Goal: Task Accomplishment & Management: Complete application form

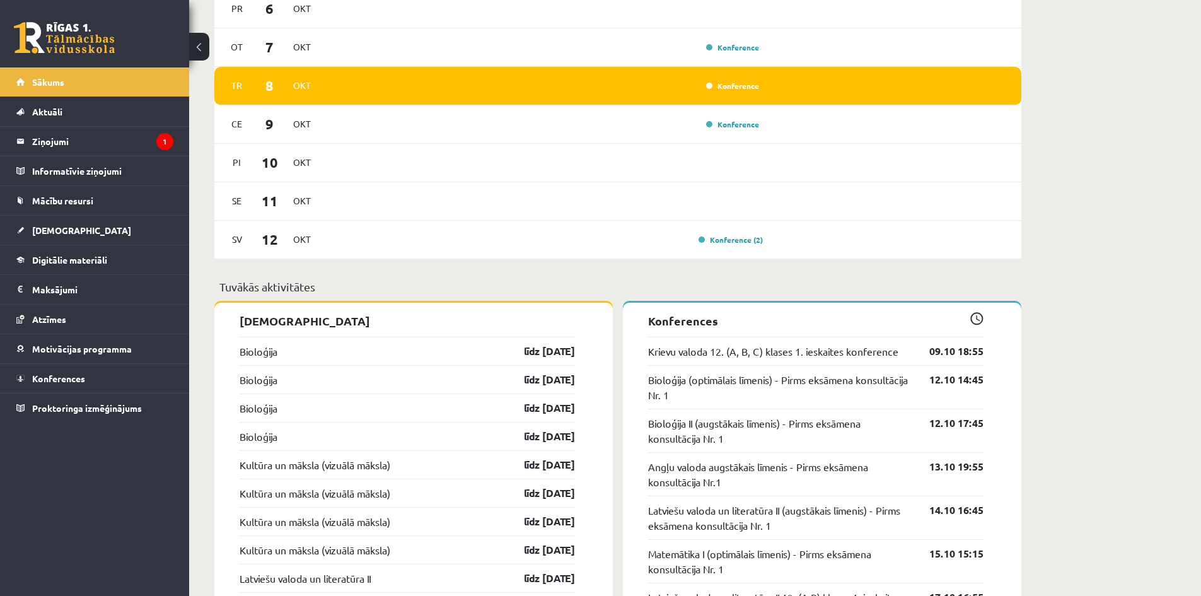
scroll to position [882, 0]
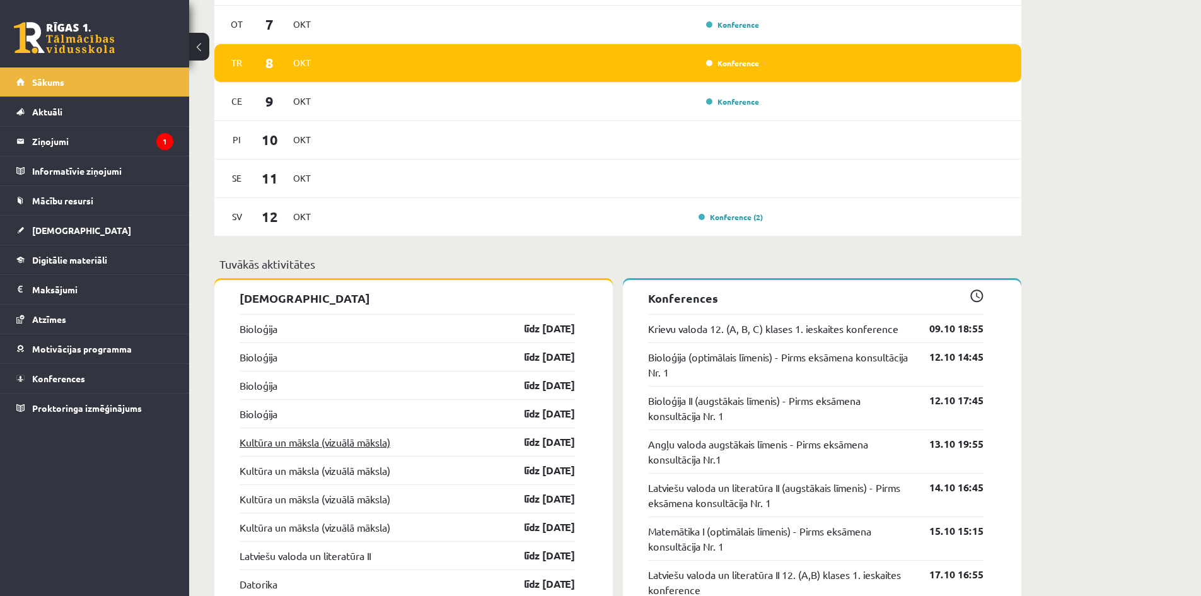
click at [338, 443] on link "Kultūra un māksla (vizuālā māksla)" at bounding box center [314, 441] width 151 height 15
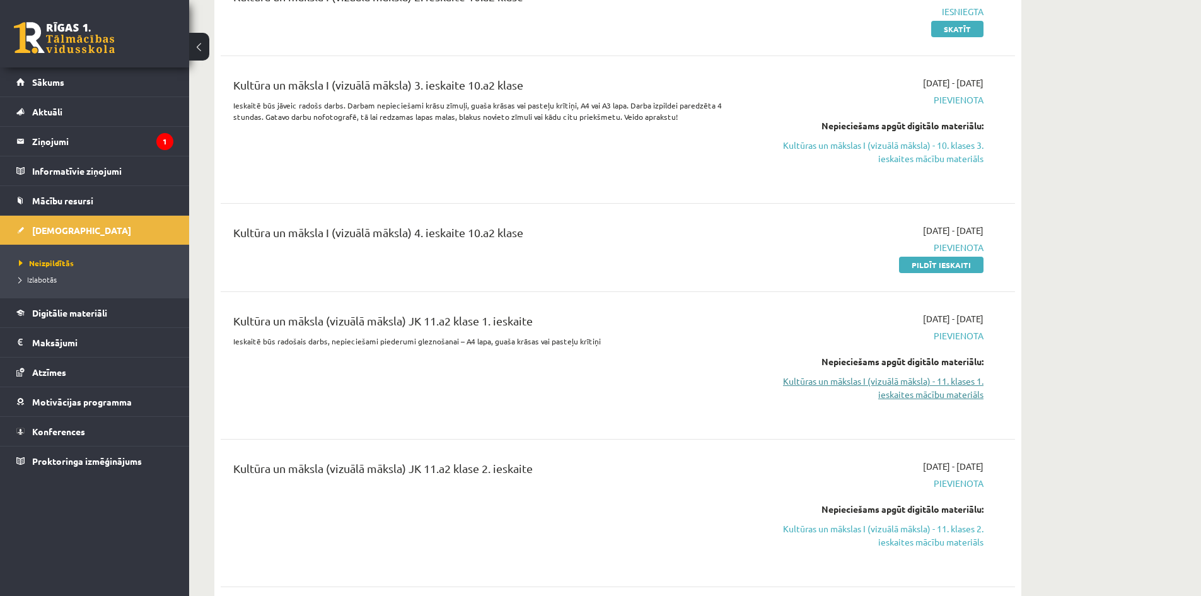
scroll to position [2332, 0]
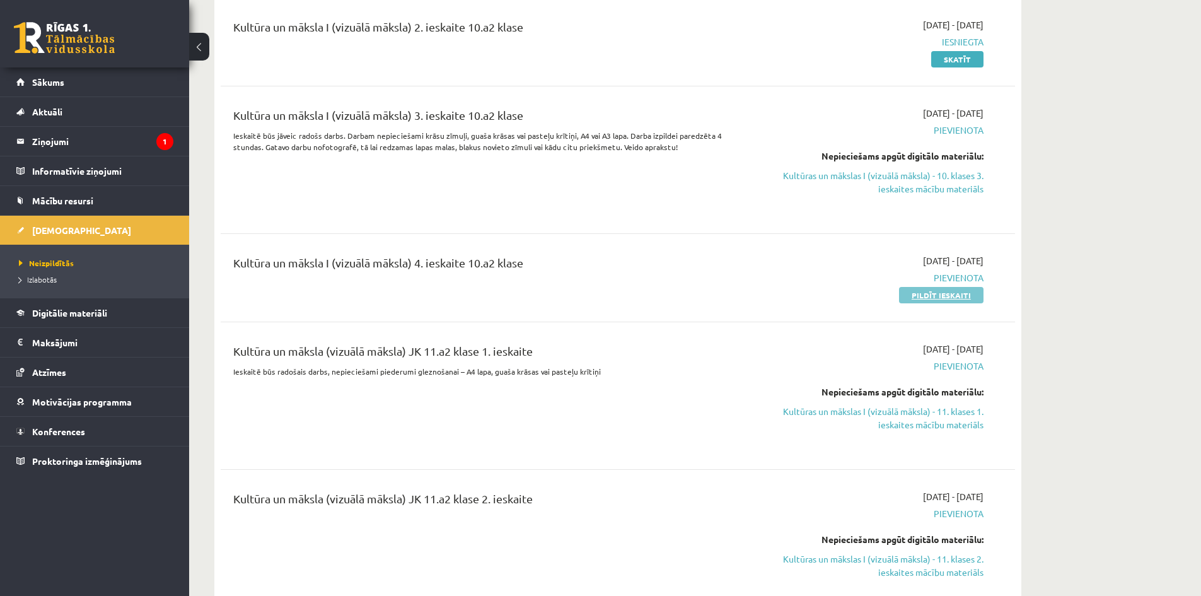
click at [955, 287] on link "Pildīt ieskaiti" at bounding box center [941, 295] width 84 height 16
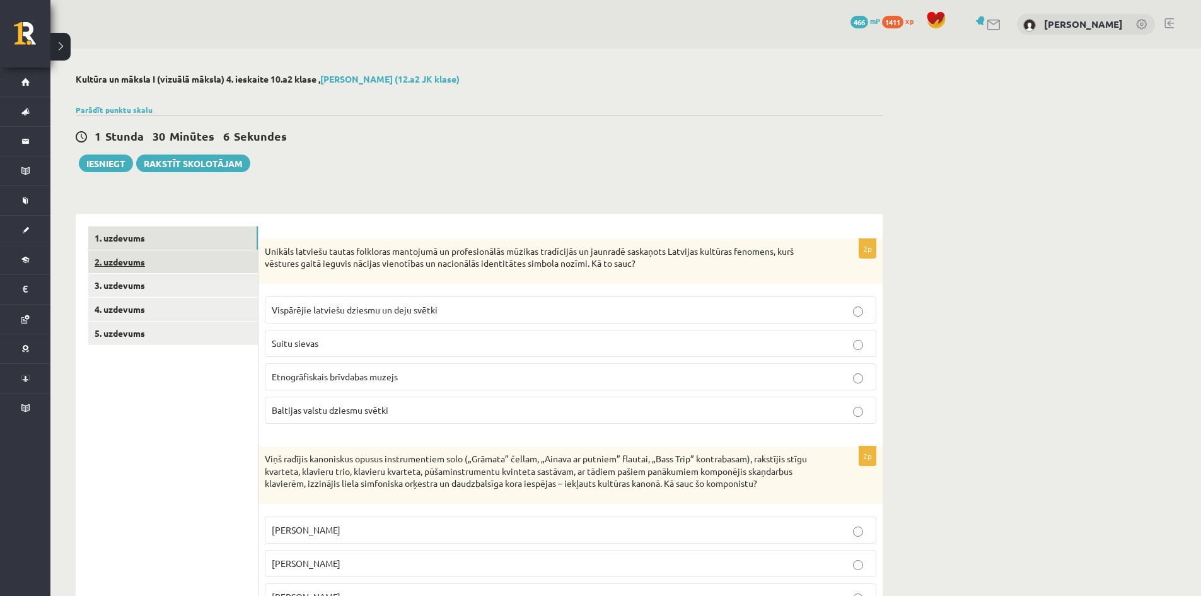
click at [123, 255] on link "2. uzdevums" at bounding box center [173, 261] width 170 height 23
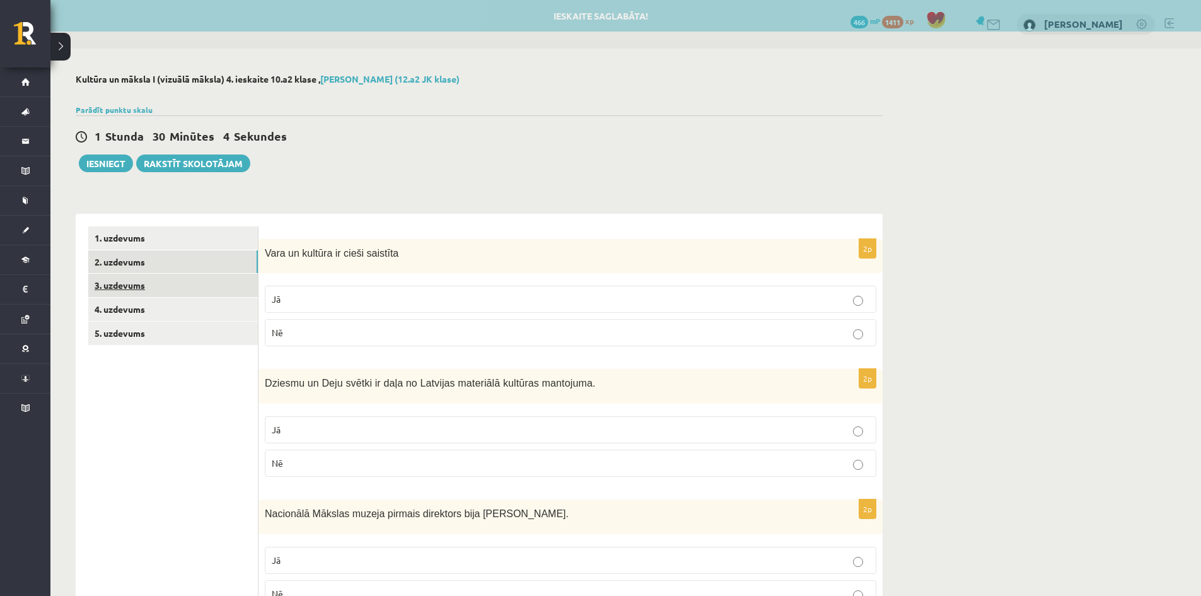
click at [121, 289] on link "3. uzdevums" at bounding box center [173, 285] width 170 height 23
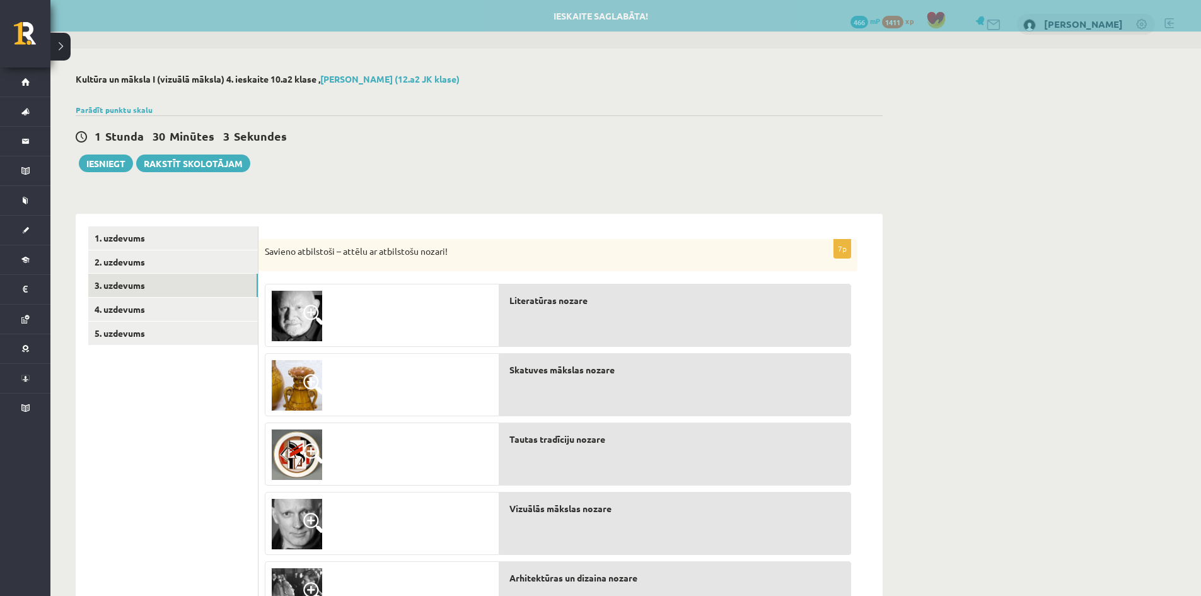
scroll to position [189, 0]
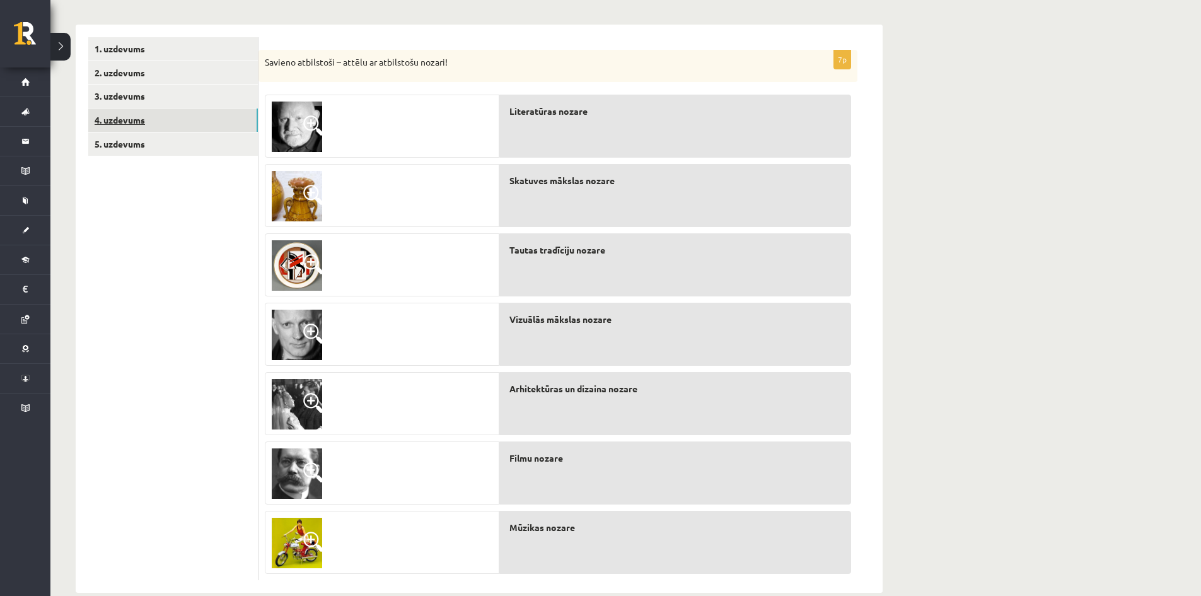
click at [122, 117] on link "4. uzdevums" at bounding box center [173, 119] width 170 height 23
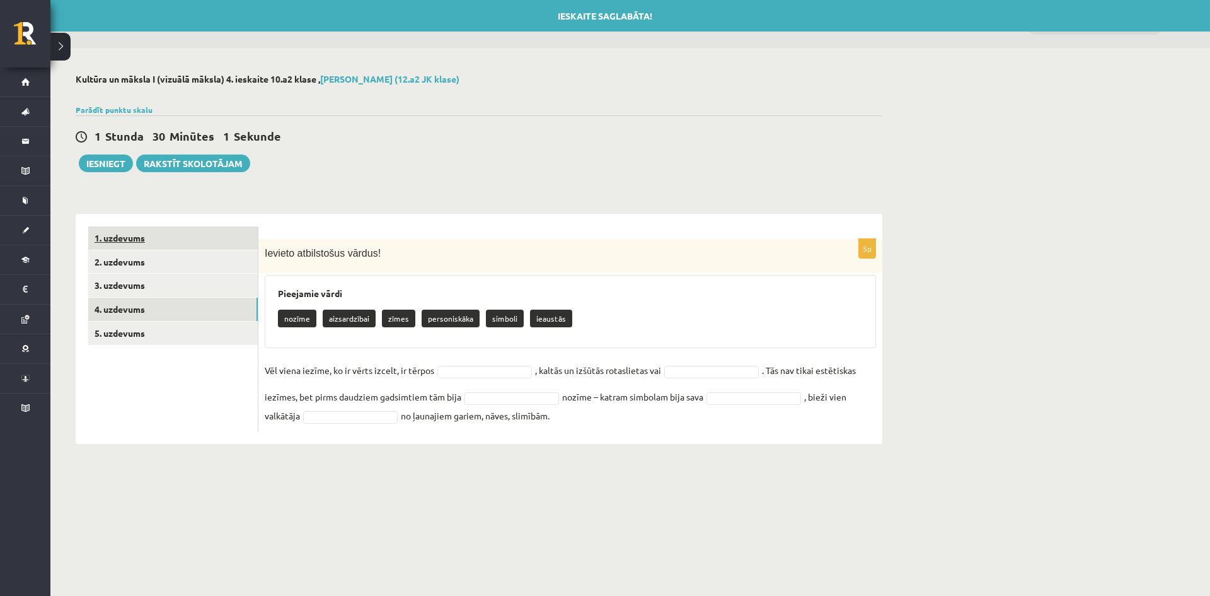
click at [124, 243] on link "1. uzdevums" at bounding box center [173, 237] width 170 height 23
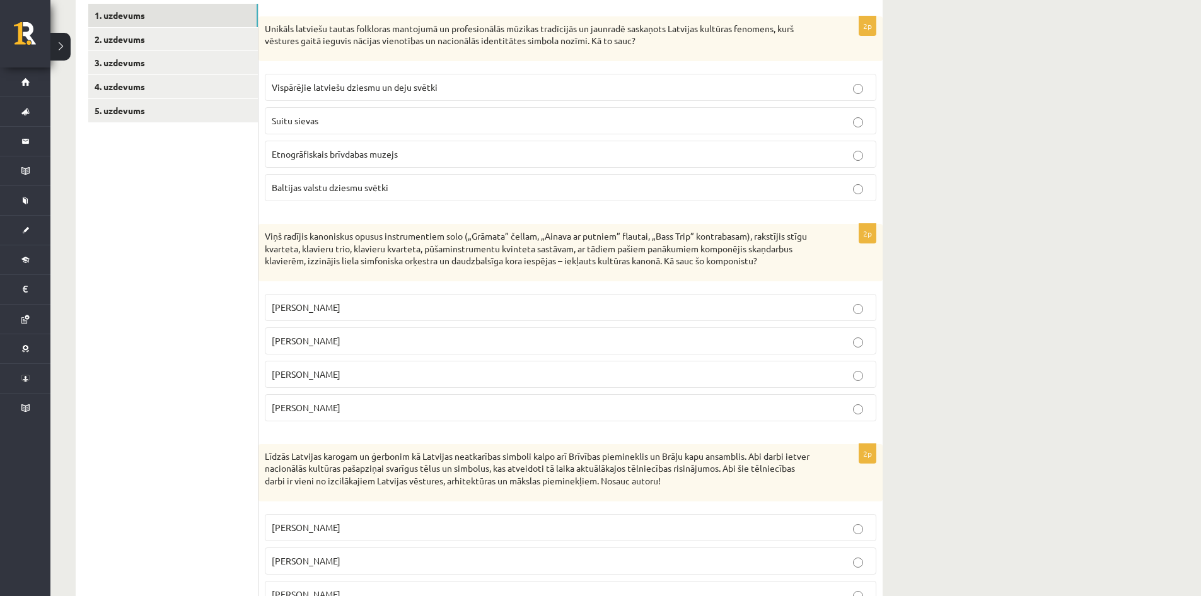
scroll to position [241, 0]
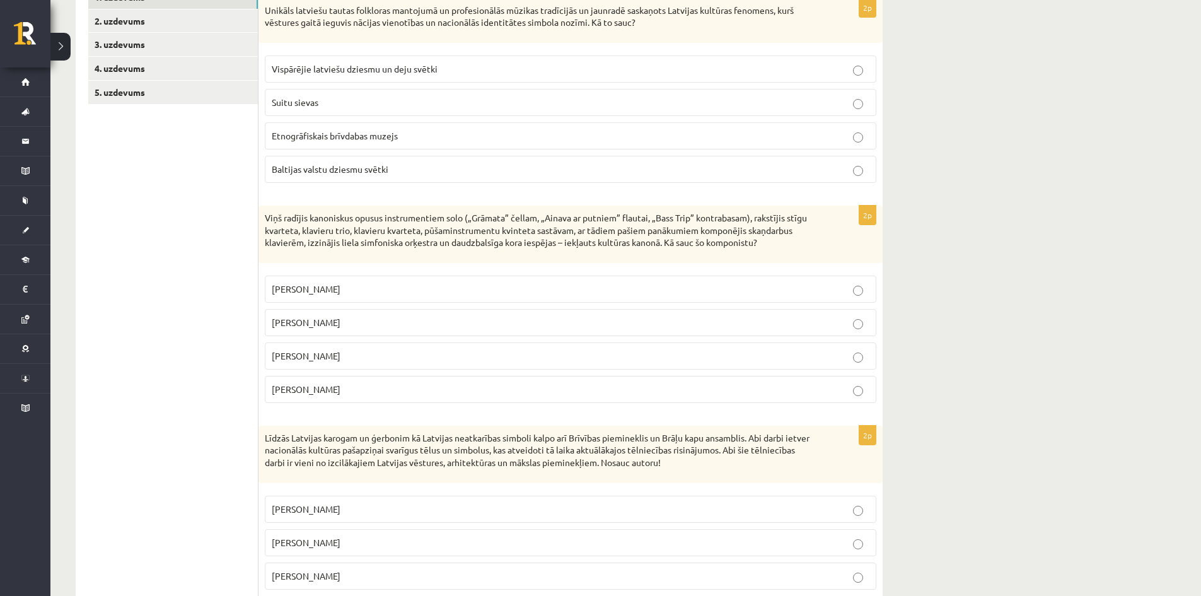
click at [371, 63] on p "Vispārējie latviešu dziesmu un deju svētki" at bounding box center [570, 68] width 597 height 13
click at [314, 285] on span "Pēteris Vasks" at bounding box center [306, 288] width 69 height 11
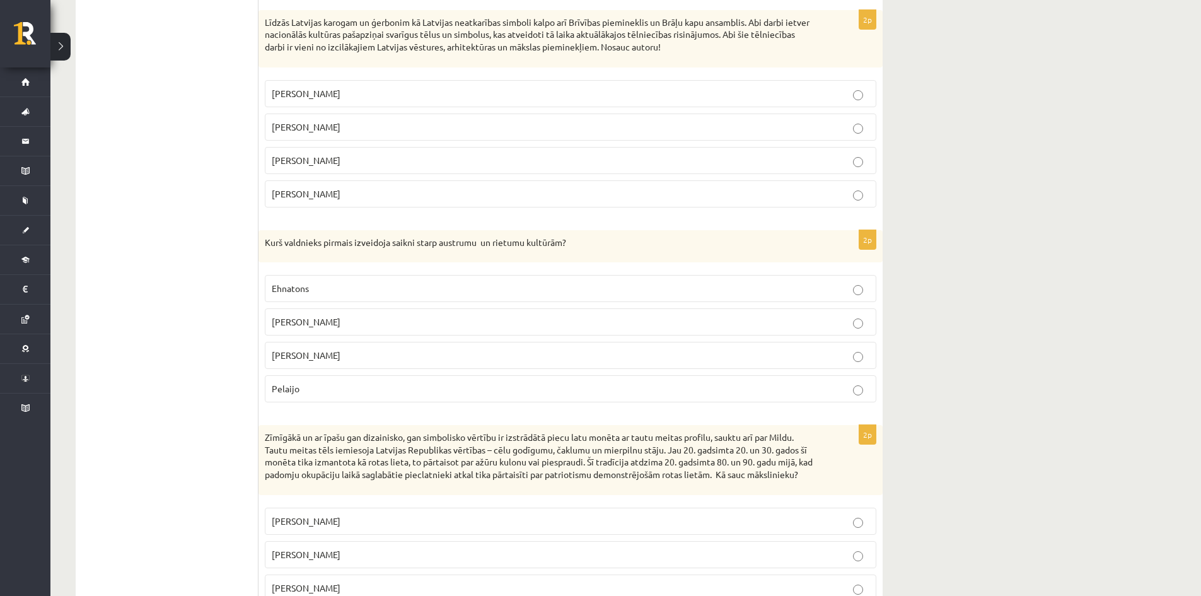
scroll to position [667, 0]
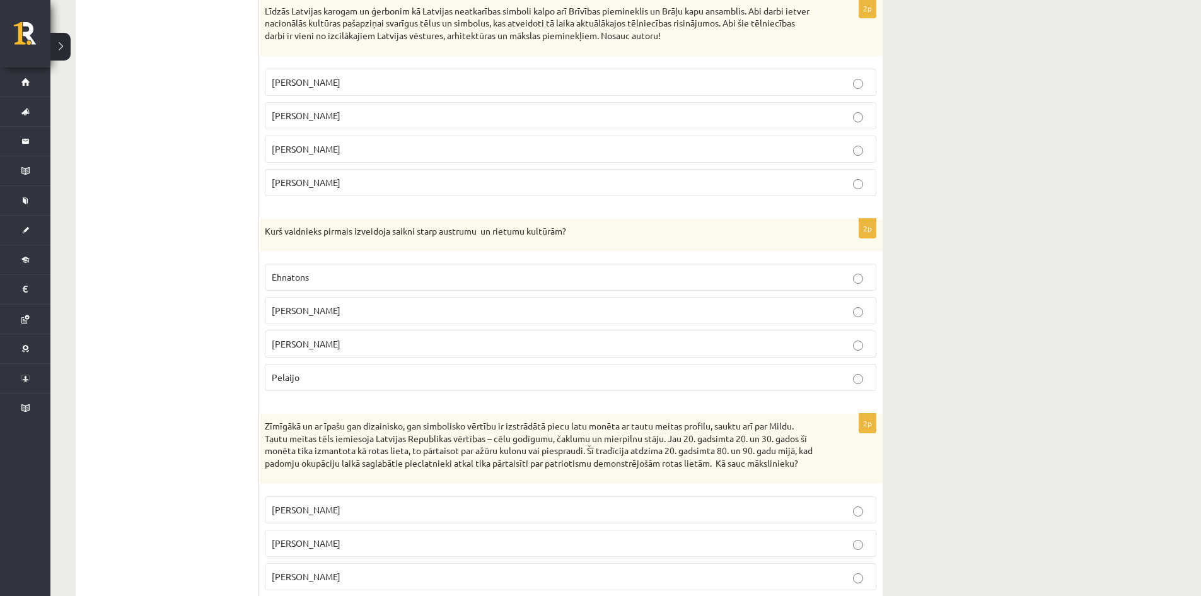
click at [306, 84] on span "Kārlis Zāle" at bounding box center [306, 81] width 69 height 11
click at [321, 313] on span "Aleksandrs Lielais" at bounding box center [306, 309] width 69 height 11
click at [333, 548] on span "Jānis Roberts Tilbergs" at bounding box center [306, 542] width 69 height 11
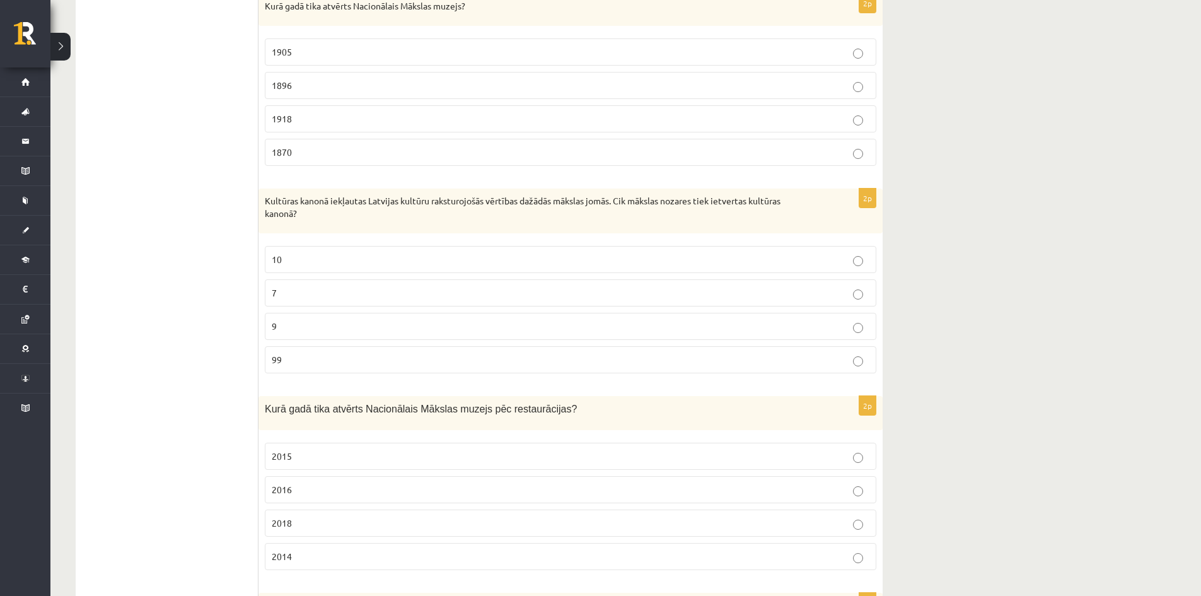
scroll to position [1331, 0]
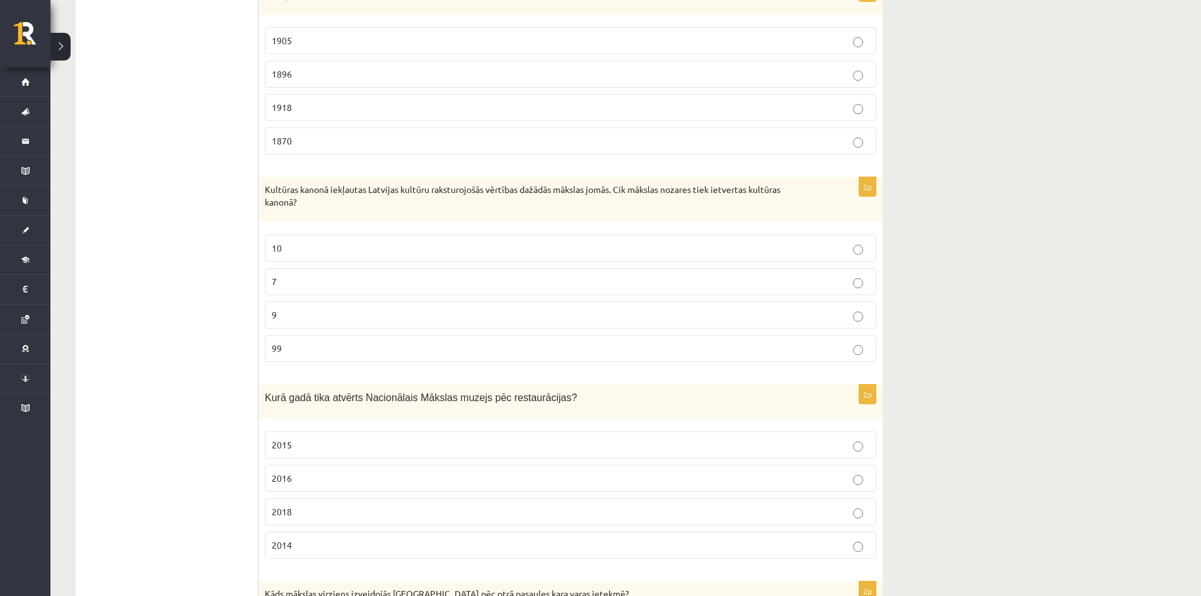
click at [294, 47] on p "1905" at bounding box center [570, 40] width 597 height 13
click at [292, 288] on p "7" at bounding box center [570, 281] width 597 height 13
click at [310, 458] on label "2015" at bounding box center [570, 444] width 611 height 27
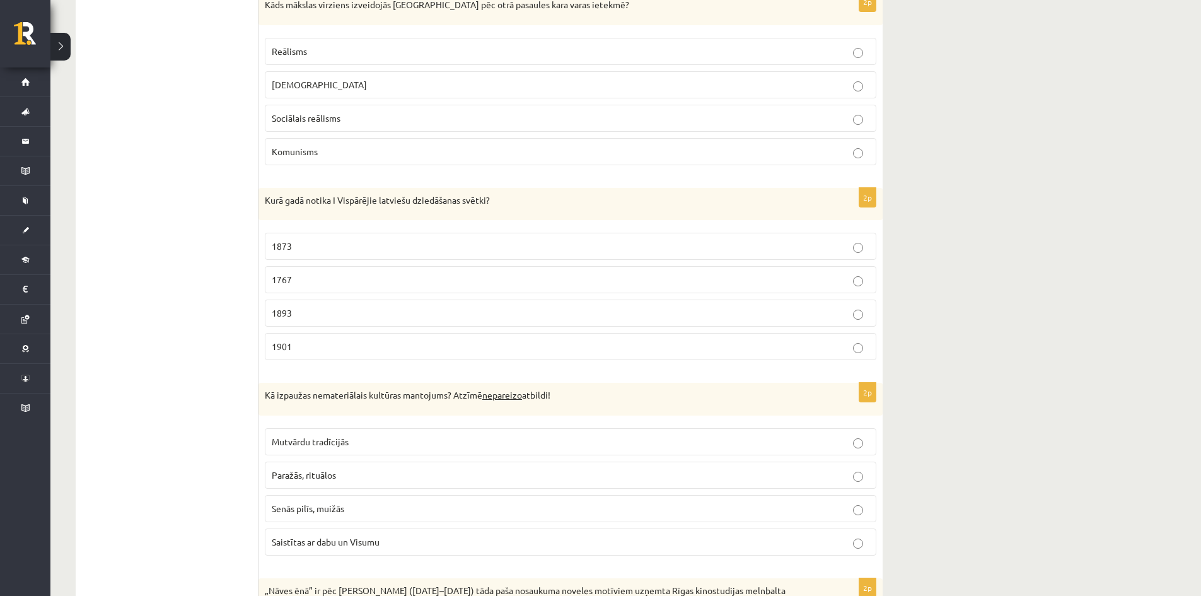
scroll to position [1927, 0]
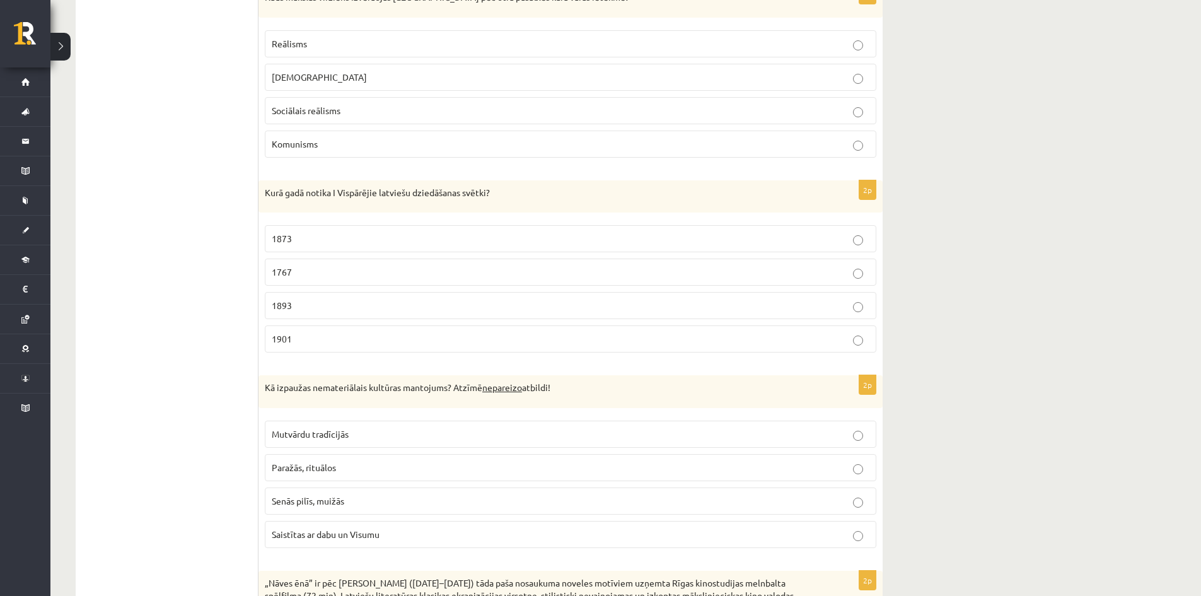
click at [341, 114] on label "Sociālais reālisms" at bounding box center [570, 110] width 611 height 27
click at [321, 245] on p "1873" at bounding box center [570, 238] width 597 height 13
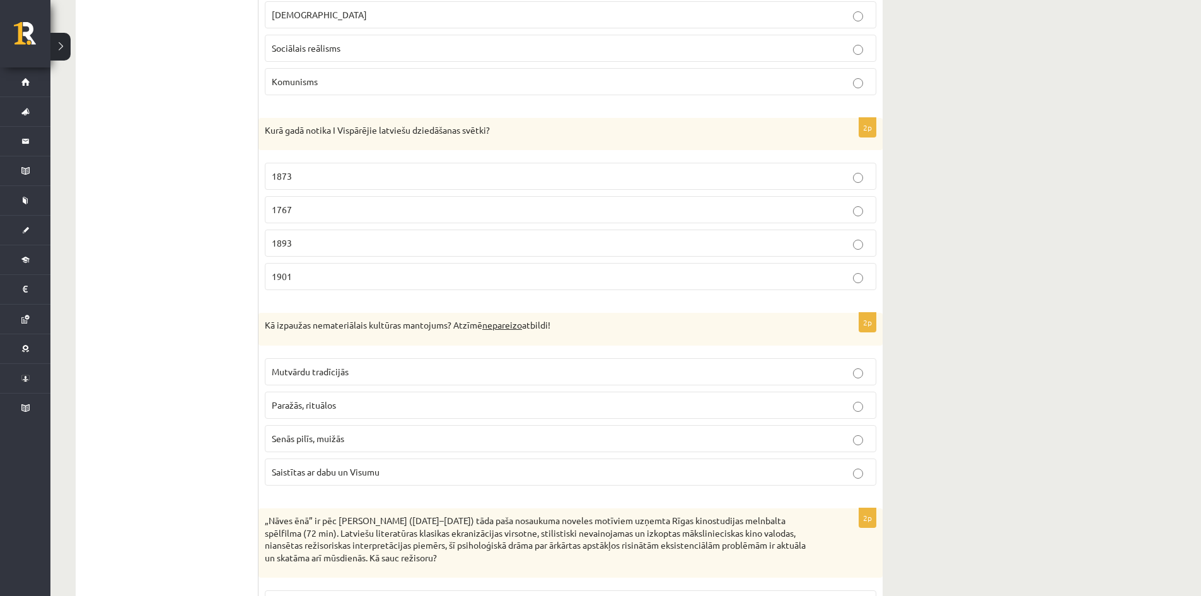
scroll to position [1990, 0]
drag, startPoint x: 347, startPoint y: 451, endPoint x: 350, endPoint y: 441, distance: 9.8
click at [348, 444] on p "Senās pilīs, muižās" at bounding box center [570, 437] width 597 height 13
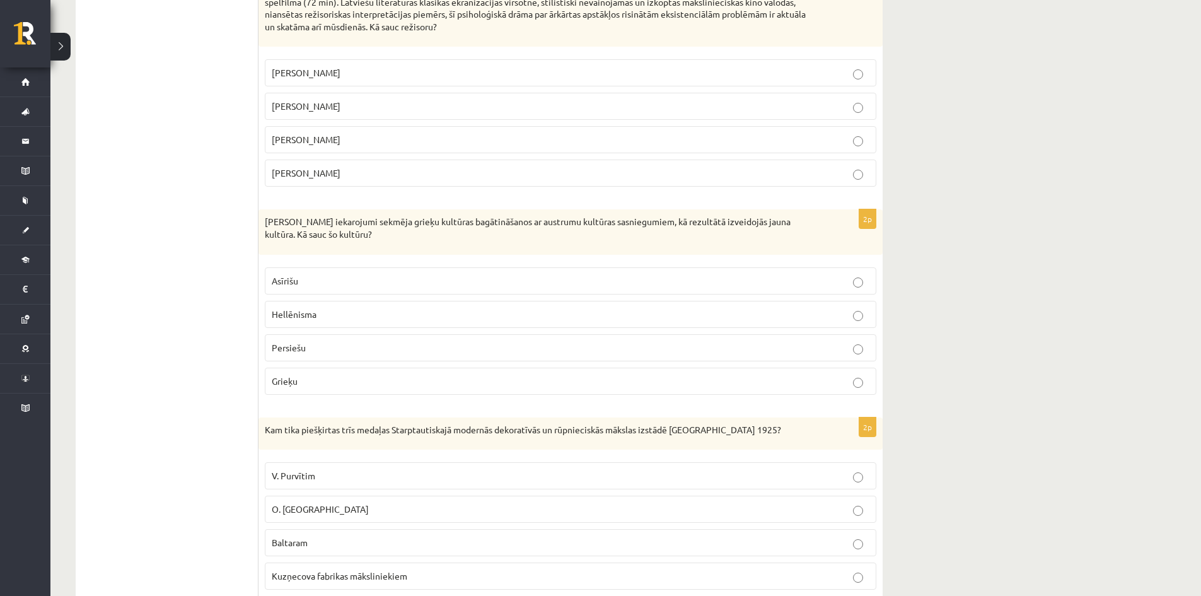
scroll to position [2505, 0]
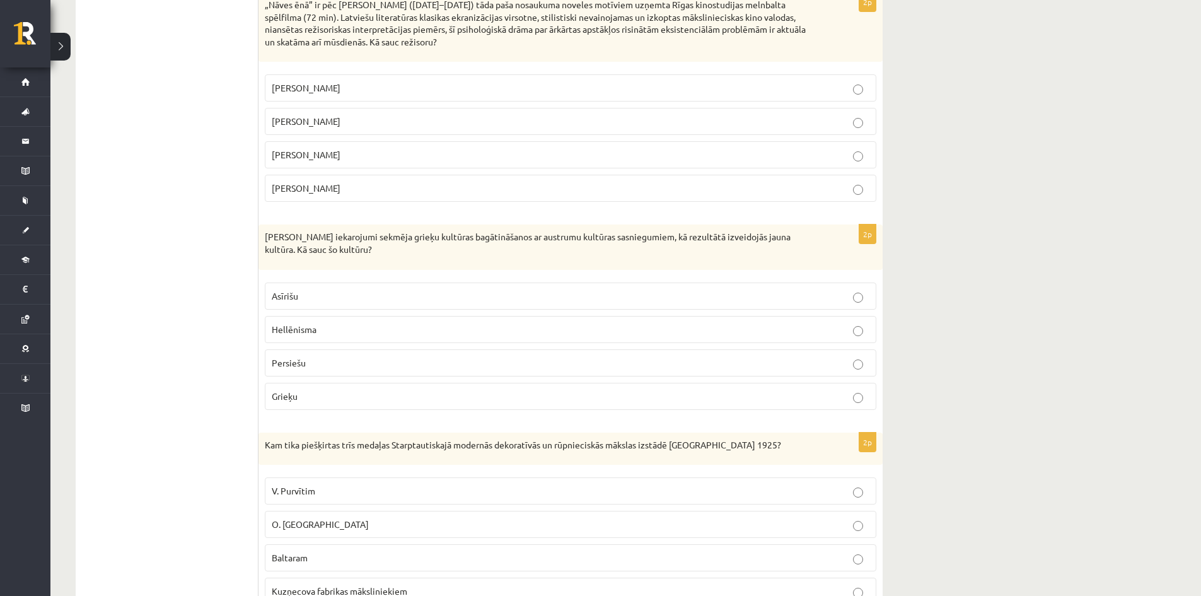
click at [326, 160] on span "Leonīds Leimanis" at bounding box center [306, 154] width 69 height 11
click at [292, 335] on span "Hellēnisma" at bounding box center [294, 328] width 45 height 11
click at [294, 526] on label "O. Tilbergam" at bounding box center [570, 524] width 611 height 27
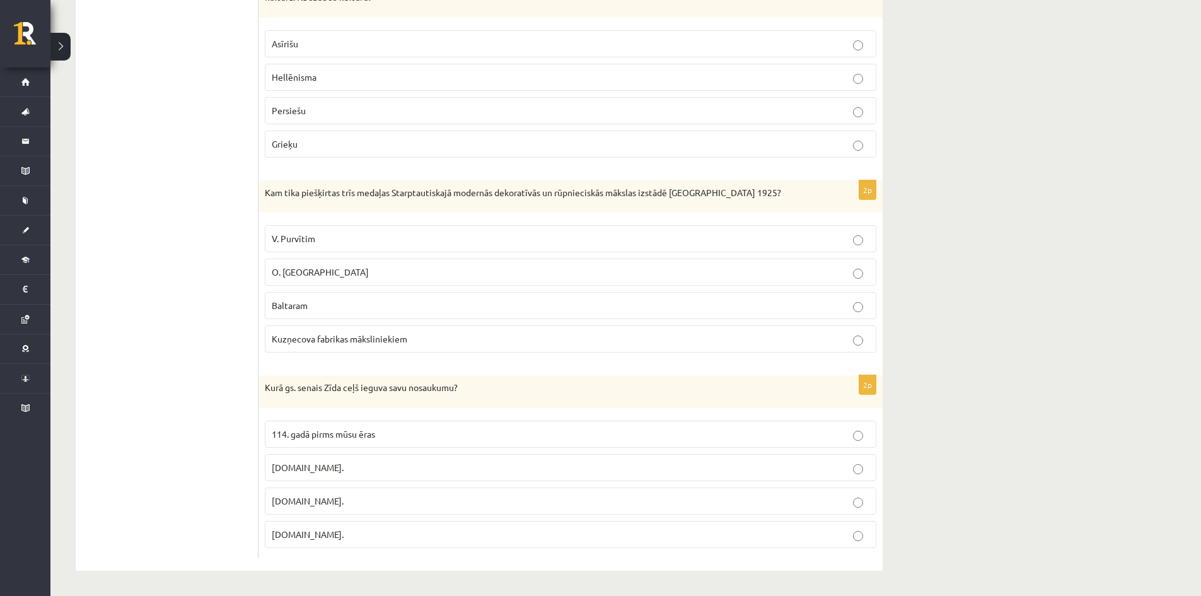
scroll to position [2770, 0]
click at [686, 493] on label "7.gs." at bounding box center [570, 500] width 611 height 27
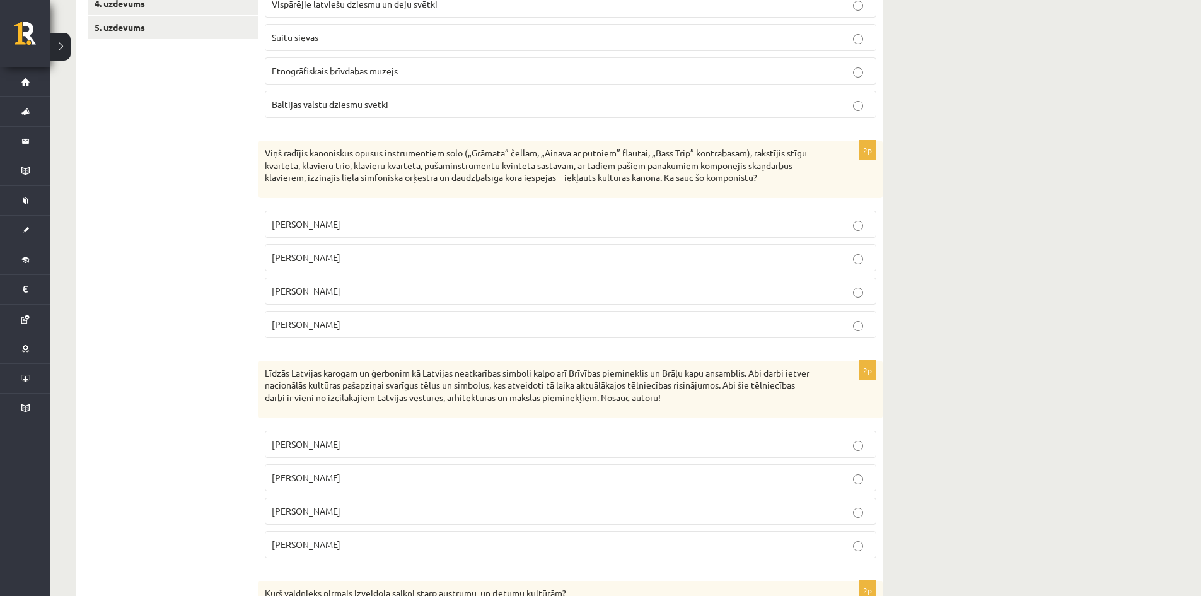
scroll to position [0, 0]
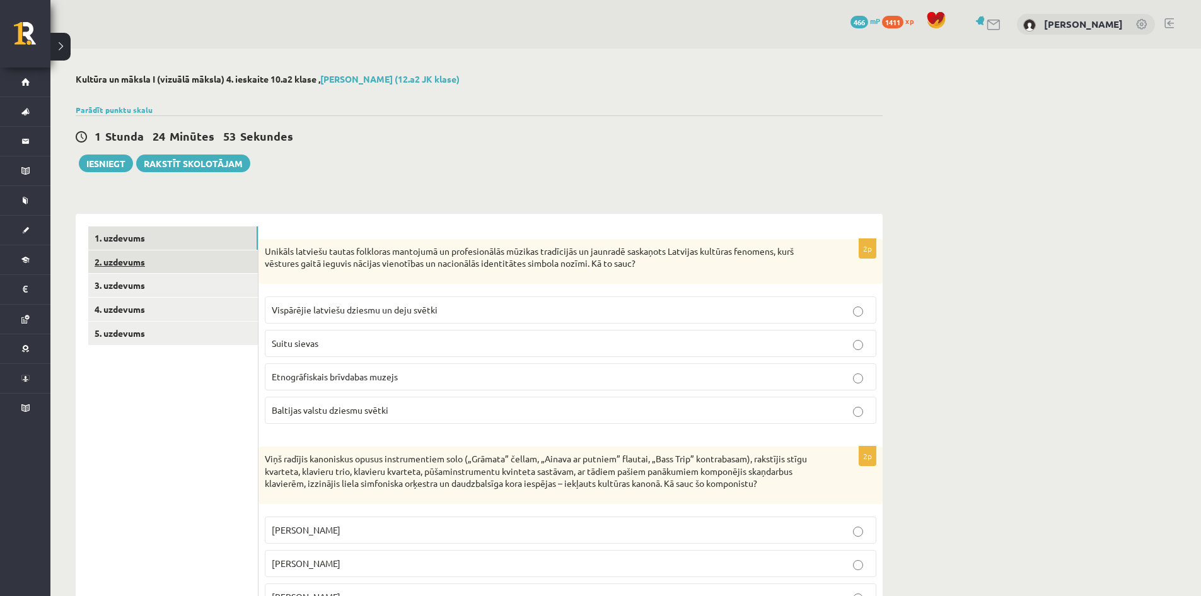
click at [103, 254] on link "2. uzdevums" at bounding box center [173, 261] width 170 height 23
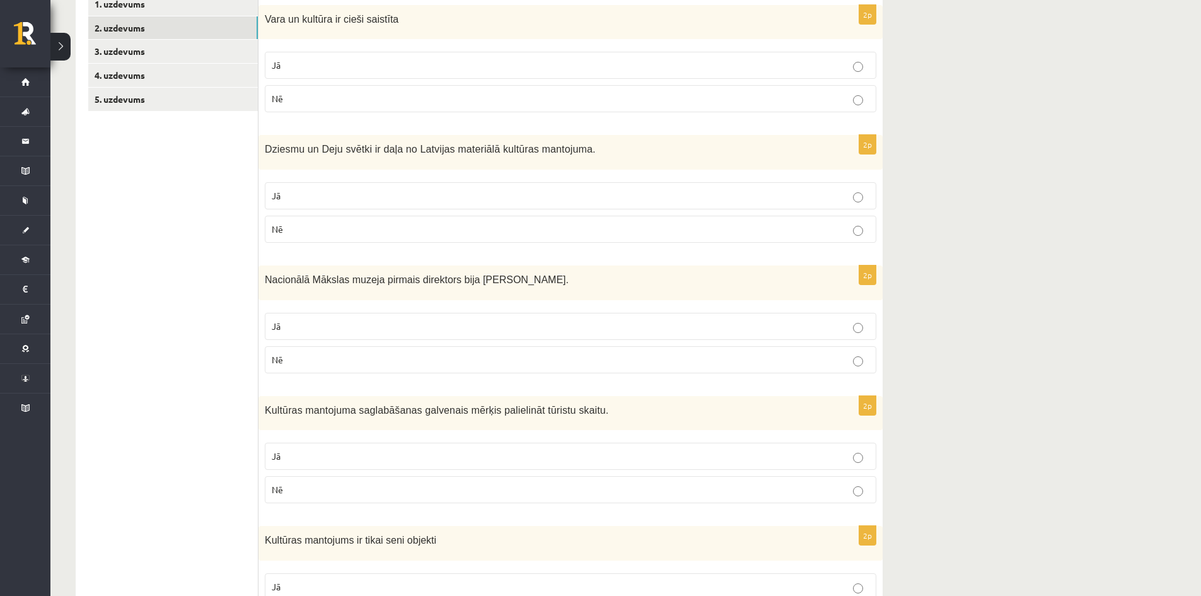
scroll to position [240, 0]
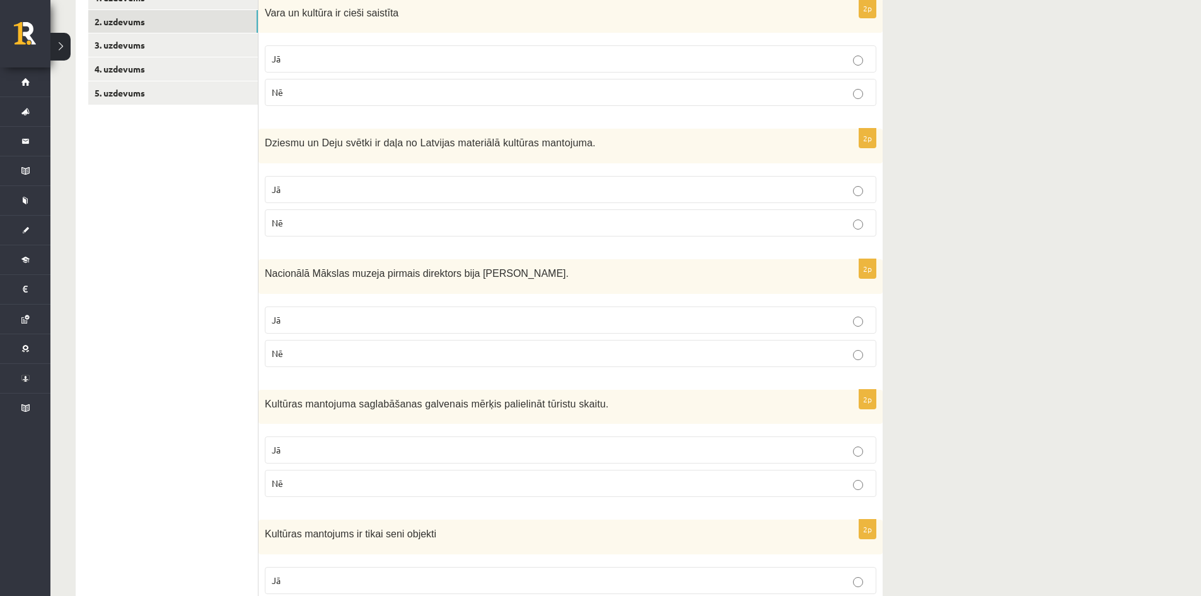
click at [422, 70] on label "Jā" at bounding box center [570, 58] width 611 height 27
click at [314, 226] on p "Nē" at bounding box center [570, 222] width 597 height 13
click at [308, 309] on label "Jā" at bounding box center [570, 319] width 611 height 27
click at [296, 352] on p "Nē" at bounding box center [570, 353] width 597 height 13
click at [294, 486] on p "Nē" at bounding box center [570, 482] width 597 height 13
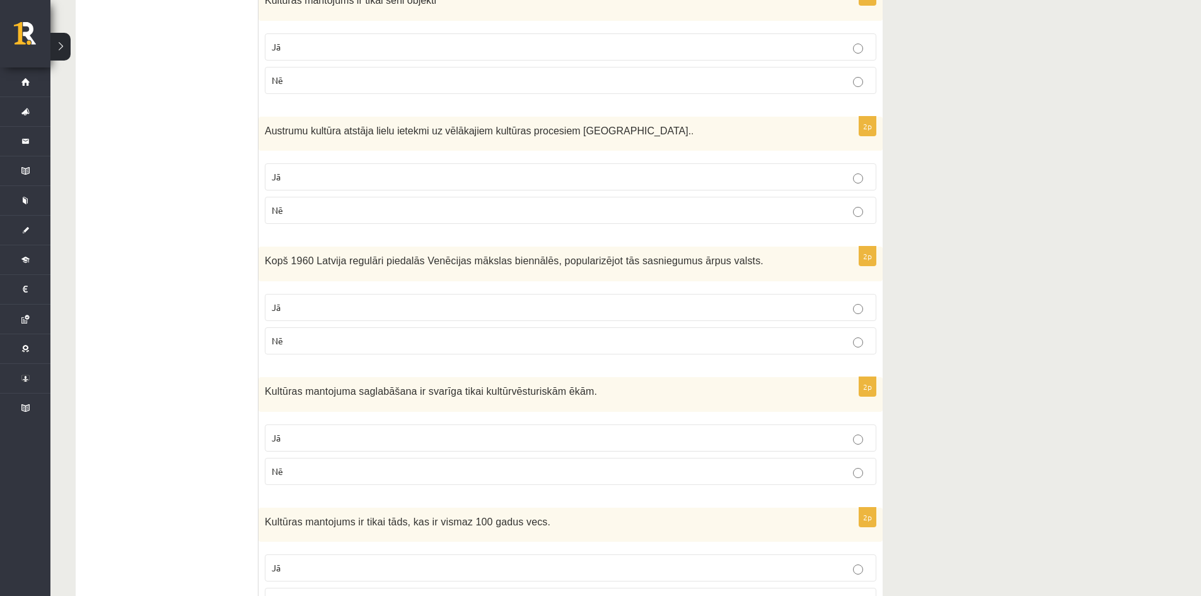
scroll to position [767, 0]
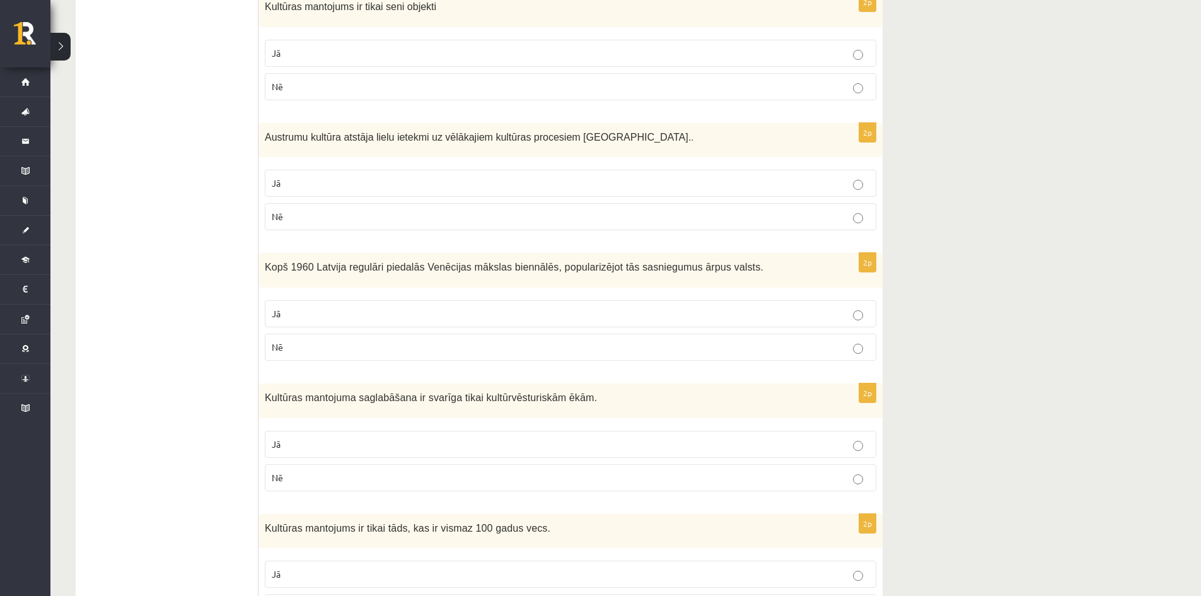
click at [265, 89] on label "Nē" at bounding box center [570, 86] width 611 height 27
click at [294, 179] on p "Jā" at bounding box center [570, 182] width 597 height 13
click at [276, 346] on span "Nē" at bounding box center [277, 346] width 11 height 11
click at [295, 481] on p "Nē" at bounding box center [570, 477] width 597 height 13
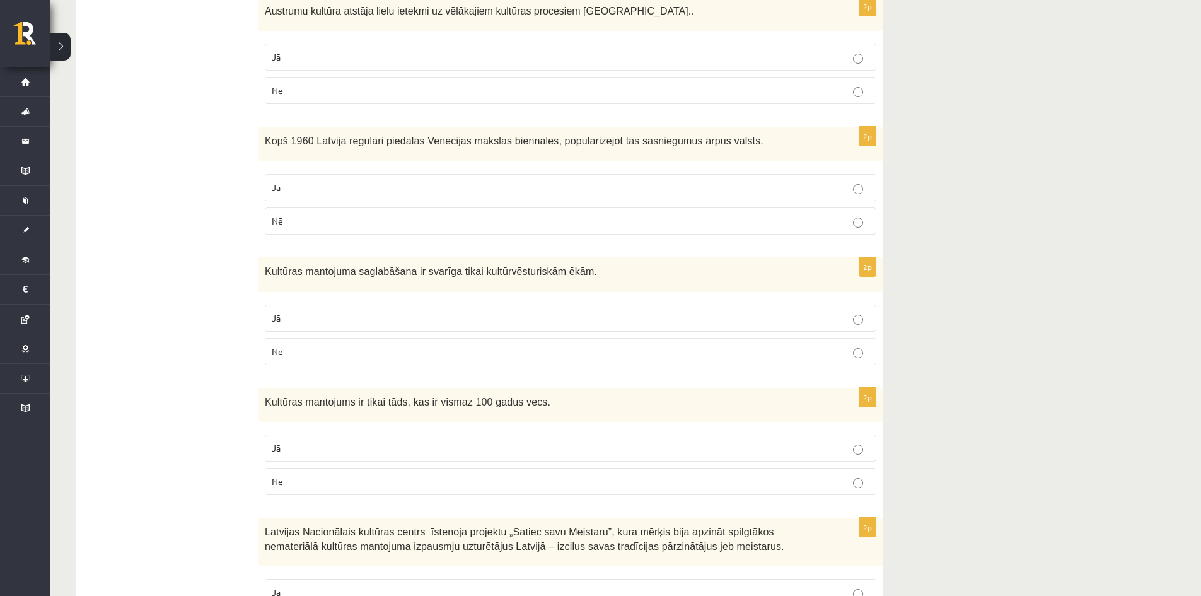
click at [293, 470] on label "Nē" at bounding box center [570, 481] width 611 height 27
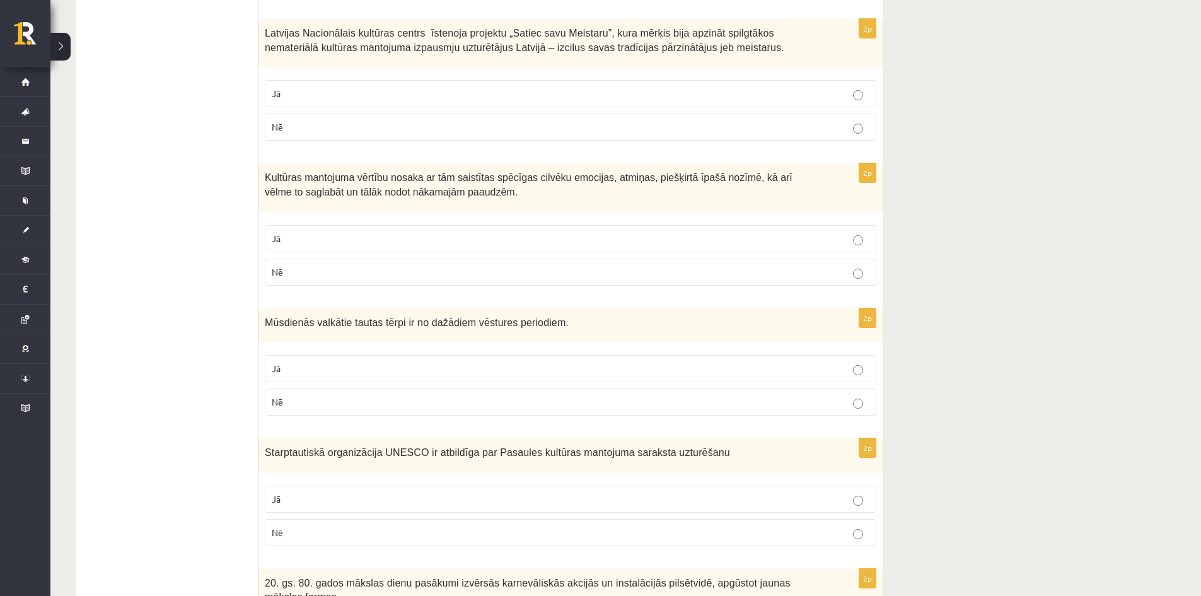
scroll to position [1414, 0]
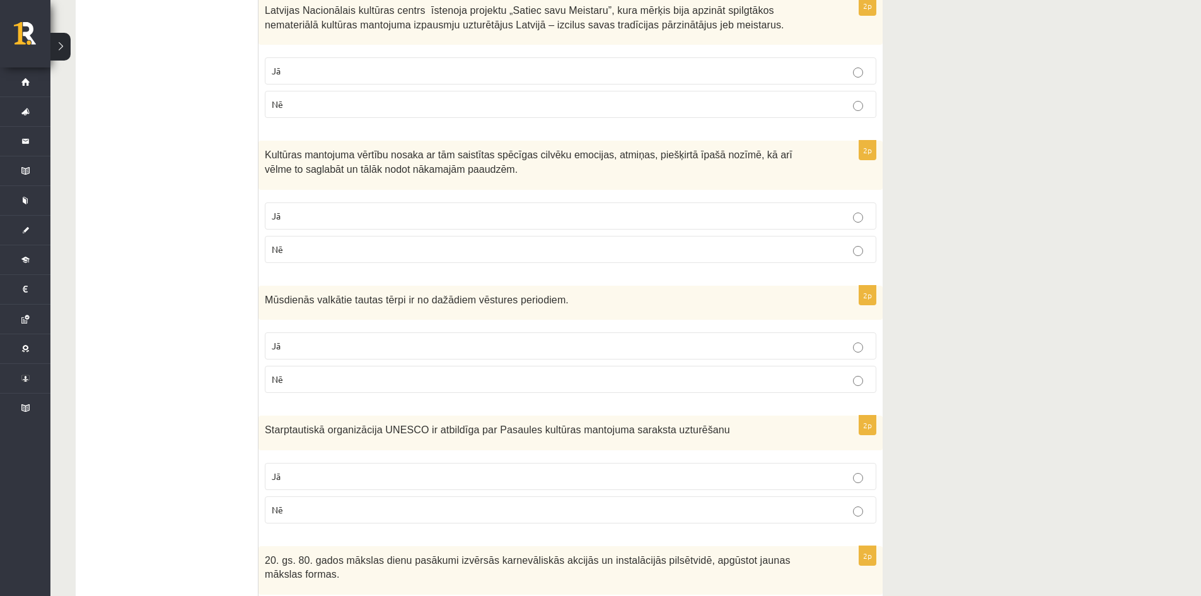
click at [289, 79] on label "Jā" at bounding box center [570, 70] width 611 height 27
click at [321, 214] on p "Jā" at bounding box center [570, 215] width 597 height 13
drag, startPoint x: 328, startPoint y: 289, endPoint x: 323, endPoint y: 296, distance: 8.2
drag, startPoint x: 323, startPoint y: 296, endPoint x: 204, endPoint y: 248, distance: 129.2
click at [204, 248] on ul "1. uzdevums 2. uzdevums 3. uzdevums 4. uzdevums 5. uzdevums" at bounding box center [173, 156] width 170 height 2689
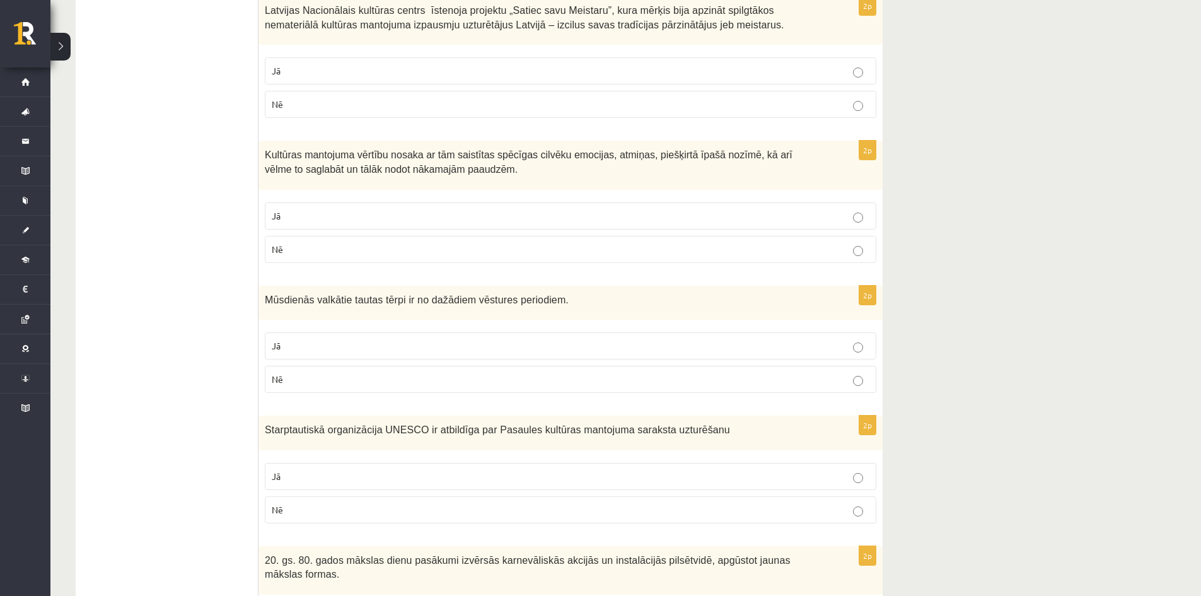
click at [315, 355] on label "Jā" at bounding box center [570, 345] width 611 height 27
click at [331, 485] on label "Jā" at bounding box center [570, 476] width 611 height 27
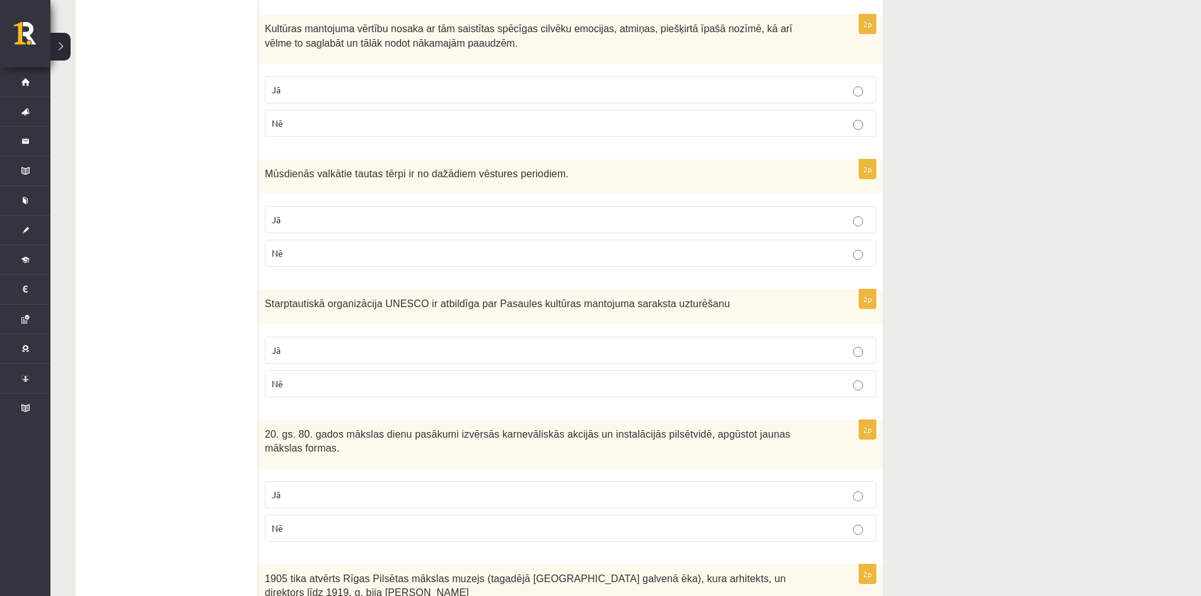
click at [321, 488] on p "Jā" at bounding box center [570, 494] width 597 height 13
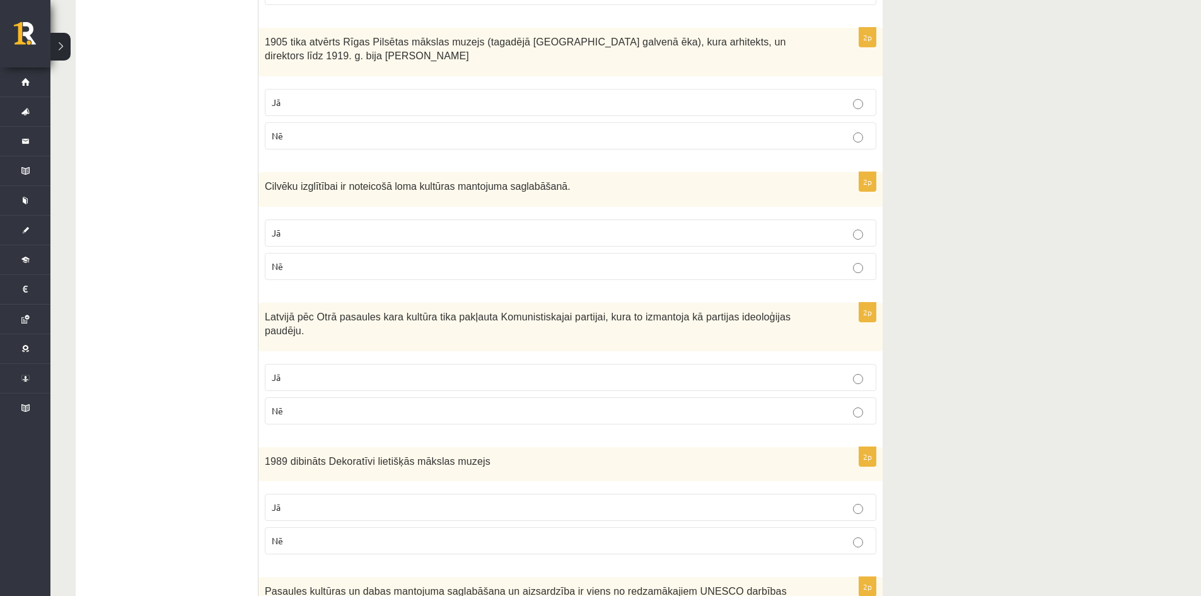
scroll to position [2086, 0]
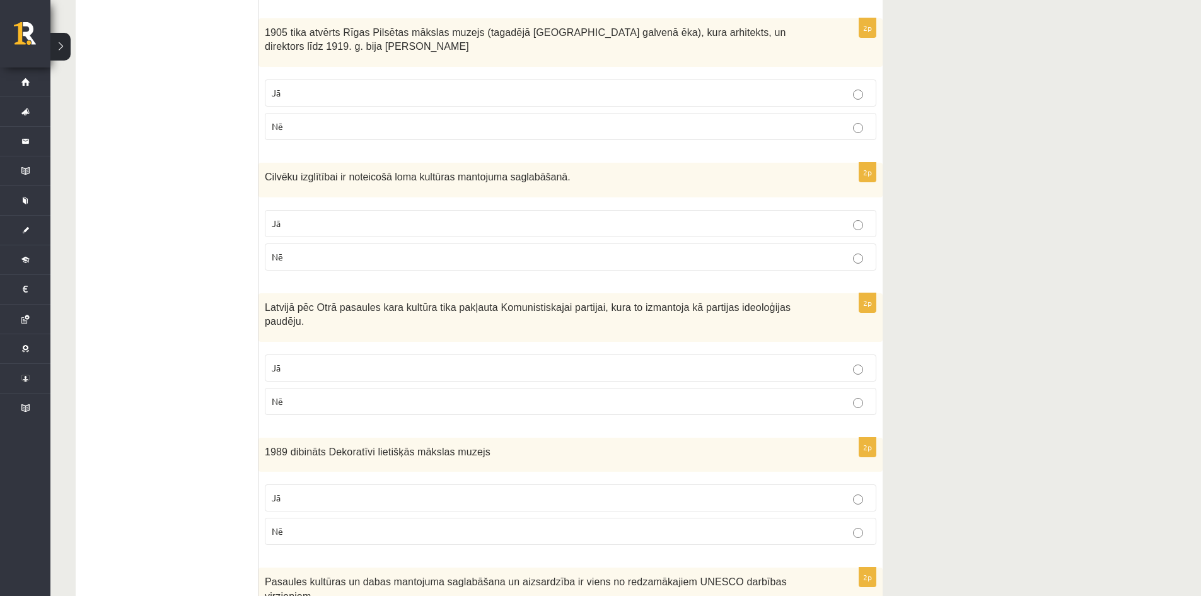
click at [320, 86] on p "Jā" at bounding box center [570, 92] width 597 height 13
click at [324, 219] on label "Jā" at bounding box center [570, 223] width 611 height 27
click at [335, 361] on p "Jā" at bounding box center [570, 367] width 597 height 13
click at [306, 491] on p "Jā" at bounding box center [570, 497] width 597 height 13
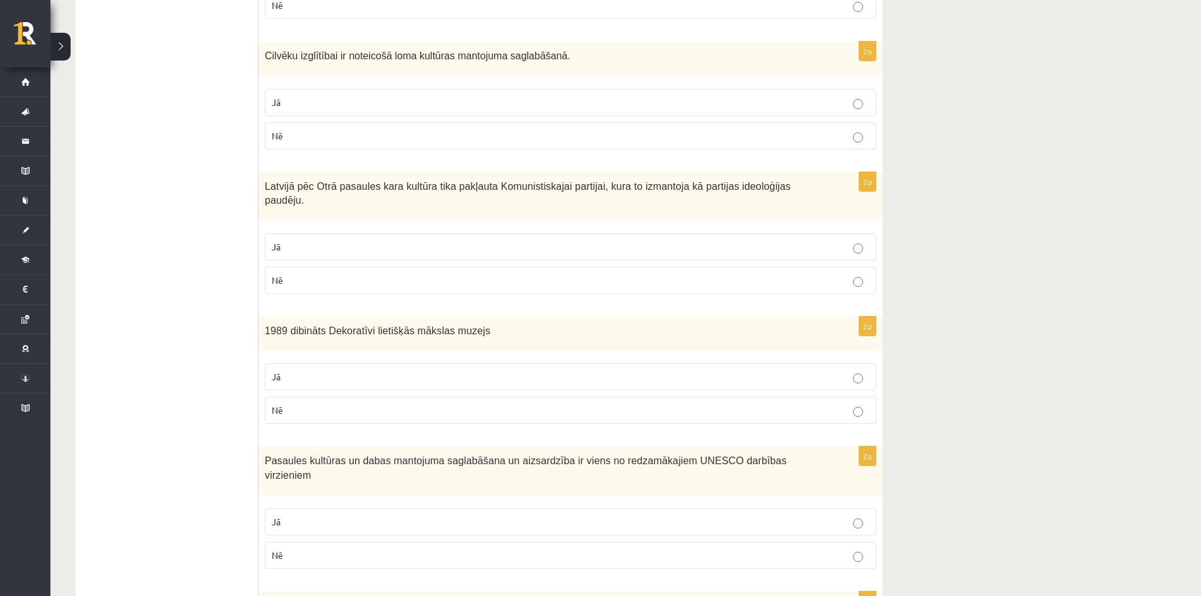
scroll to position [2212, 0]
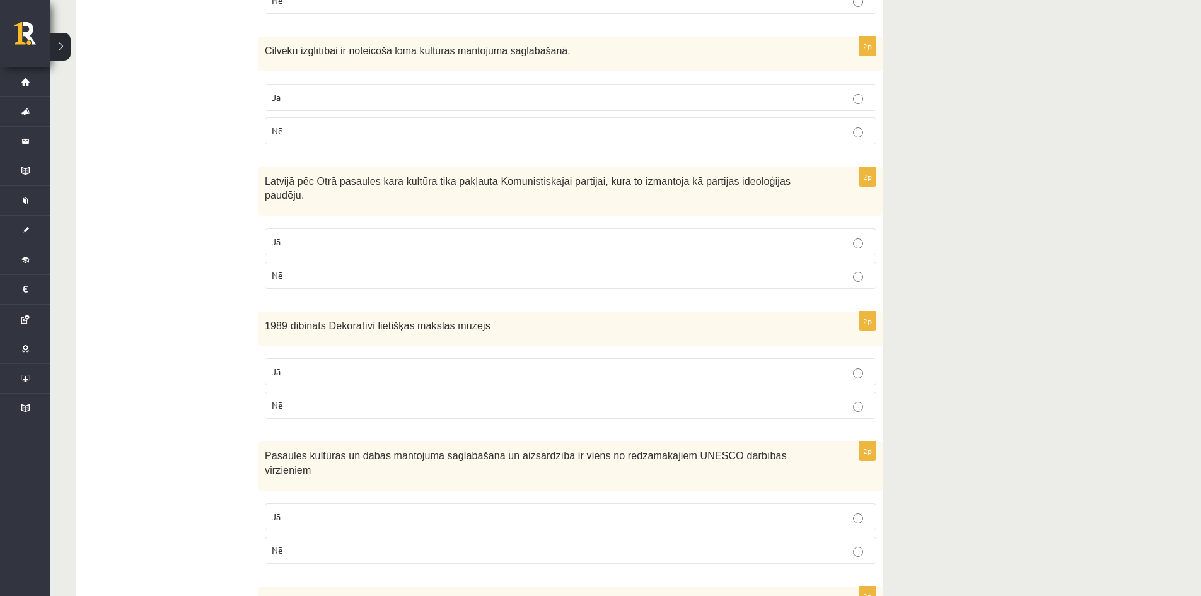
click at [326, 503] on label "Jā" at bounding box center [570, 516] width 611 height 27
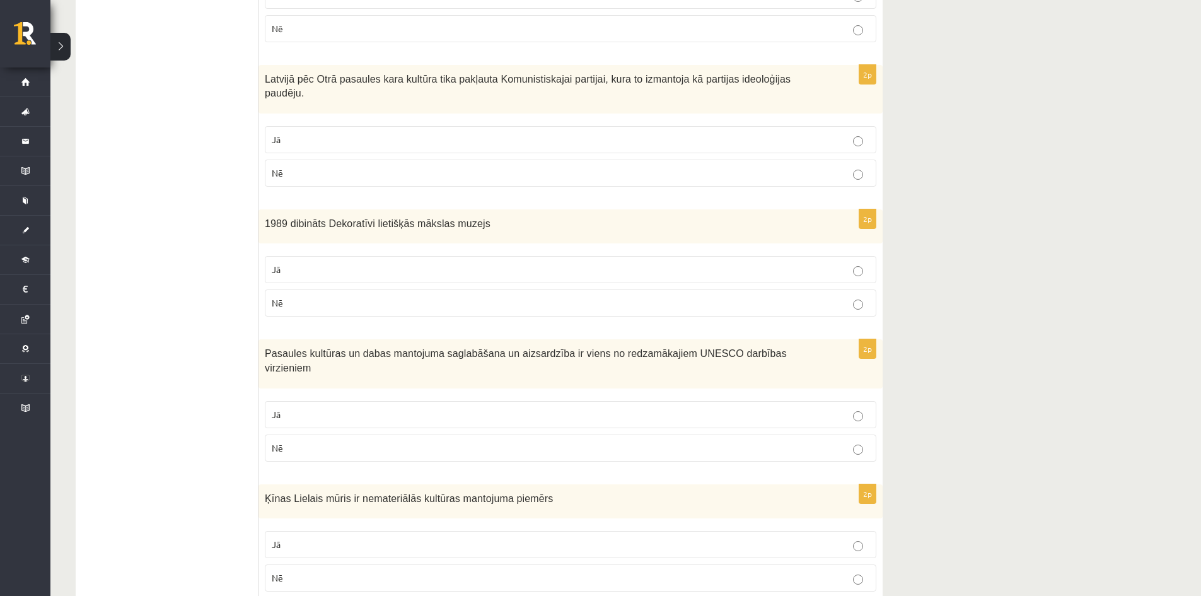
scroll to position [2316, 0]
click at [536, 570] on p "Nē" at bounding box center [570, 576] width 597 height 13
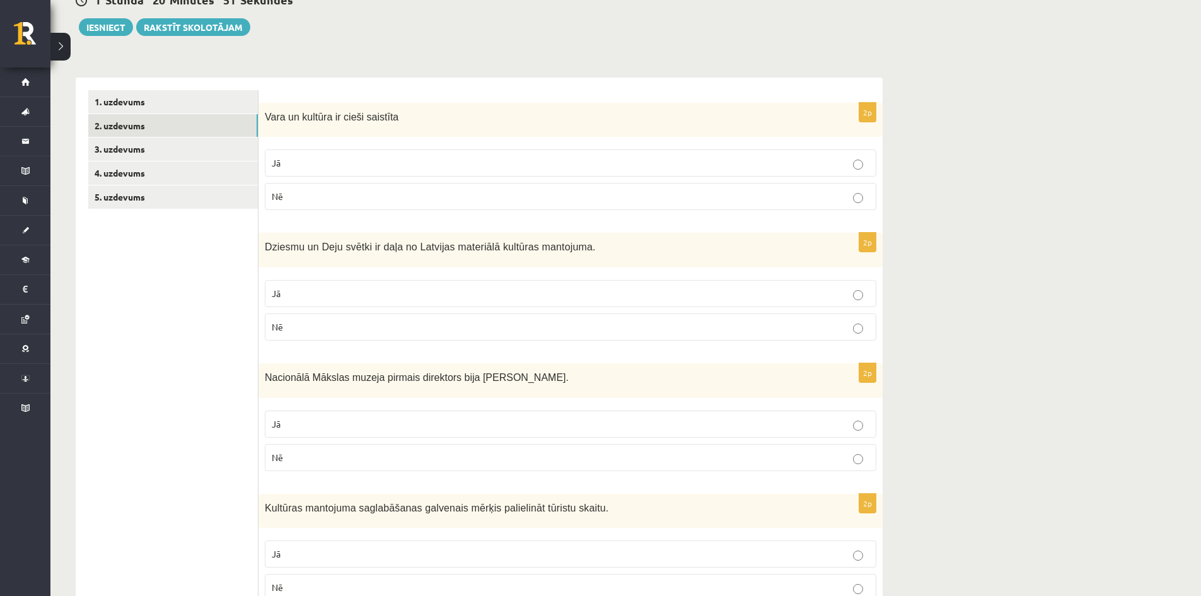
scroll to position [110, 0]
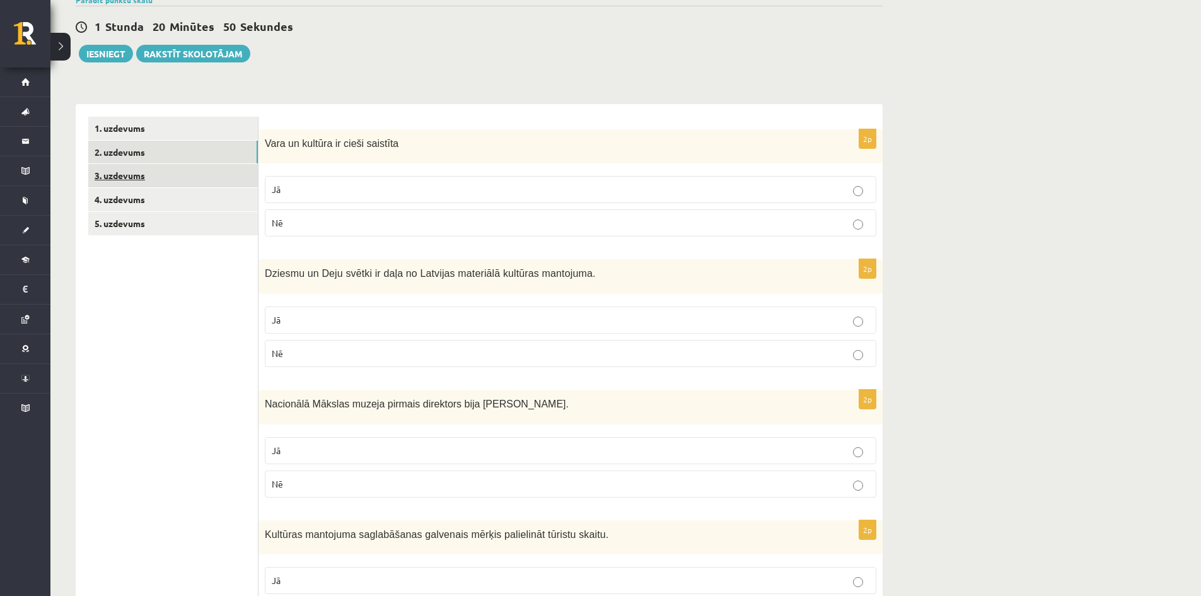
click at [98, 182] on link "3. uzdevums" at bounding box center [173, 175] width 170 height 23
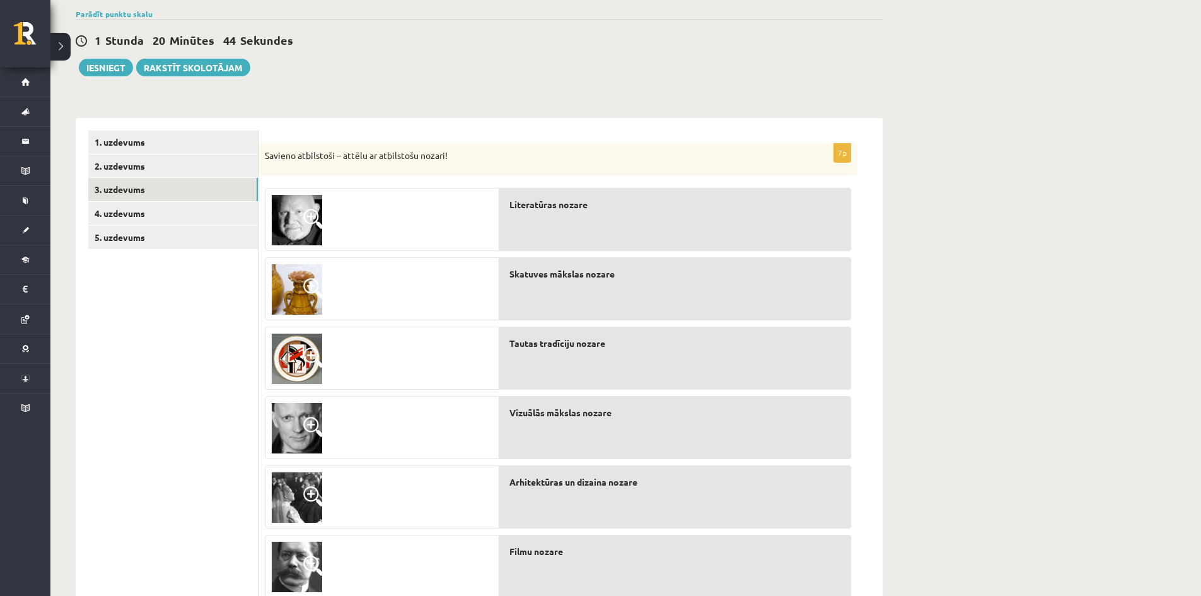
scroll to position [212, 0]
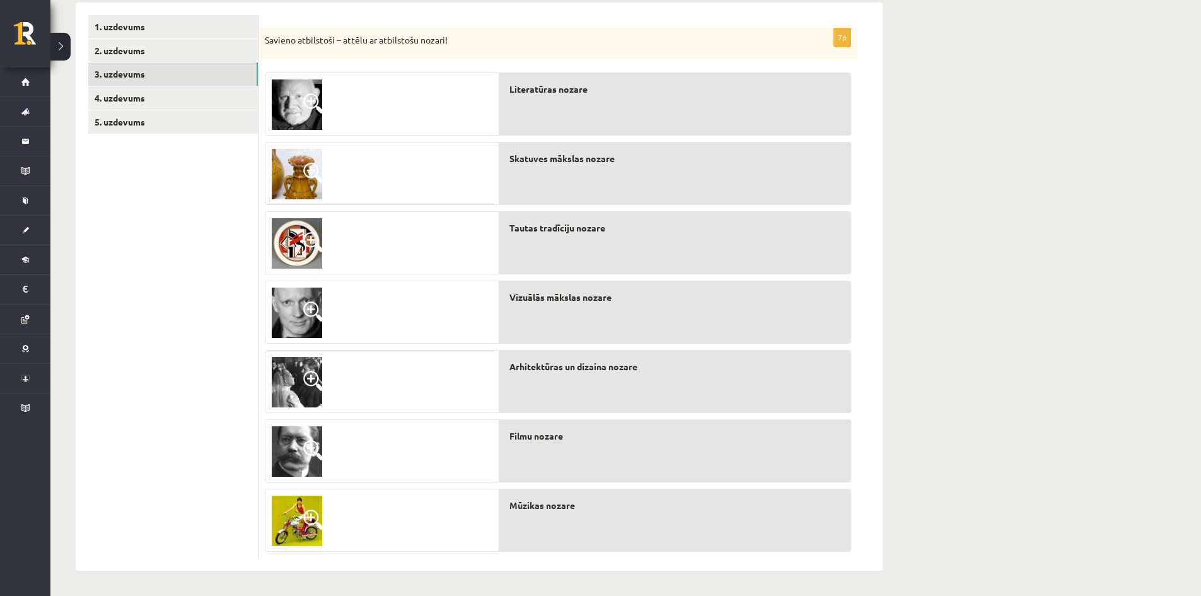
click at [279, 376] on img at bounding box center [297, 382] width 50 height 50
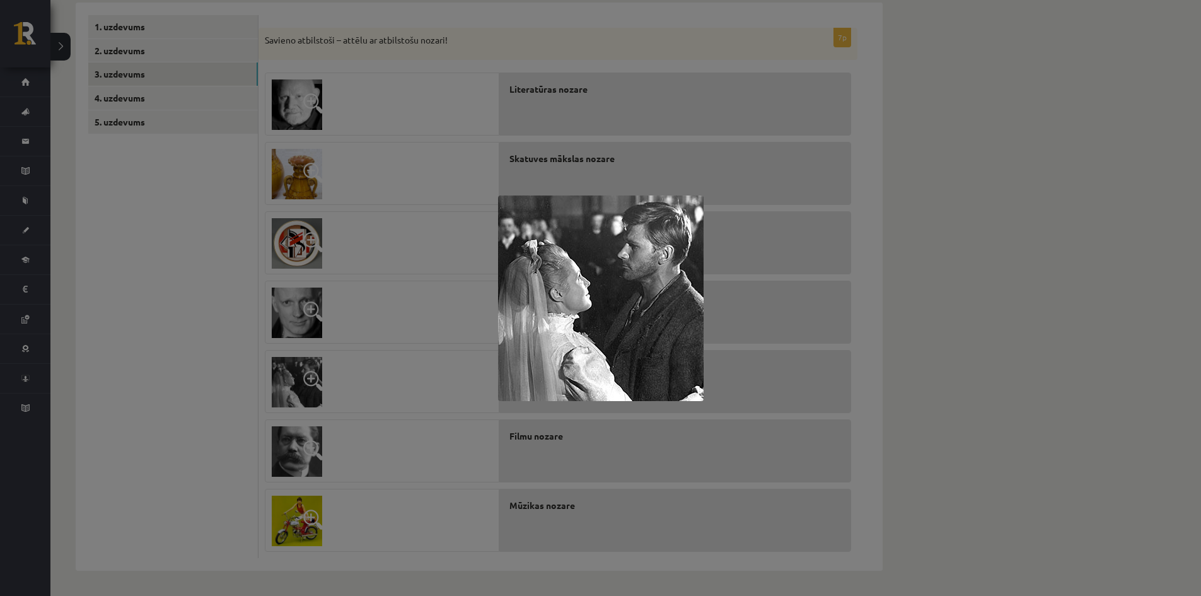
click at [279, 376] on div at bounding box center [600, 298] width 1201 height 596
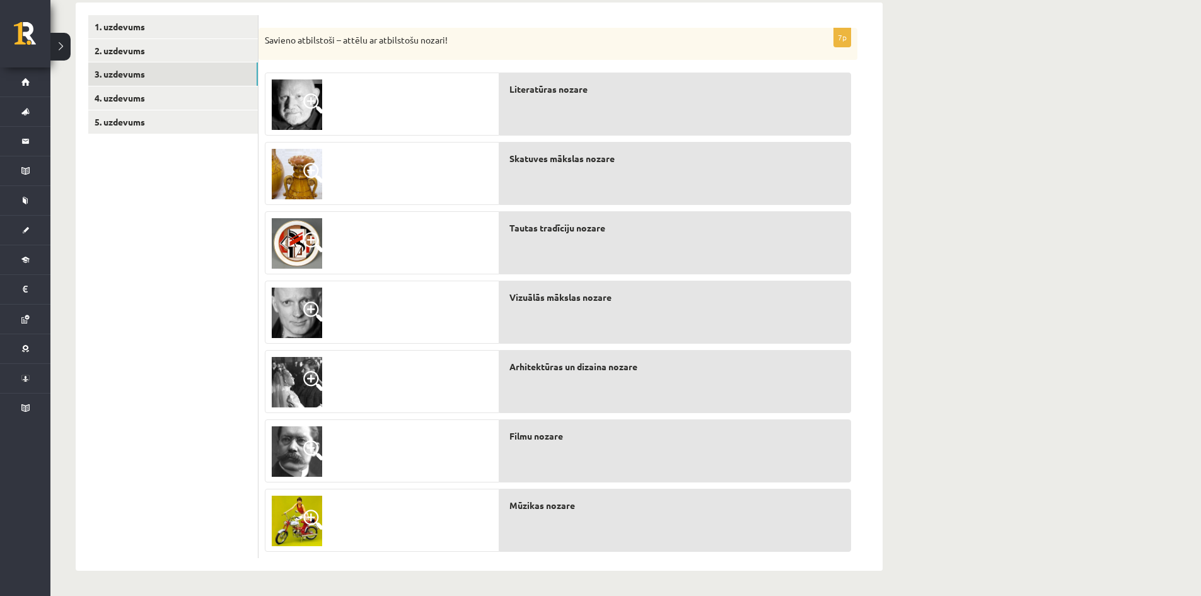
click at [303, 234] on img at bounding box center [297, 243] width 50 height 50
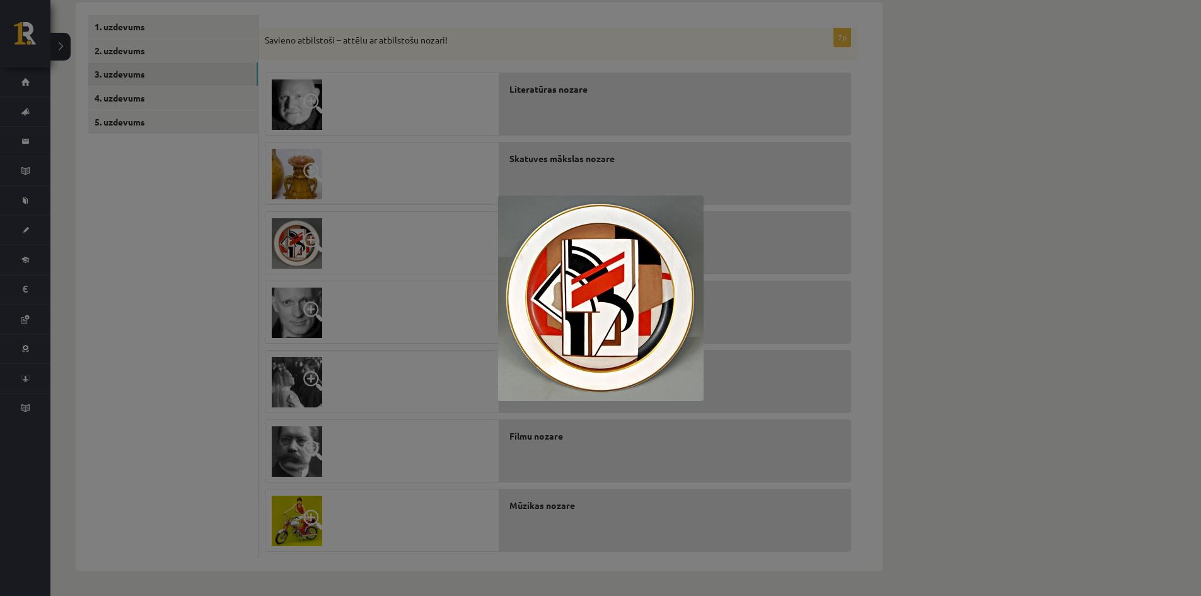
click at [303, 234] on div at bounding box center [600, 298] width 1201 height 596
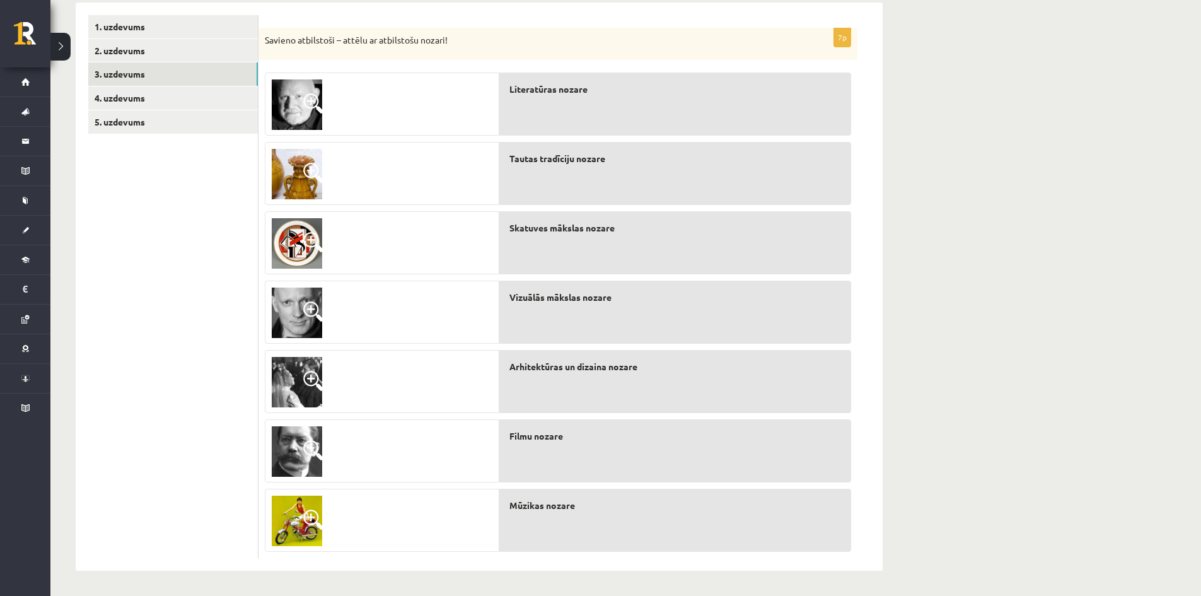
click at [296, 529] on img at bounding box center [297, 520] width 50 height 50
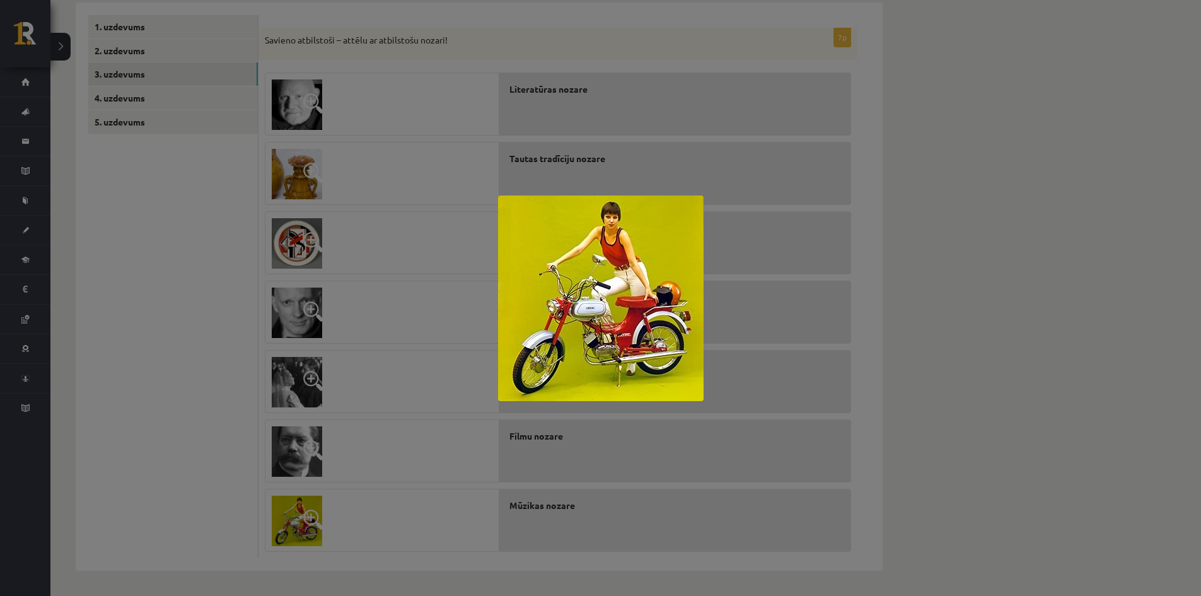
click at [296, 529] on div at bounding box center [600, 298] width 1201 height 596
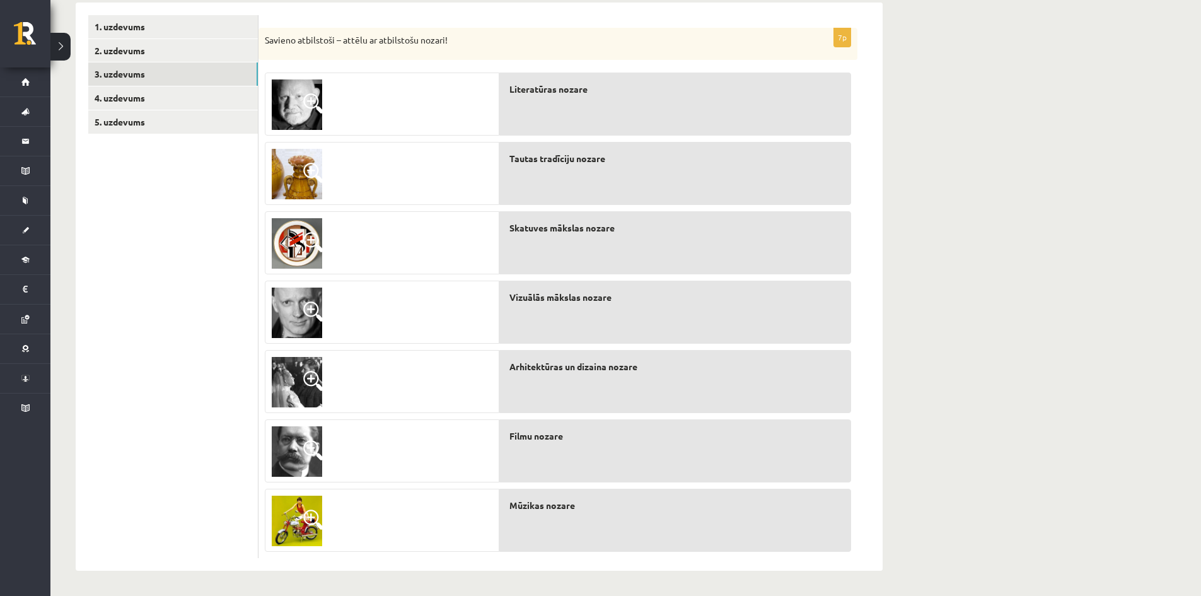
click at [313, 300] on img at bounding box center [297, 312] width 50 height 50
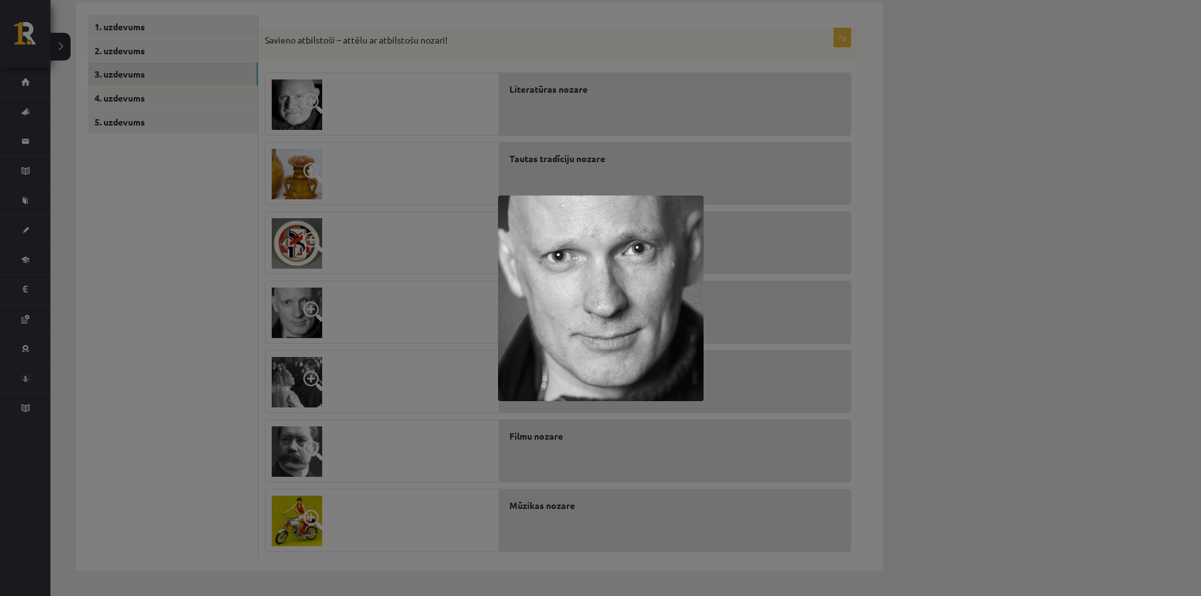
click at [313, 300] on div at bounding box center [600, 298] width 1201 height 596
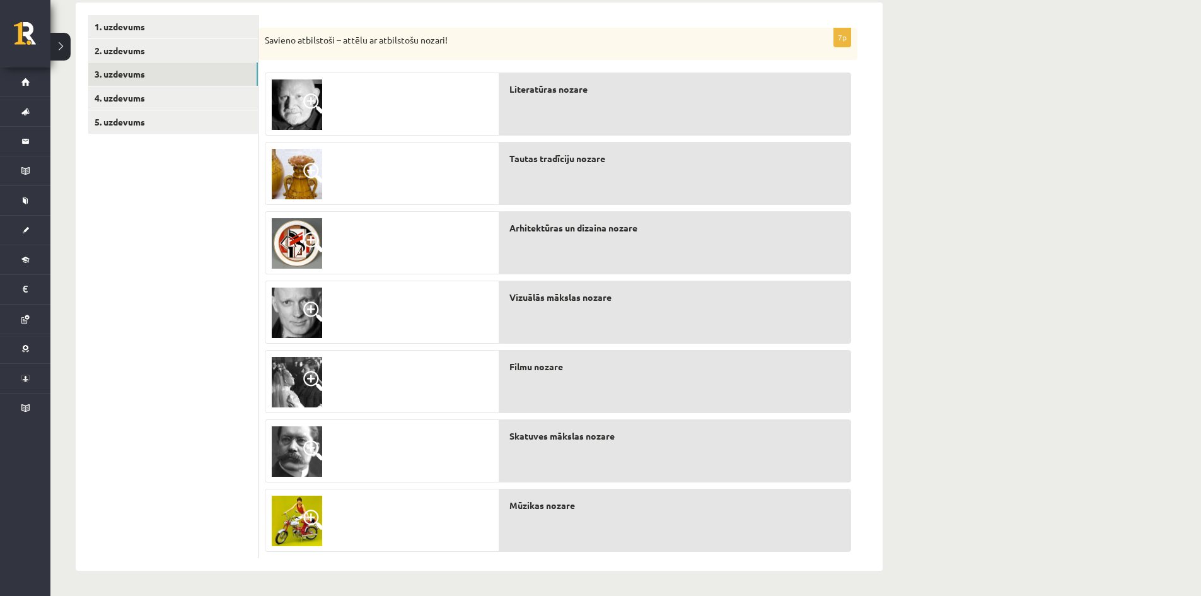
click at [293, 458] on img at bounding box center [297, 451] width 50 height 50
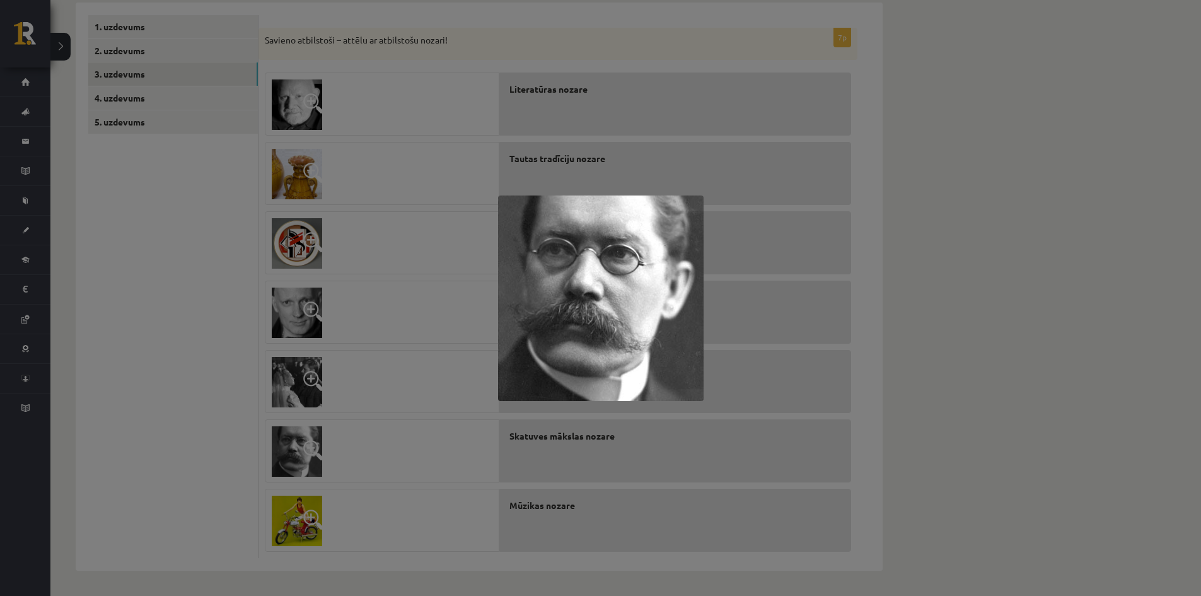
click at [293, 458] on div at bounding box center [600, 298] width 1201 height 596
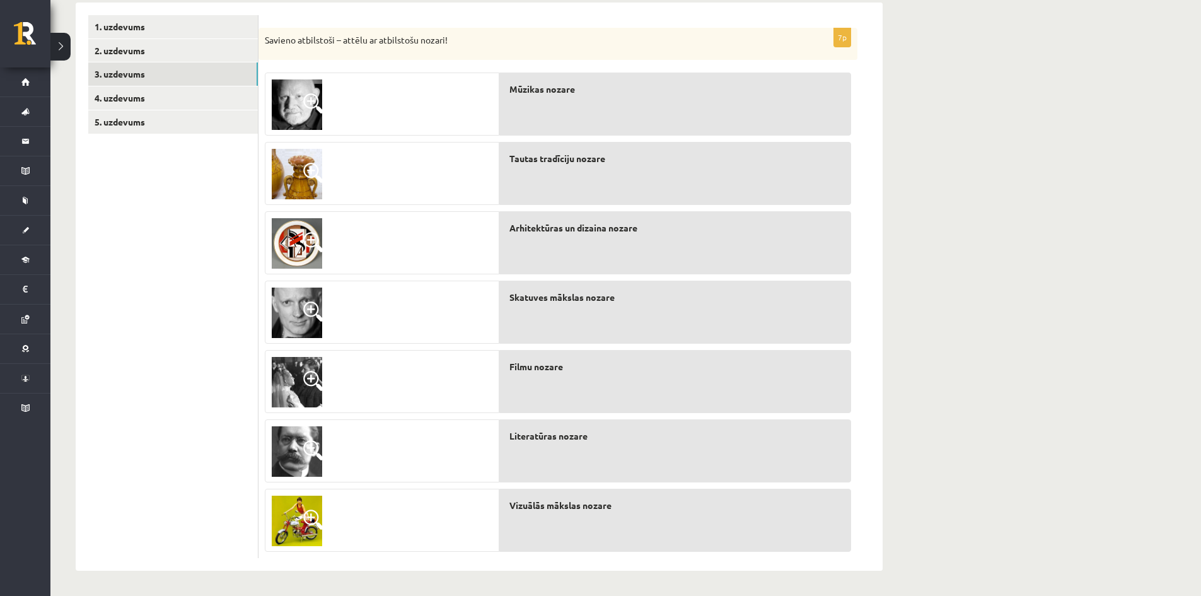
click at [293, 519] on img at bounding box center [297, 520] width 50 height 50
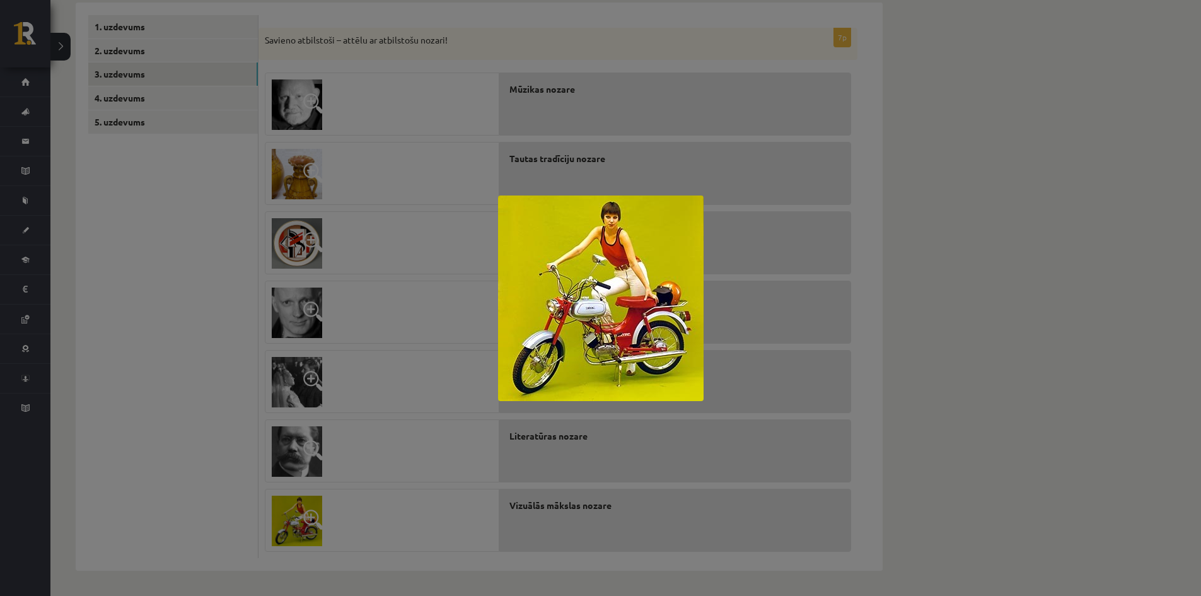
click at [293, 519] on div at bounding box center [600, 298] width 1201 height 596
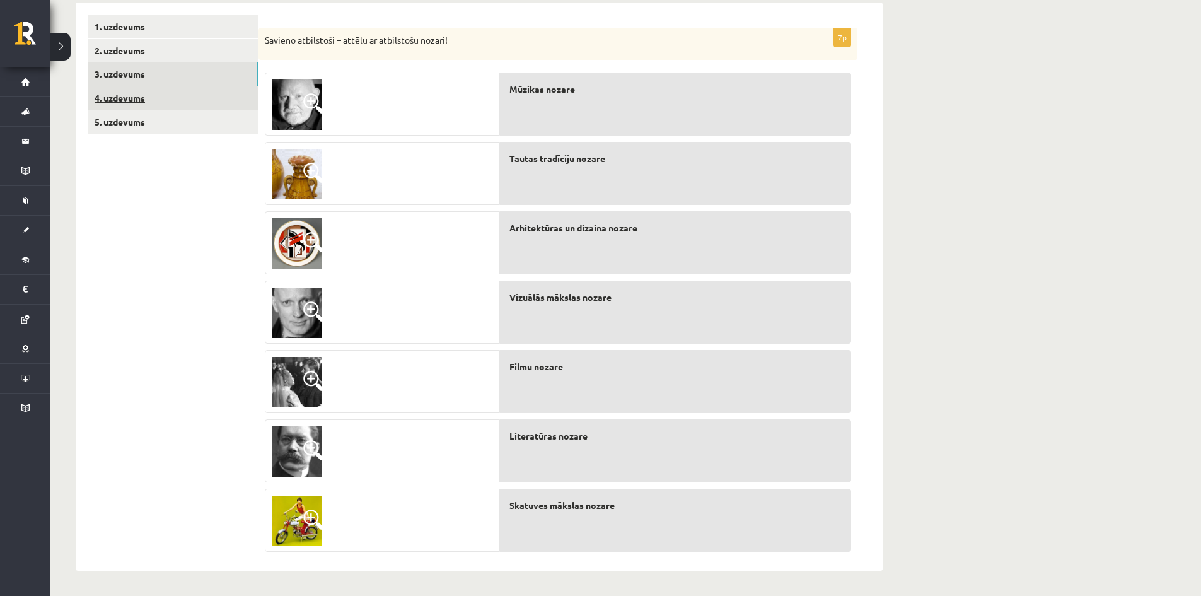
click at [117, 100] on link "4. uzdevums" at bounding box center [173, 97] width 170 height 23
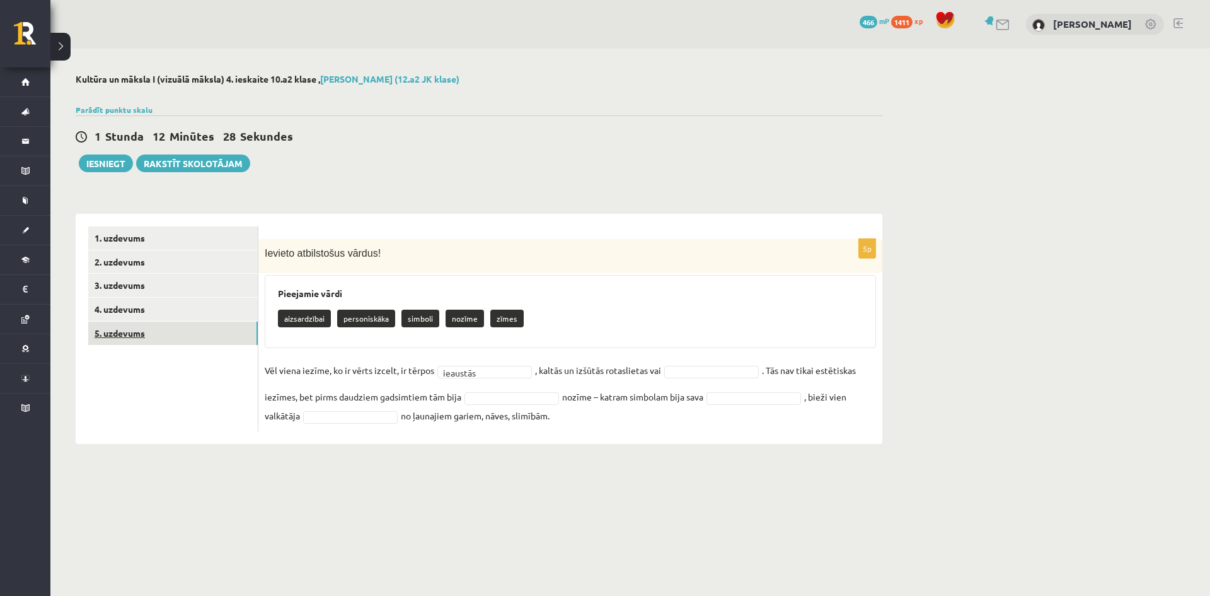
click at [114, 329] on link "5. uzdevums" at bounding box center [173, 332] width 170 height 23
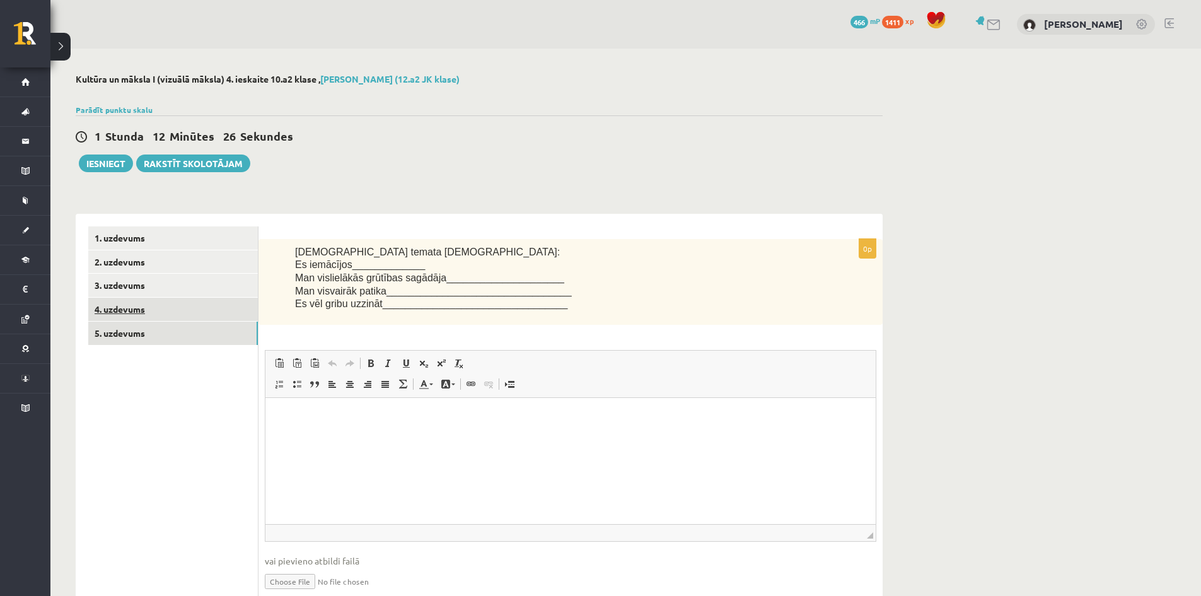
click at [122, 313] on link "4. uzdevums" at bounding box center [173, 308] width 170 height 23
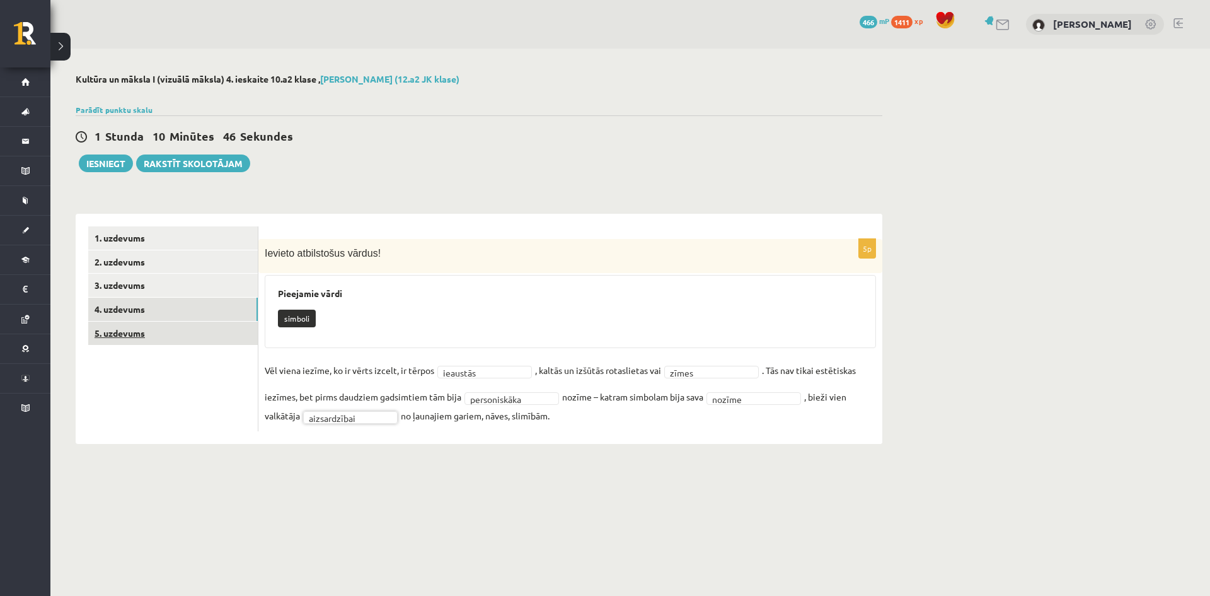
click at [139, 335] on link "5. uzdevums" at bounding box center [173, 332] width 170 height 23
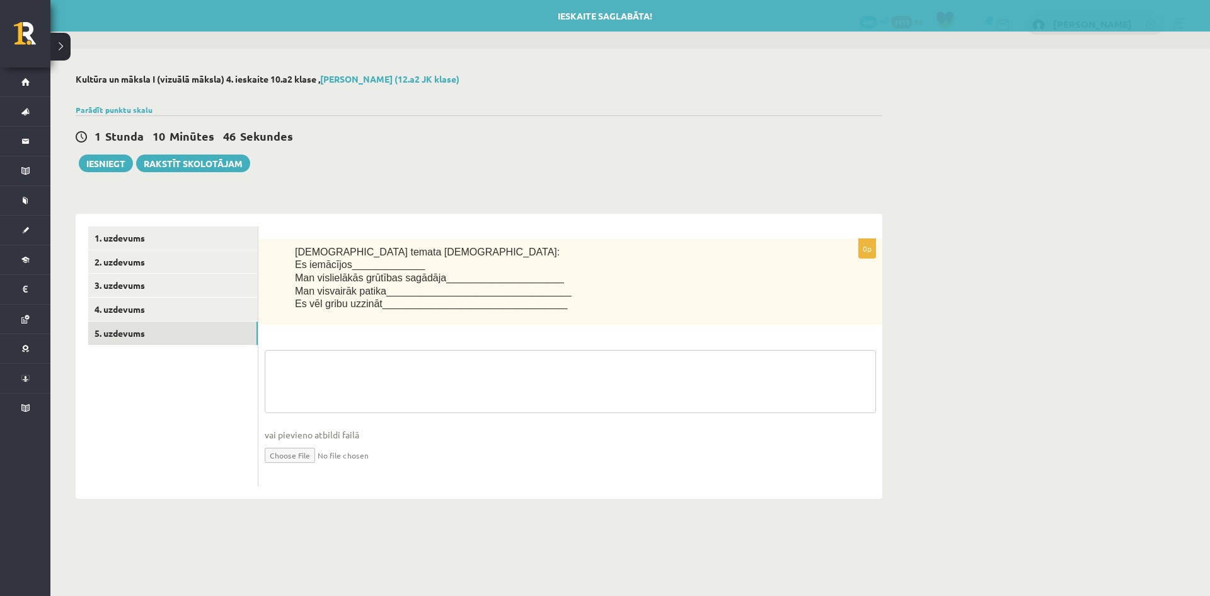
click at [357, 367] on textarea at bounding box center [570, 381] width 611 height 63
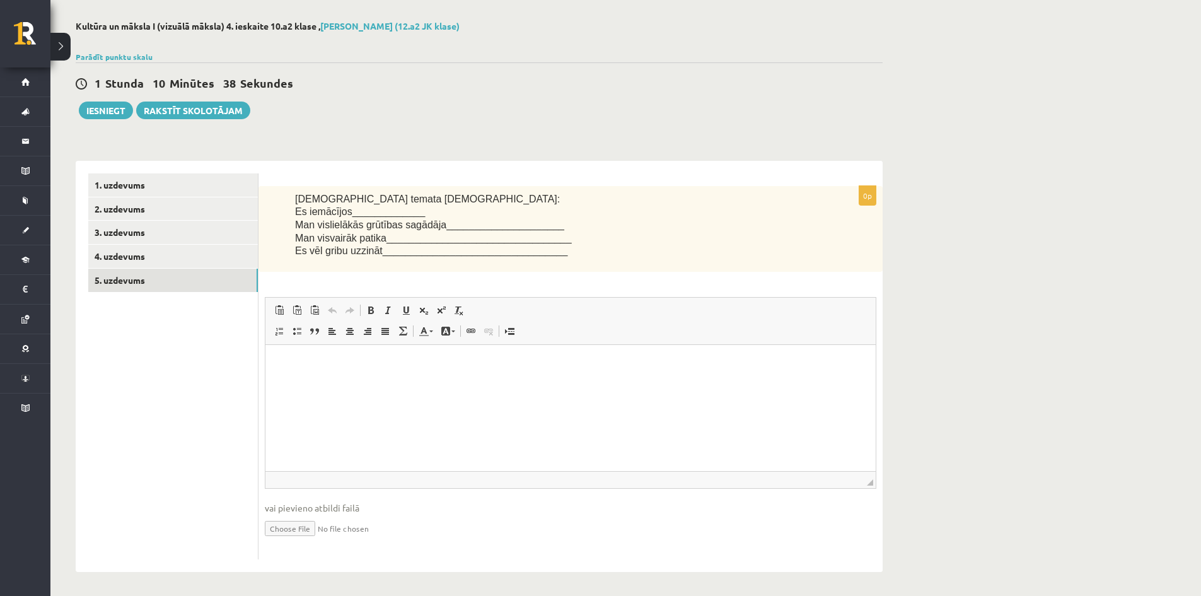
scroll to position [55, 0]
click at [351, 377] on html at bounding box center [570, 362] width 610 height 38
click at [109, 188] on link "1. uzdevums" at bounding box center [173, 182] width 170 height 23
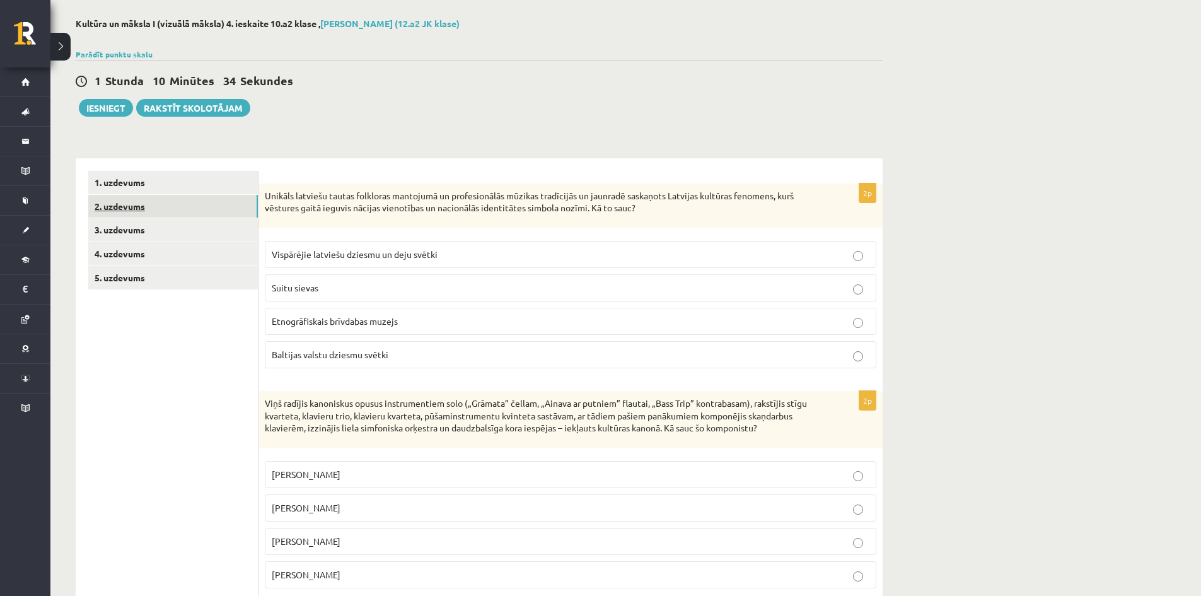
click at [113, 204] on link "2. uzdevums" at bounding box center [173, 206] width 170 height 23
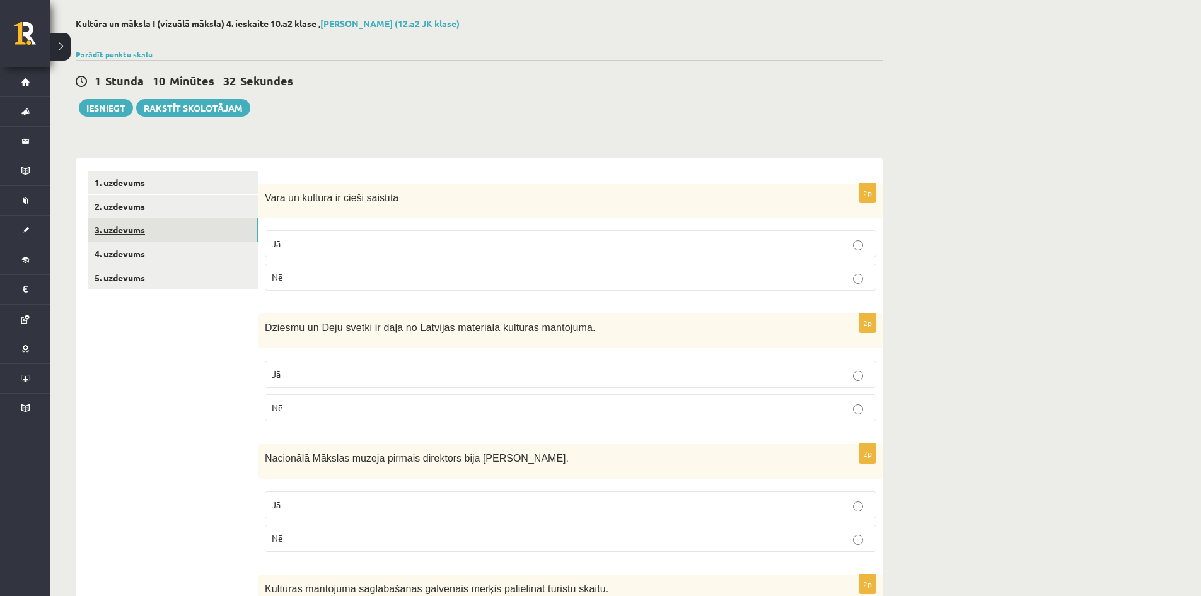
click at [141, 225] on link "3. uzdevums" at bounding box center [173, 229] width 170 height 23
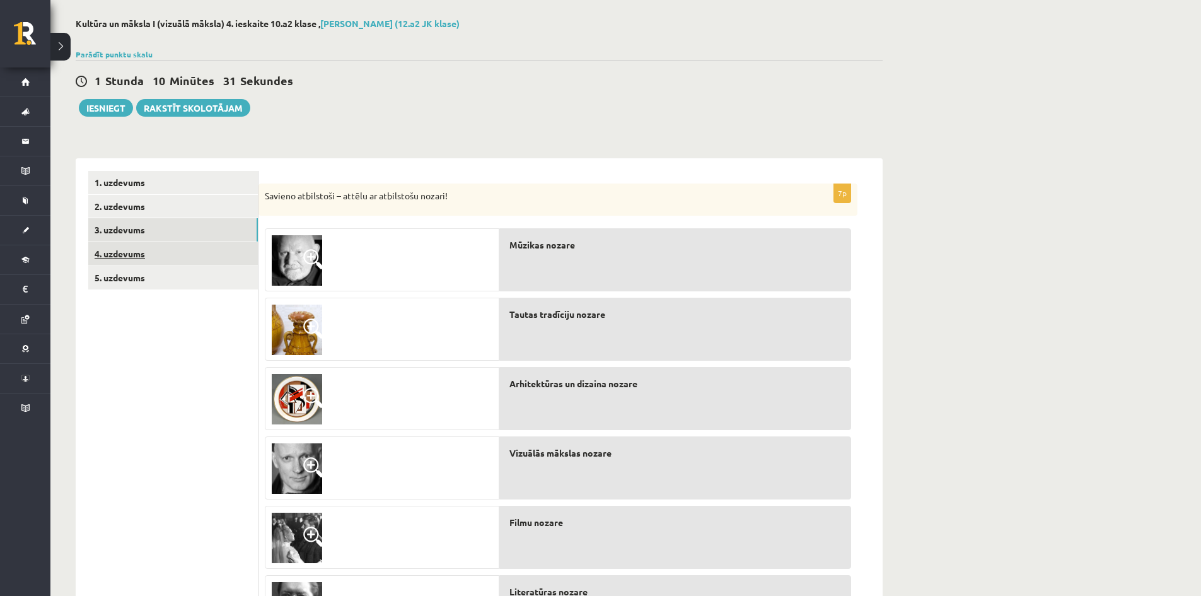
click at [138, 255] on link "4. uzdevums" at bounding box center [173, 253] width 170 height 23
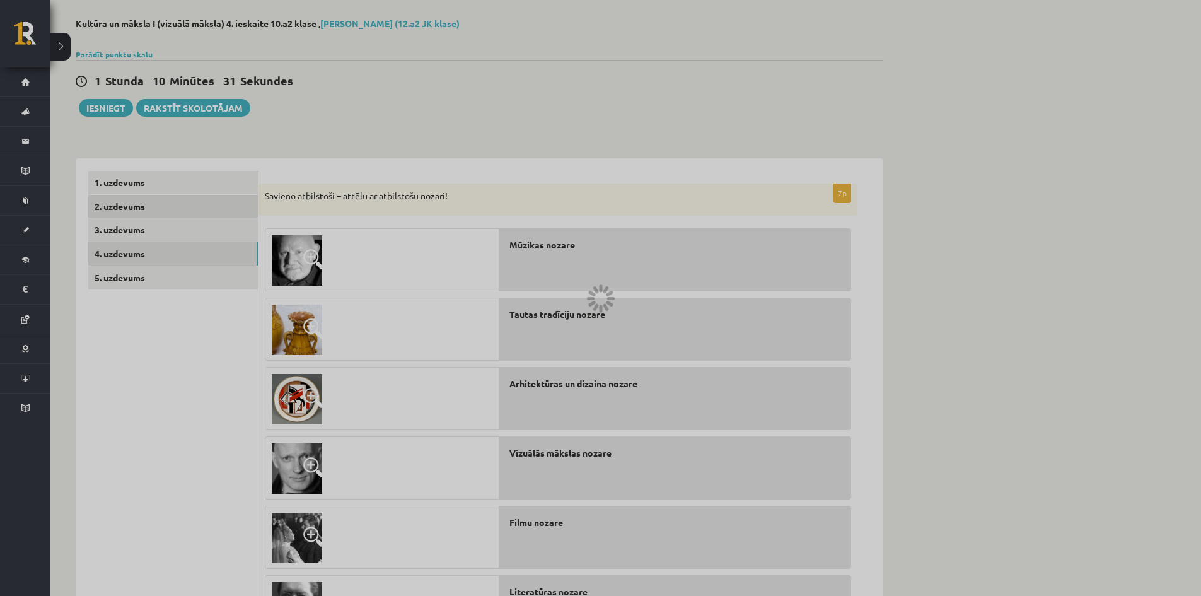
scroll to position [0, 0]
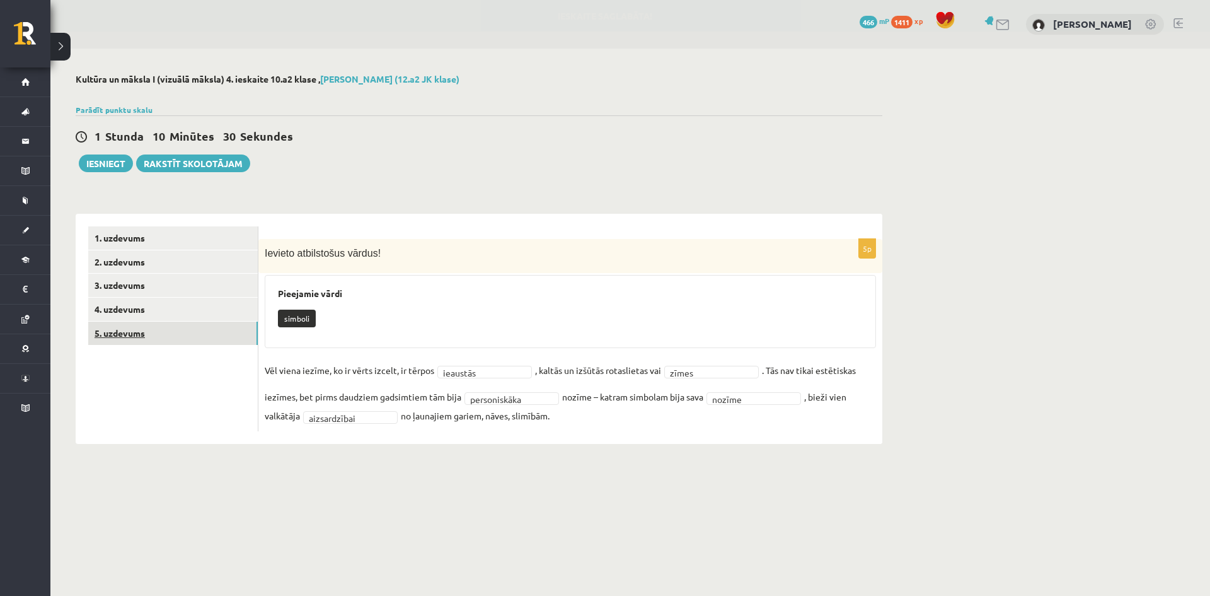
click at [132, 327] on link "5. uzdevums" at bounding box center [173, 332] width 170 height 23
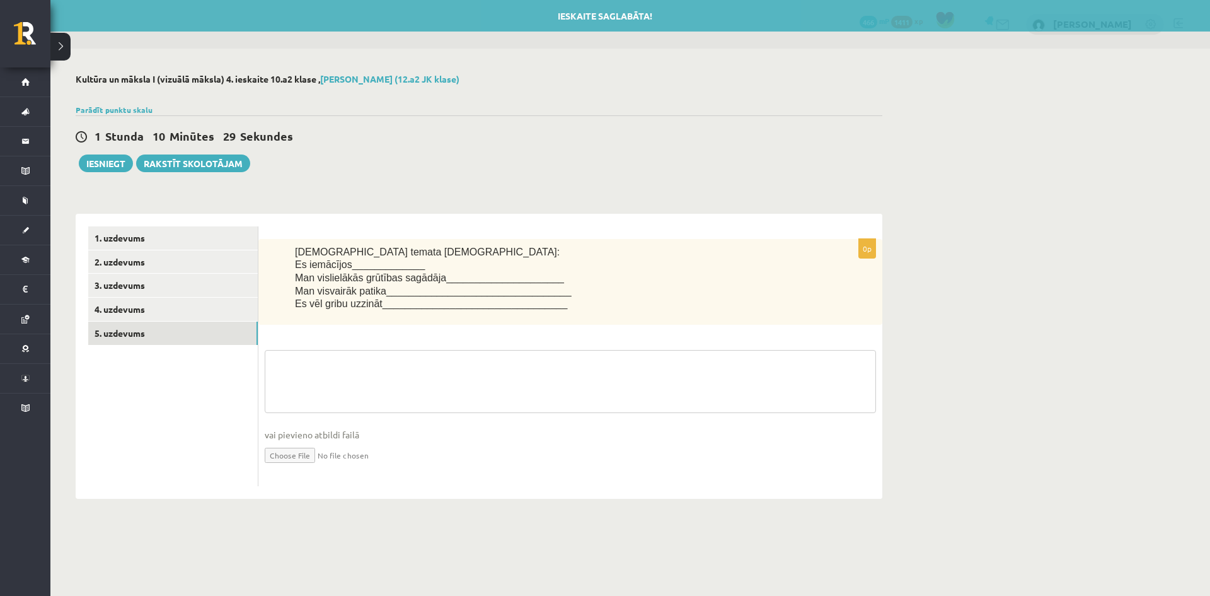
click at [297, 372] on textarea at bounding box center [570, 381] width 611 height 63
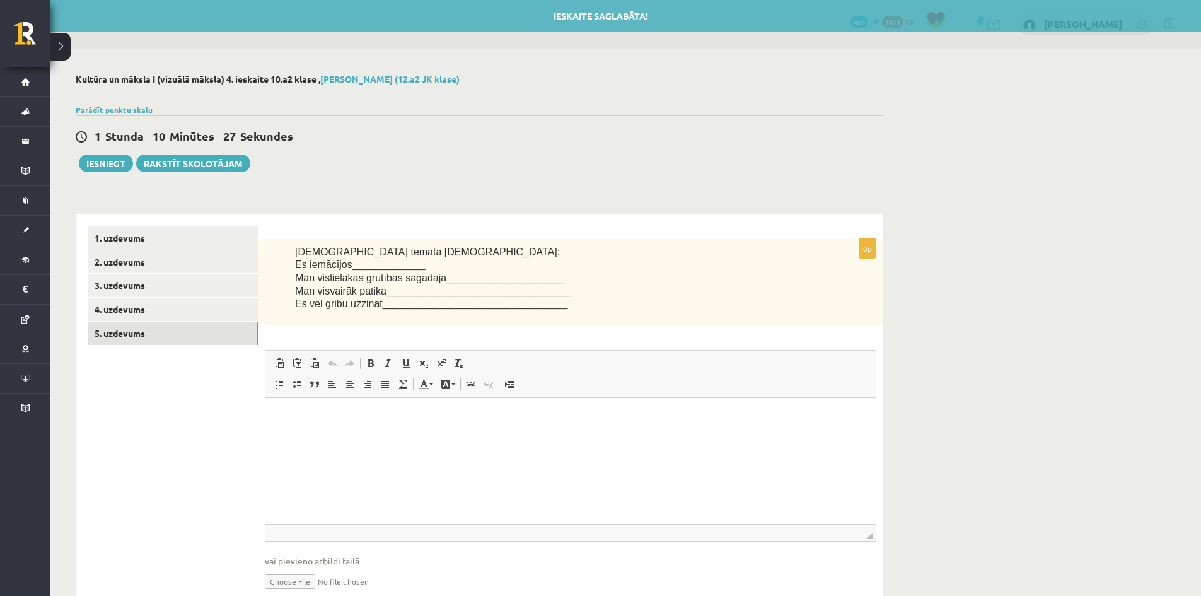
click at [272, 409] on html at bounding box center [570, 417] width 610 height 38
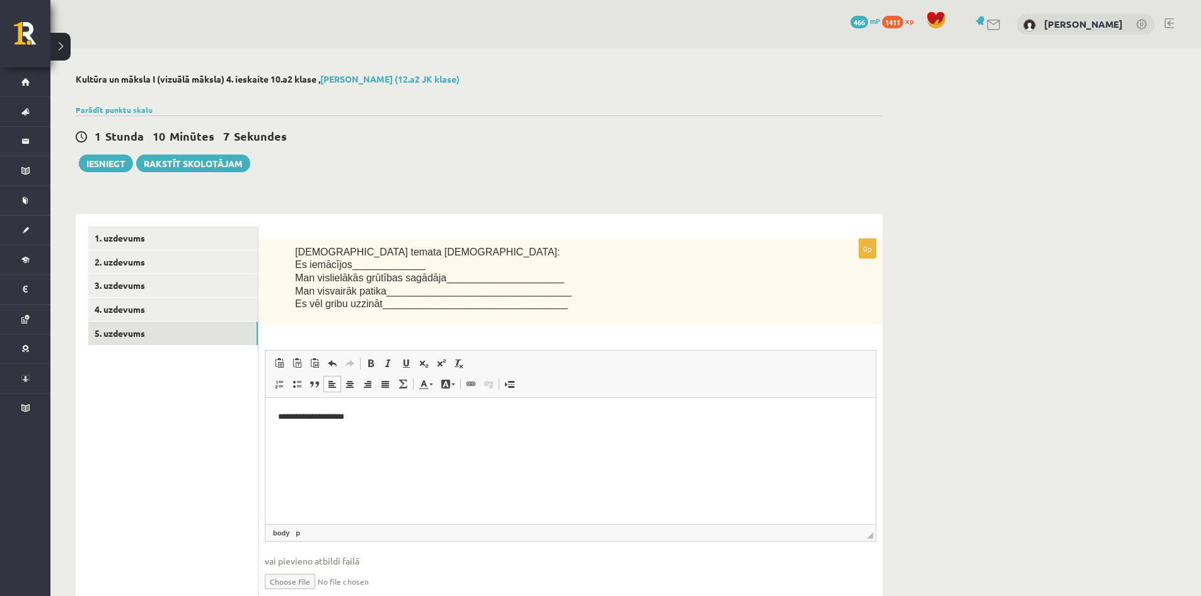
click at [303, 415] on p "**********" at bounding box center [570, 416] width 585 height 13
click at [355, 436] on html "**********" at bounding box center [570, 417] width 610 height 38
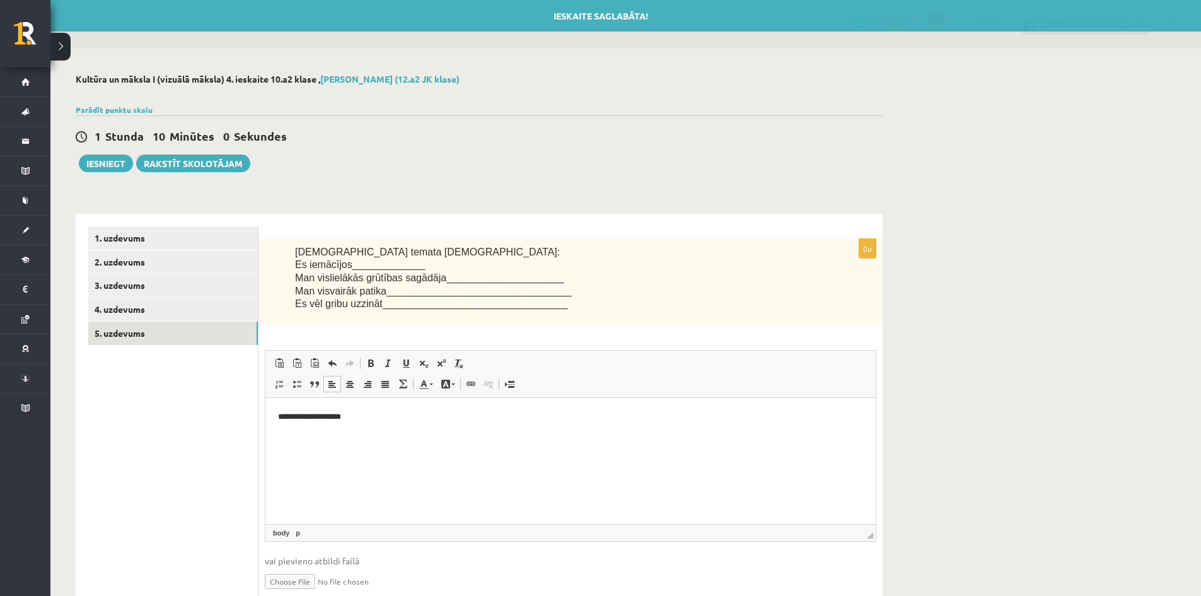
click at [303, 413] on p "**********" at bounding box center [570, 416] width 585 height 13
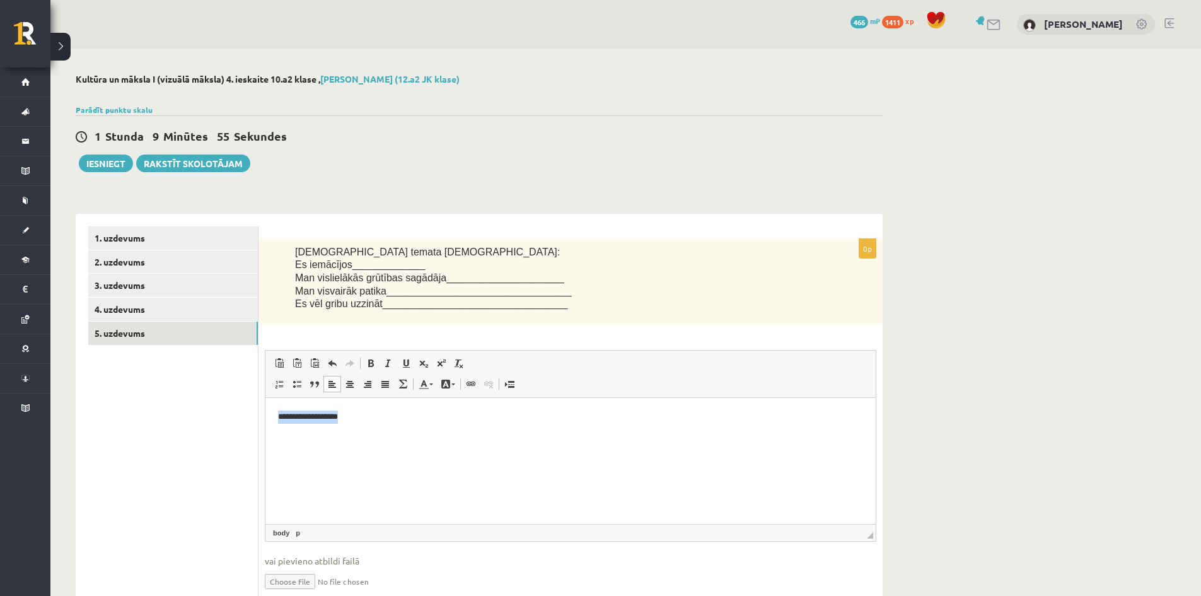
click at [313, 436] on html "**********" at bounding box center [570, 417] width 610 height 38
click at [298, 415] on p "**********" at bounding box center [570, 416] width 585 height 13
click at [301, 413] on p "**********" at bounding box center [570, 416] width 585 height 13
click at [363, 407] on html "**********" at bounding box center [570, 417] width 610 height 38
click at [142, 262] on link "2. uzdevums" at bounding box center [173, 261] width 170 height 23
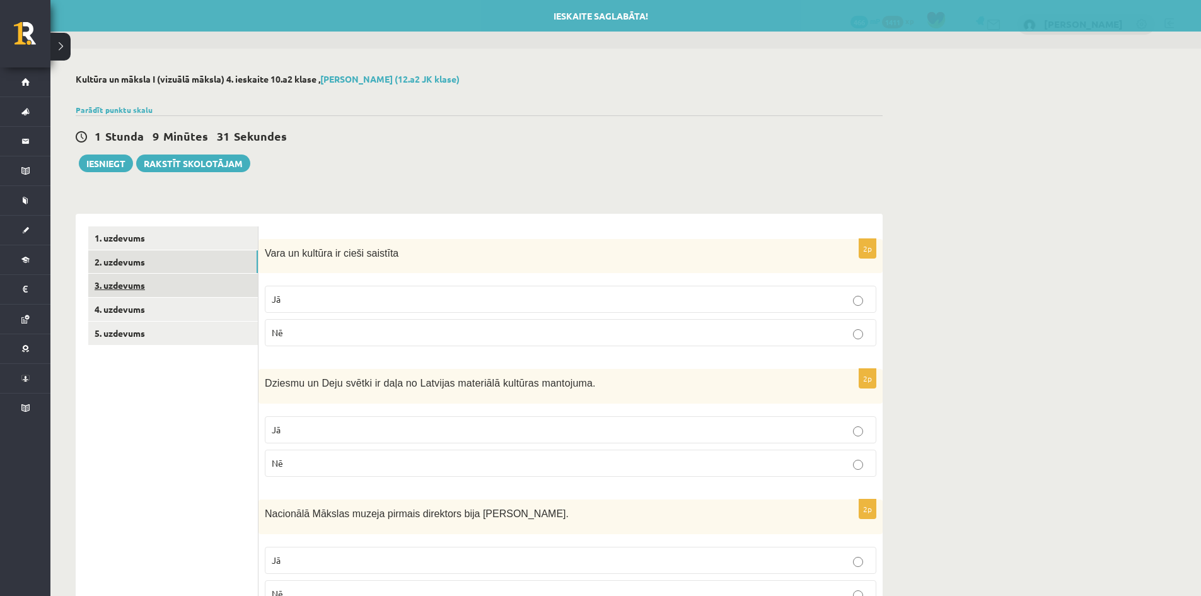
click at [133, 285] on link "3. uzdevums" at bounding box center [173, 285] width 170 height 23
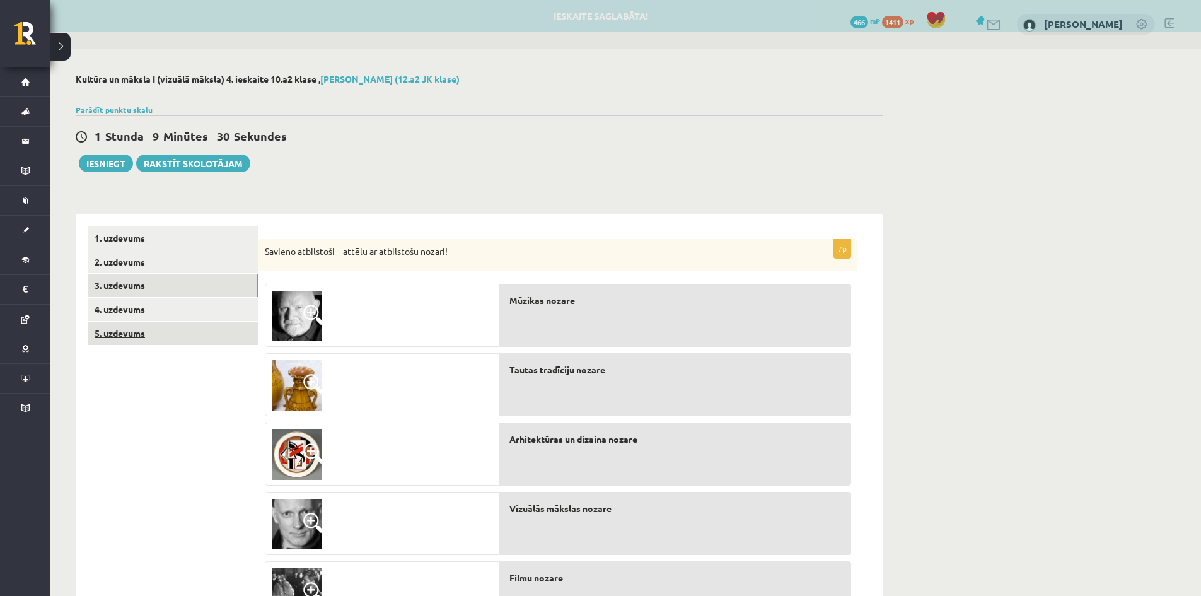
click at [136, 325] on link "5. uzdevums" at bounding box center [173, 332] width 170 height 23
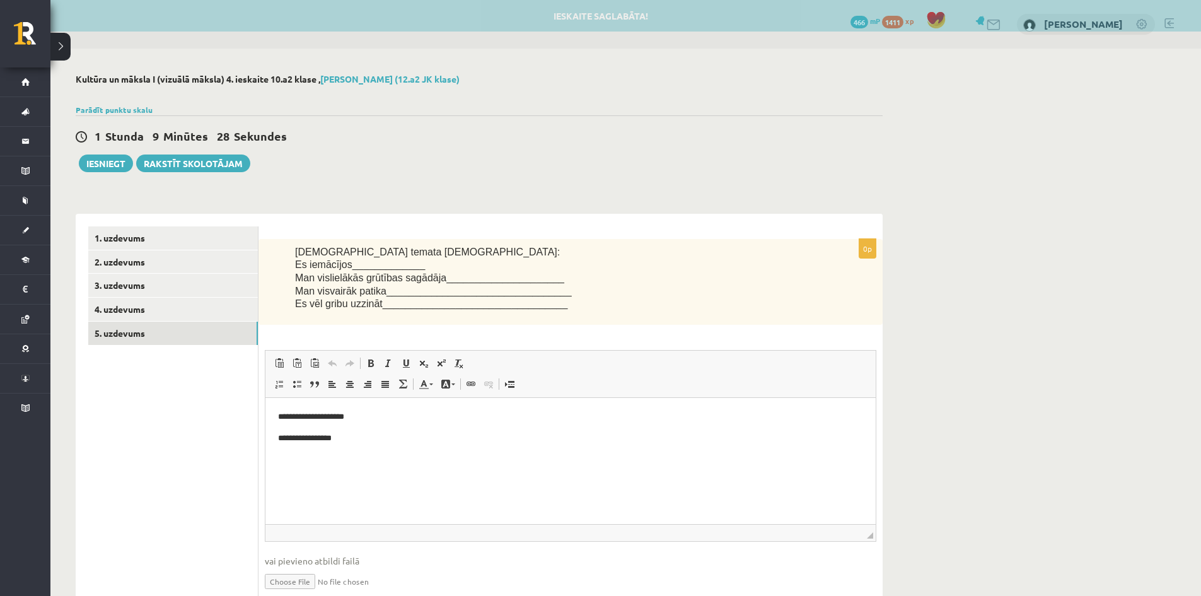
click at [358, 441] on p "**********" at bounding box center [570, 438] width 585 height 13
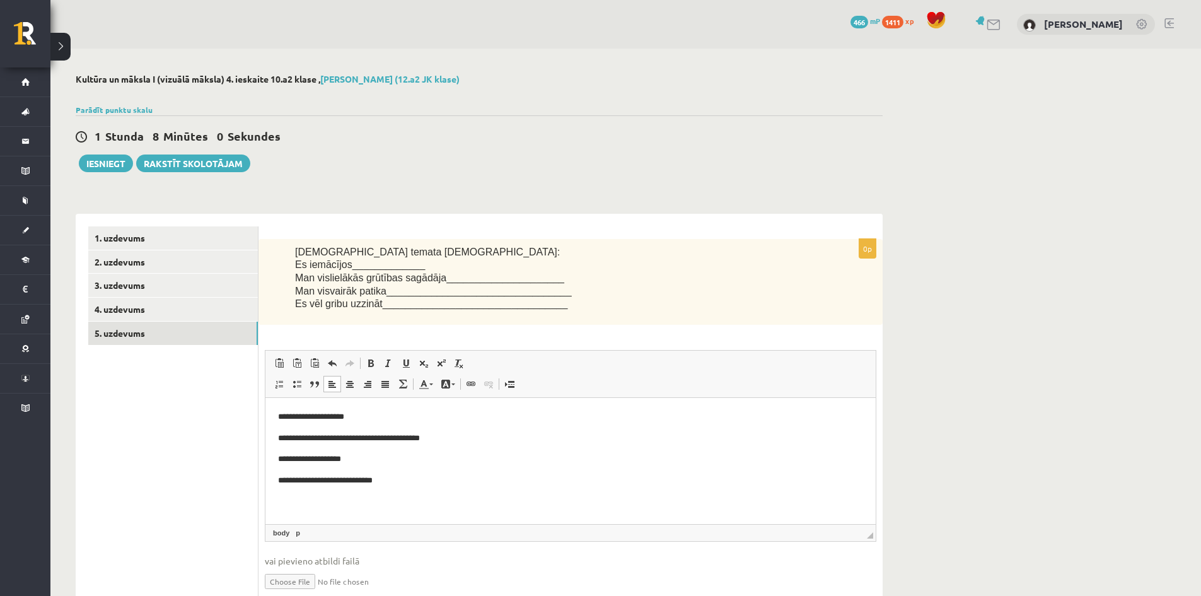
click at [326, 478] on p "**********" at bounding box center [570, 480] width 585 height 13
click at [107, 163] on button "Iesniegt" at bounding box center [106, 163] width 54 height 18
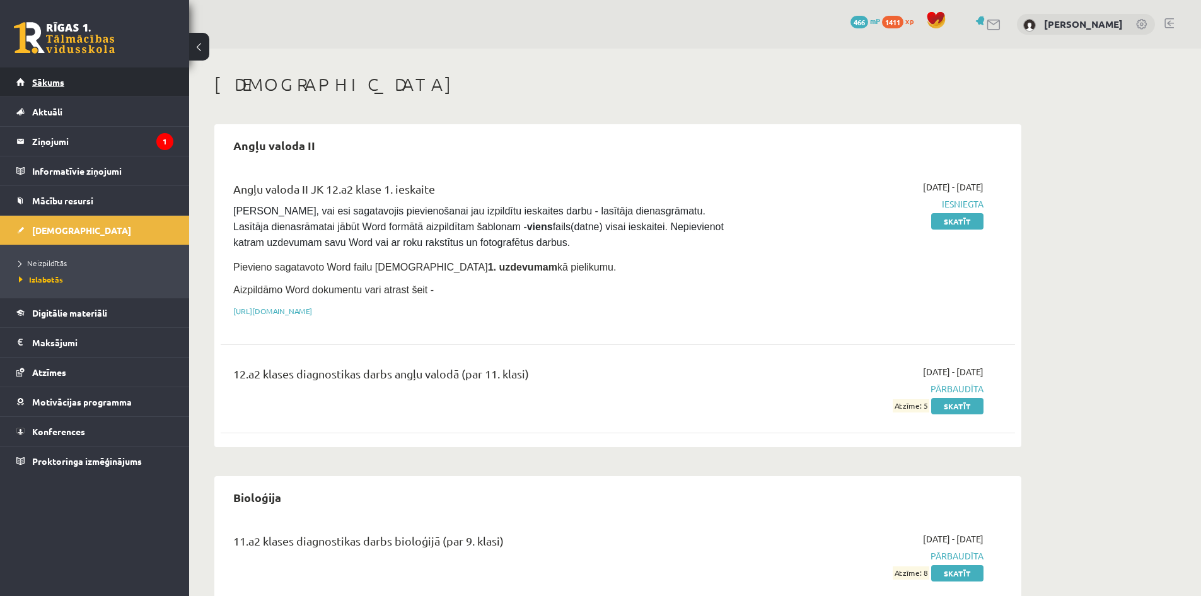
click at [49, 78] on span "Sākums" at bounding box center [48, 81] width 32 height 11
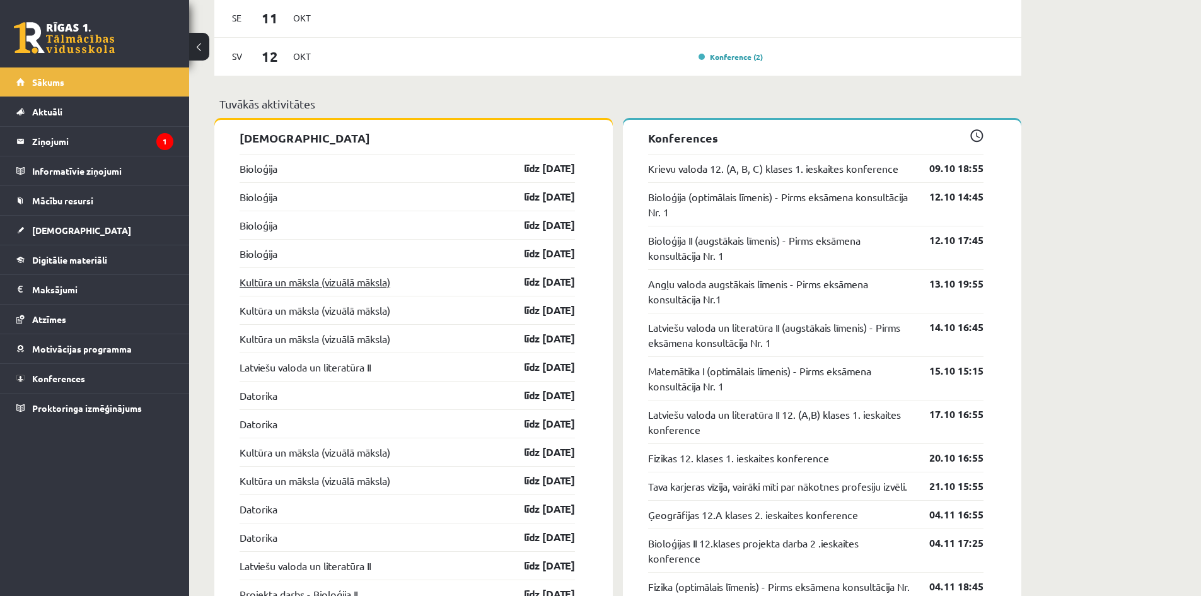
scroll to position [1071, 0]
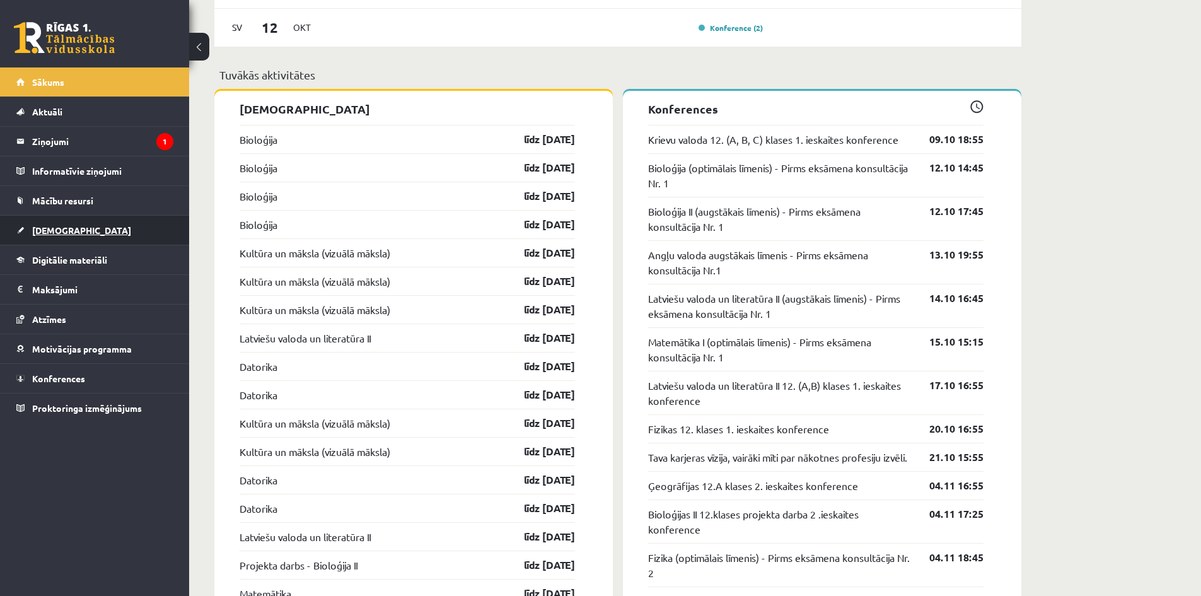
click at [56, 228] on span "[DEMOGRAPHIC_DATA]" at bounding box center [81, 229] width 99 height 11
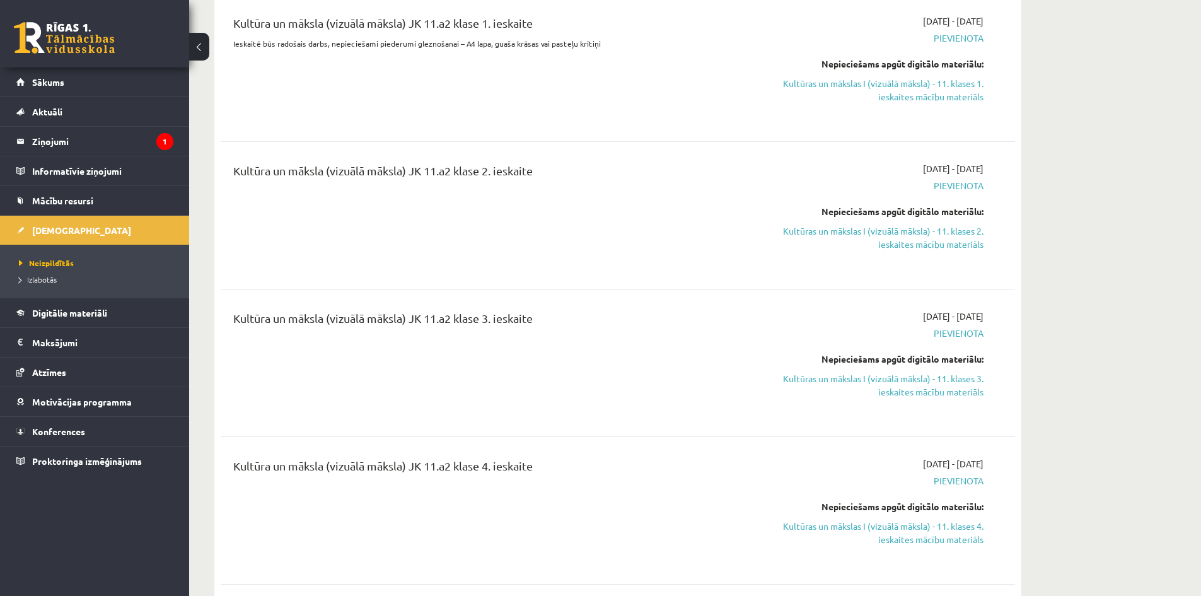
scroll to position [2647, 0]
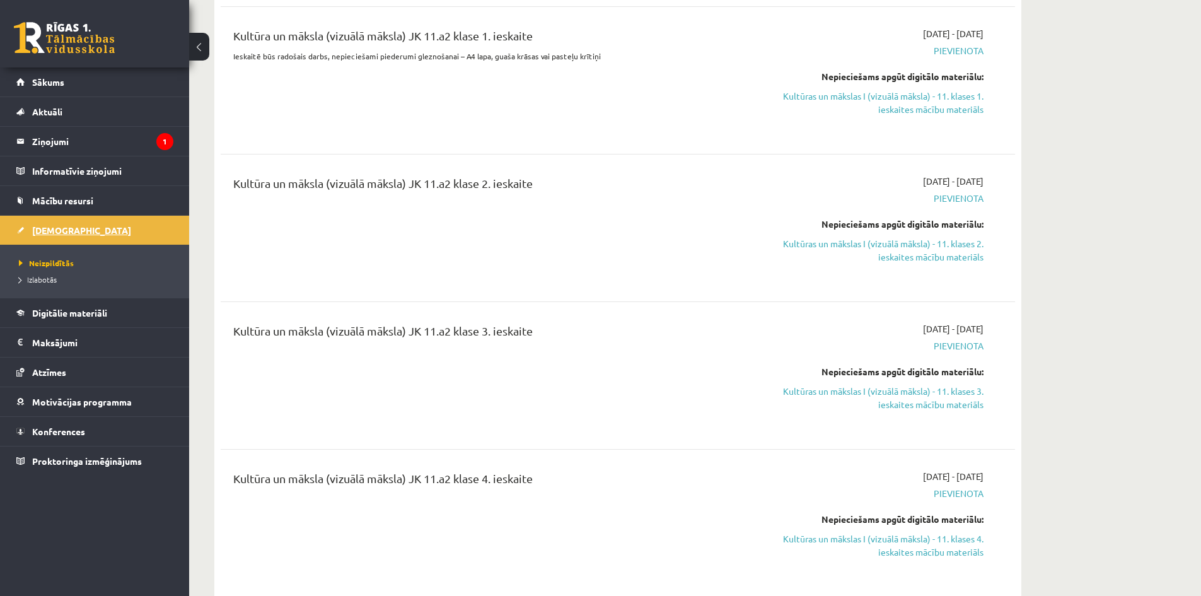
click at [37, 233] on span "[DEMOGRAPHIC_DATA]" at bounding box center [81, 229] width 99 height 11
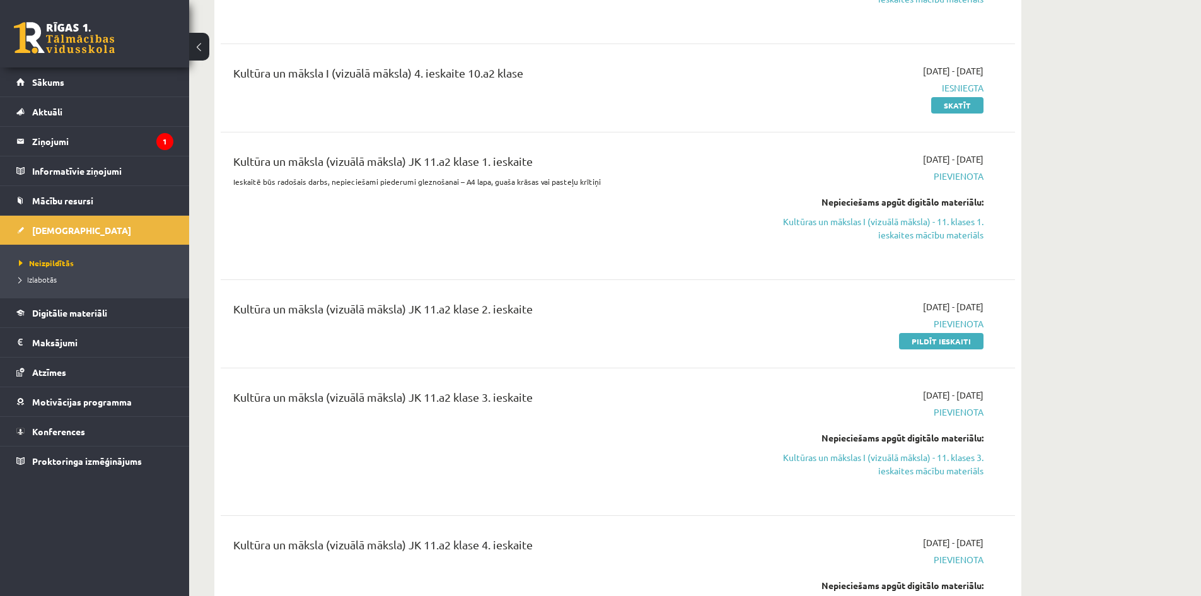
scroll to position [2521, 0]
click at [926, 334] on link "Pildīt ieskaiti" at bounding box center [941, 341] width 84 height 16
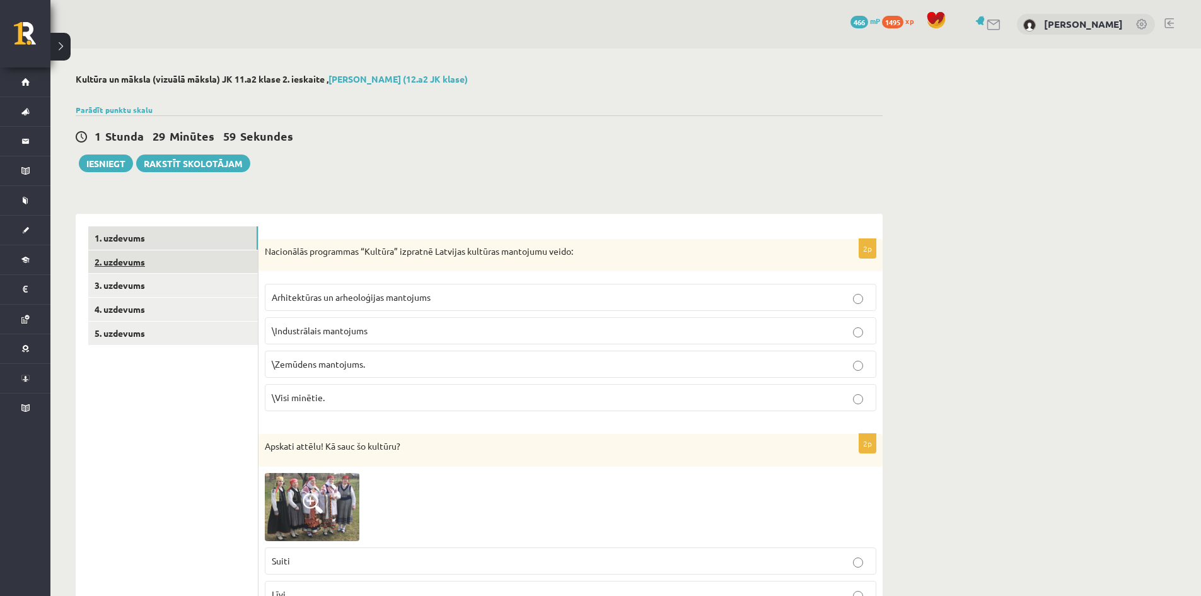
click at [148, 268] on link "2. uzdevums" at bounding box center [173, 261] width 170 height 23
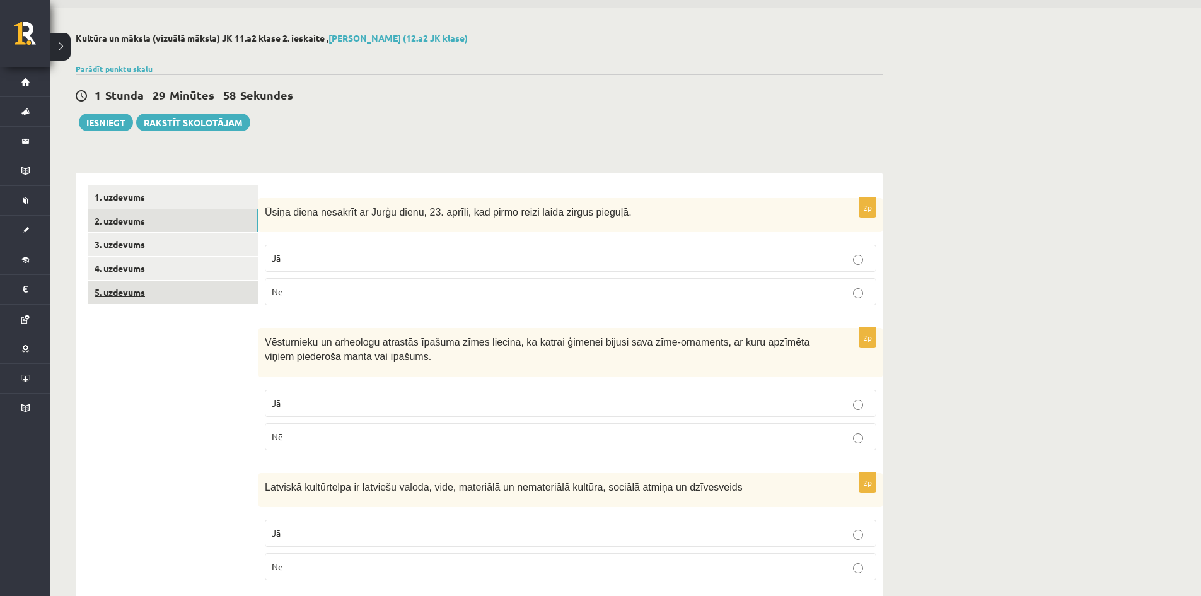
scroll to position [63, 0]
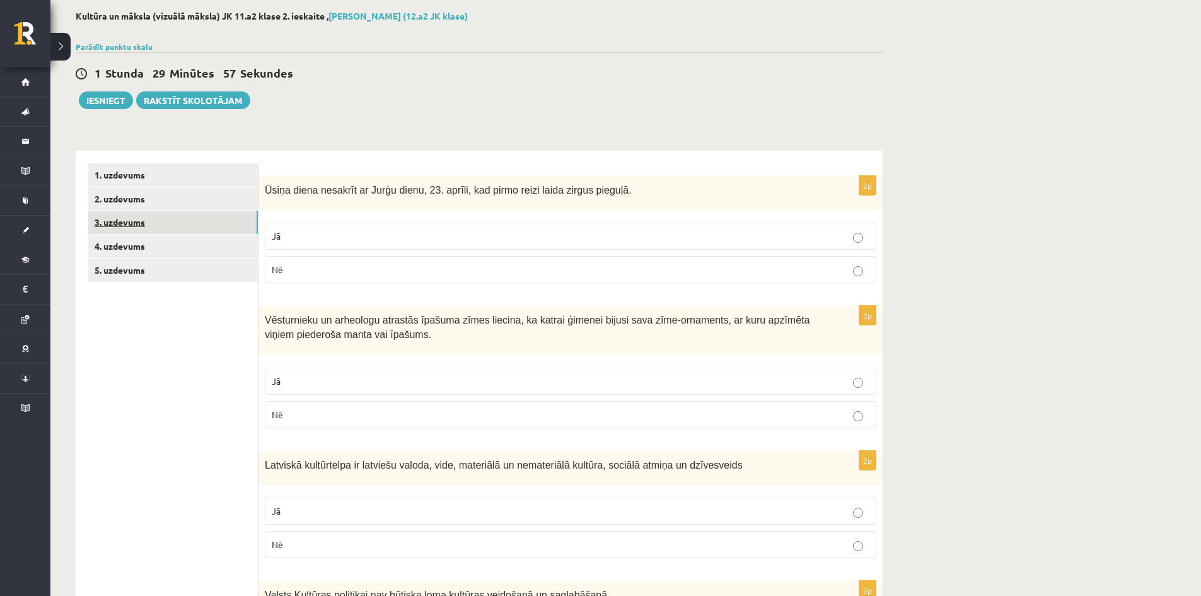
click at [134, 223] on link "3. uzdevums" at bounding box center [173, 222] width 170 height 23
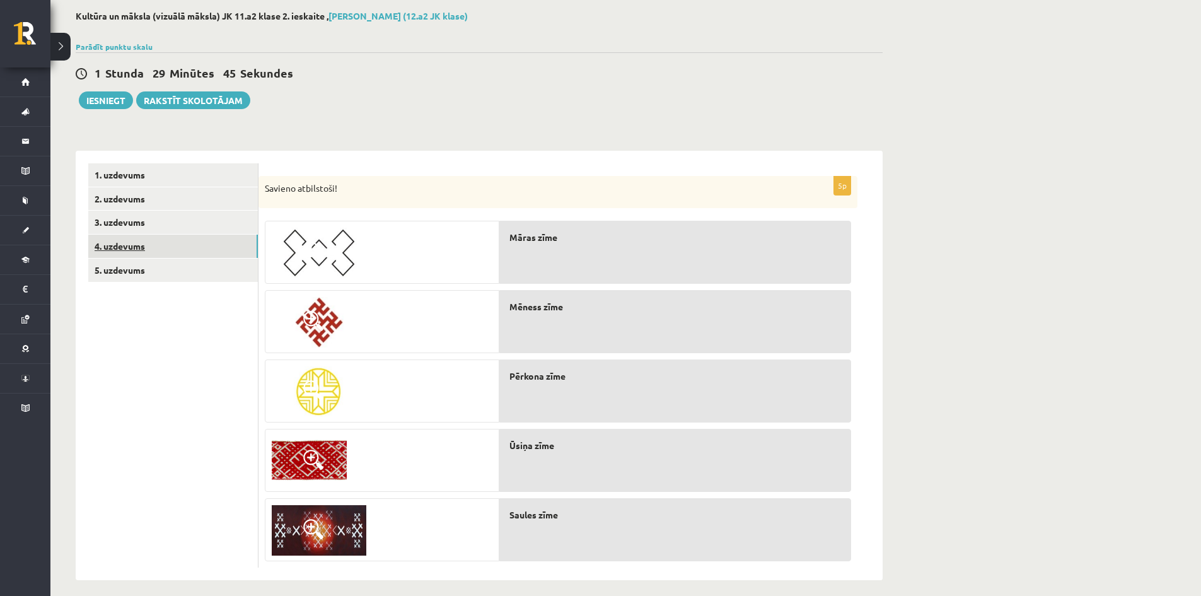
click at [130, 255] on link "4. uzdevums" at bounding box center [173, 245] width 170 height 23
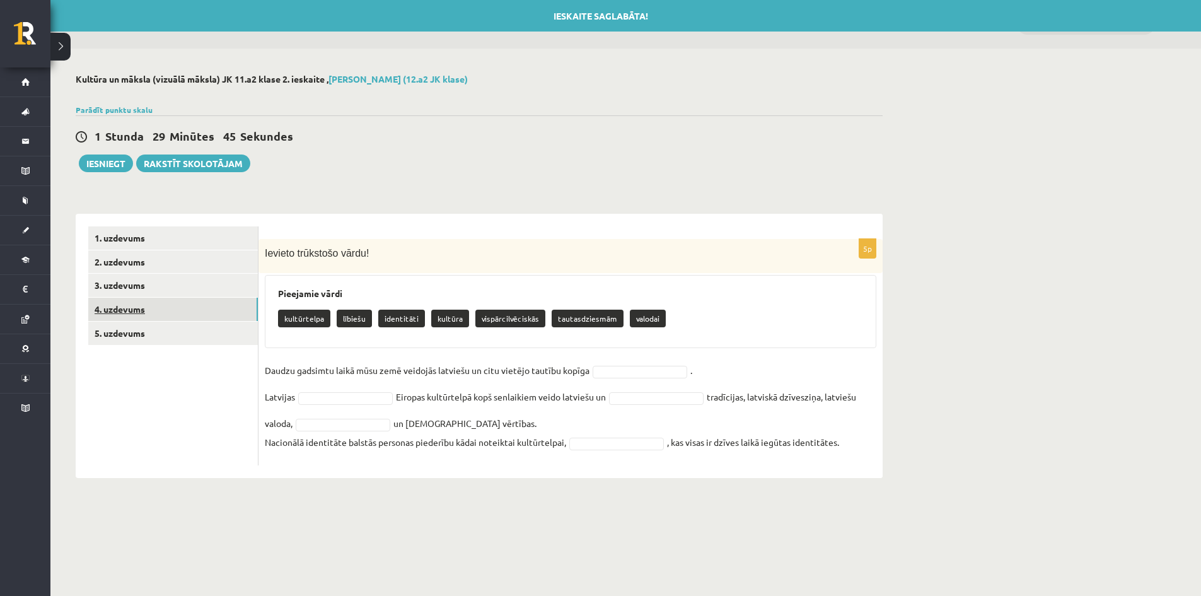
scroll to position [0, 0]
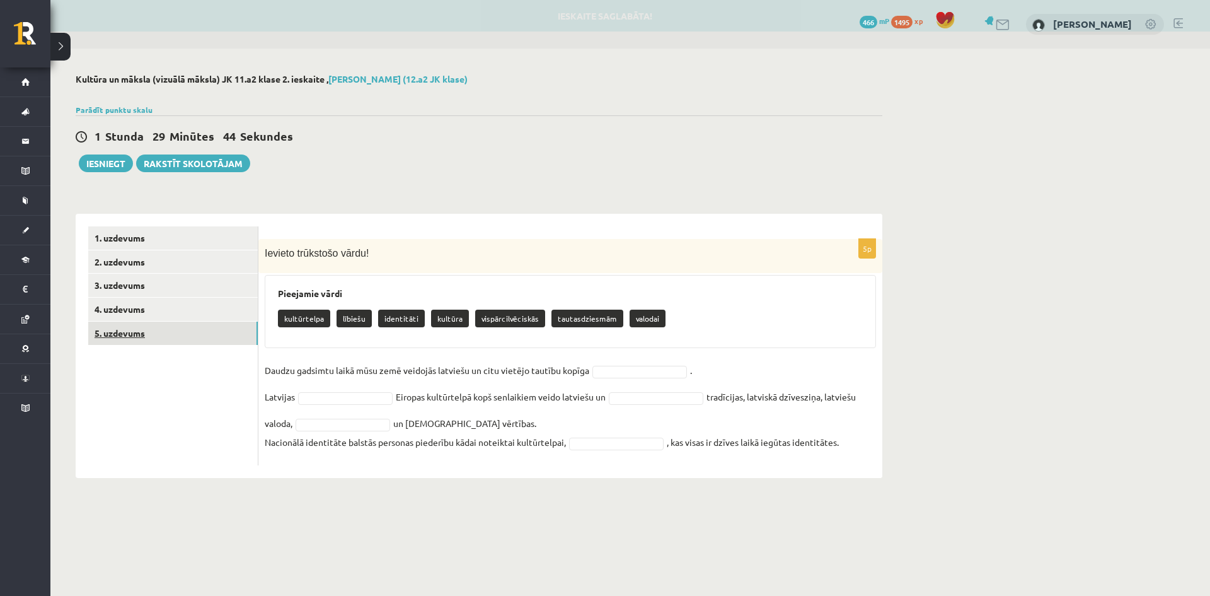
click at [139, 335] on link "5. uzdevums" at bounding box center [173, 332] width 170 height 23
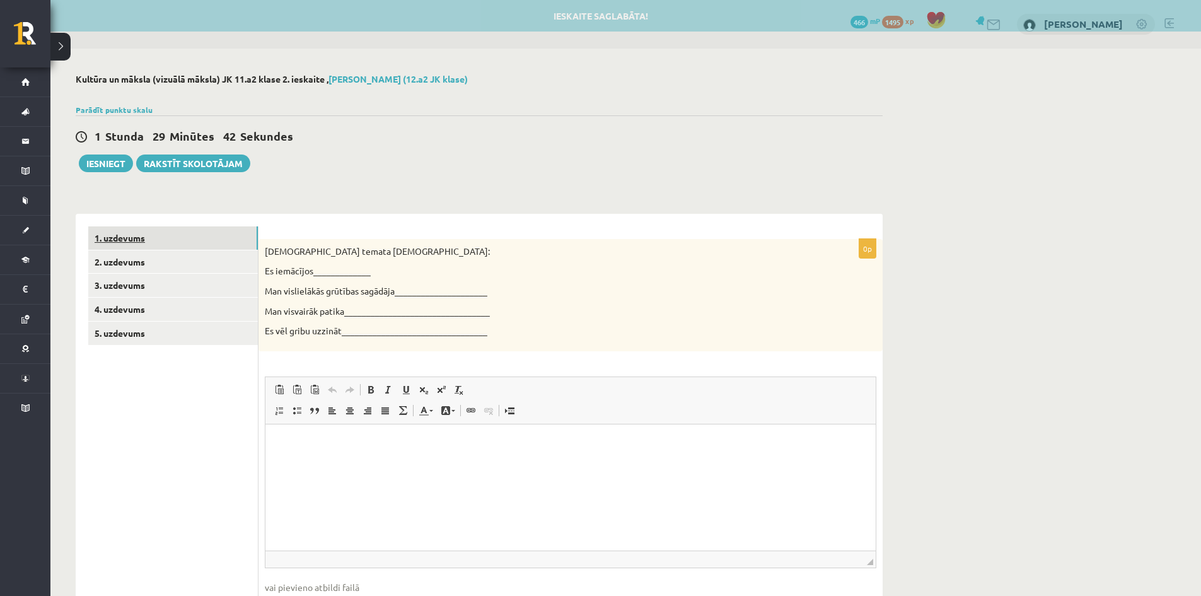
click at [123, 238] on link "1. uzdevums" at bounding box center [173, 237] width 170 height 23
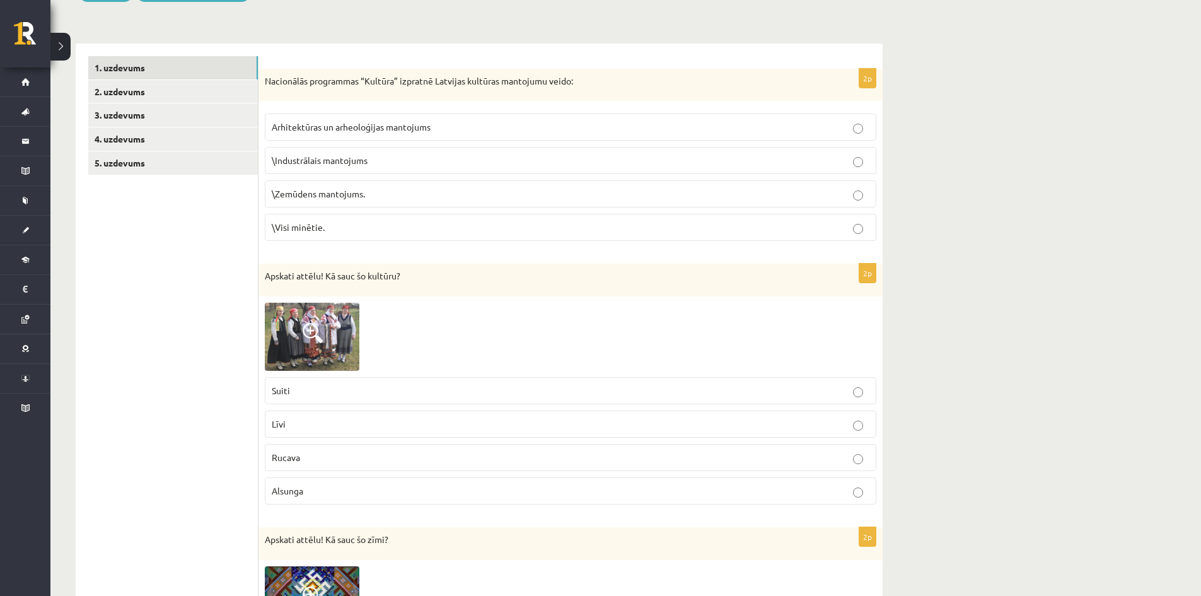
scroll to position [189, 0]
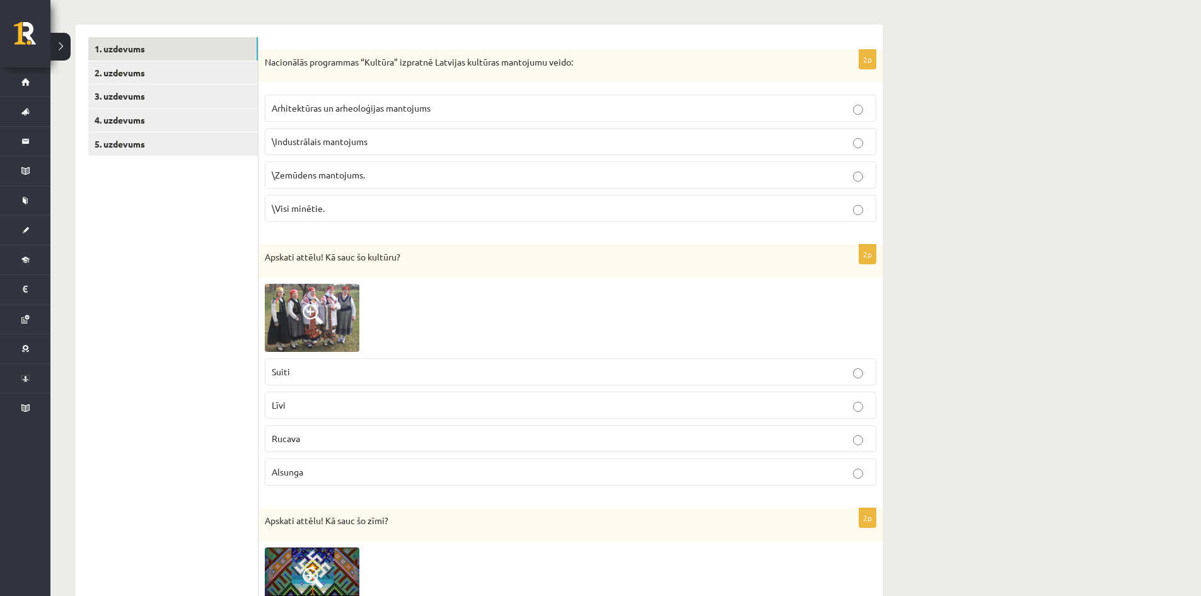
click at [309, 314] on span at bounding box center [313, 314] width 20 height 20
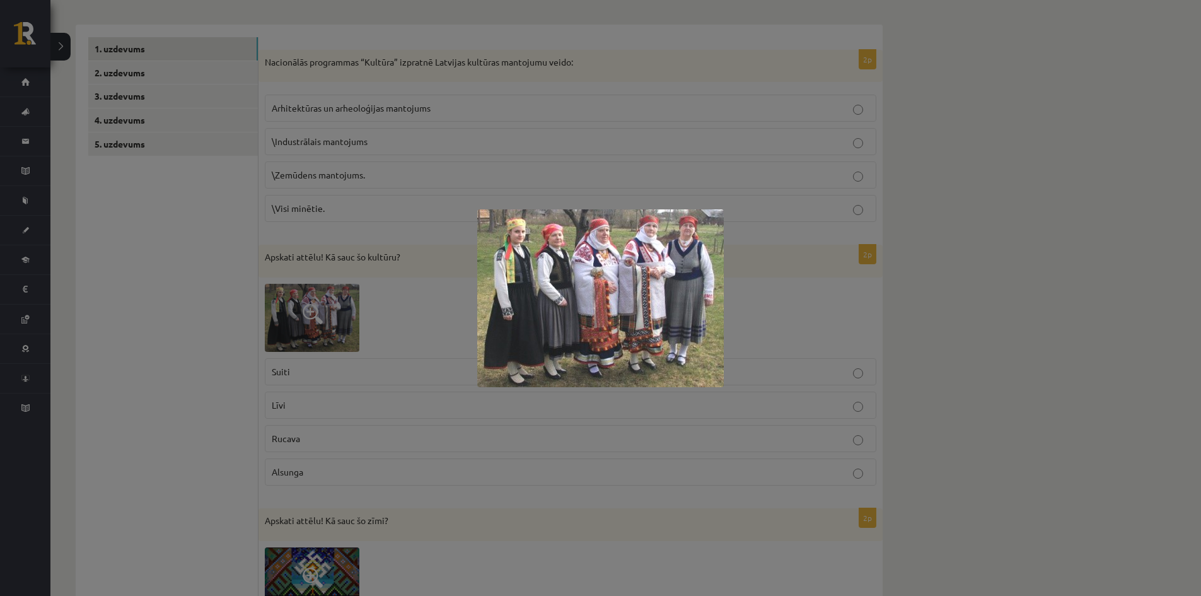
click at [335, 314] on div at bounding box center [600, 298] width 1201 height 596
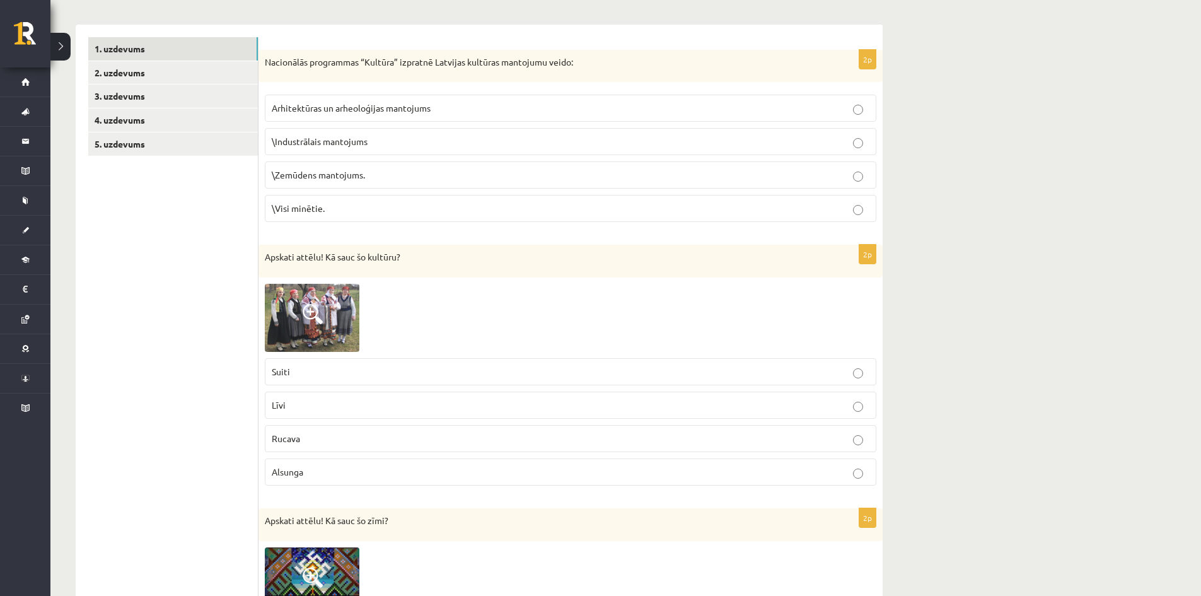
click at [309, 394] on label "Līvi" at bounding box center [570, 404] width 611 height 27
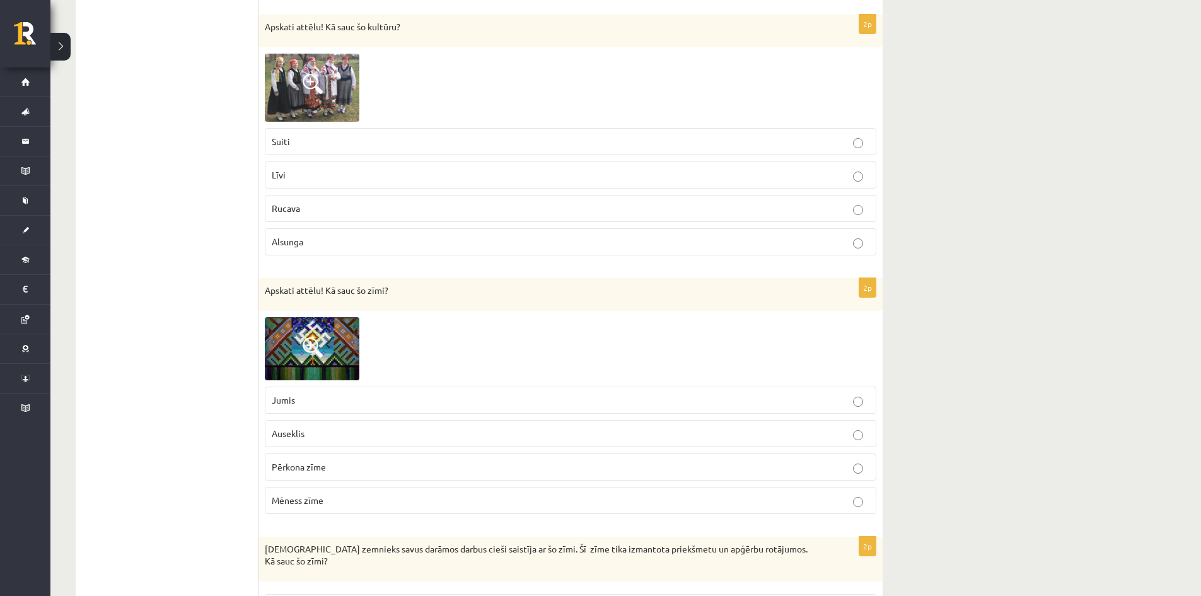
scroll to position [441, 0]
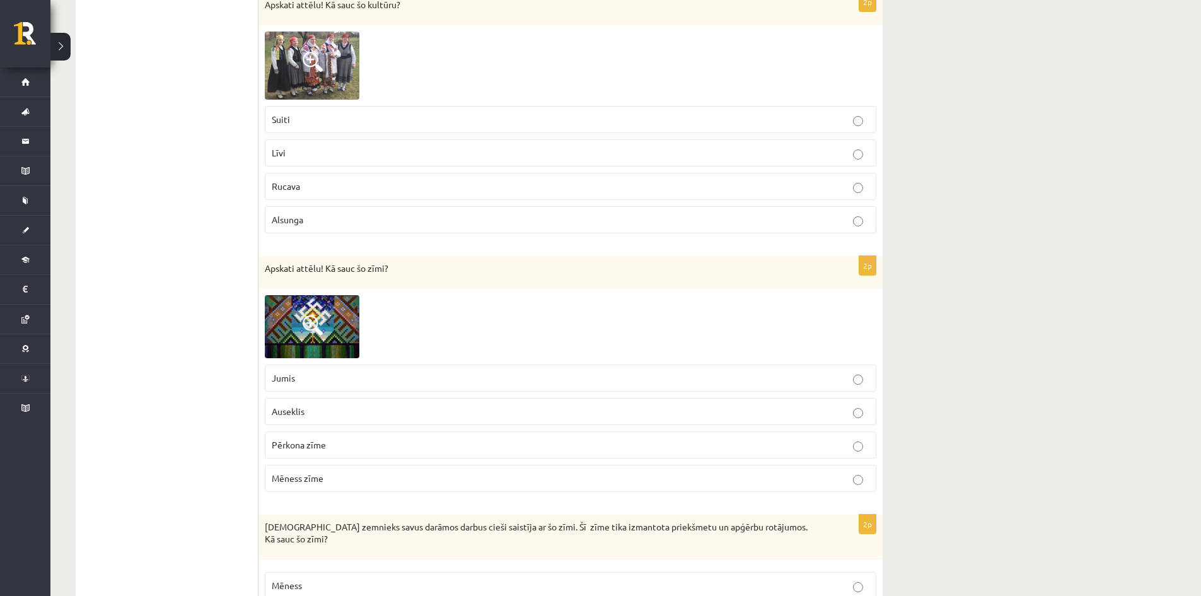
click at [306, 330] on span at bounding box center [313, 325] width 20 height 20
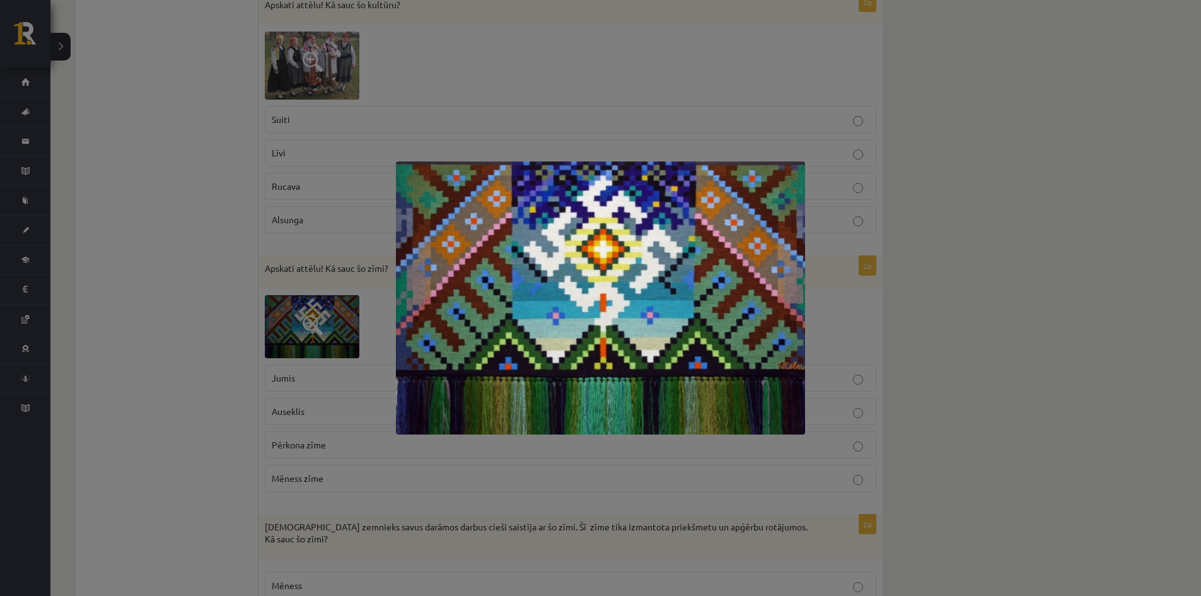
click at [306, 330] on div at bounding box center [600, 298] width 1201 height 596
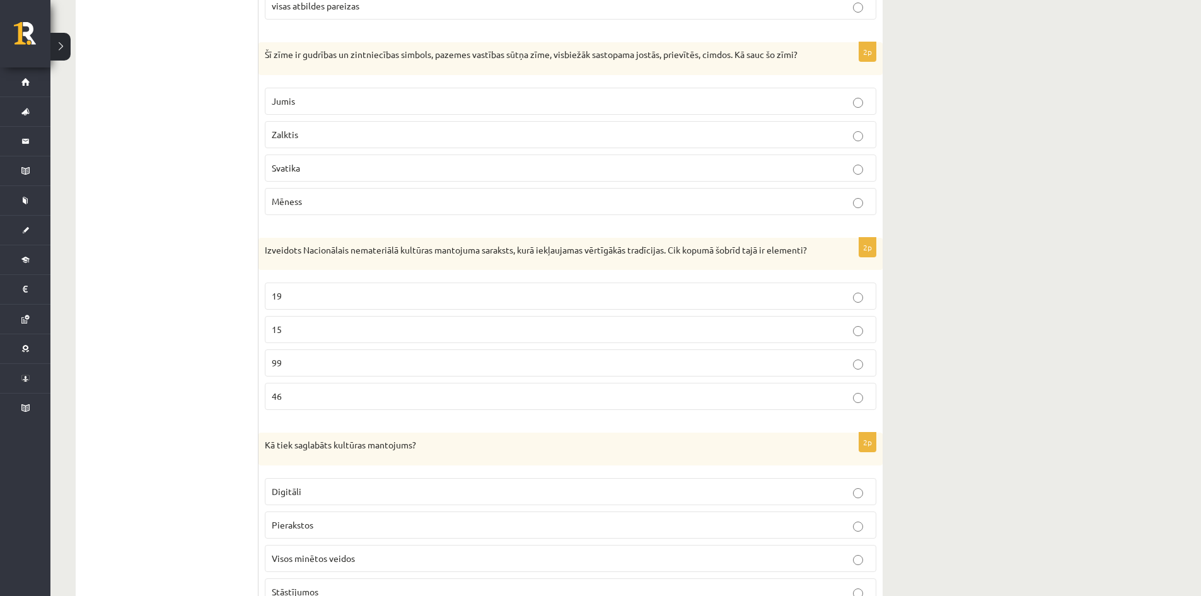
scroll to position [2752, 0]
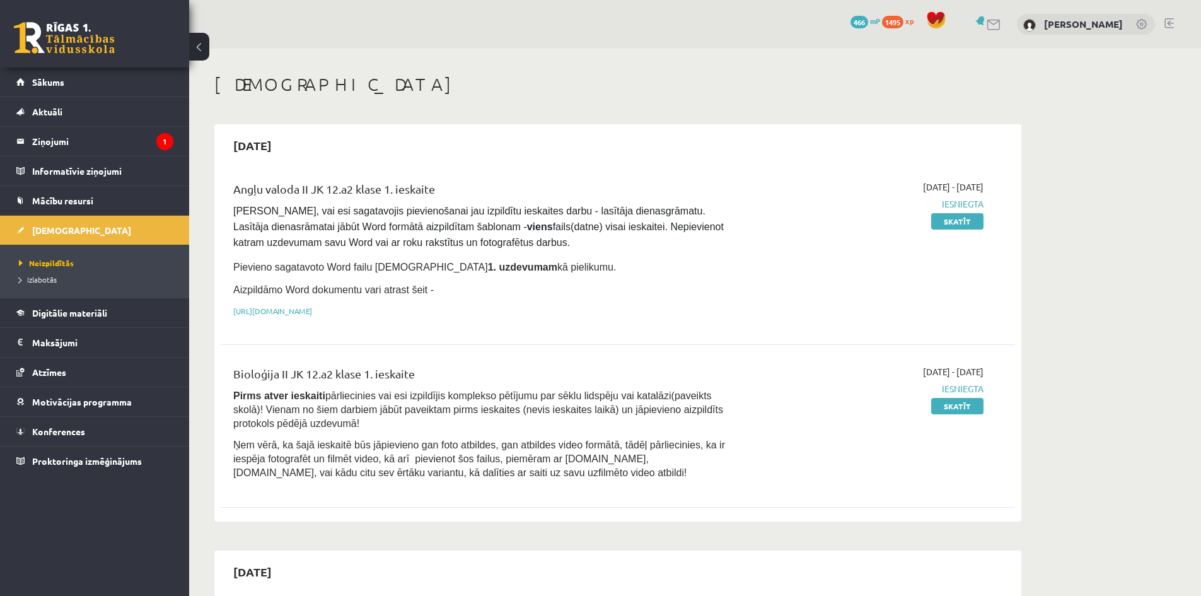
scroll to position [2521, 0]
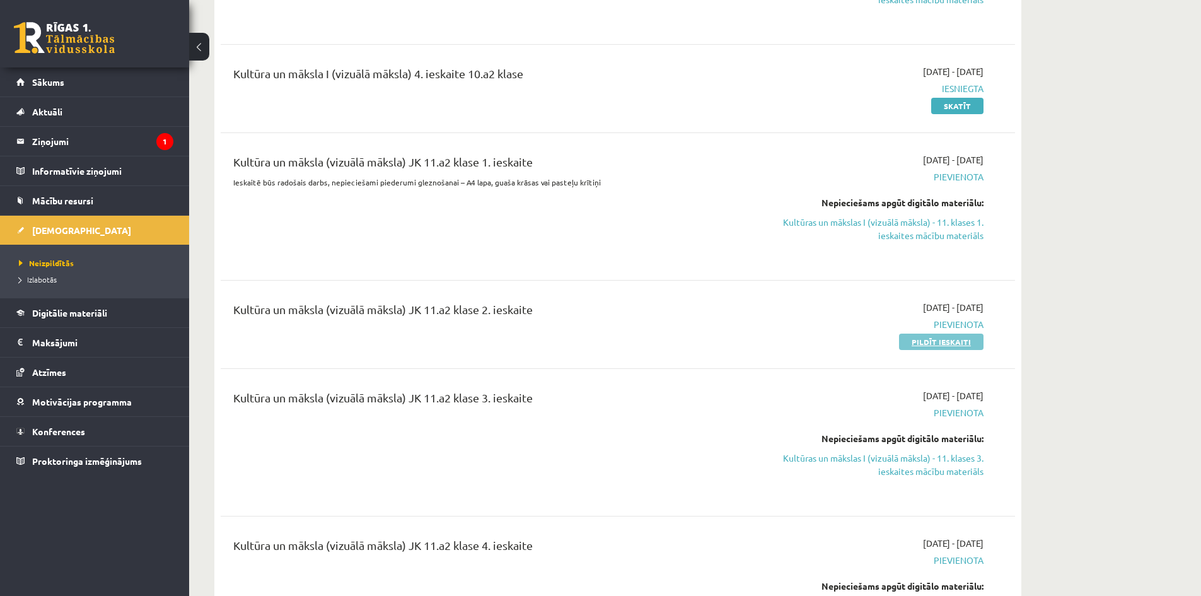
click at [921, 333] on link "Pildīt ieskaiti" at bounding box center [941, 341] width 84 height 16
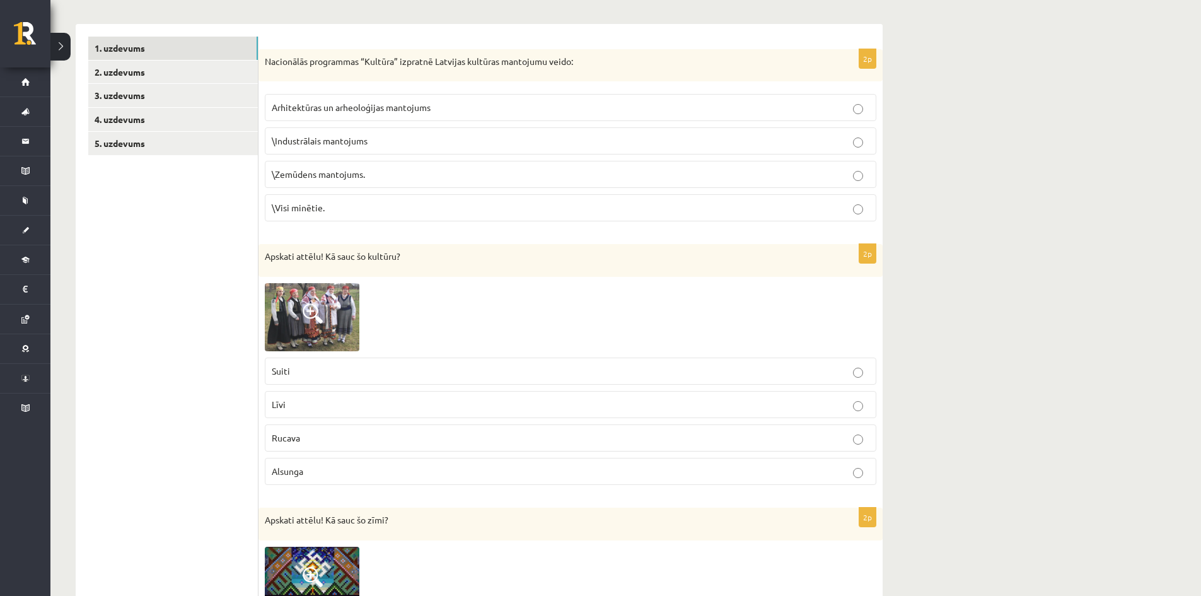
scroll to position [189, 0]
click at [339, 211] on p "\Visi minētie." at bounding box center [570, 208] width 597 height 13
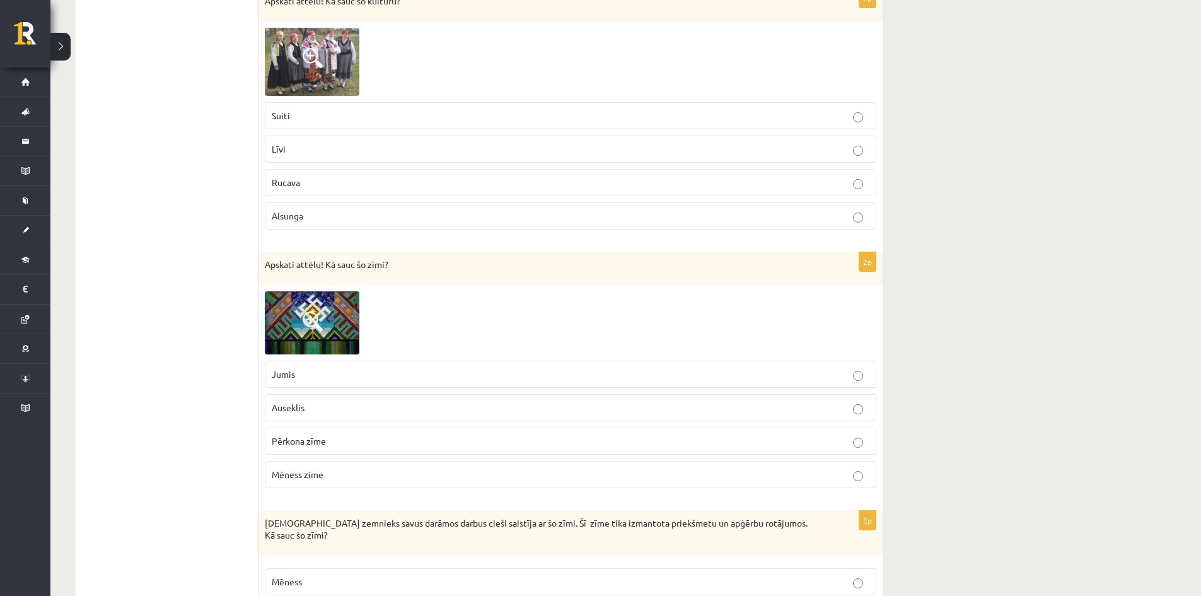
scroll to position [504, 0]
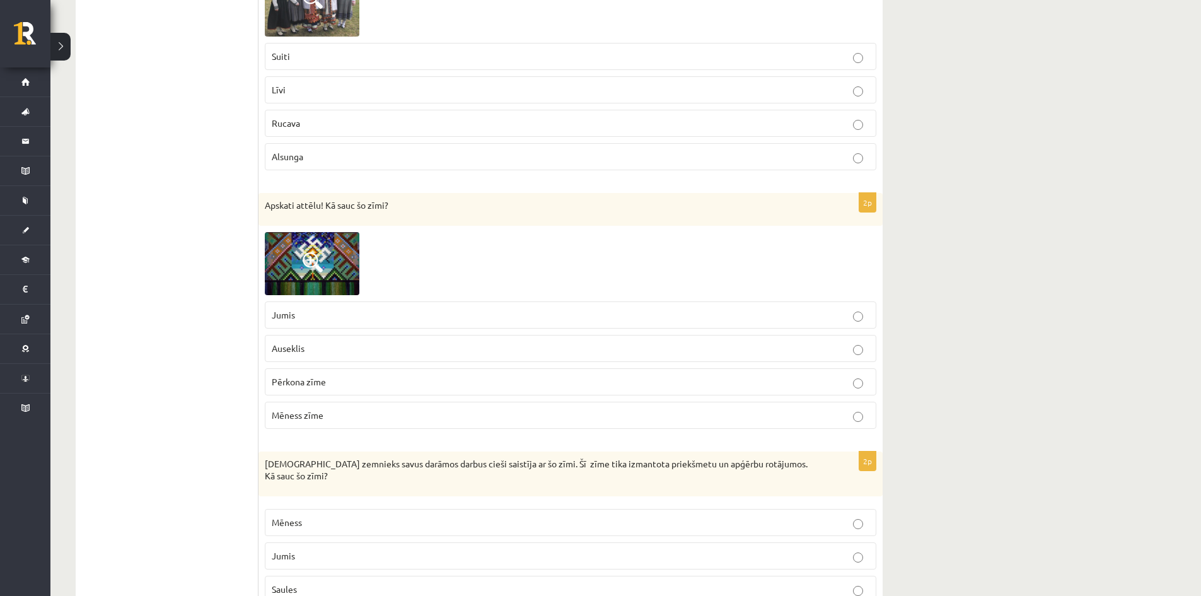
click at [541, 394] on label "Pērkona zīme" at bounding box center [570, 381] width 611 height 27
click at [538, 415] on p "Mēness zīme" at bounding box center [570, 414] width 597 height 13
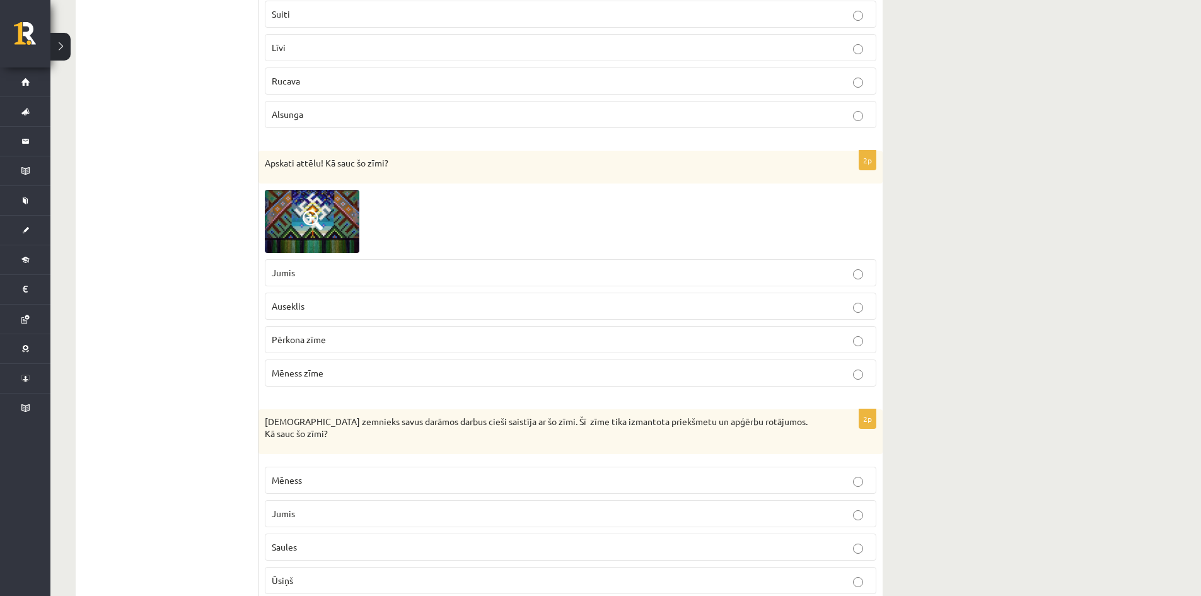
scroll to position [567, 0]
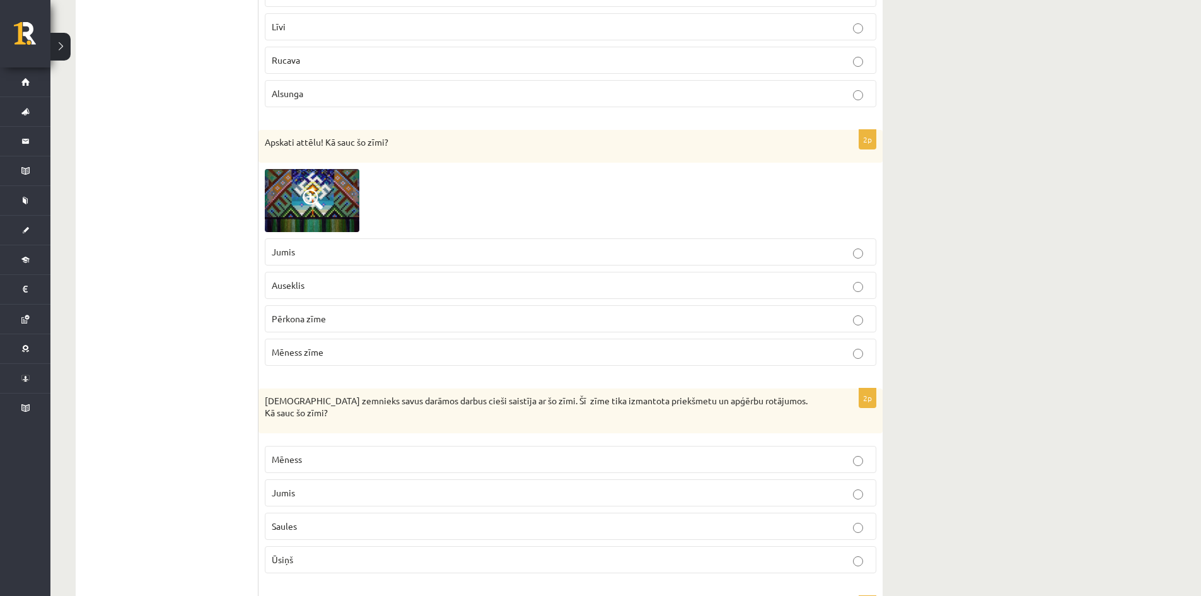
click at [367, 320] on p "Pērkona zīme" at bounding box center [570, 318] width 597 height 13
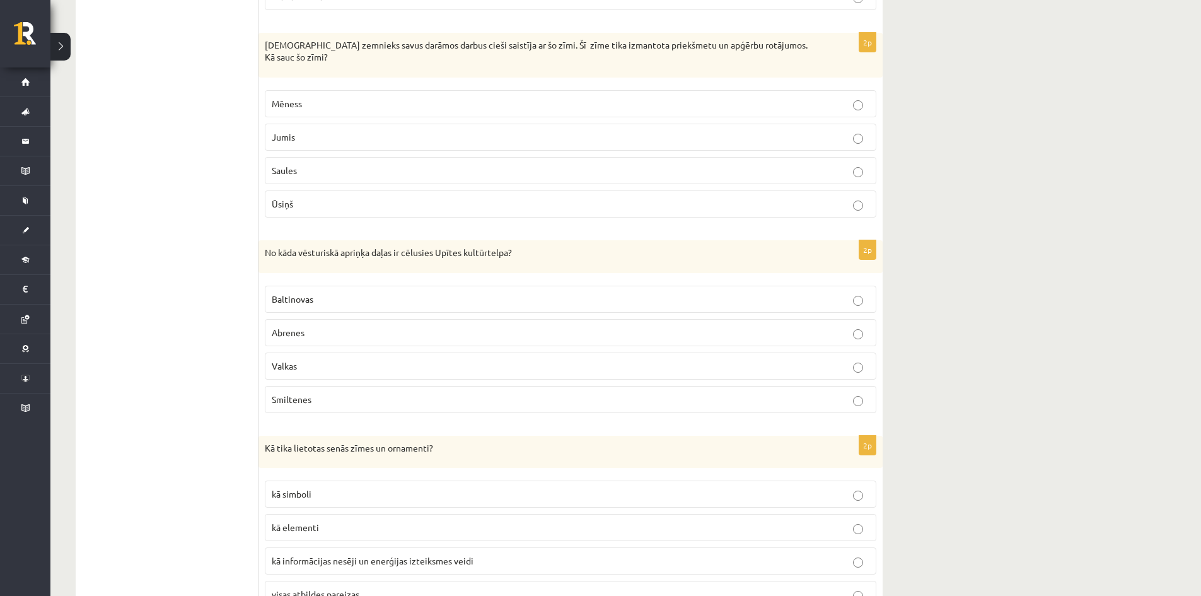
scroll to position [945, 0]
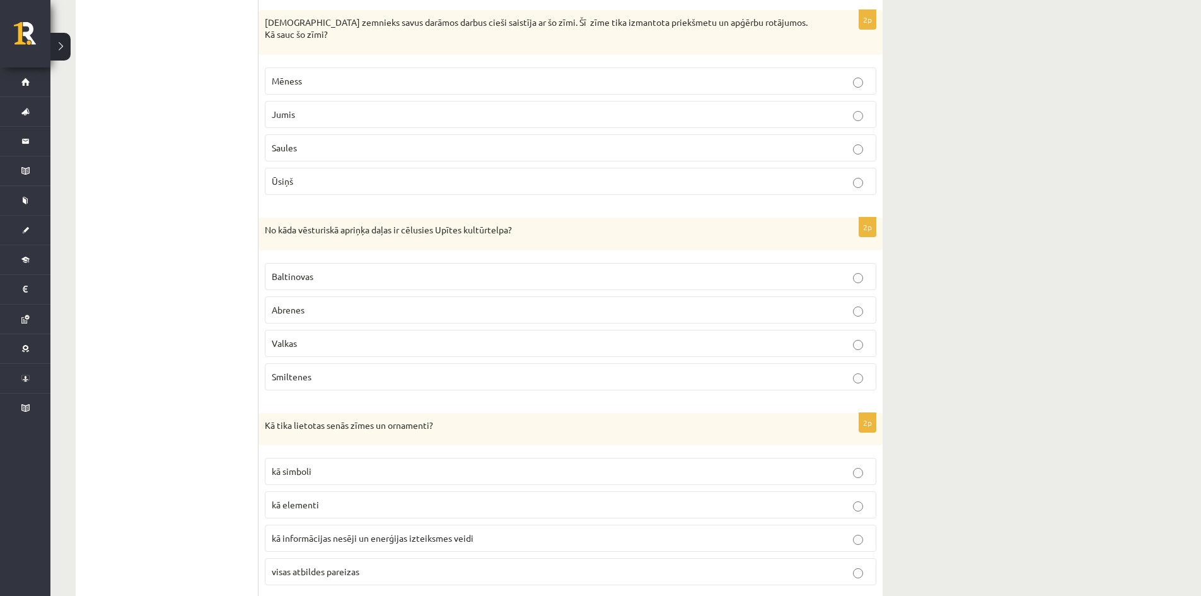
click at [291, 81] on span "Mēness" at bounding box center [287, 80] width 30 height 11
click at [308, 311] on p "Abrenes" at bounding box center [570, 309] width 597 height 13
click at [319, 304] on p "Abrenes" at bounding box center [570, 309] width 597 height 13
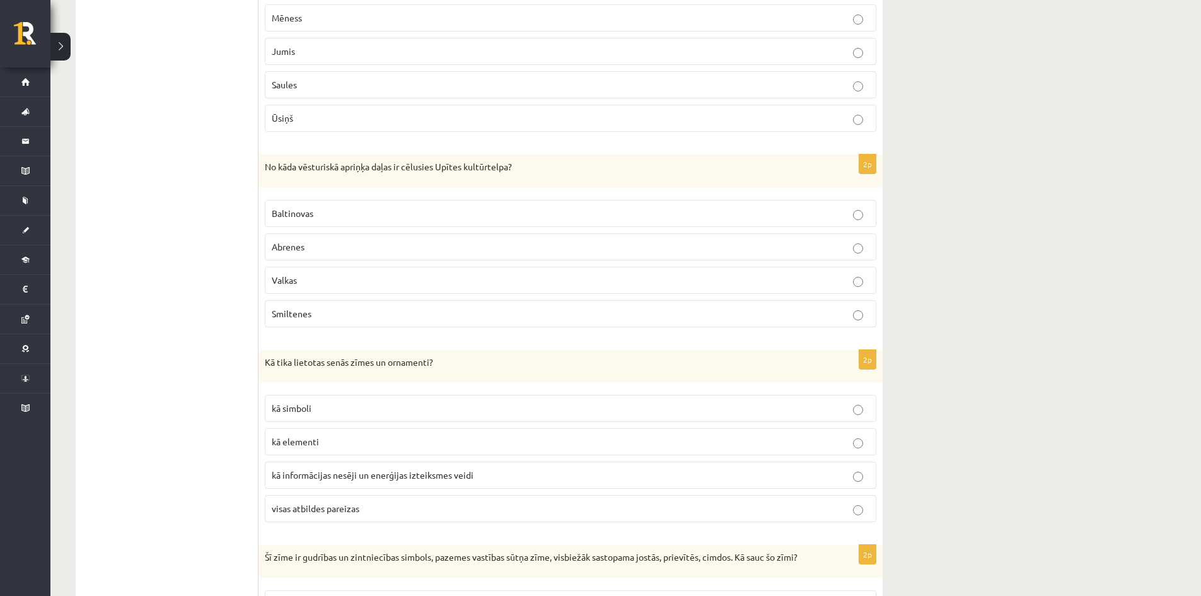
drag, startPoint x: 301, startPoint y: 505, endPoint x: 301, endPoint y: 482, distance: 23.3
click at [302, 504] on span "visas atbildes pareizas" at bounding box center [316, 507] width 88 height 11
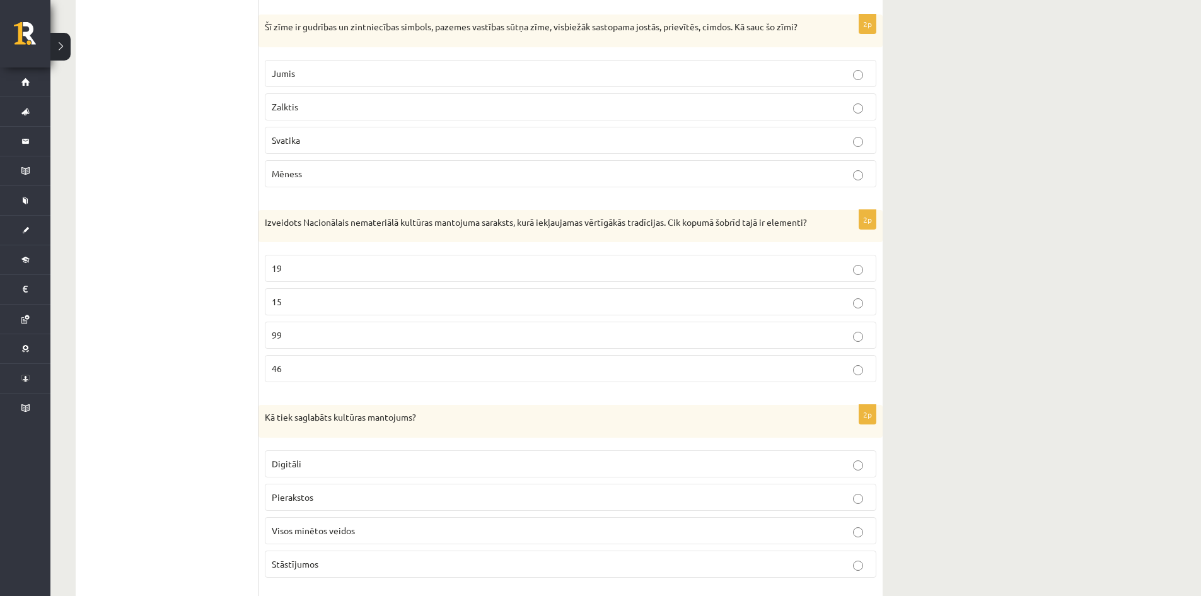
scroll to position [1561, 0]
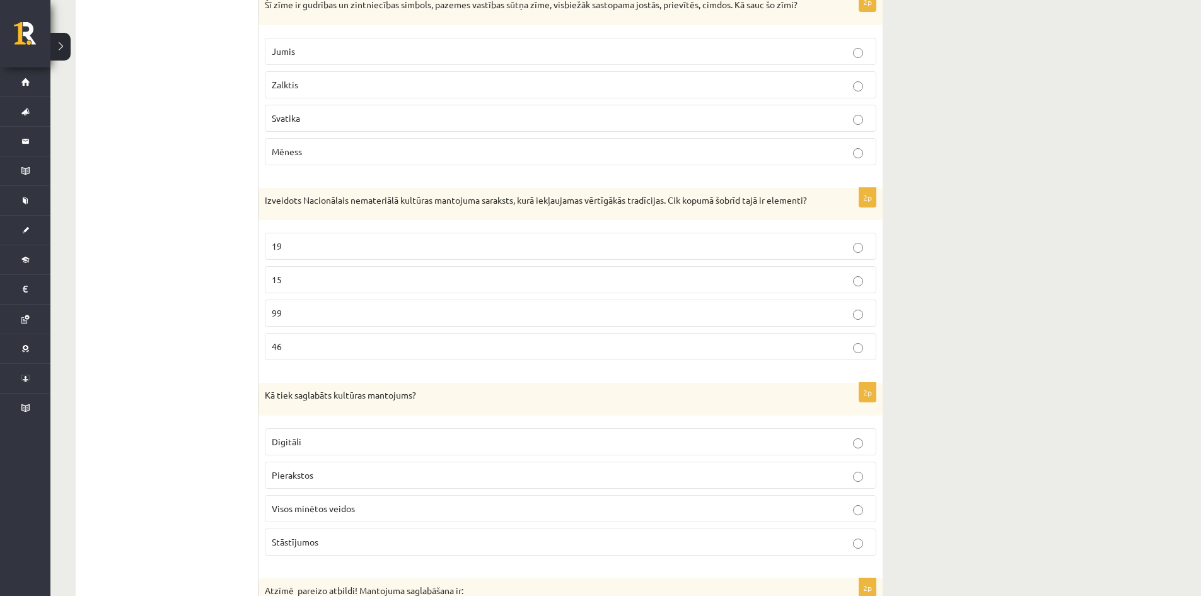
click at [289, 86] on span "Zalktis" at bounding box center [285, 84] width 26 height 11
click at [306, 325] on label "99" at bounding box center [570, 312] width 611 height 27
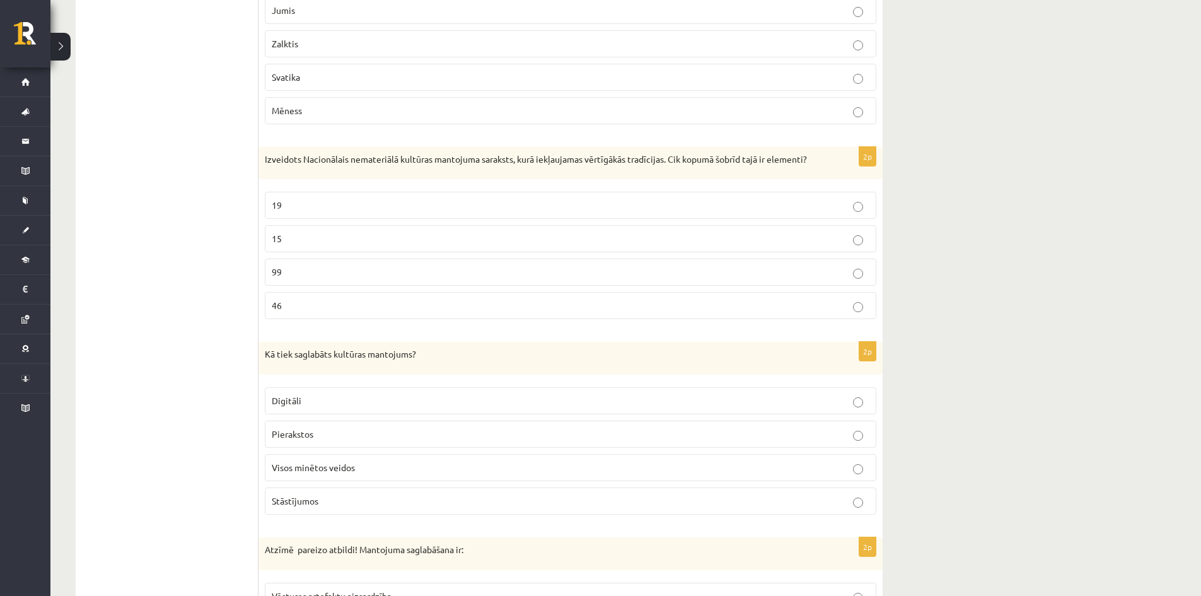
scroll to position [1624, 0]
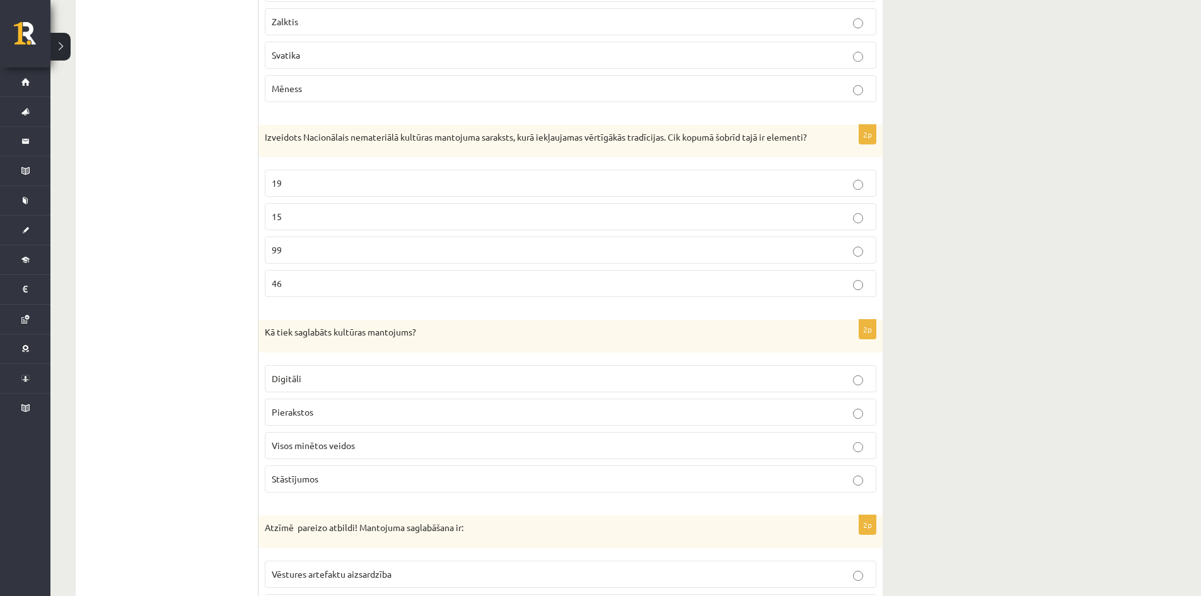
click at [321, 441] on span "Visos minētos veidos" at bounding box center [313, 444] width 83 height 11
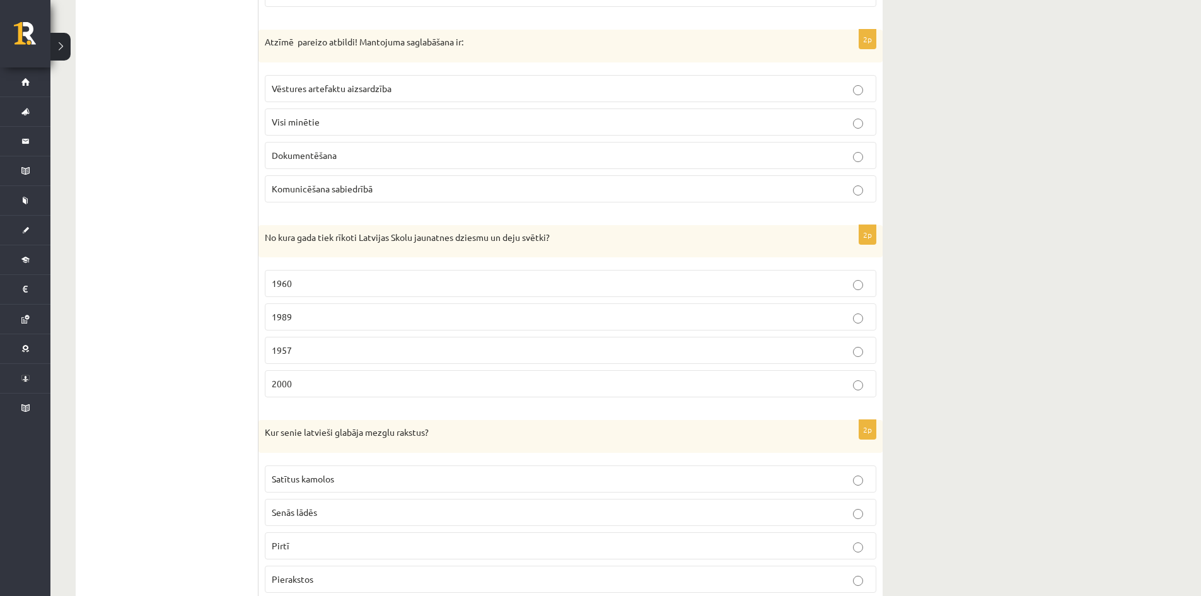
scroll to position [2128, 0]
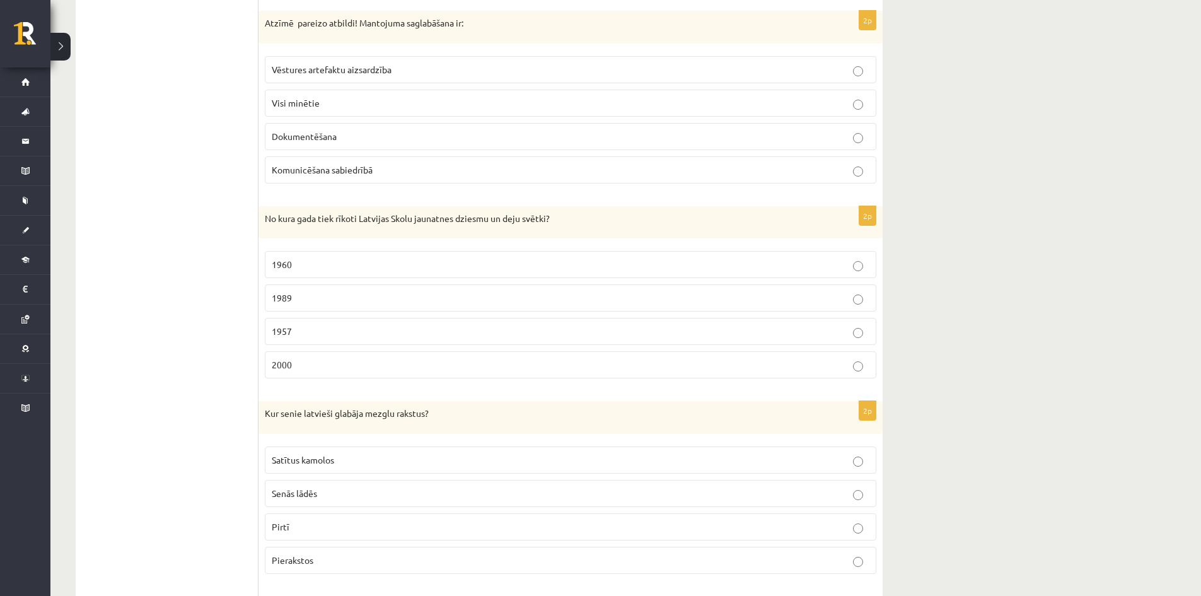
click at [291, 101] on span "Visi minētie" at bounding box center [296, 102] width 48 height 11
click at [294, 330] on p "1957" at bounding box center [570, 331] width 597 height 13
click at [324, 455] on span "Satītus kamolos" at bounding box center [303, 459] width 62 height 11
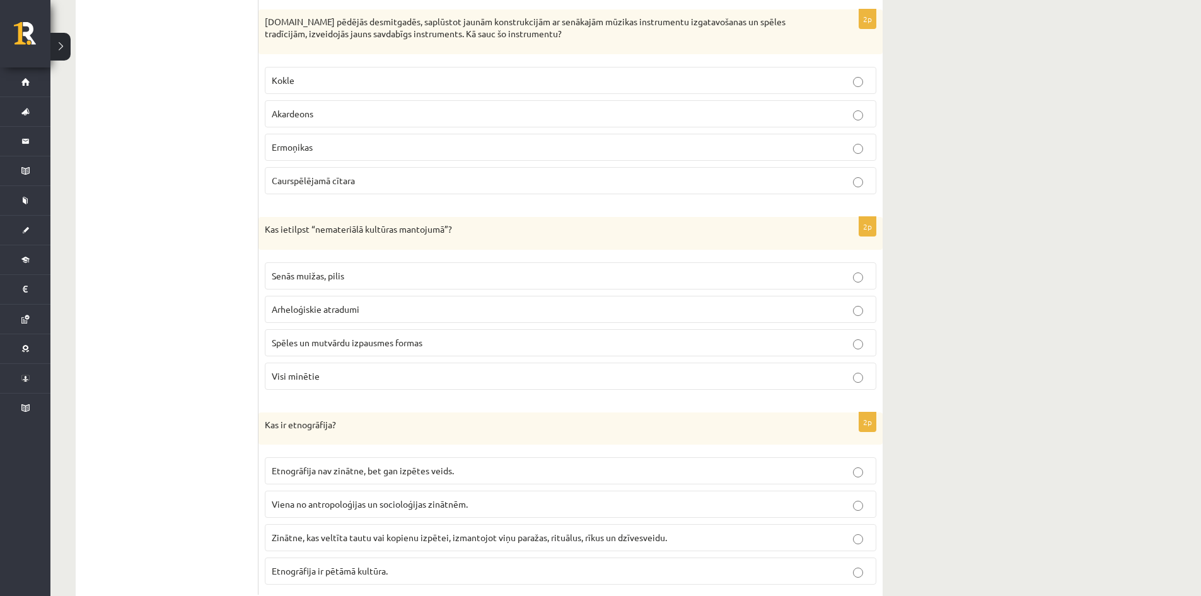
scroll to position [2733, 0]
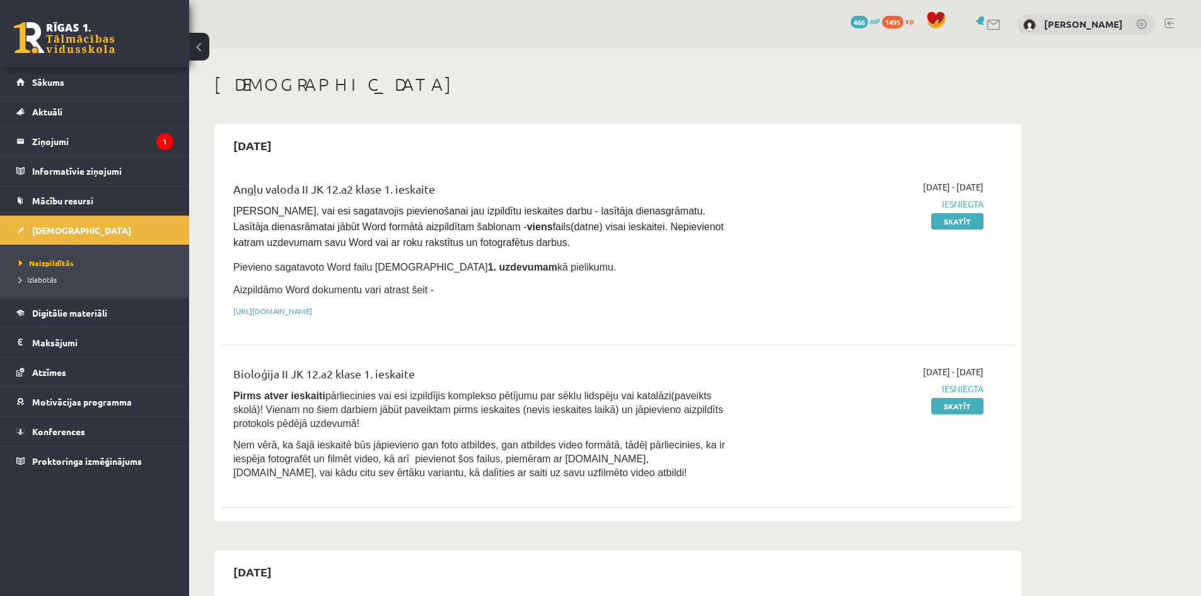
scroll to position [2521, 0]
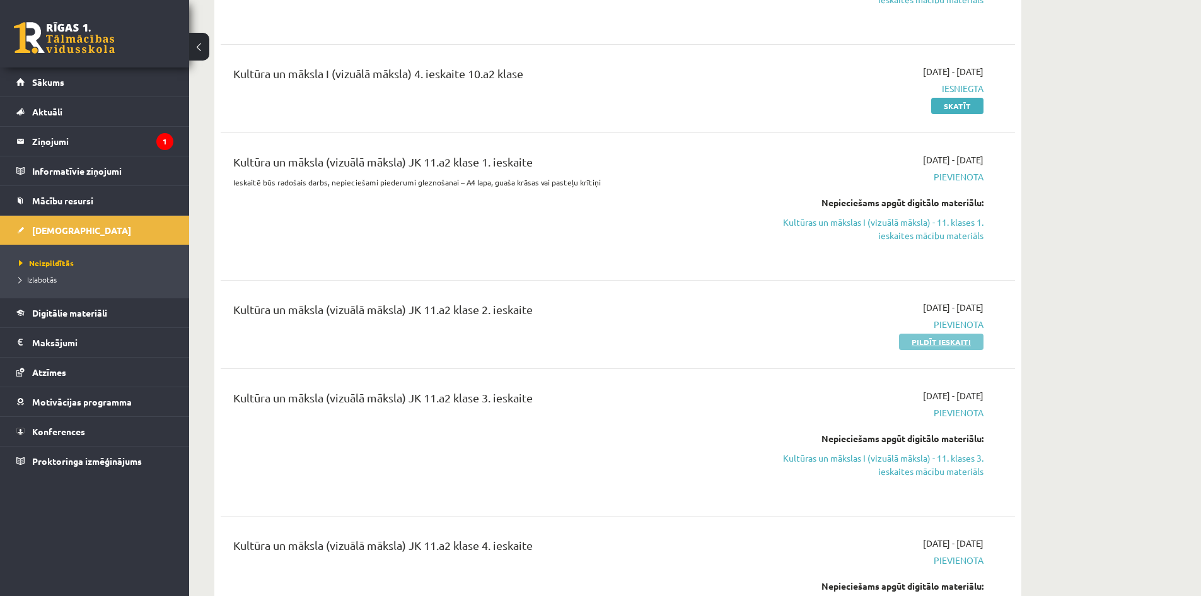
click at [932, 333] on link "Pildīt ieskaiti" at bounding box center [941, 341] width 84 height 16
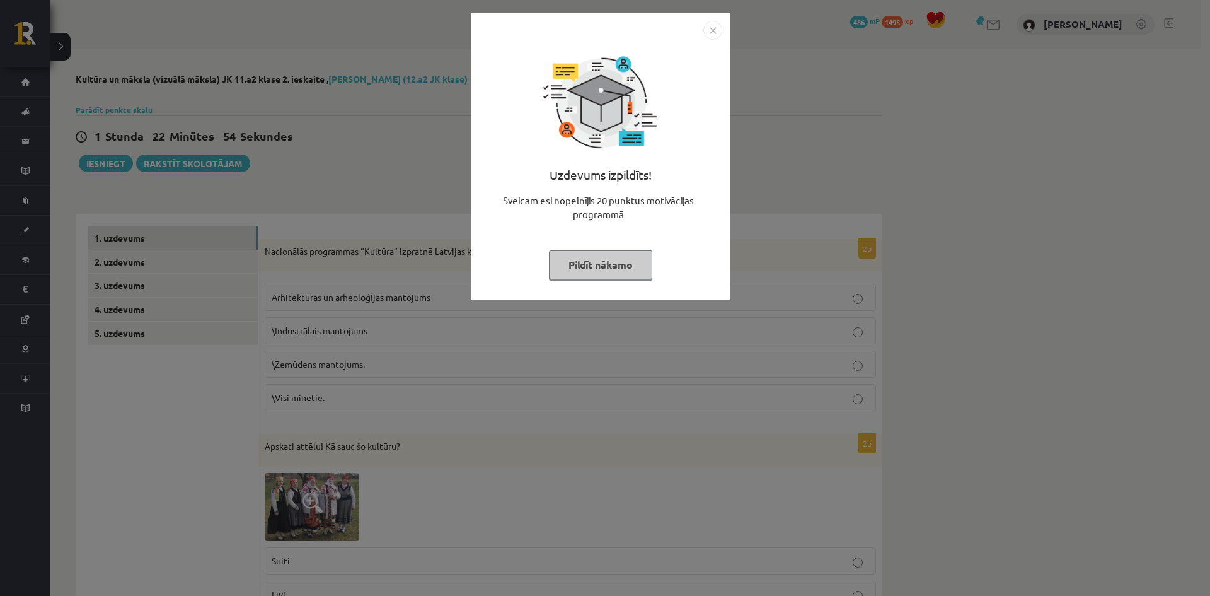
click at [618, 263] on button "Pildīt nākamo" at bounding box center [600, 264] width 103 height 29
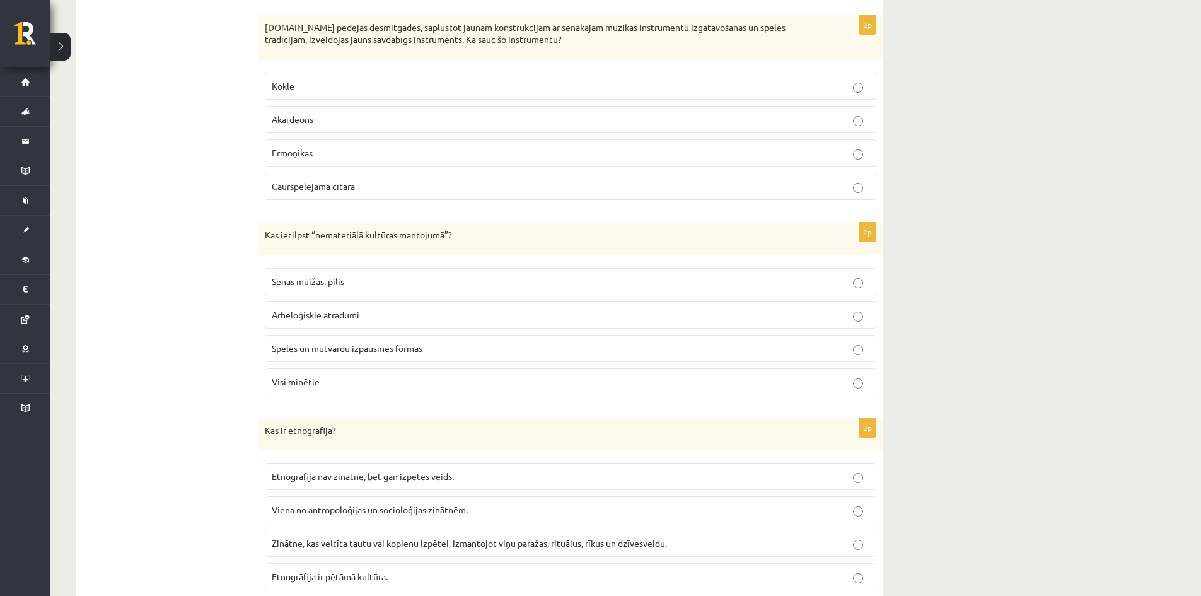
scroll to position [2710, 0]
click at [366, 151] on p "Ermoņikas" at bounding box center [570, 151] width 597 height 13
click at [409, 342] on span "Spēles un mutvārdu izpausmes formas" at bounding box center [347, 346] width 151 height 11
click at [465, 534] on label "Zinātne, kas veltīta tautu vai kopienu izpētei, izmantojot viņu paražas, rituāl…" at bounding box center [570, 541] width 611 height 27
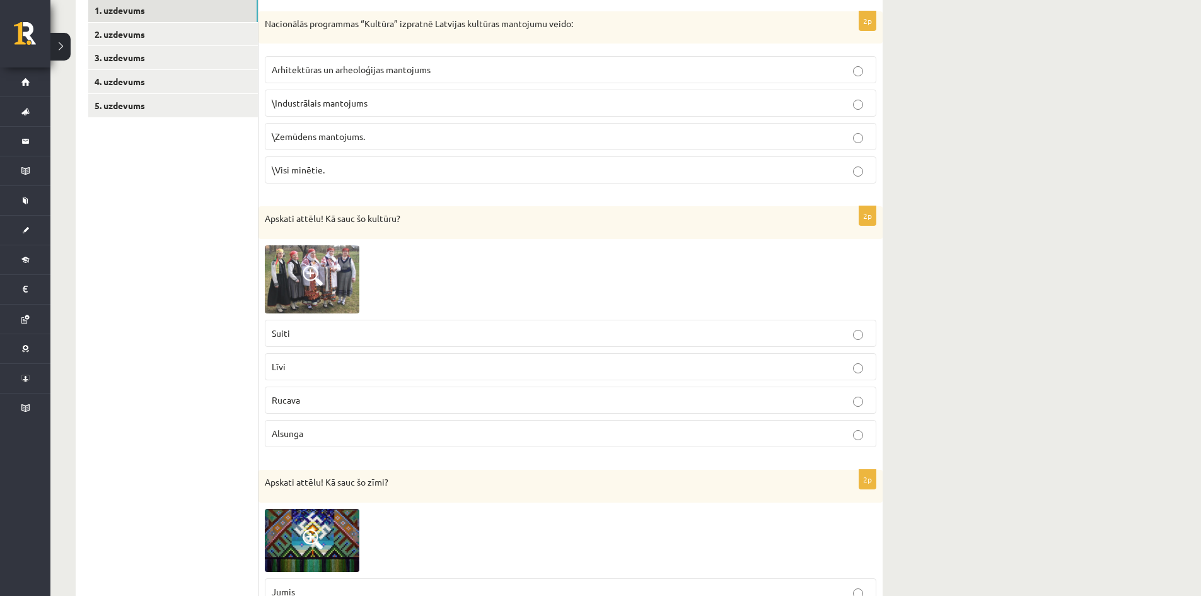
scroll to position [42, 0]
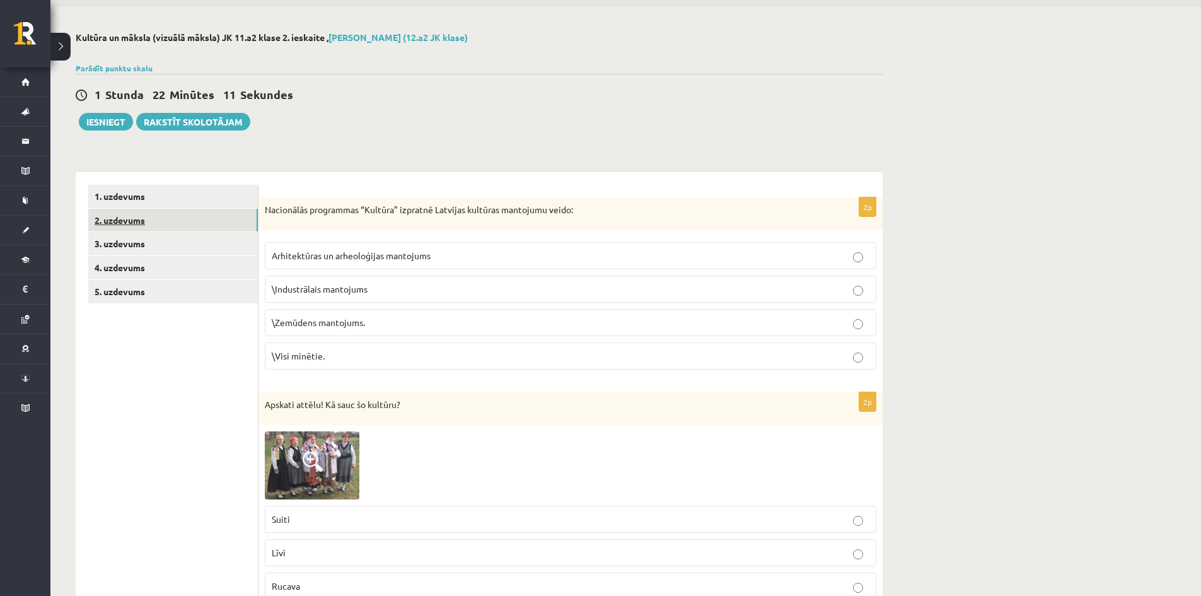
click at [124, 219] on link "2. uzdevums" at bounding box center [173, 220] width 170 height 23
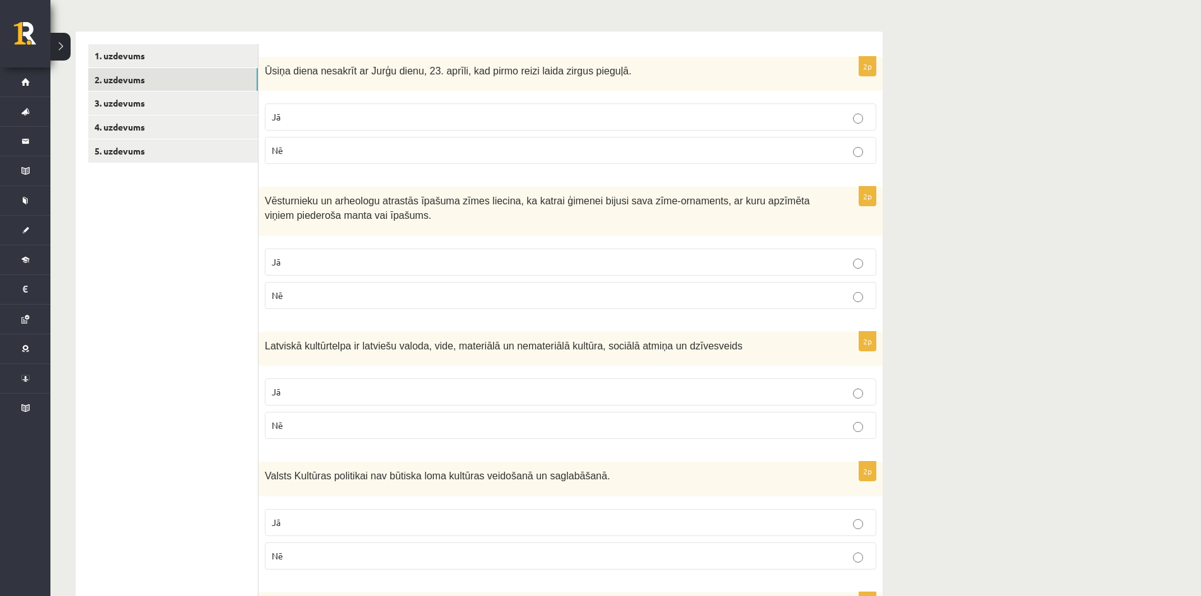
scroll to position [231, 0]
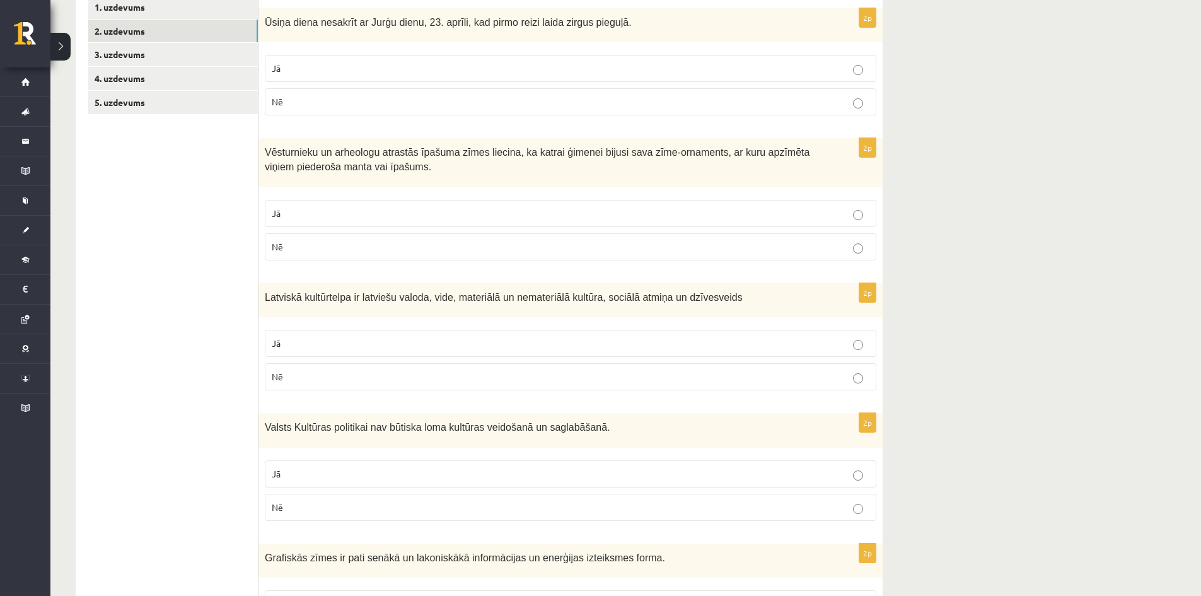
click at [268, 71] on label "Jā" at bounding box center [570, 68] width 611 height 27
click at [301, 207] on p "Jā" at bounding box center [570, 213] width 597 height 13
click at [308, 468] on p "Jā" at bounding box center [570, 473] width 597 height 13
click at [388, 348] on p "Jā" at bounding box center [570, 343] width 597 height 13
click at [396, 504] on p "Nē" at bounding box center [570, 506] width 597 height 13
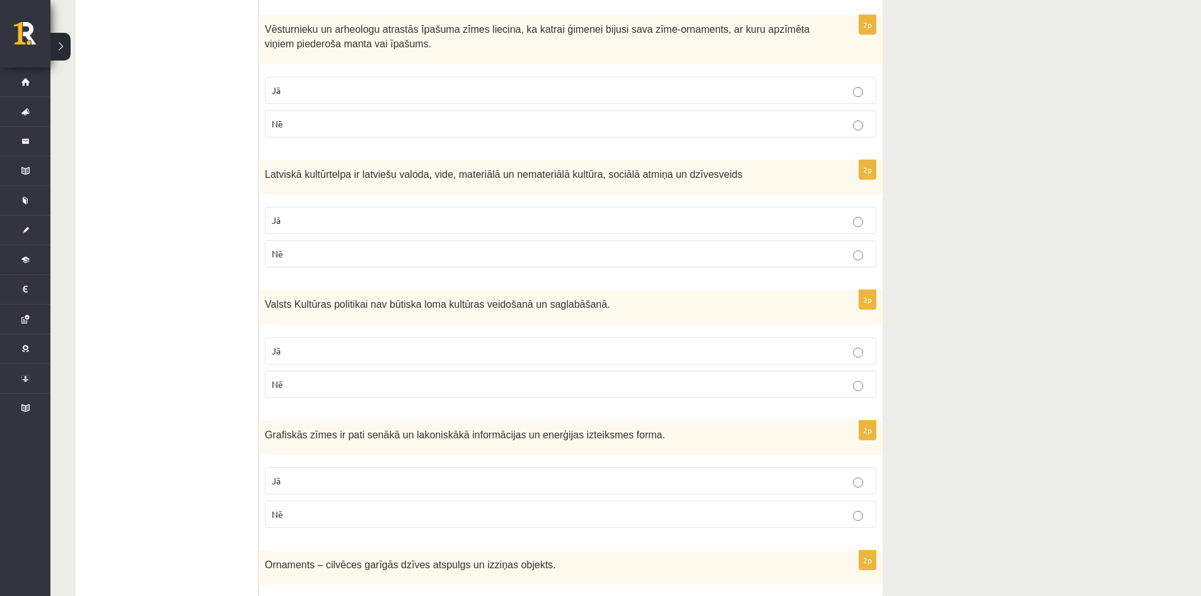
scroll to position [357, 0]
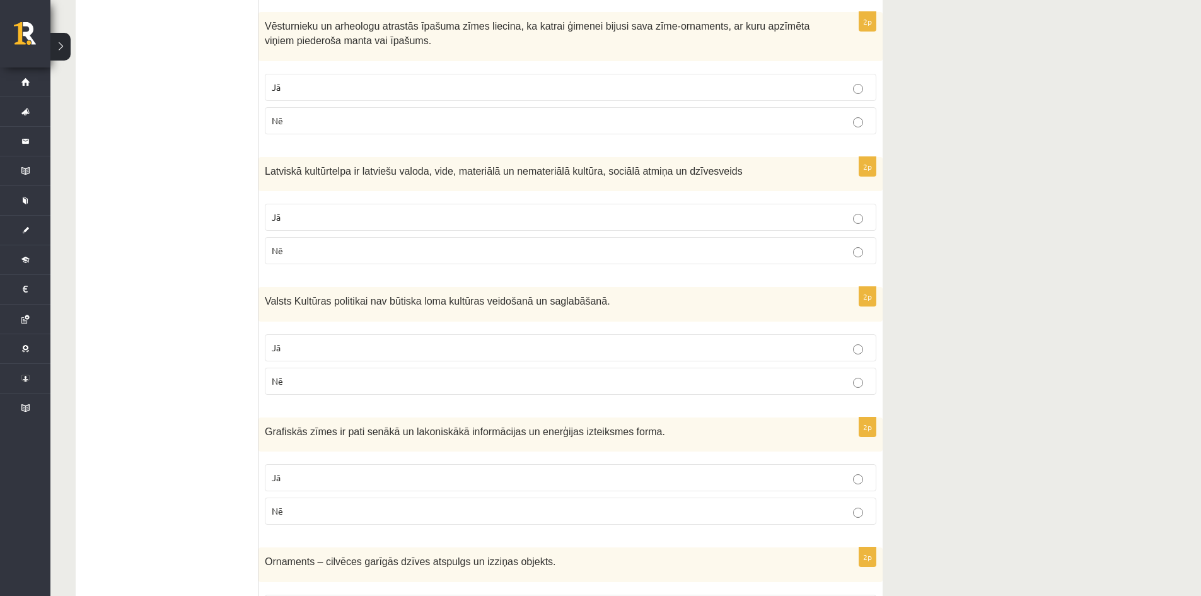
click at [343, 468] on label "Jā" at bounding box center [570, 477] width 611 height 27
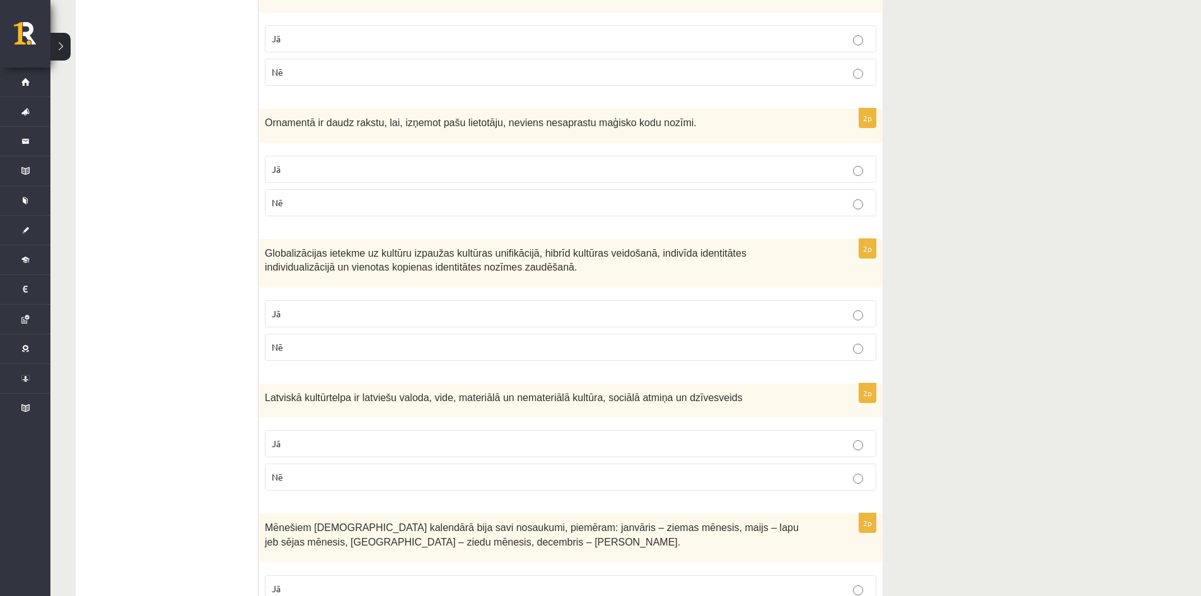
scroll to position [903, 0]
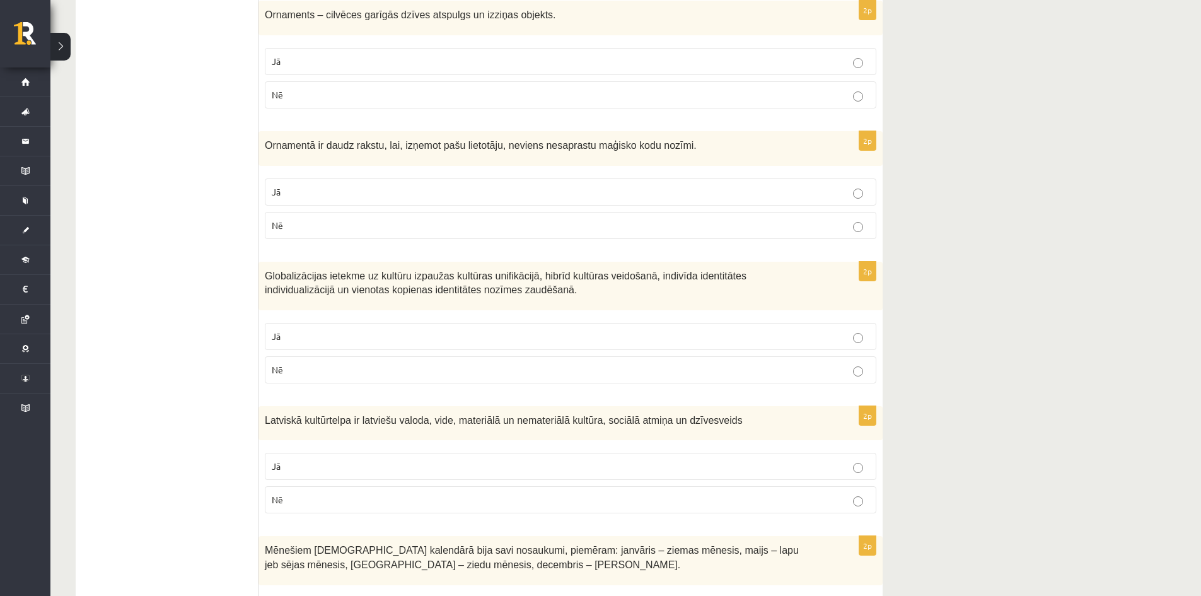
click at [591, 81] on label "Nē" at bounding box center [570, 94] width 611 height 27
click at [580, 55] on p "Jā" at bounding box center [570, 61] width 597 height 13
click at [430, 200] on label "Jā" at bounding box center [570, 191] width 611 height 27
click at [403, 326] on label "Jā" at bounding box center [570, 336] width 611 height 27
click at [327, 459] on label "Jā" at bounding box center [570, 466] width 611 height 27
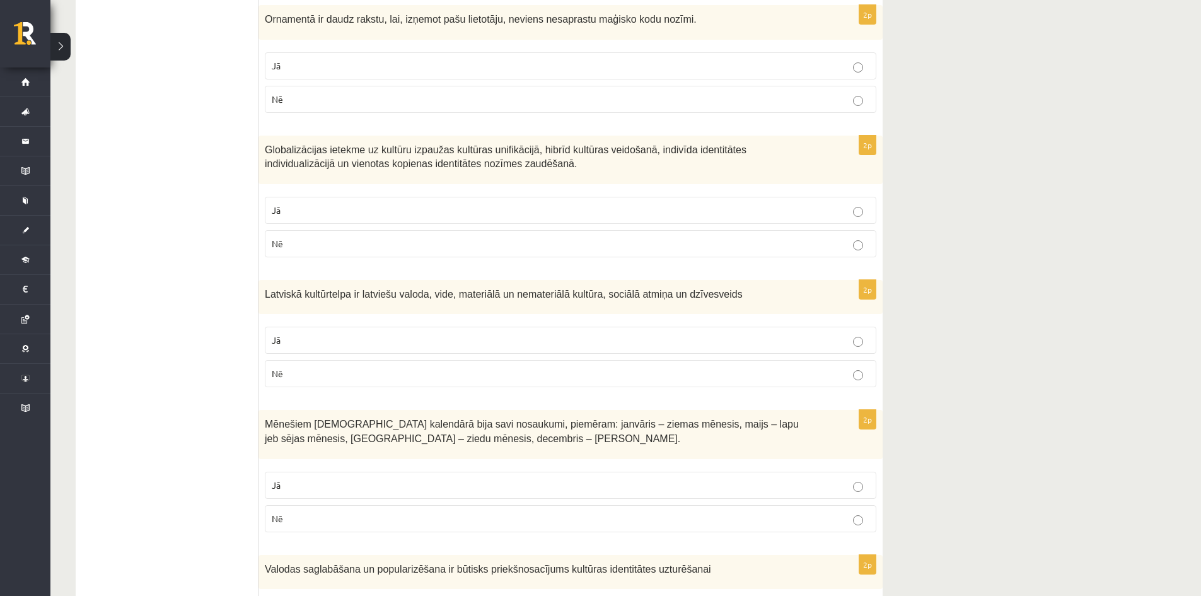
click at [292, 479] on p "Jā" at bounding box center [570, 484] width 597 height 13
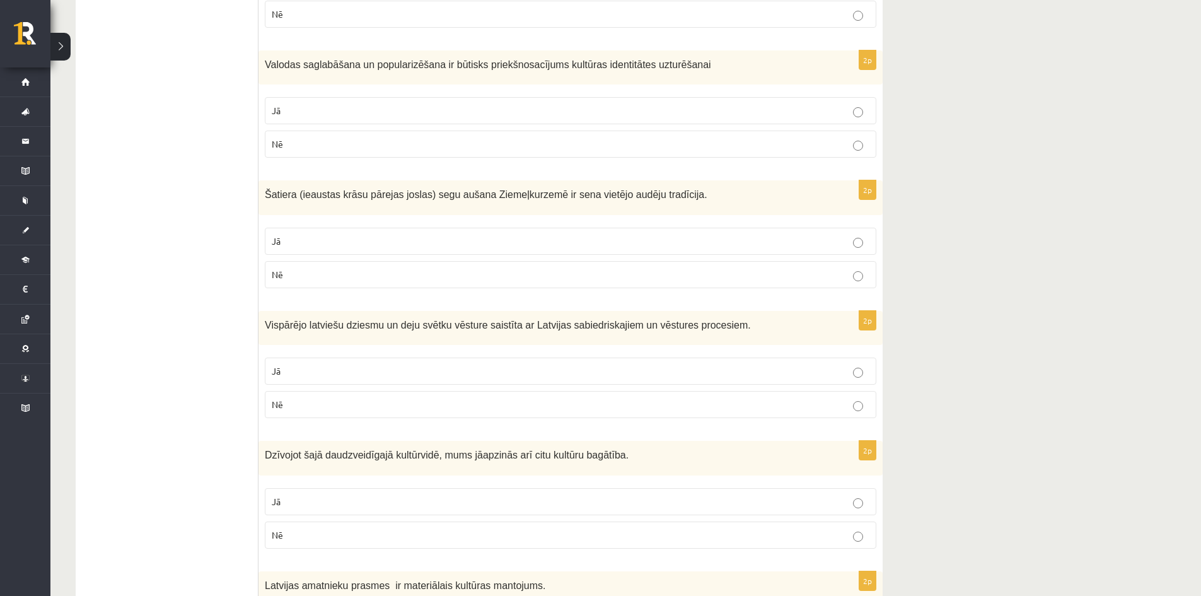
scroll to position [1563, 0]
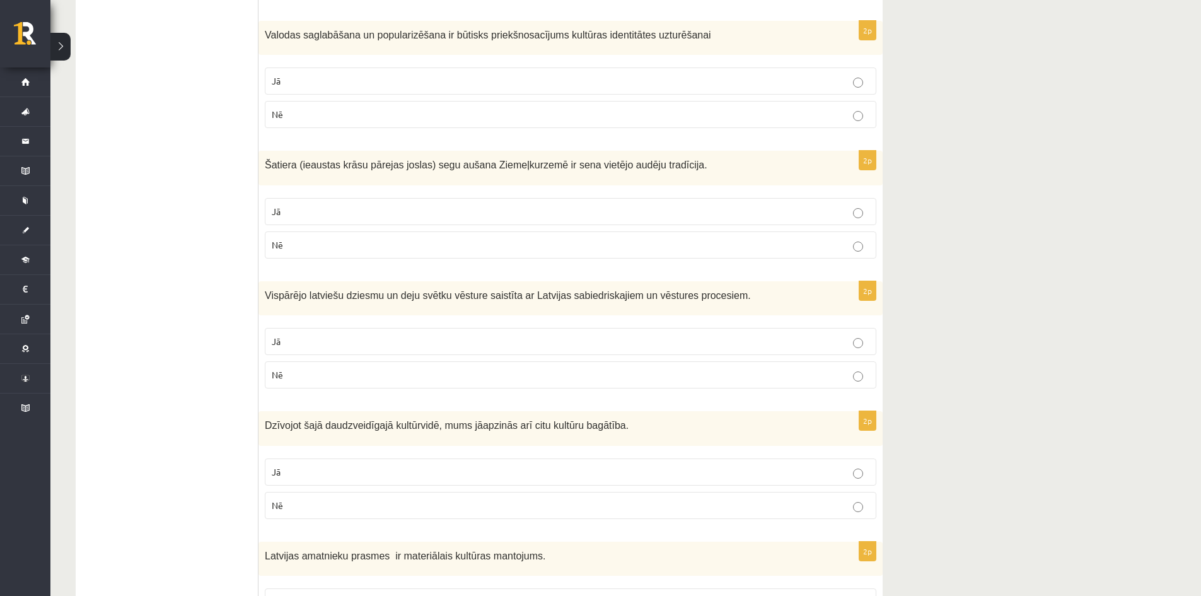
click at [809, 78] on p "Jā" at bounding box center [570, 80] width 597 height 13
click at [811, 214] on p "Jā" at bounding box center [570, 211] width 597 height 13
click at [800, 345] on p "Jā" at bounding box center [570, 341] width 597 height 13
click at [812, 465] on p "Jā" at bounding box center [570, 471] width 597 height 13
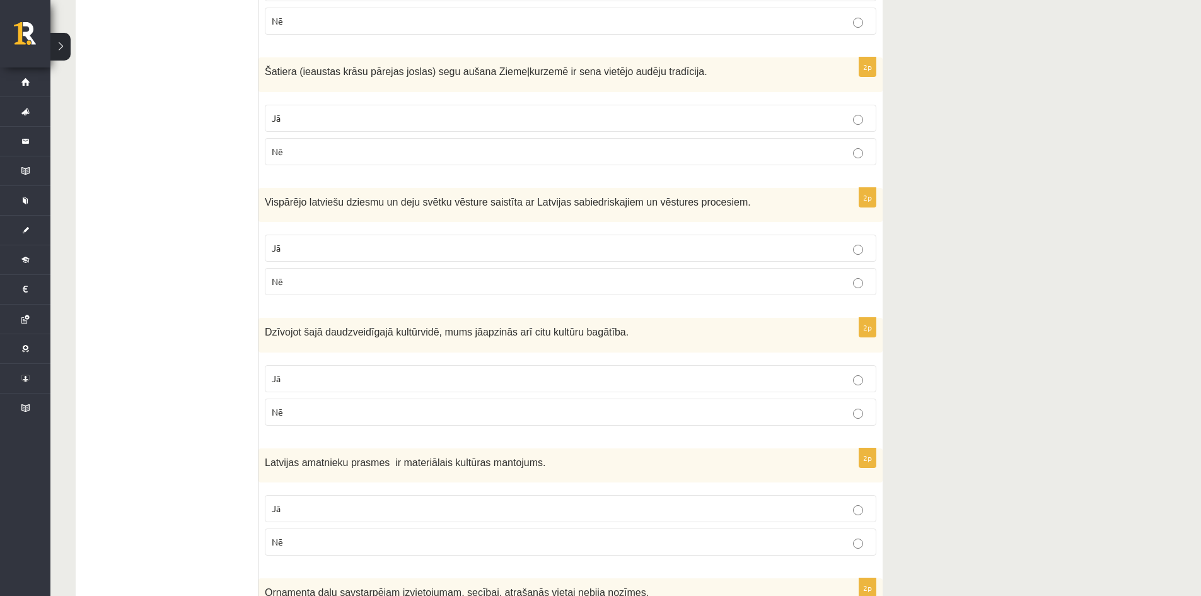
scroll to position [1752, 0]
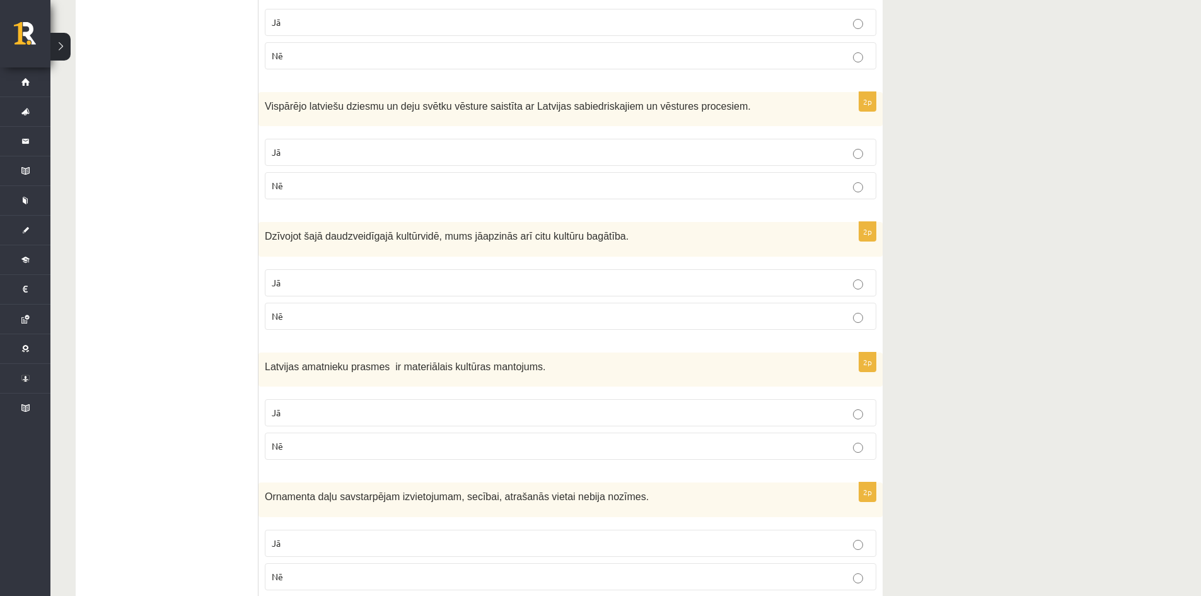
click at [803, 411] on p "Jā" at bounding box center [570, 412] width 597 height 13
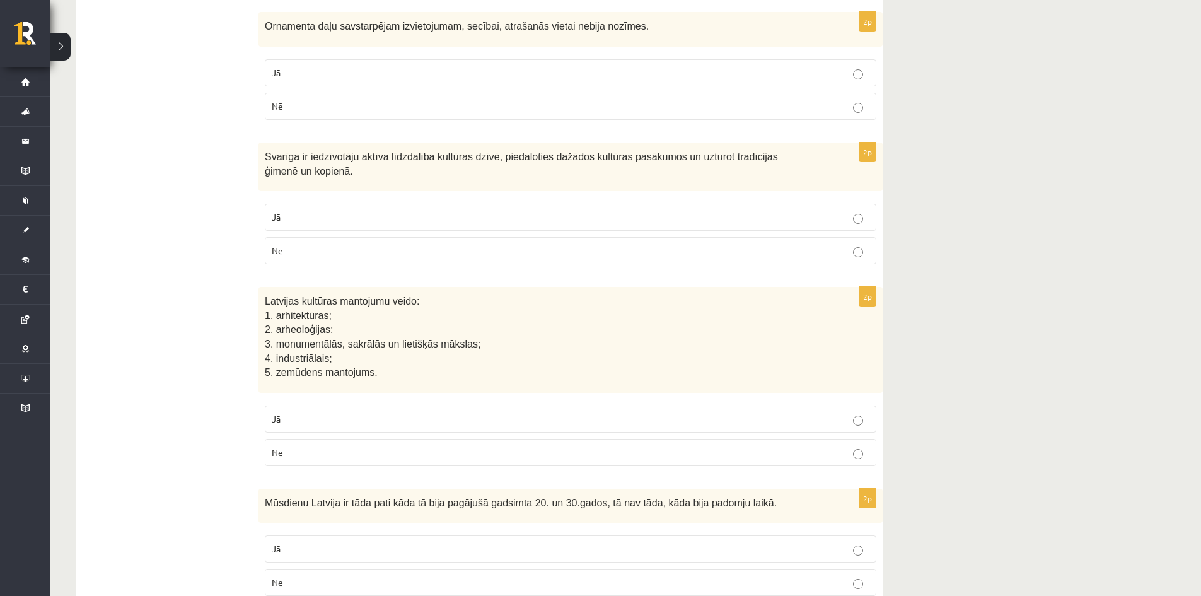
scroll to position [2229, 0]
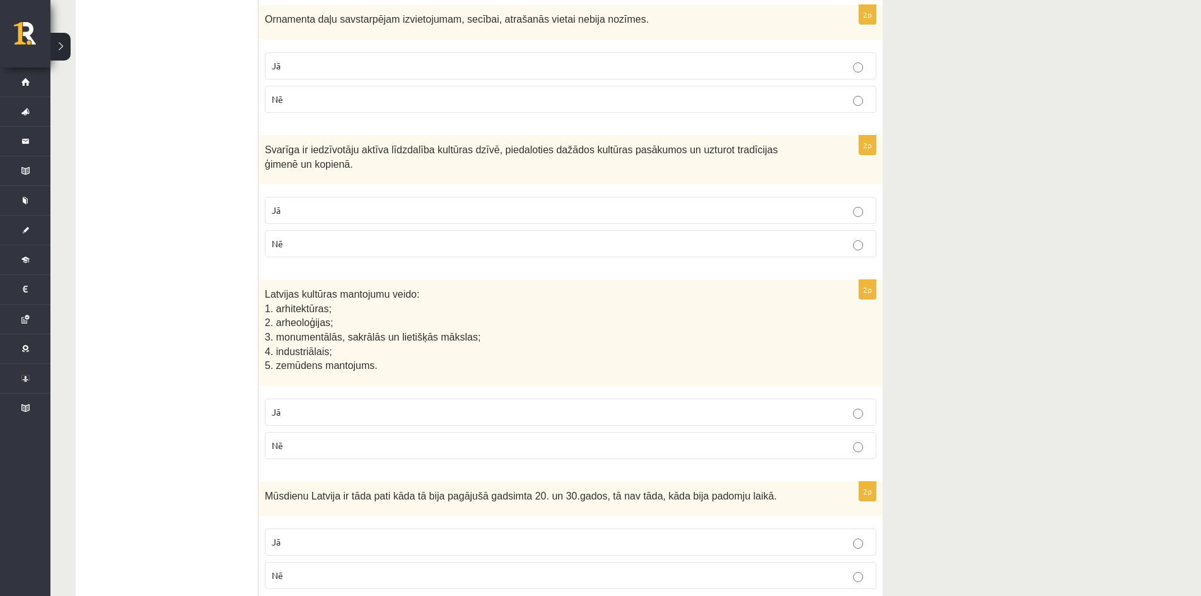
click at [526, 102] on p "Nē" at bounding box center [570, 99] width 597 height 13
click at [600, 211] on fieldset "Jā Nē" at bounding box center [570, 225] width 611 height 71
click at [605, 197] on label "Jā" at bounding box center [570, 210] width 611 height 27
click at [532, 398] on label "Jā" at bounding box center [570, 411] width 611 height 27
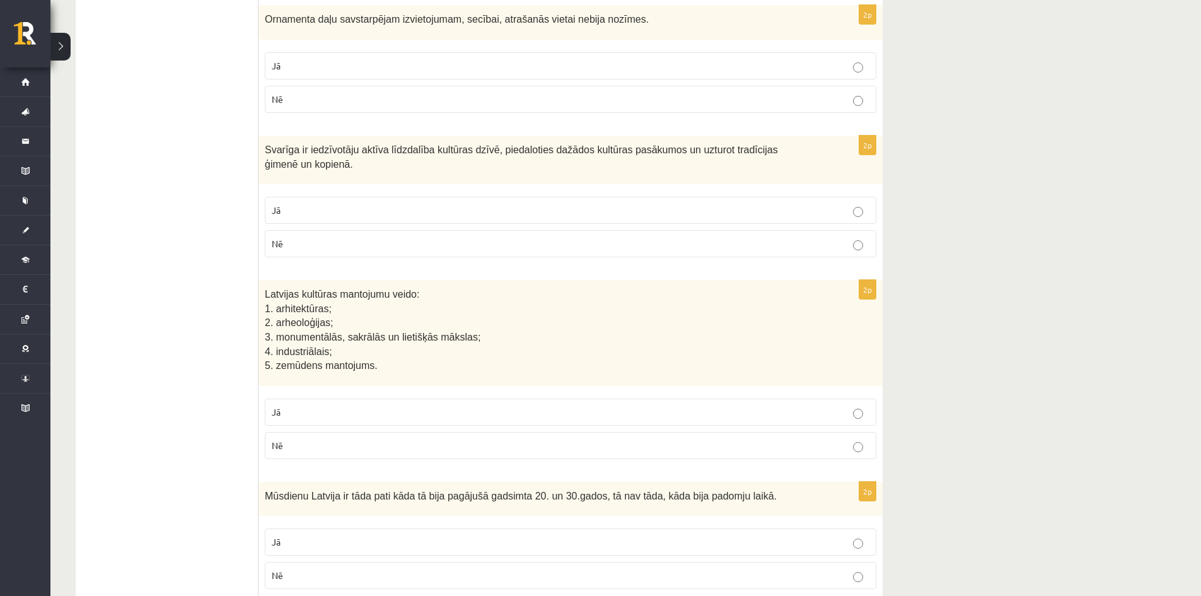
click at [389, 568] on p "Nē" at bounding box center [570, 574] width 597 height 13
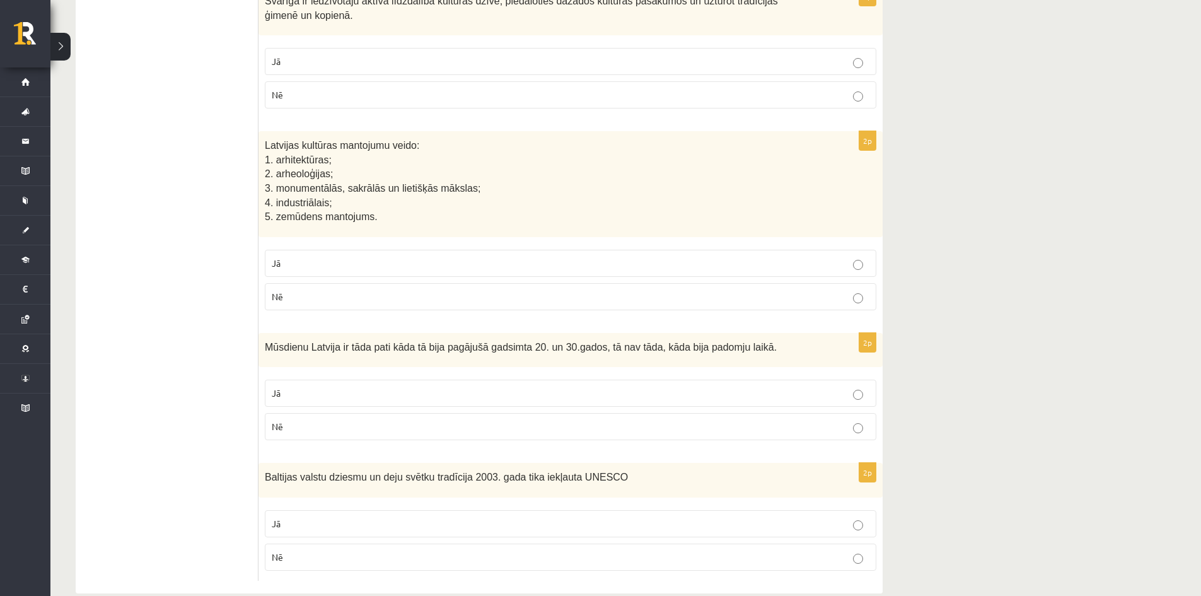
scroll to position [2387, 0]
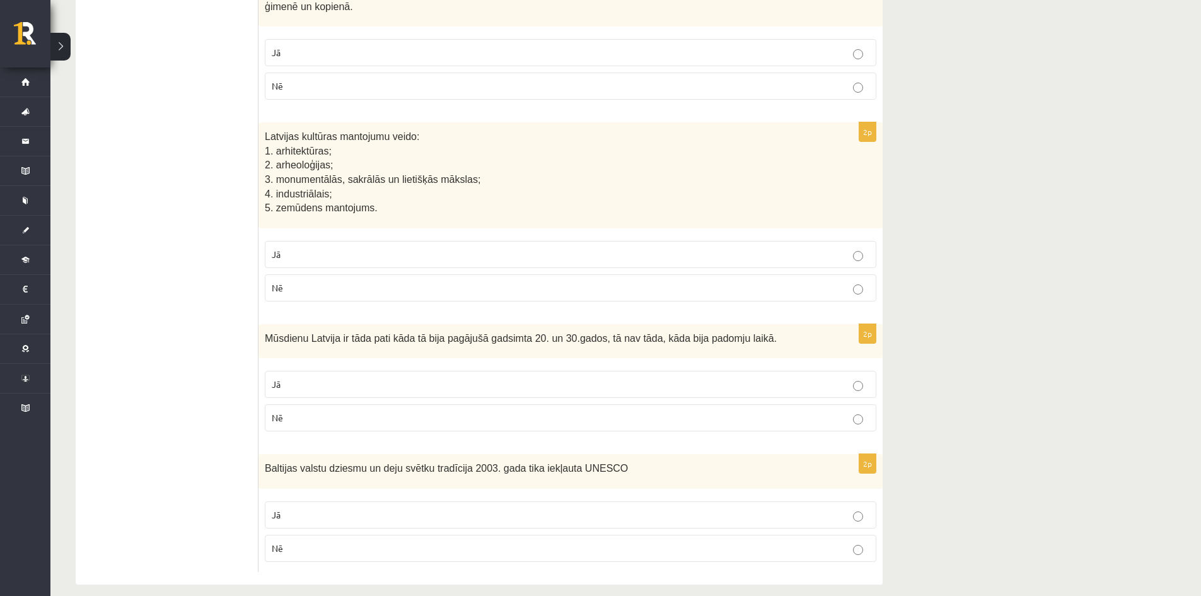
click at [289, 509] on label "Jā" at bounding box center [570, 514] width 611 height 27
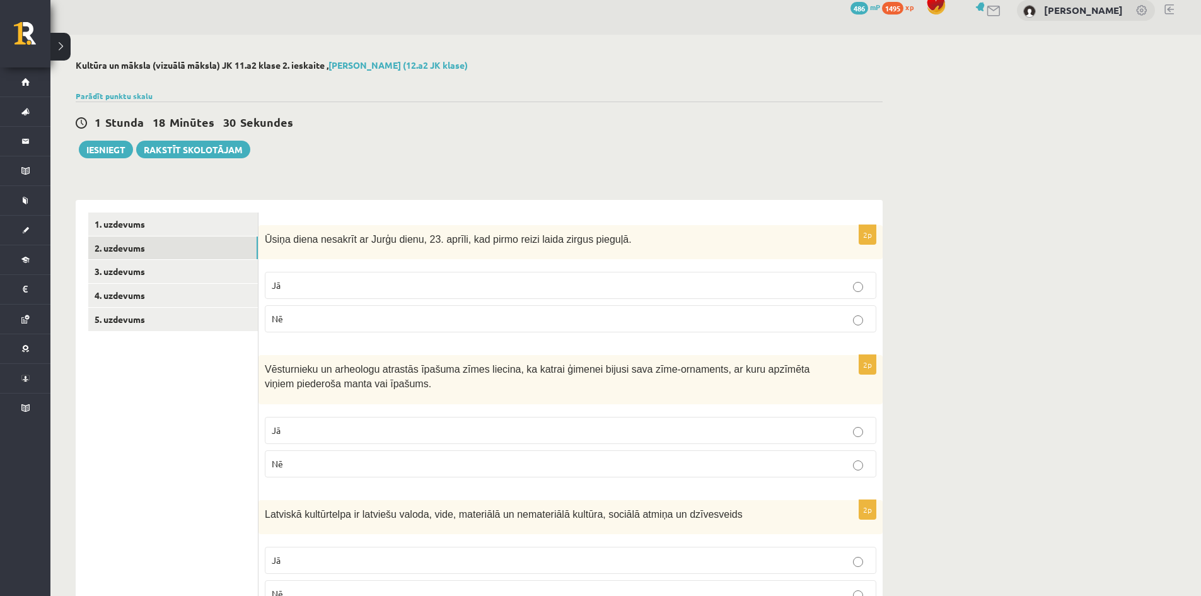
scroll to position [0, 0]
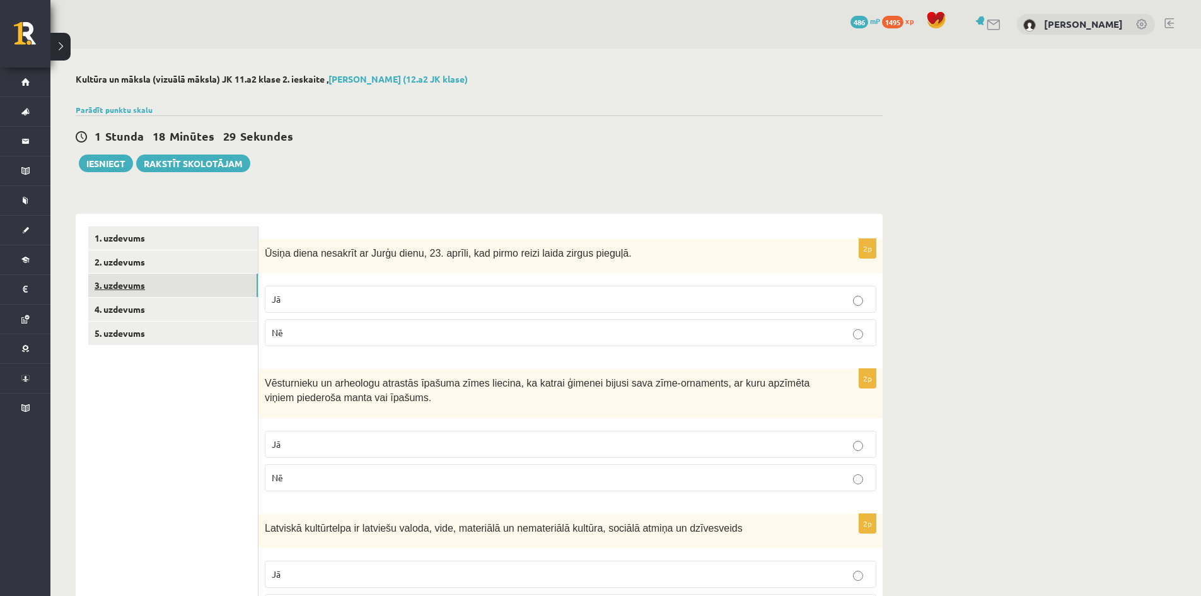
click at [112, 288] on link "3. uzdevums" at bounding box center [173, 285] width 170 height 23
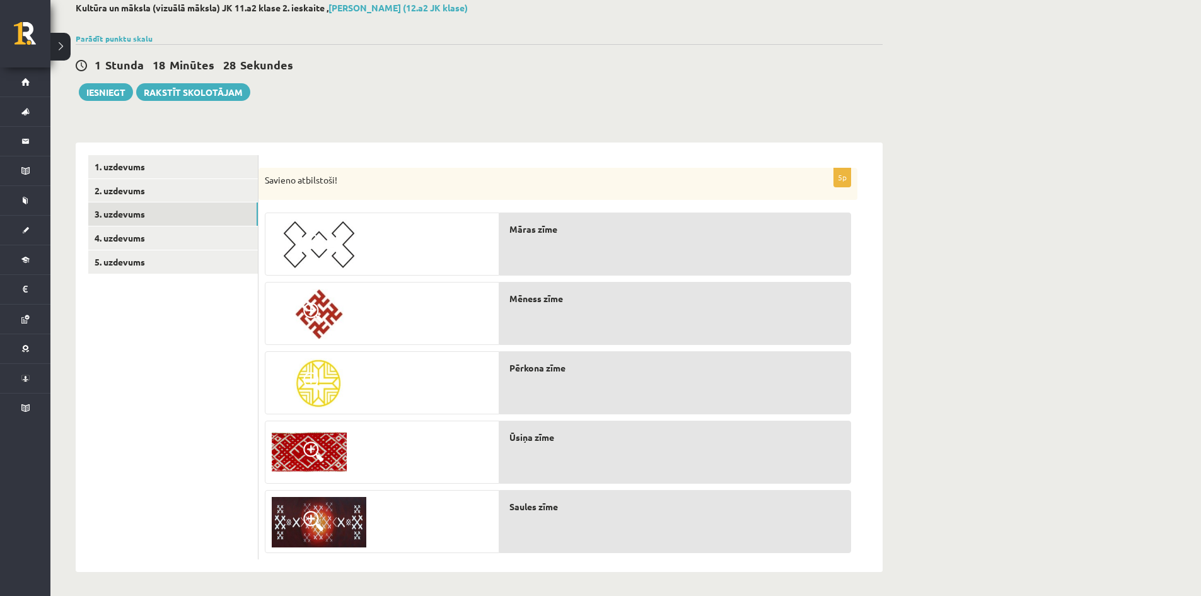
scroll to position [73, 0]
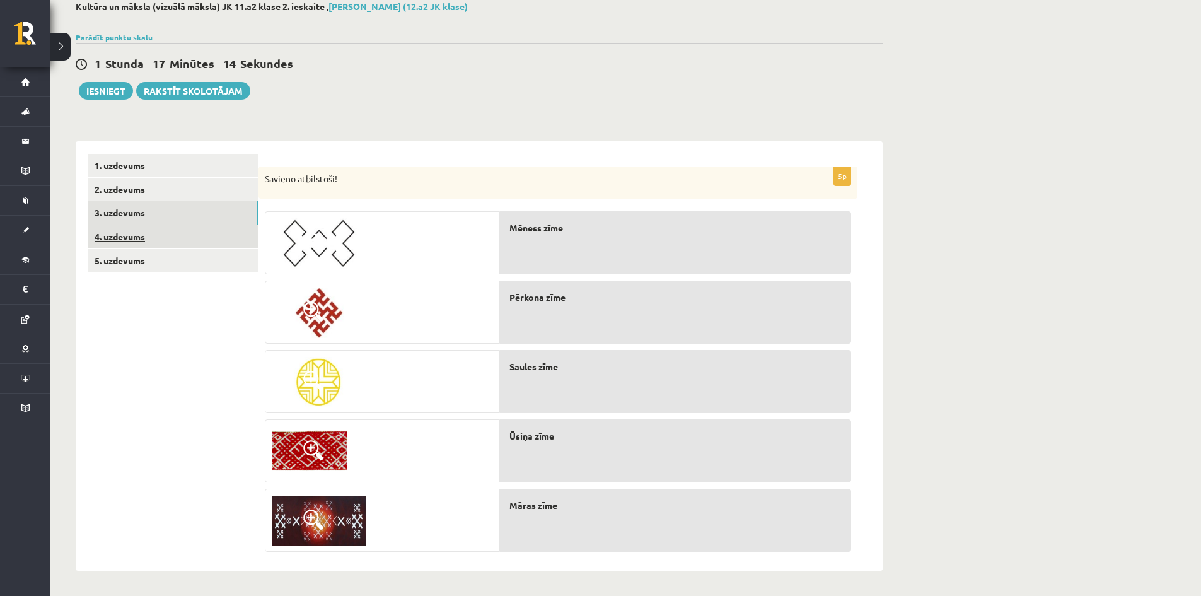
click at [132, 237] on link "4. uzdevums" at bounding box center [173, 236] width 170 height 23
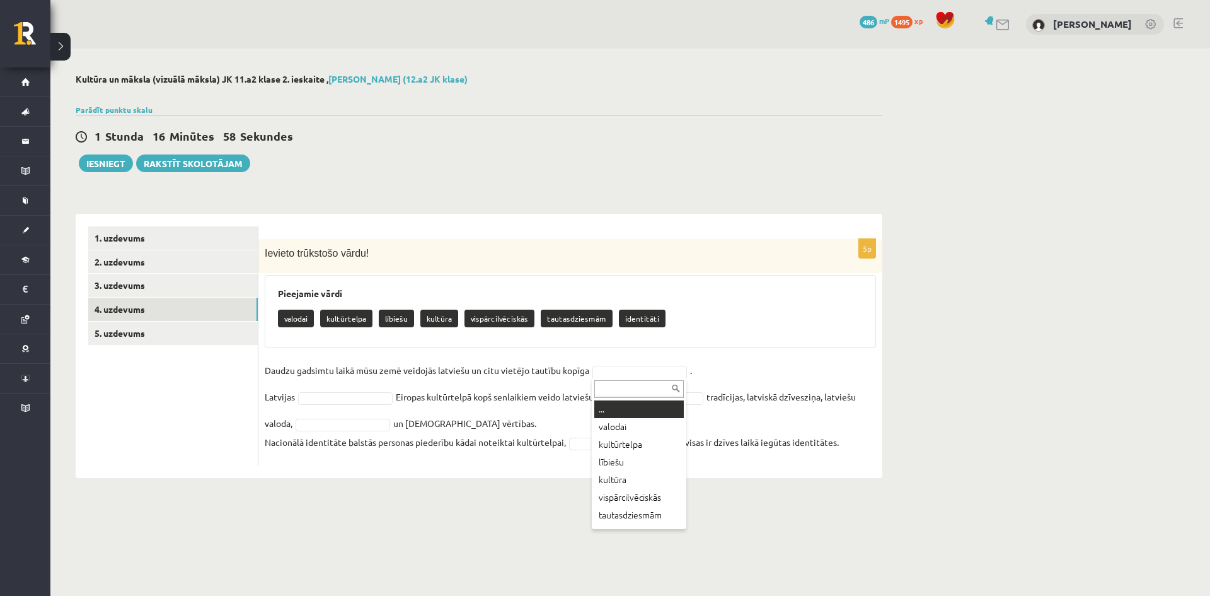
click at [608, 378] on div at bounding box center [639, 388] width 95 height 20
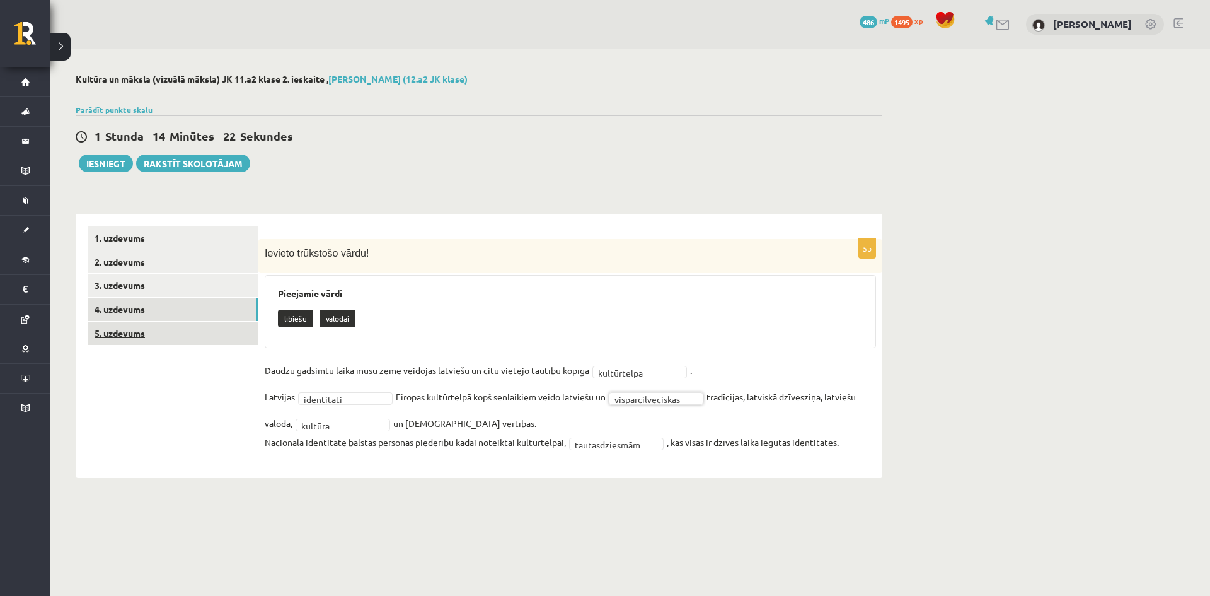
click at [124, 331] on link "5. uzdevums" at bounding box center [173, 332] width 170 height 23
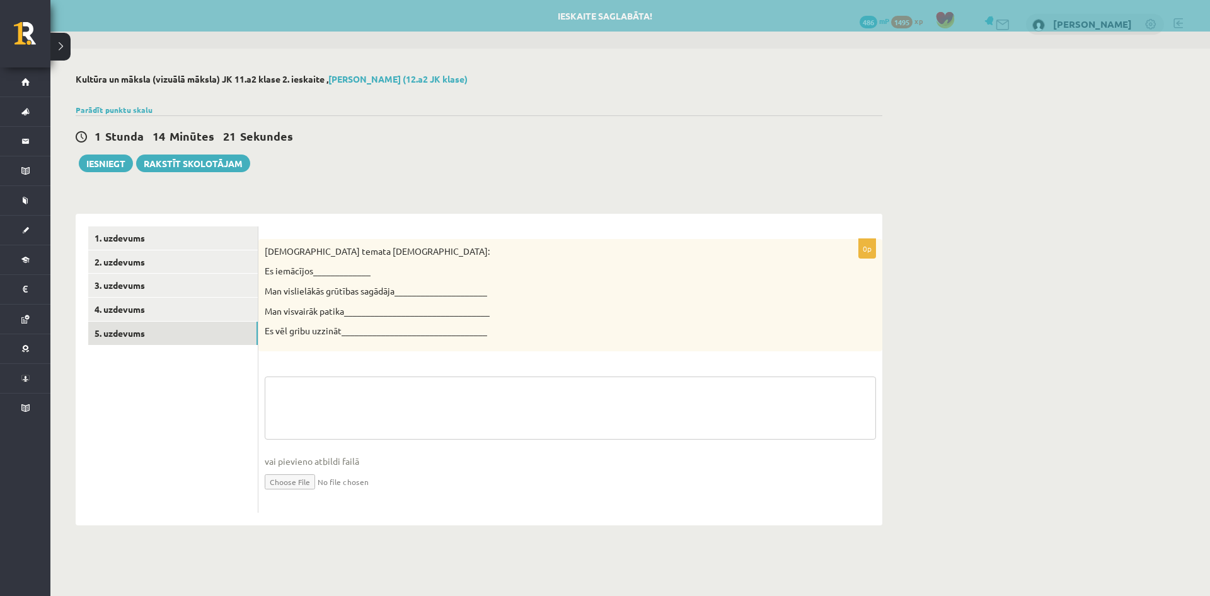
click at [310, 398] on textarea at bounding box center [570, 407] width 611 height 63
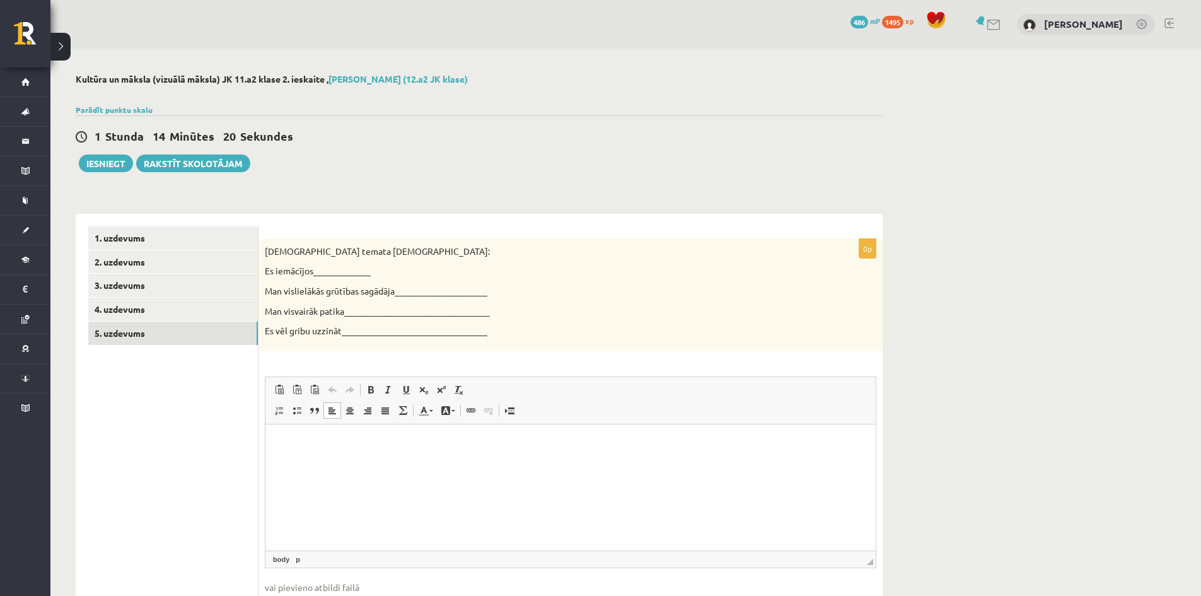
click at [398, 456] on html at bounding box center [570, 443] width 610 height 38
click at [131, 301] on link "4. uzdevums" at bounding box center [173, 308] width 170 height 23
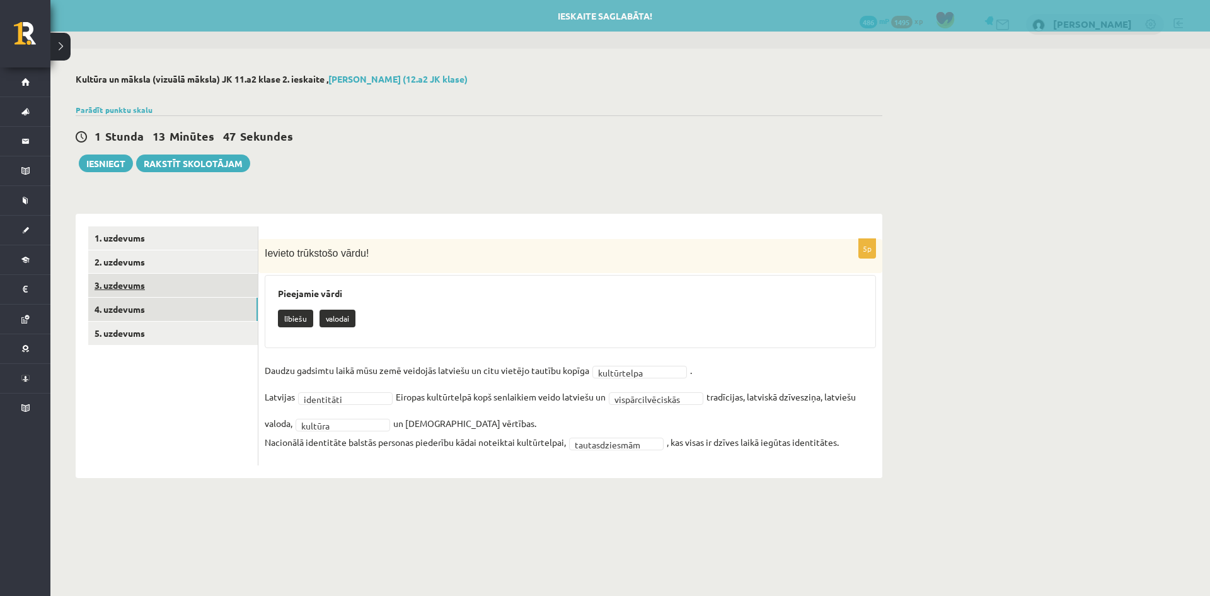
click at [130, 288] on link "3. uzdevums" at bounding box center [173, 285] width 170 height 23
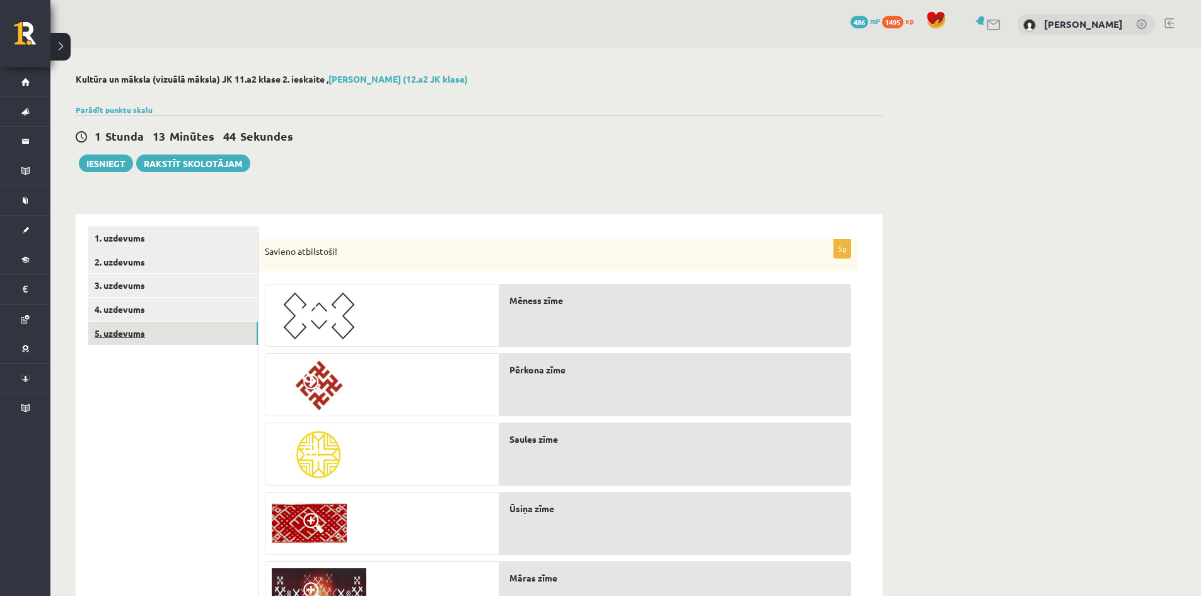
click at [129, 331] on link "5. uzdevums" at bounding box center [173, 332] width 170 height 23
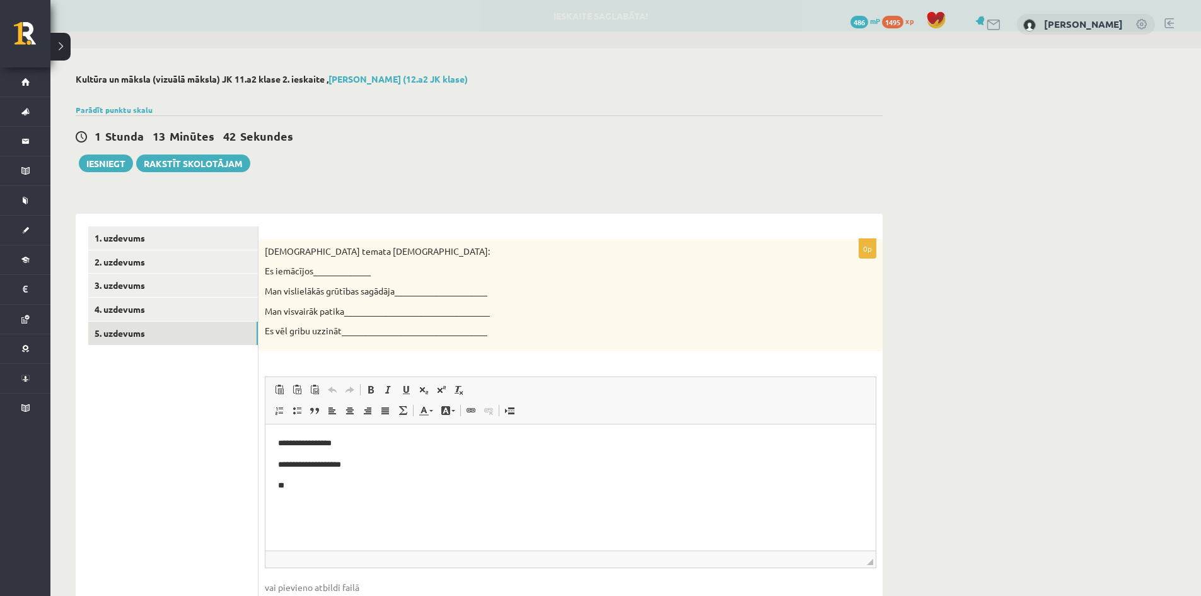
click at [316, 483] on p "**" at bounding box center [570, 484] width 585 height 13
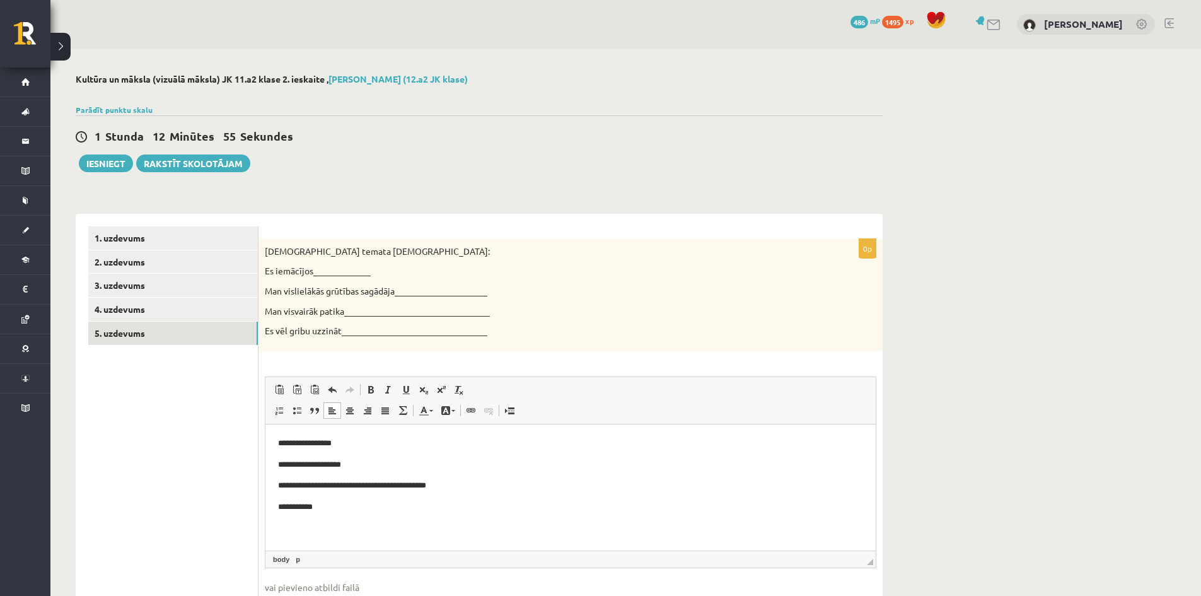
click at [421, 488] on p "**********" at bounding box center [570, 484] width 585 height 13
drag, startPoint x: 425, startPoint y: 486, endPoint x: 399, endPoint y: 483, distance: 26.0
click at [399, 483] on p "**********" at bounding box center [570, 484] width 585 height 13
click at [432, 481] on p "**********" at bounding box center [570, 484] width 585 height 13
click at [304, 502] on p "**********" at bounding box center [570, 506] width 585 height 13
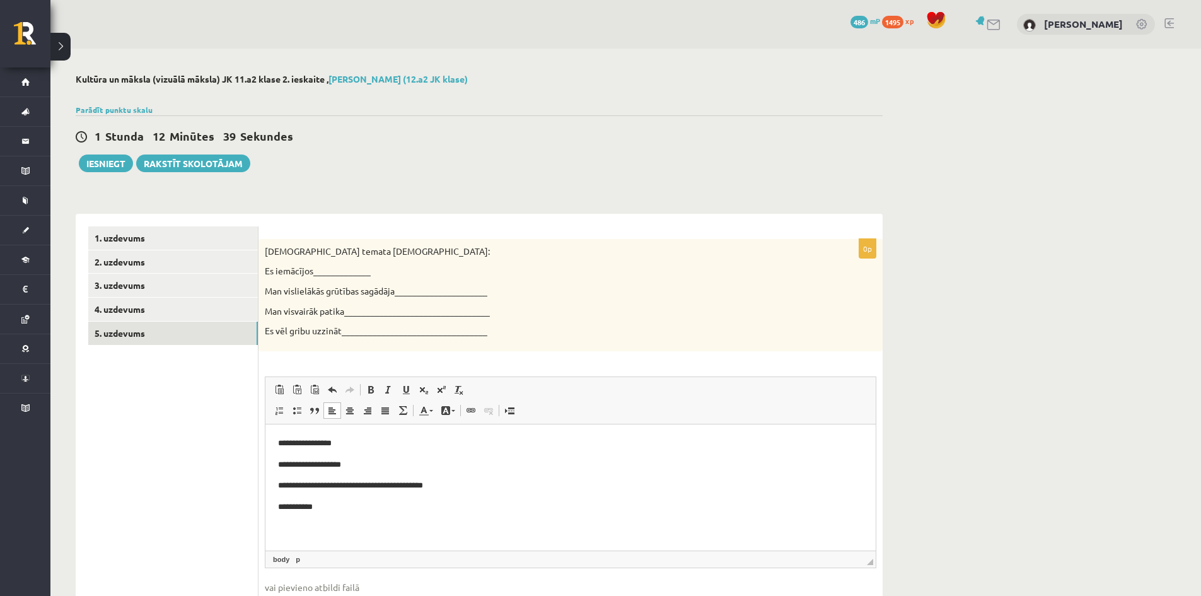
click at [305, 506] on p "**********" at bounding box center [570, 506] width 585 height 13
click at [100, 161] on button "Iesniegt" at bounding box center [106, 163] width 54 height 18
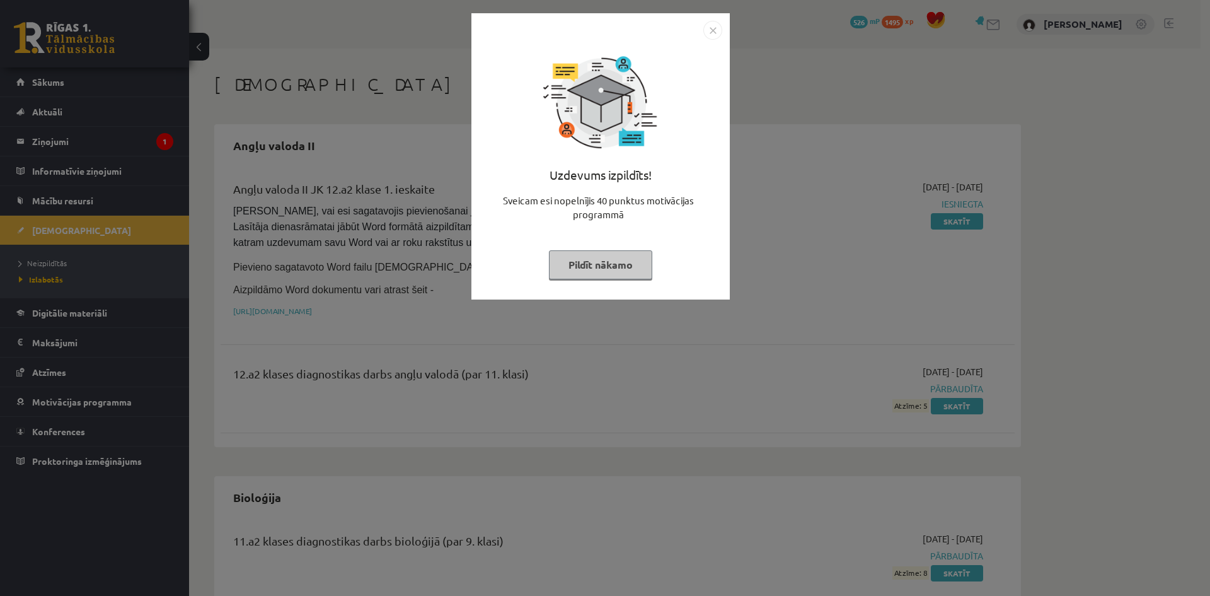
drag, startPoint x: 570, startPoint y: 267, endPoint x: 577, endPoint y: 260, distance: 10.3
click at [572, 267] on button "Pildīt nākamo" at bounding box center [600, 264] width 103 height 29
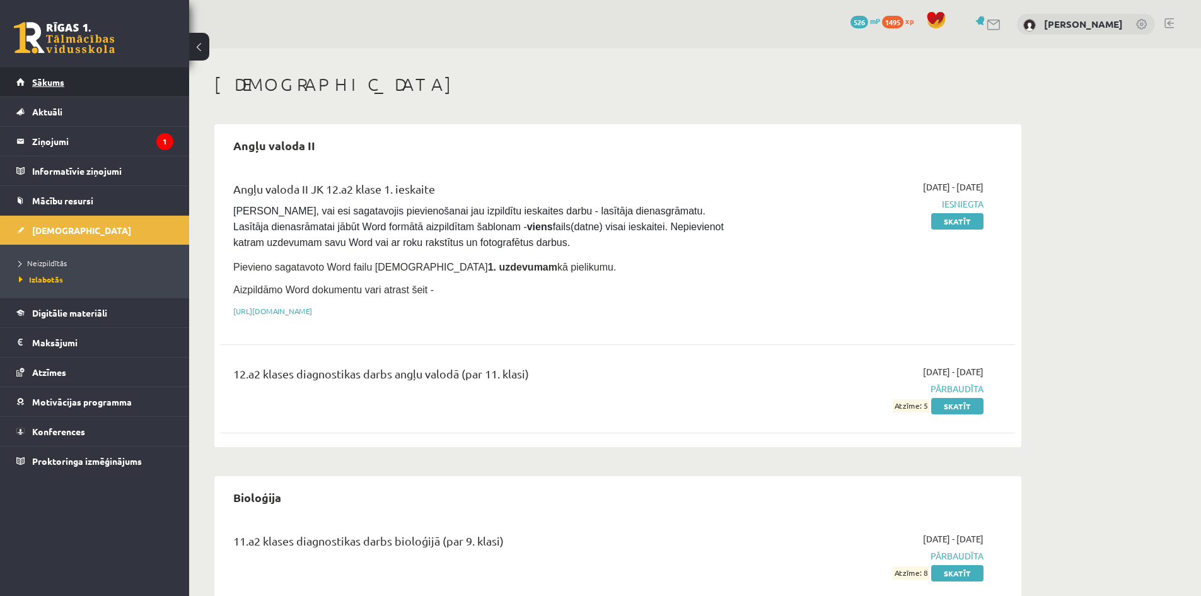
click at [30, 84] on link "Sākums" at bounding box center [94, 81] width 157 height 29
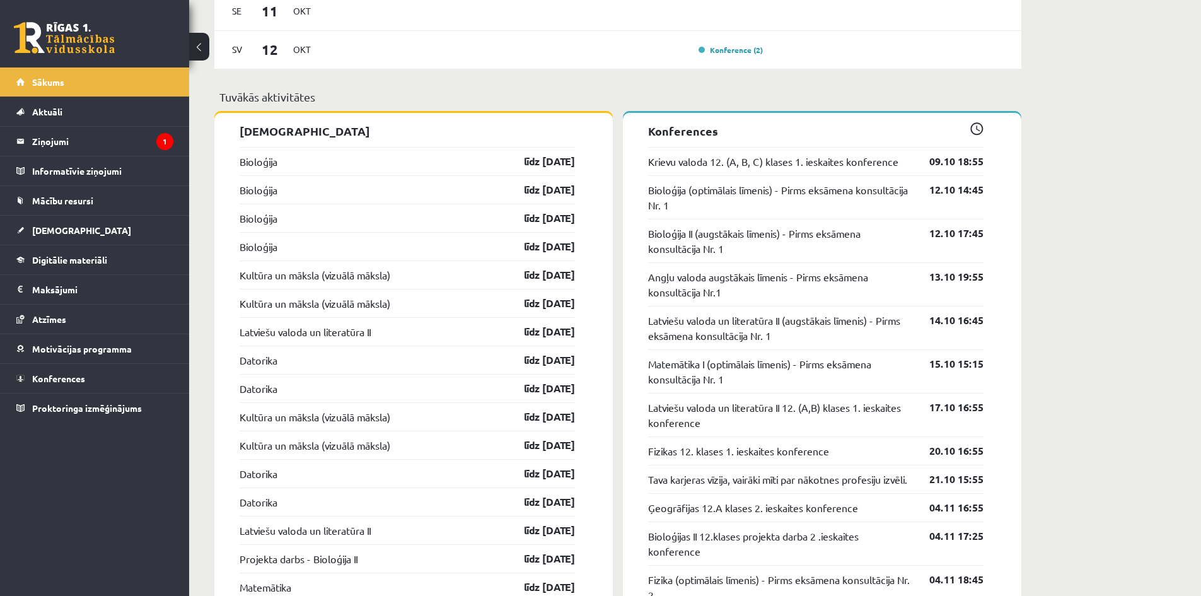
scroll to position [1071, 0]
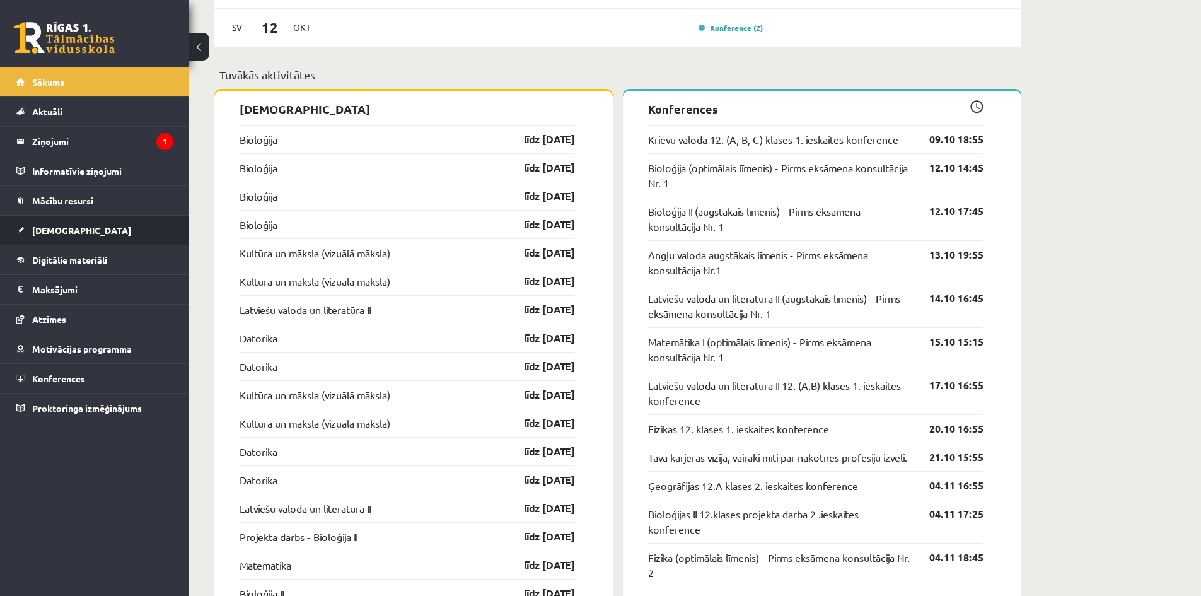
click at [48, 231] on span "[DEMOGRAPHIC_DATA]" at bounding box center [81, 229] width 99 height 11
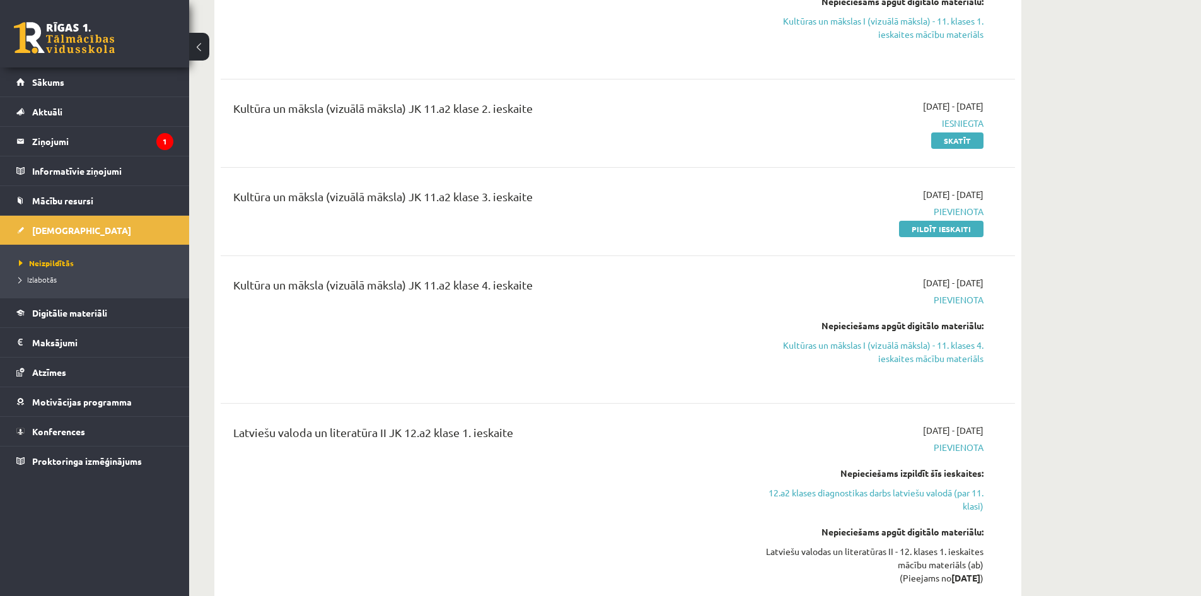
scroll to position [2458, 0]
click at [906, 220] on link "Pildīt ieskaiti" at bounding box center [941, 228] width 84 height 16
drag, startPoint x: 0, startPoint y: 286, endPoint x: 37, endPoint y: 293, distance: 37.8
drag, startPoint x: 37, startPoint y: 293, endPoint x: 59, endPoint y: 229, distance: 68.0
click at [59, 229] on span "[DEMOGRAPHIC_DATA]" at bounding box center [81, 229] width 99 height 11
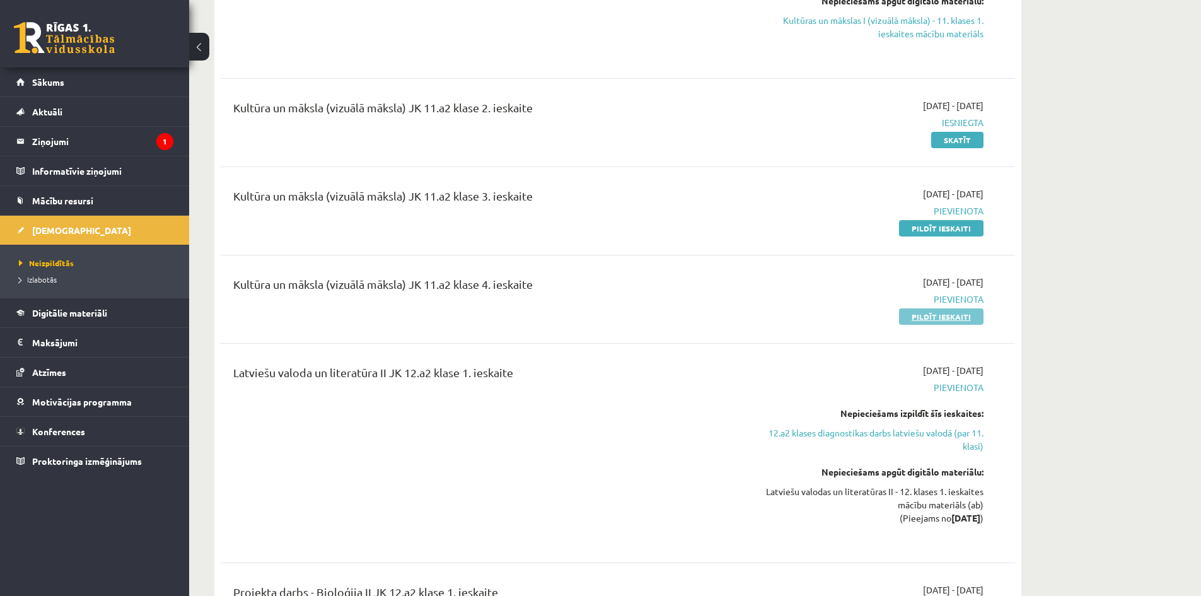
click at [918, 308] on link "Pildīt ieskaiti" at bounding box center [941, 316] width 84 height 16
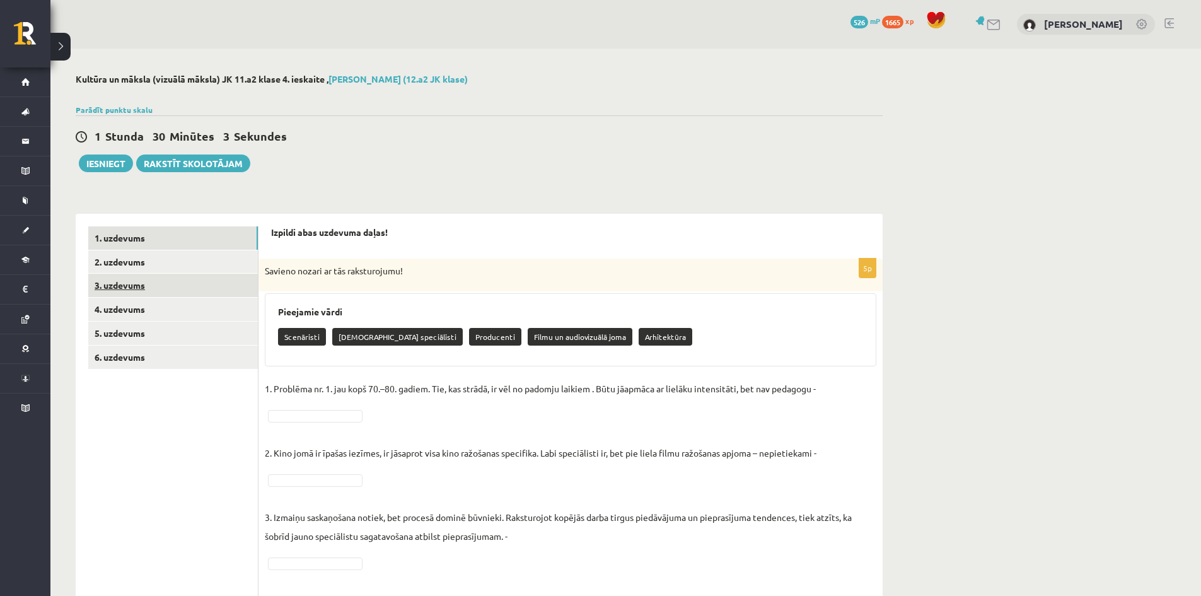
click at [121, 283] on link "3. uzdevums" at bounding box center [173, 285] width 170 height 23
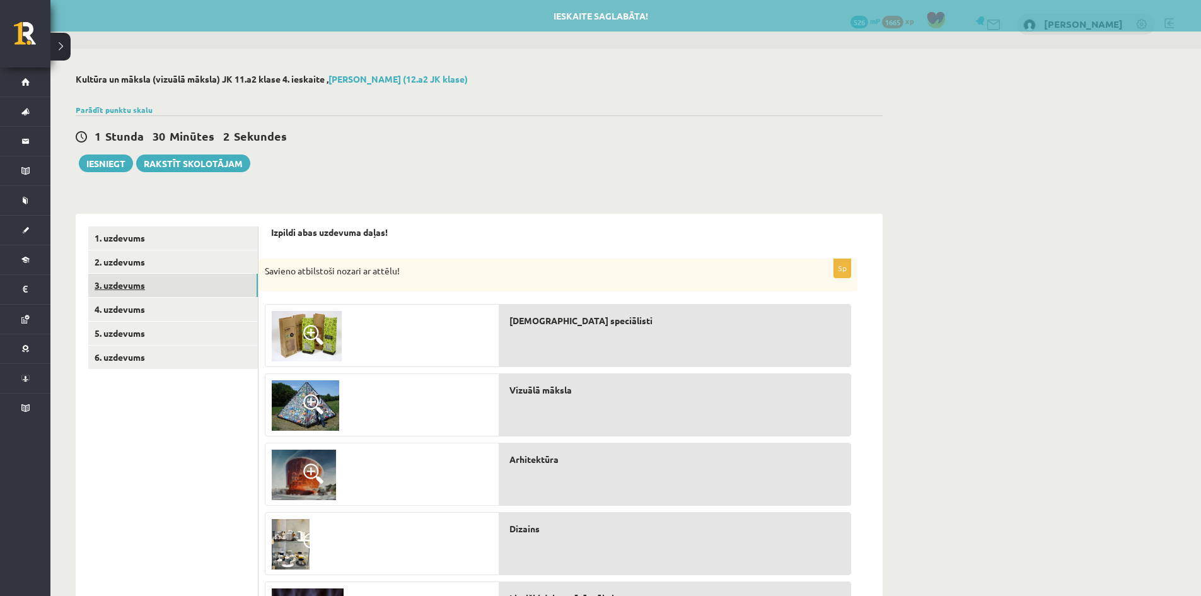
click at [122, 274] on link "3. uzdevums" at bounding box center [173, 285] width 170 height 23
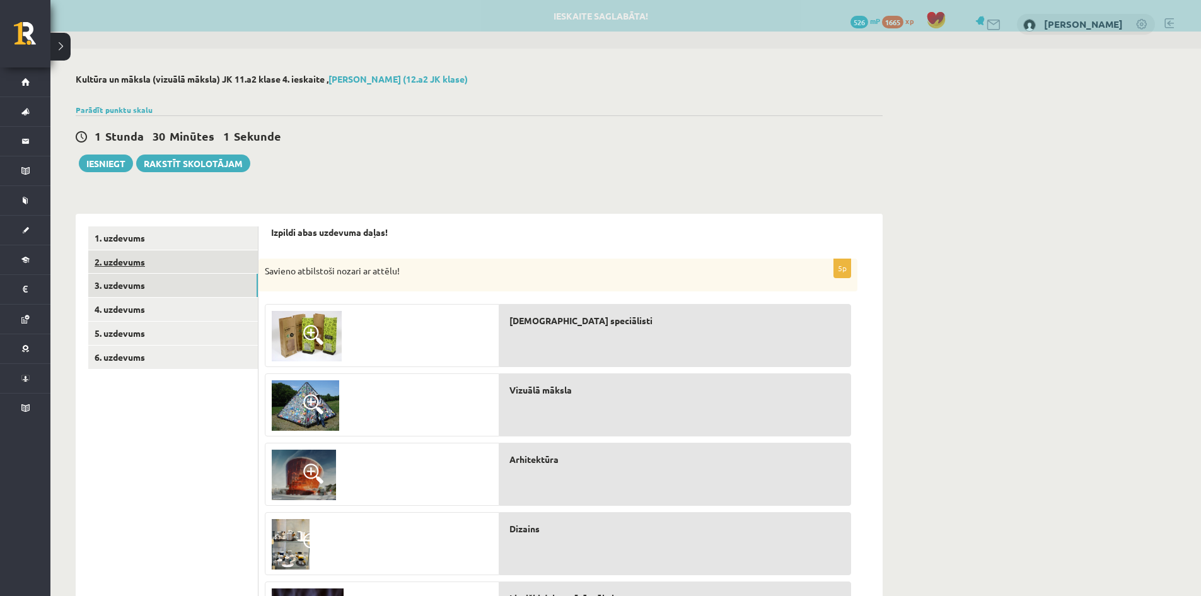
click at [123, 263] on link "2. uzdevums" at bounding box center [173, 261] width 170 height 23
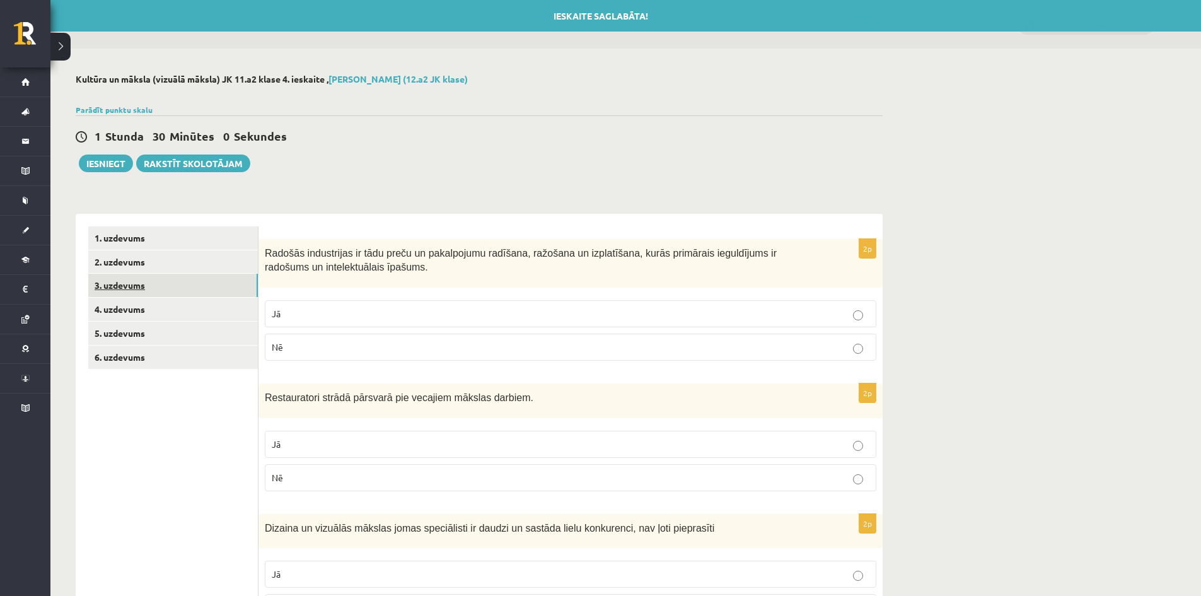
click at [129, 284] on link "3. uzdevums" at bounding box center [173, 285] width 170 height 23
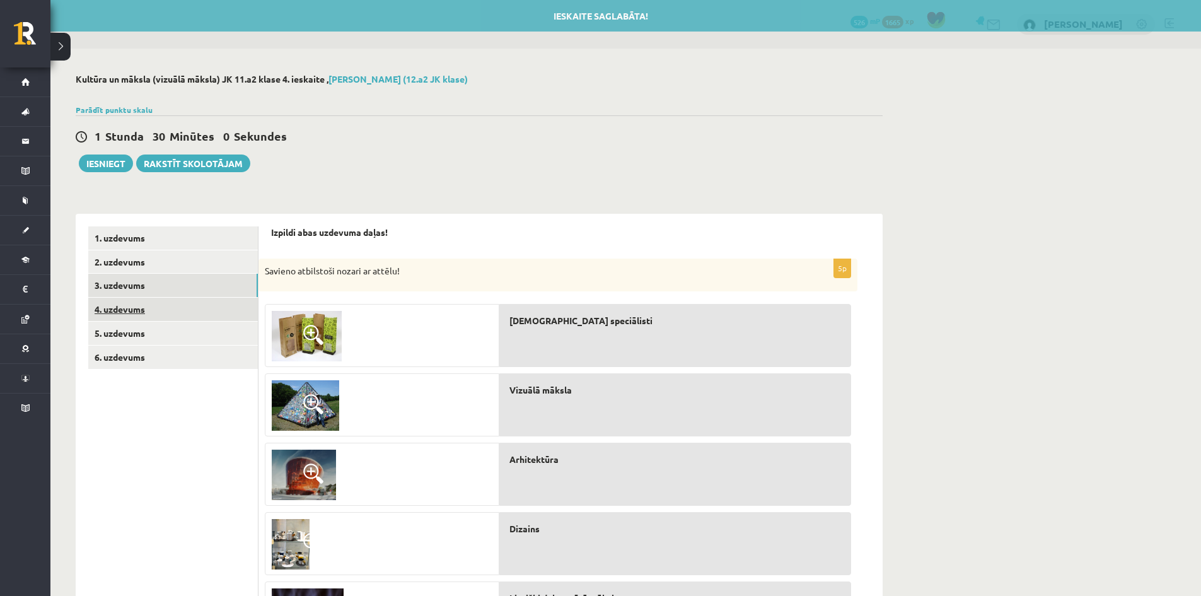
click at [125, 306] on link "4. uzdevums" at bounding box center [173, 308] width 170 height 23
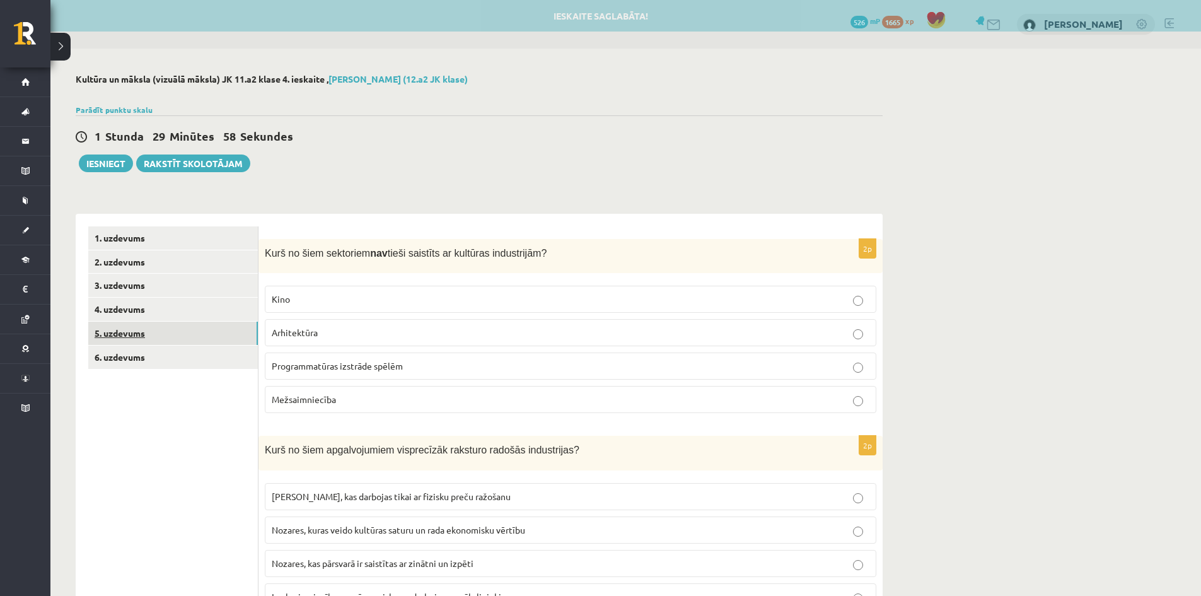
click at [126, 328] on link "5. uzdevums" at bounding box center [173, 332] width 170 height 23
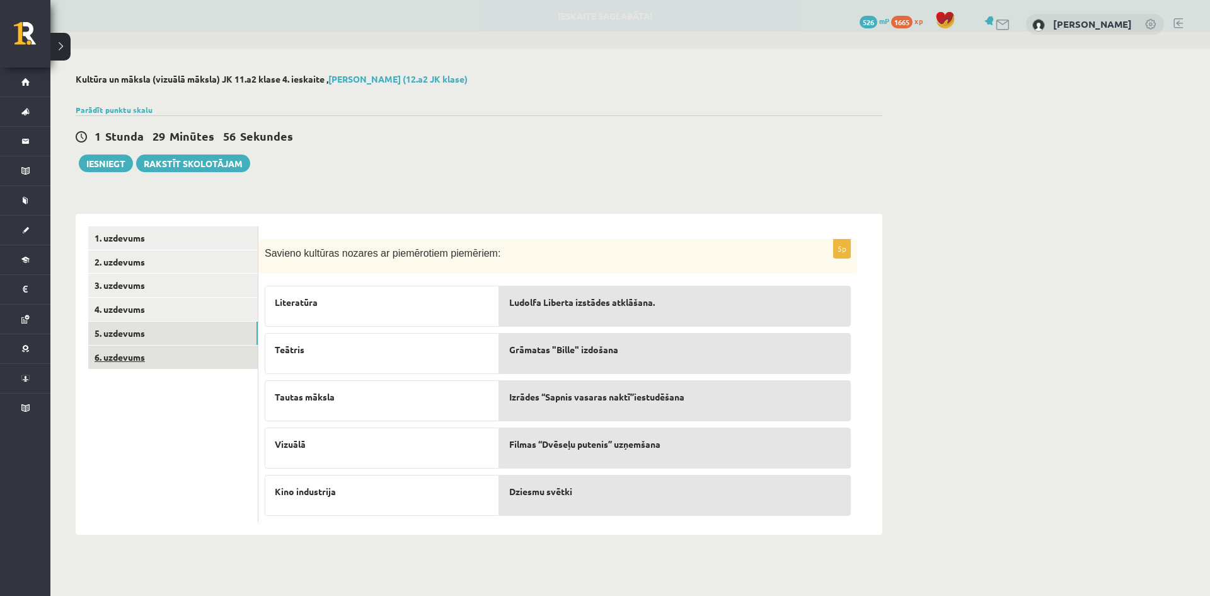
click at [123, 352] on link "6. uzdevums" at bounding box center [173, 356] width 170 height 23
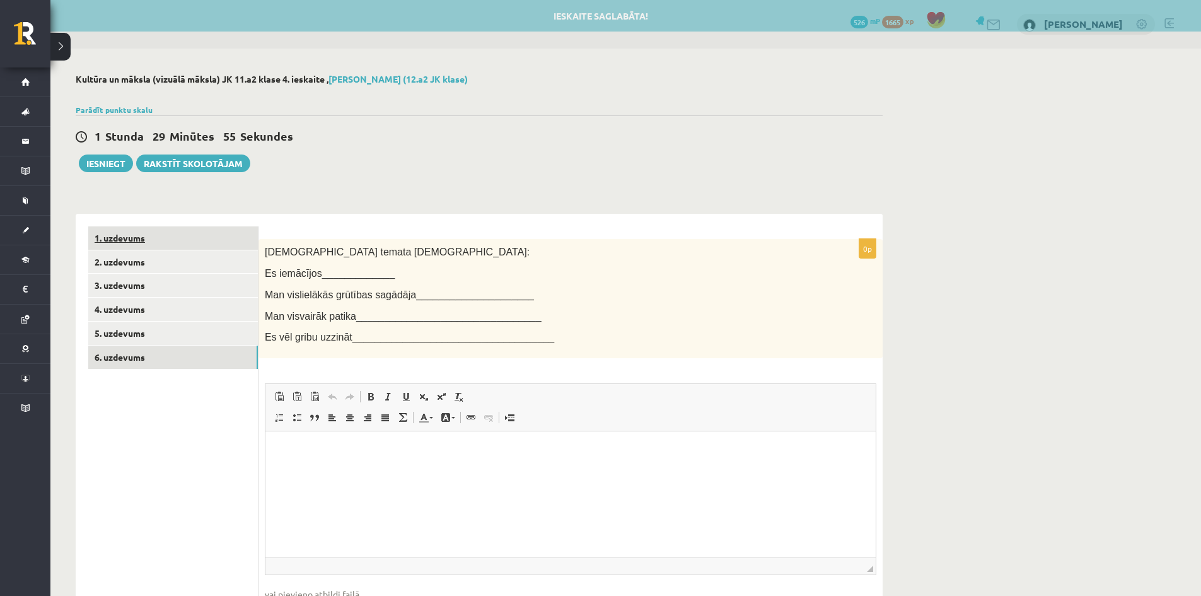
click at [136, 238] on link "1. uzdevums" at bounding box center [173, 237] width 170 height 23
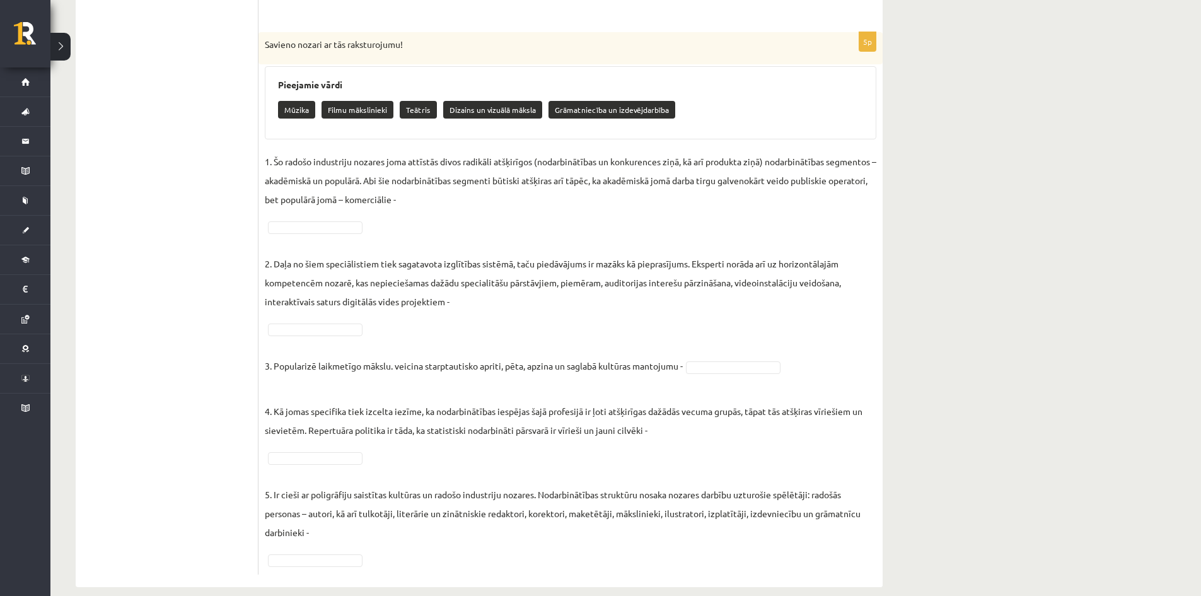
scroll to position [732, 0]
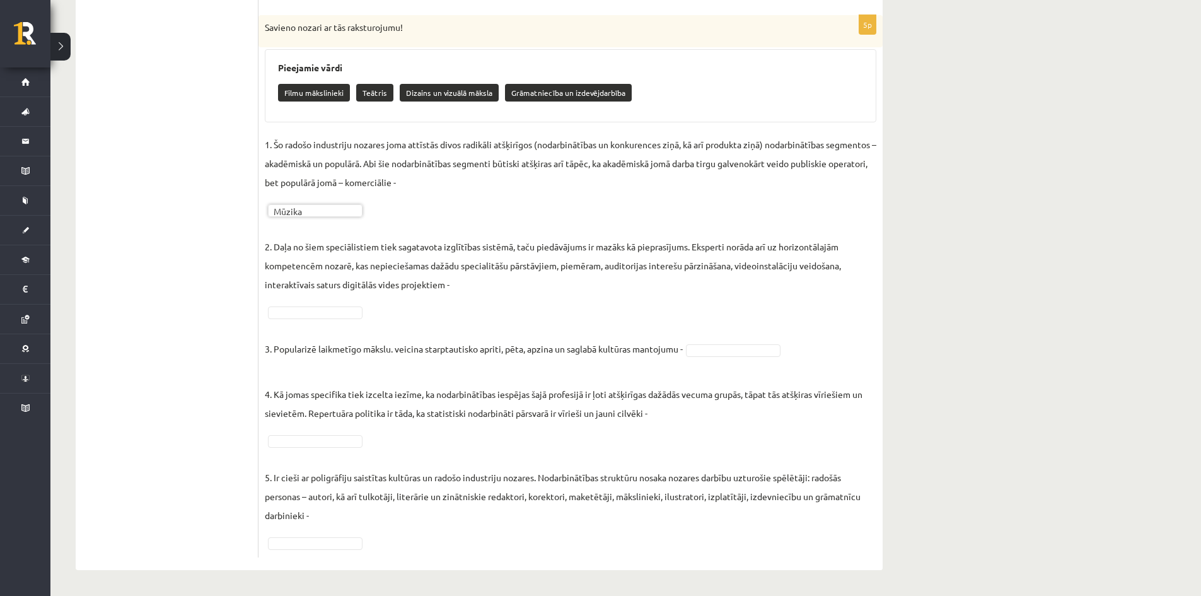
click at [302, 303] on fieldset "1. Šo radošo industriju nozares joma attīstās divos radikāli atšķirīgos (nodarb…" at bounding box center [570, 343] width 611 height 416
click at [303, 319] on fieldset "1. Šo radošo industriju nozares joma attīstās divos radikāli atšķirīgos (nodarb…" at bounding box center [570, 343] width 611 height 416
click at [306, 369] on p "4. Kā jomas specifika tiek izcelta iezīme, ka nodarbinātības iespējas šajā prof…" at bounding box center [570, 394] width 611 height 57
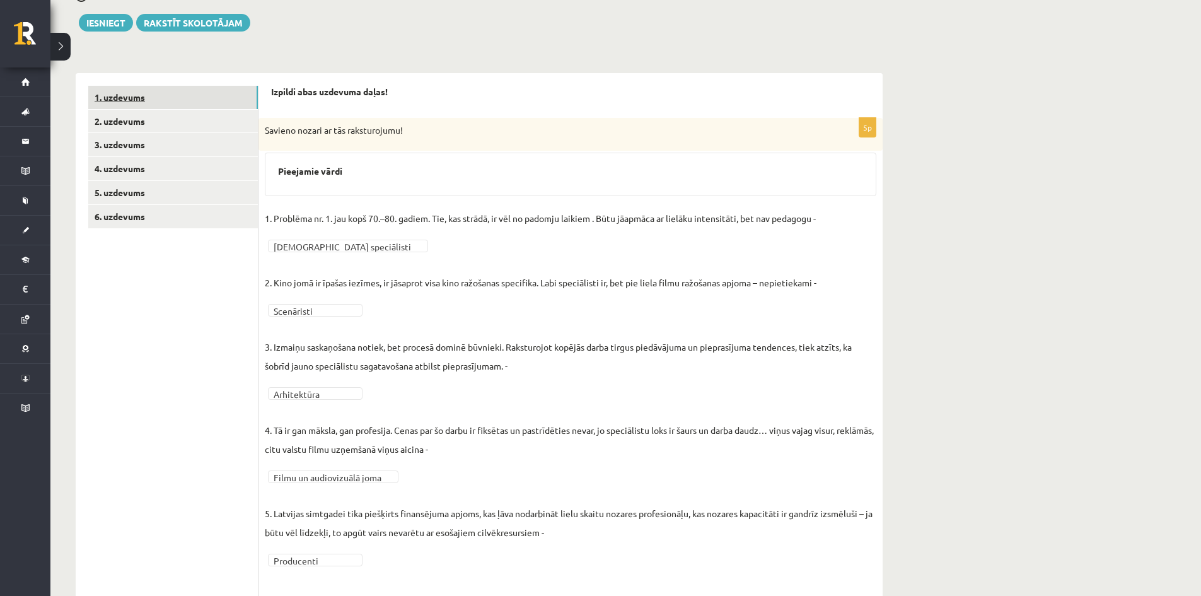
scroll to position [9, 0]
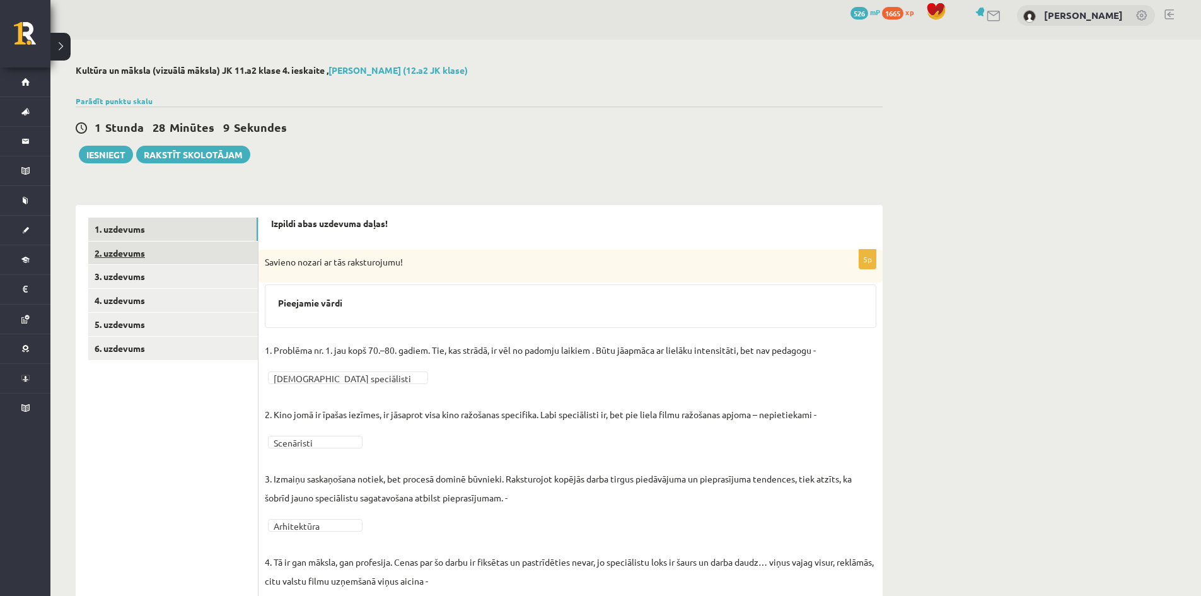
click at [149, 253] on link "2. uzdevums" at bounding box center [173, 252] width 170 height 23
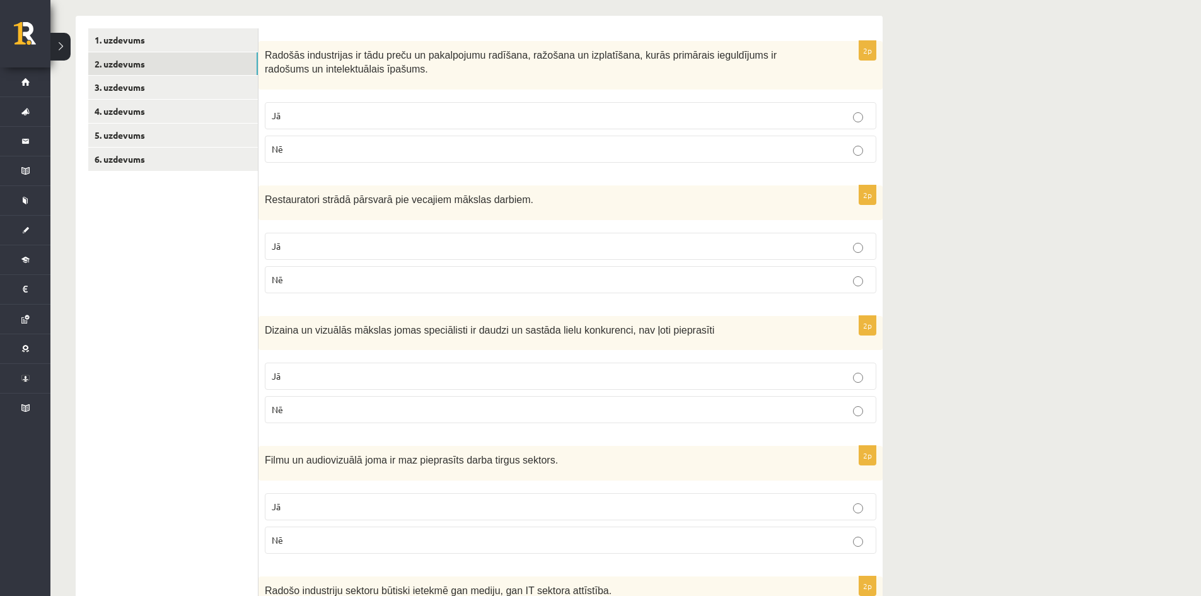
scroll to position [234, 0]
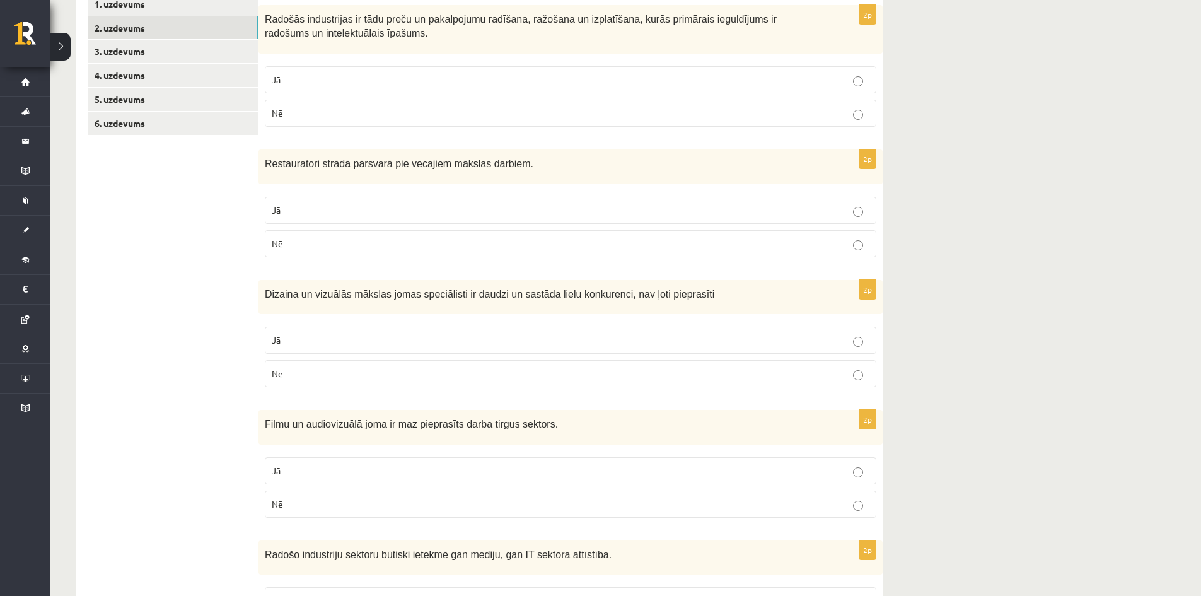
click at [321, 83] on p "Jā" at bounding box center [570, 79] width 597 height 13
click at [312, 204] on p "Jā" at bounding box center [570, 210] width 597 height 13
click at [286, 369] on p "Nē" at bounding box center [570, 373] width 597 height 13
click at [303, 497] on label "Nē" at bounding box center [570, 503] width 611 height 27
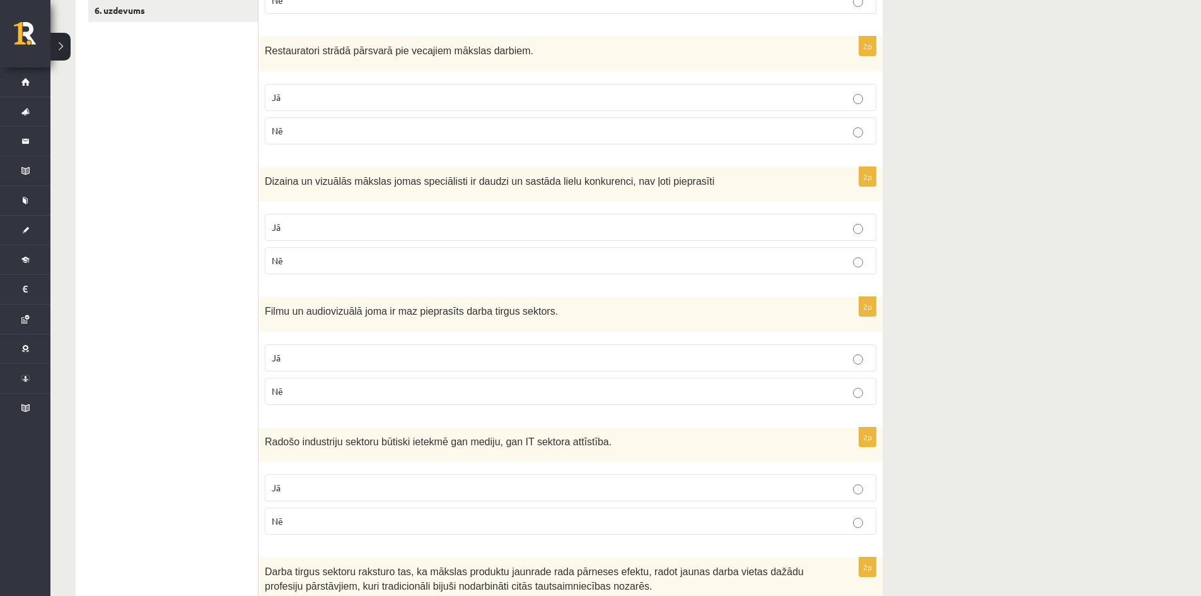
scroll to position [360, 0]
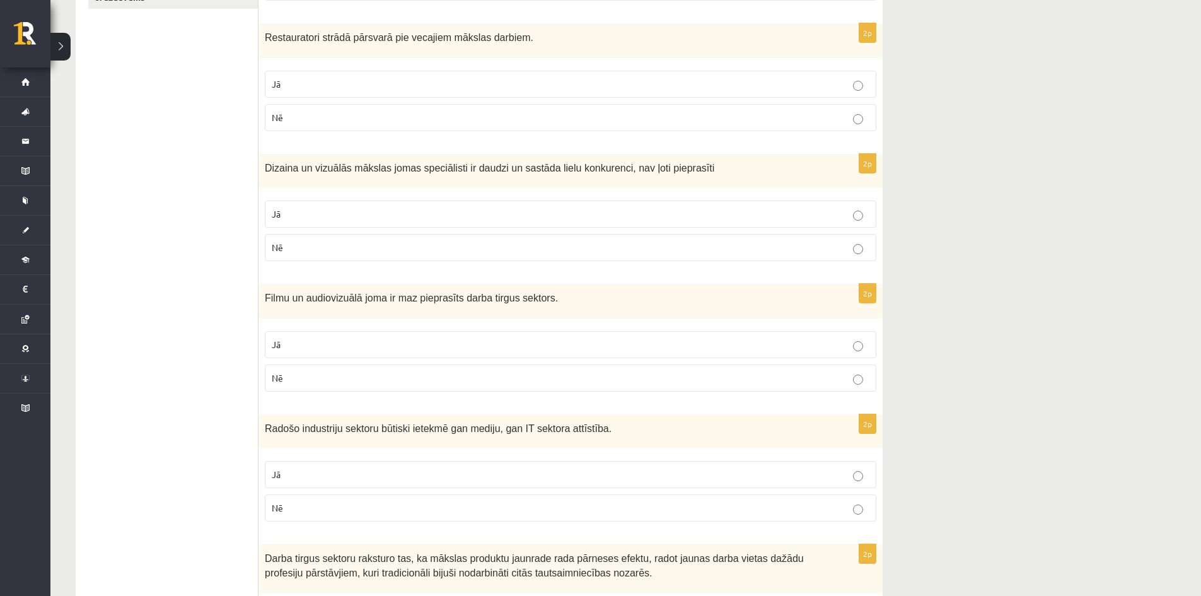
click at [293, 480] on p "Jā" at bounding box center [570, 474] width 597 height 13
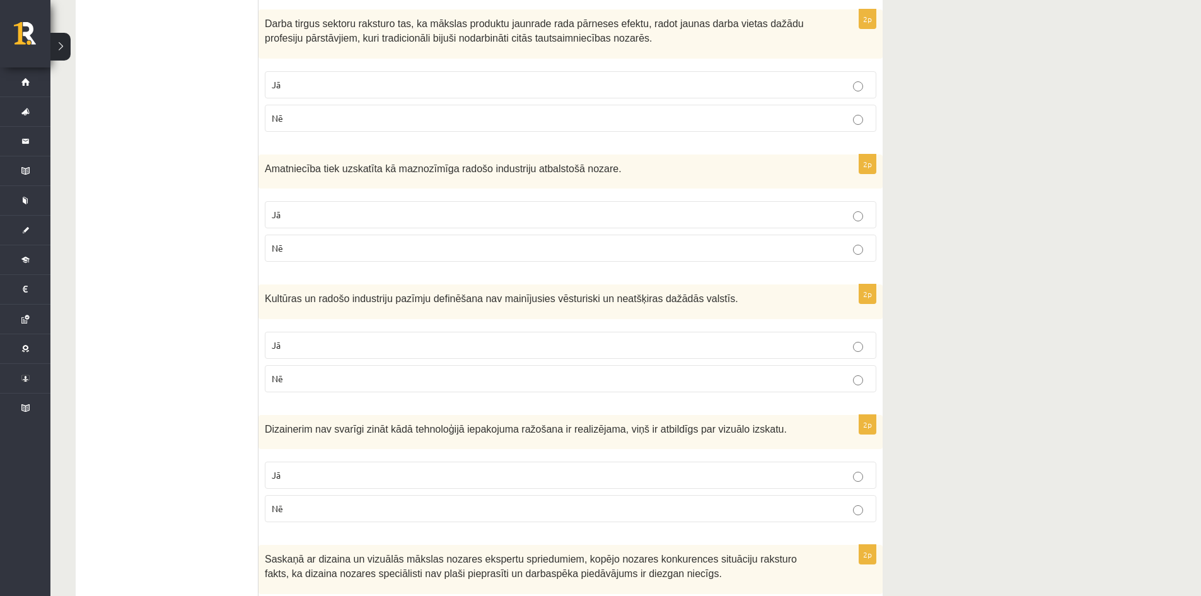
scroll to position [913, 0]
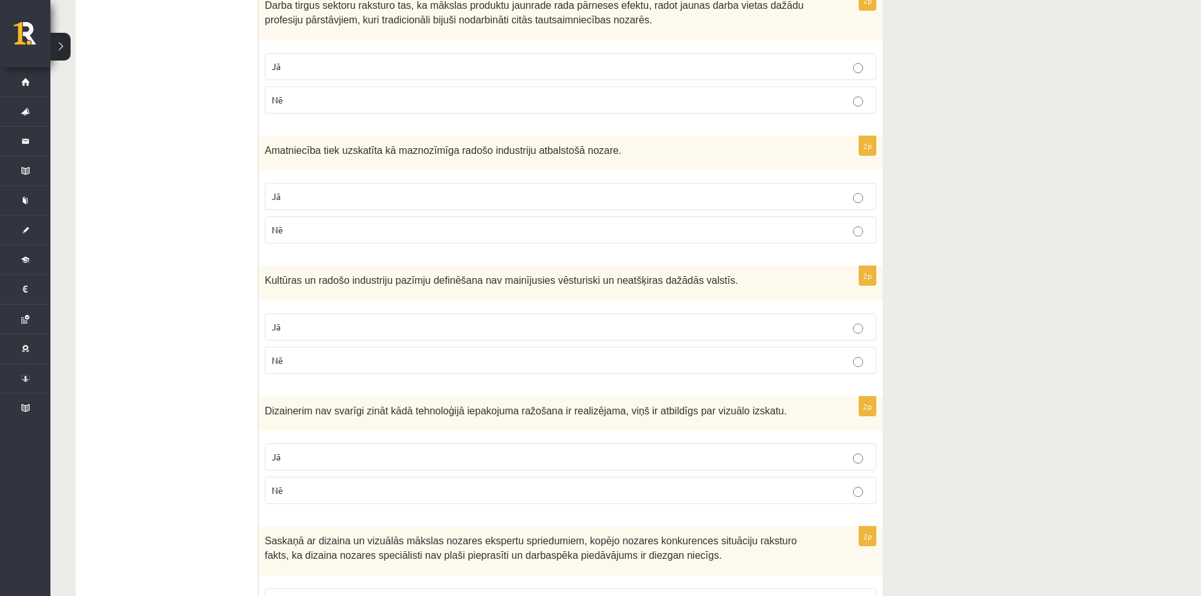
click at [585, 54] on label "Jā" at bounding box center [570, 66] width 611 height 27
click at [494, 217] on label "Nē" at bounding box center [570, 229] width 611 height 27
click at [431, 364] on p "Nē" at bounding box center [570, 360] width 597 height 13
click at [333, 483] on label "Nē" at bounding box center [570, 489] width 611 height 27
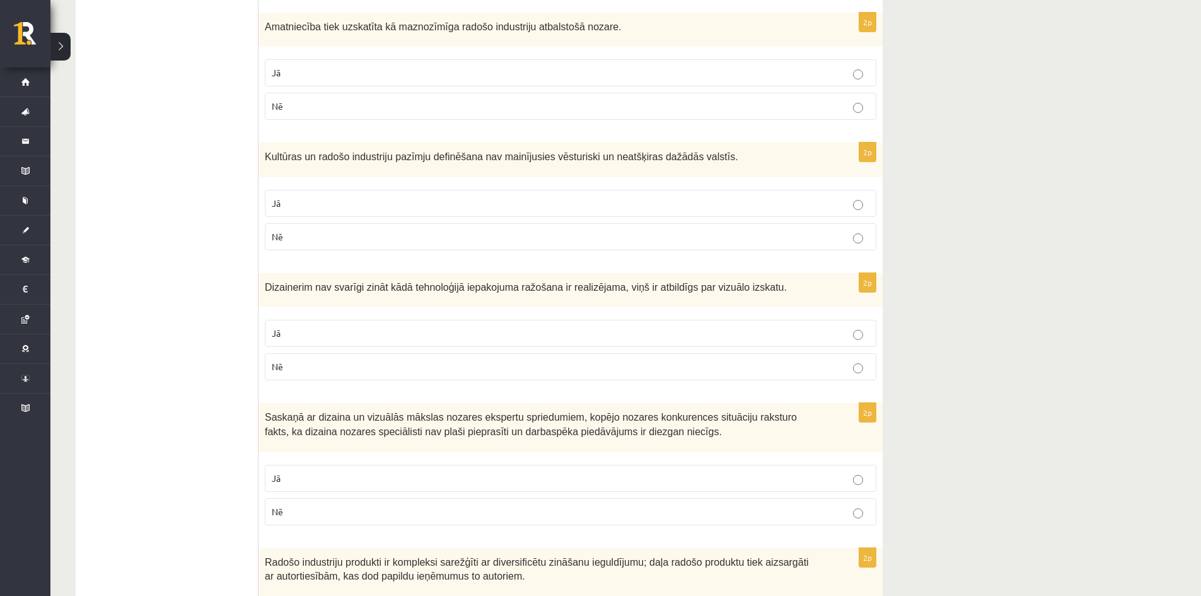
scroll to position [1039, 0]
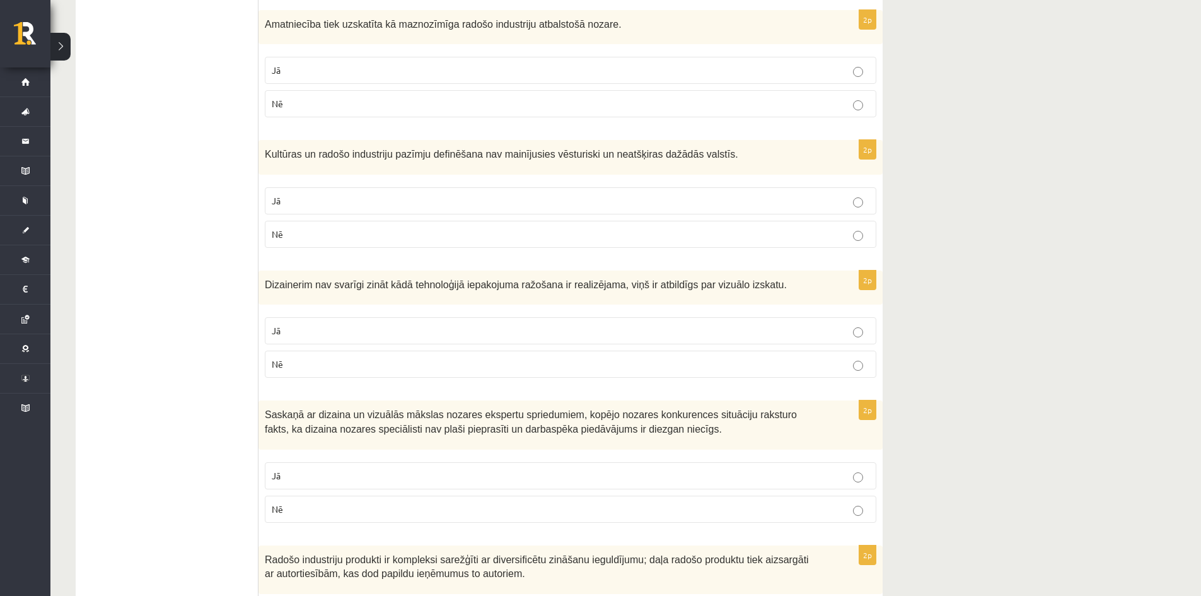
click at [343, 466] on label "Jā" at bounding box center [570, 475] width 611 height 27
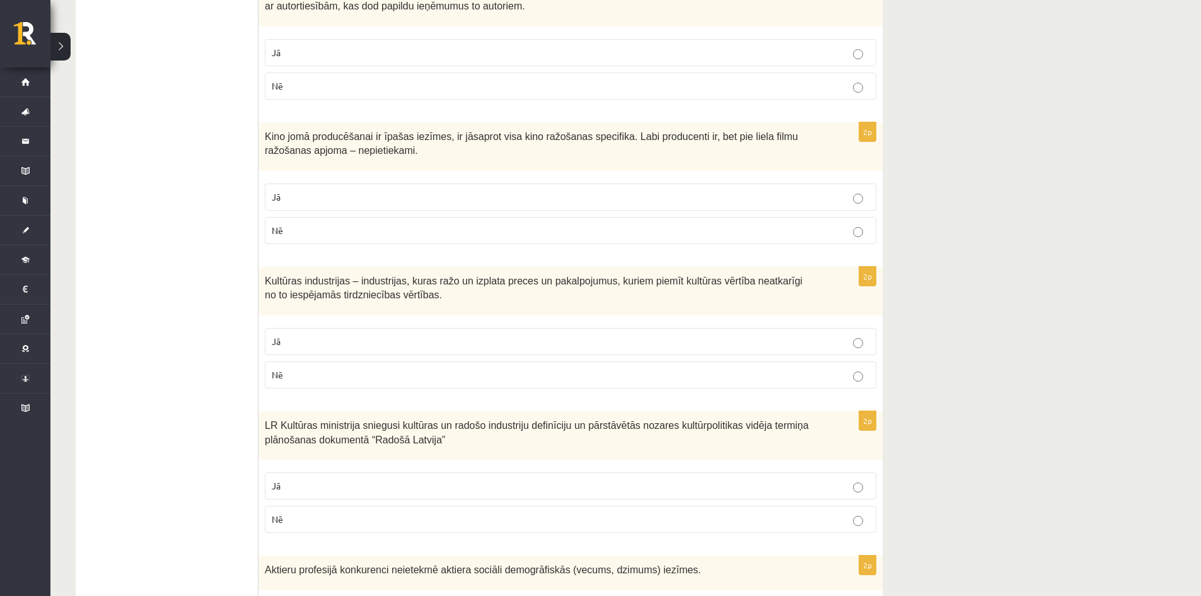
scroll to position [1588, 0]
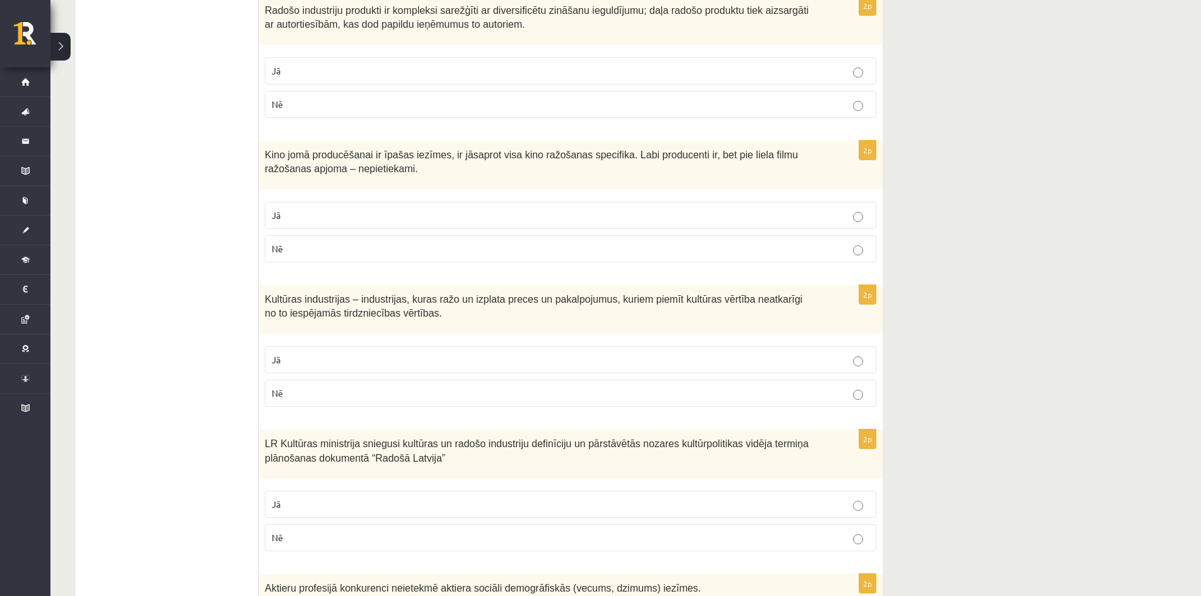
click at [378, 62] on label "Jā" at bounding box center [570, 70] width 611 height 27
click at [335, 208] on label "Jā" at bounding box center [570, 215] width 611 height 27
click at [291, 351] on label "Jā" at bounding box center [570, 359] width 611 height 27
click at [275, 503] on span "Jā" at bounding box center [276, 503] width 9 height 11
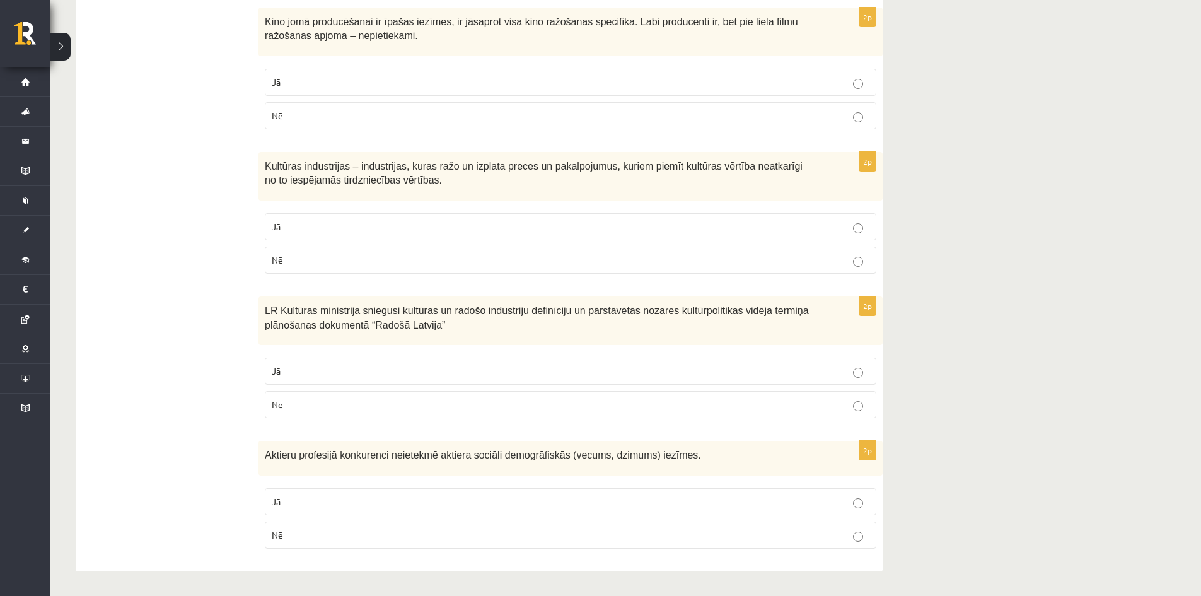
scroll to position [1722, 0]
click at [280, 526] on label "Nē" at bounding box center [570, 533] width 611 height 27
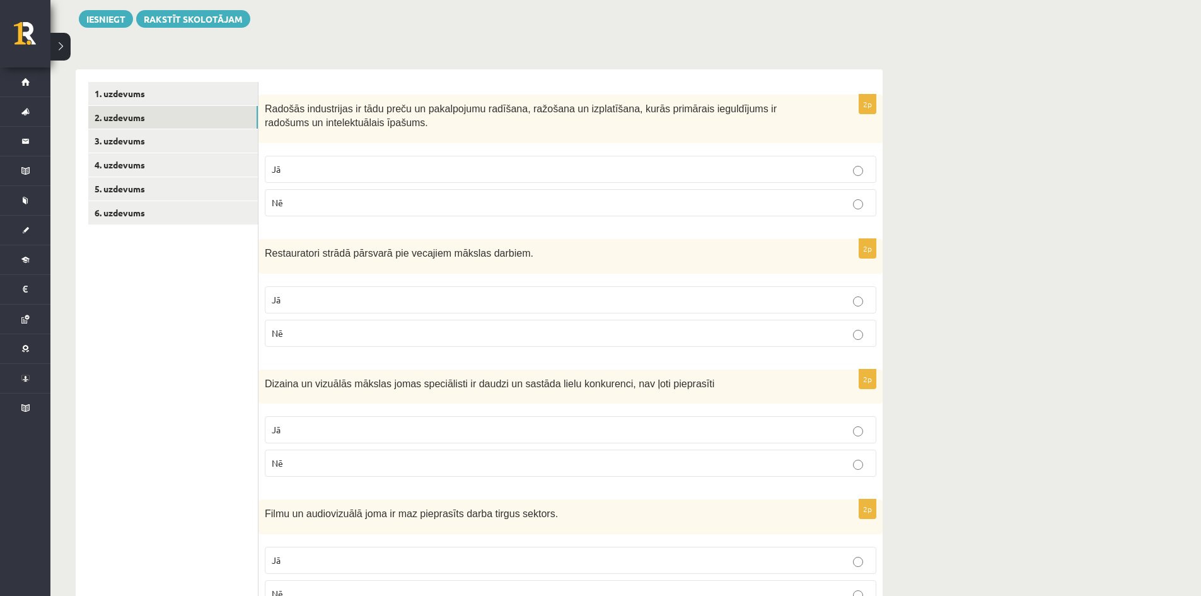
scroll to position [84, 0]
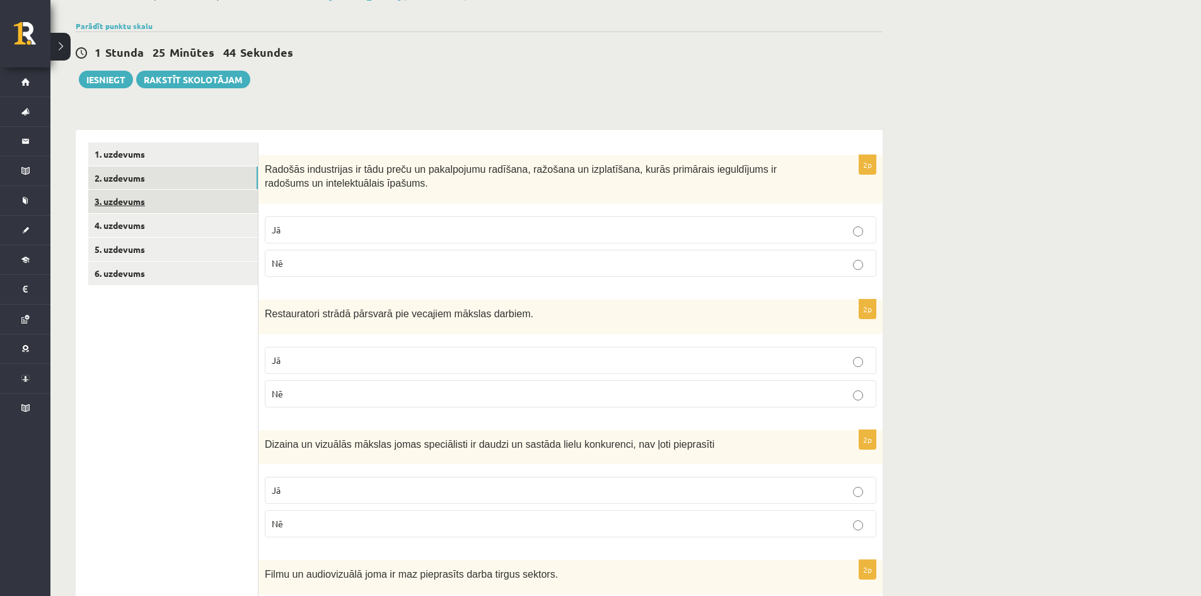
click at [102, 197] on link "3. uzdevums" at bounding box center [173, 201] width 170 height 23
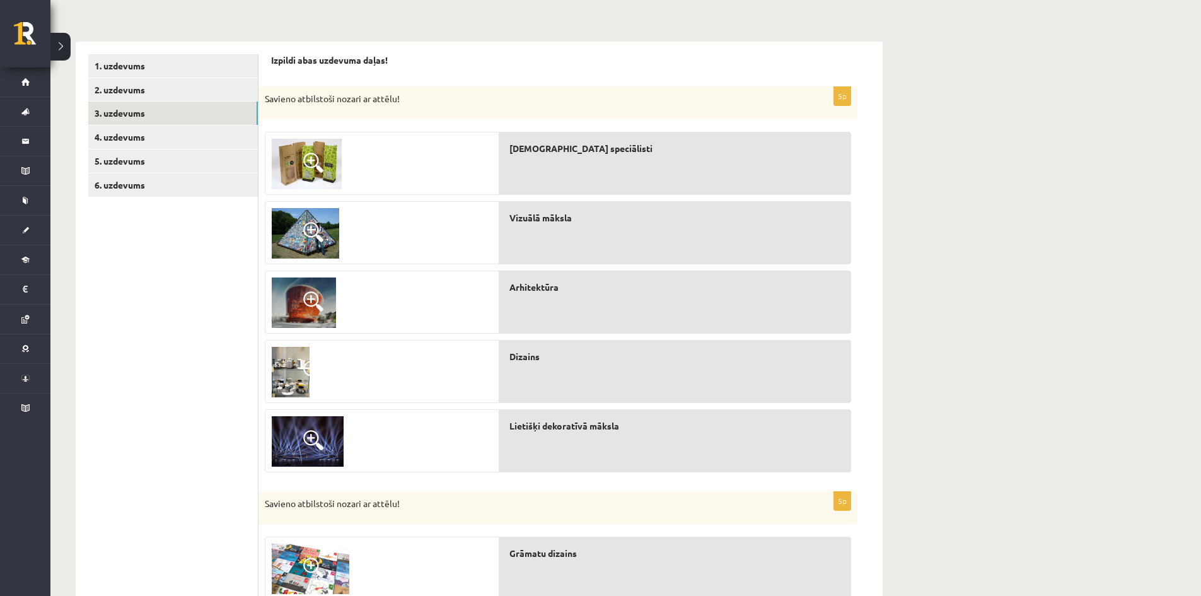
scroll to position [147, 0]
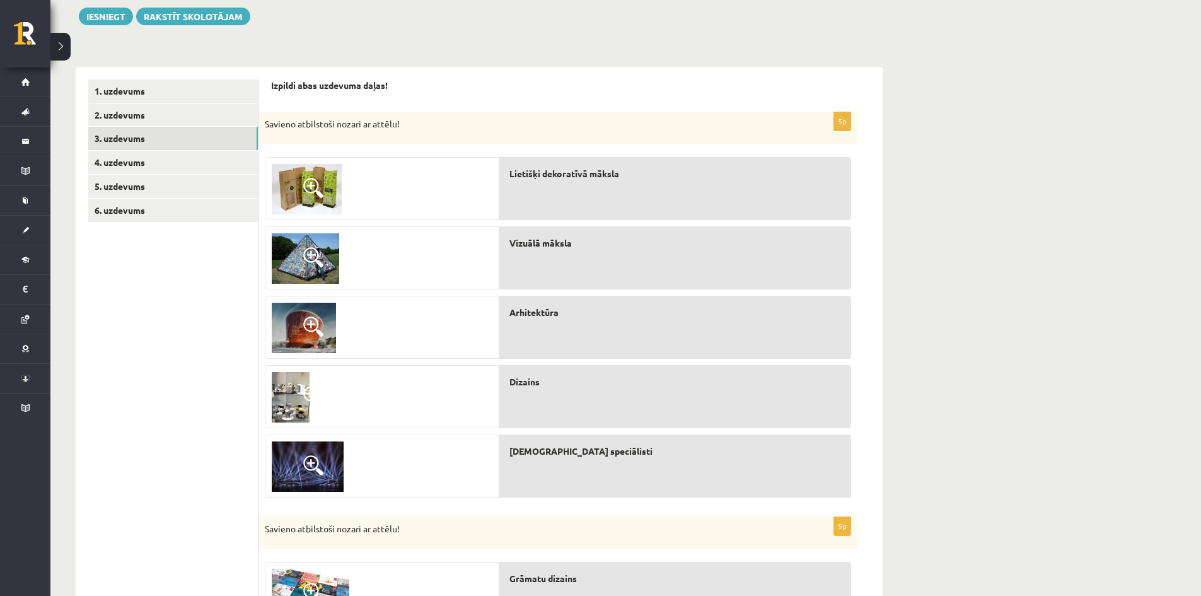
click at [292, 396] on img at bounding box center [291, 397] width 38 height 50
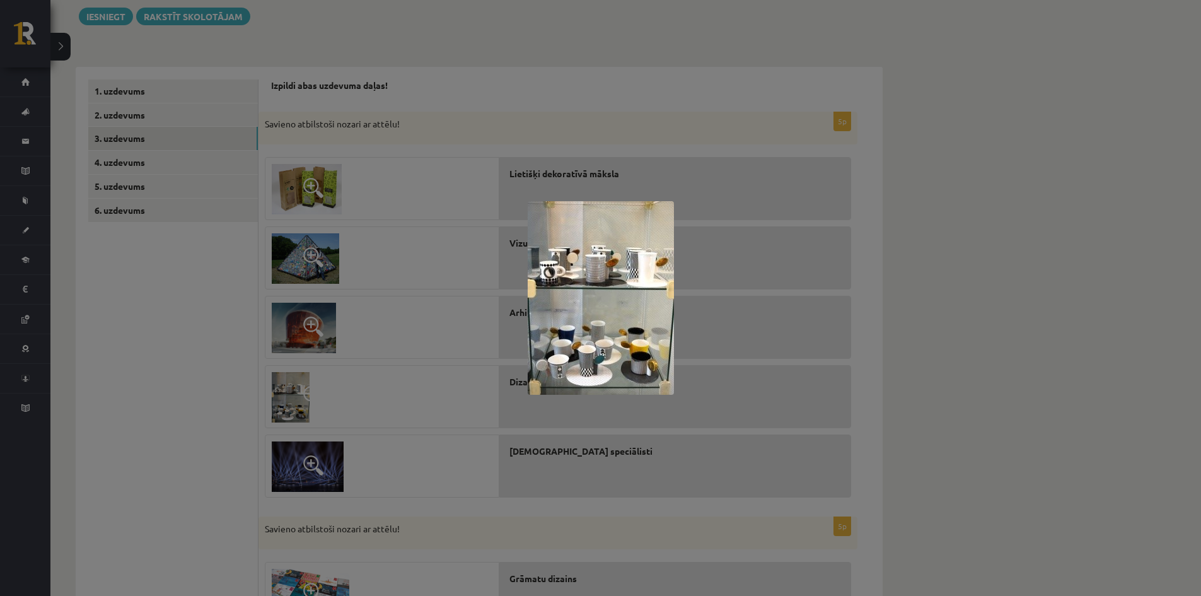
click at [292, 396] on div at bounding box center [600, 298] width 1201 height 596
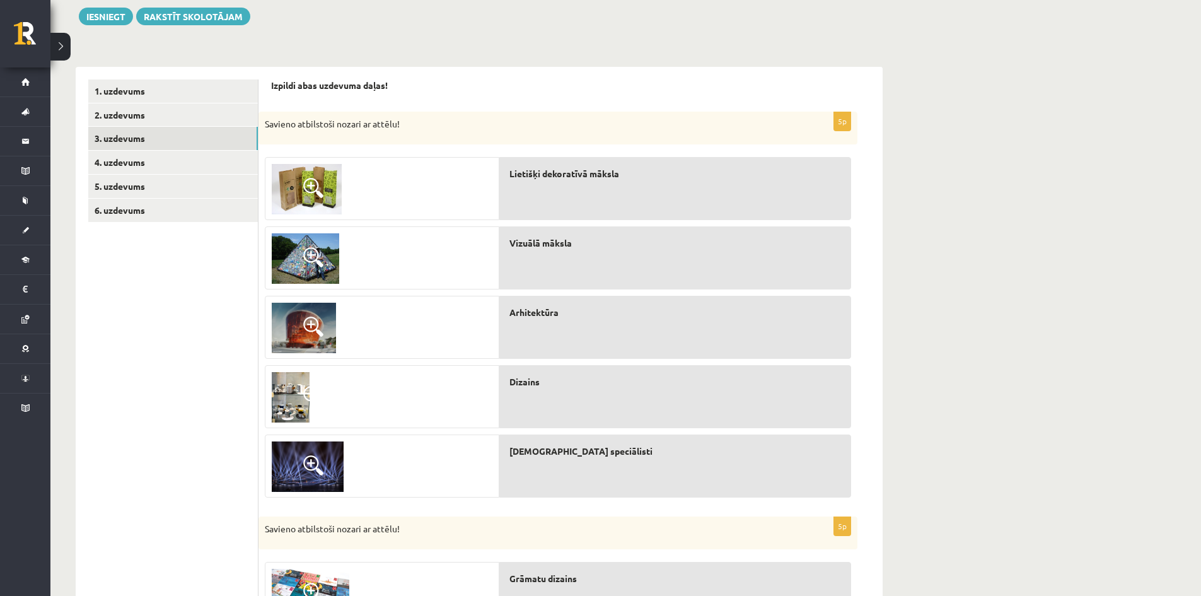
click at [325, 258] on img at bounding box center [305, 258] width 67 height 50
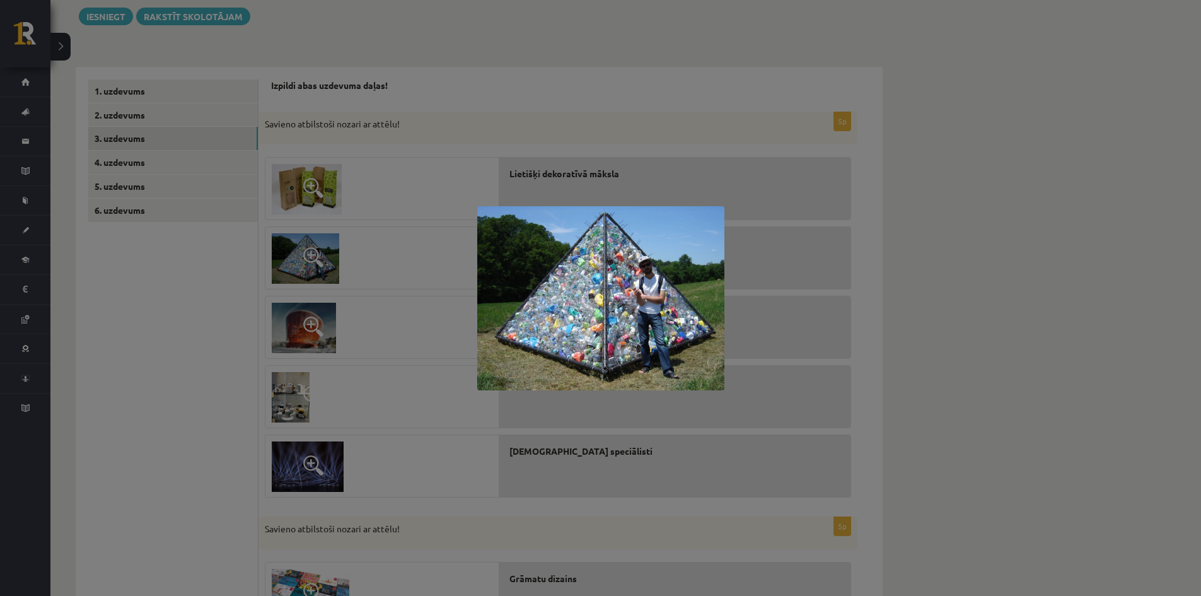
click at [325, 258] on div at bounding box center [600, 298] width 1201 height 596
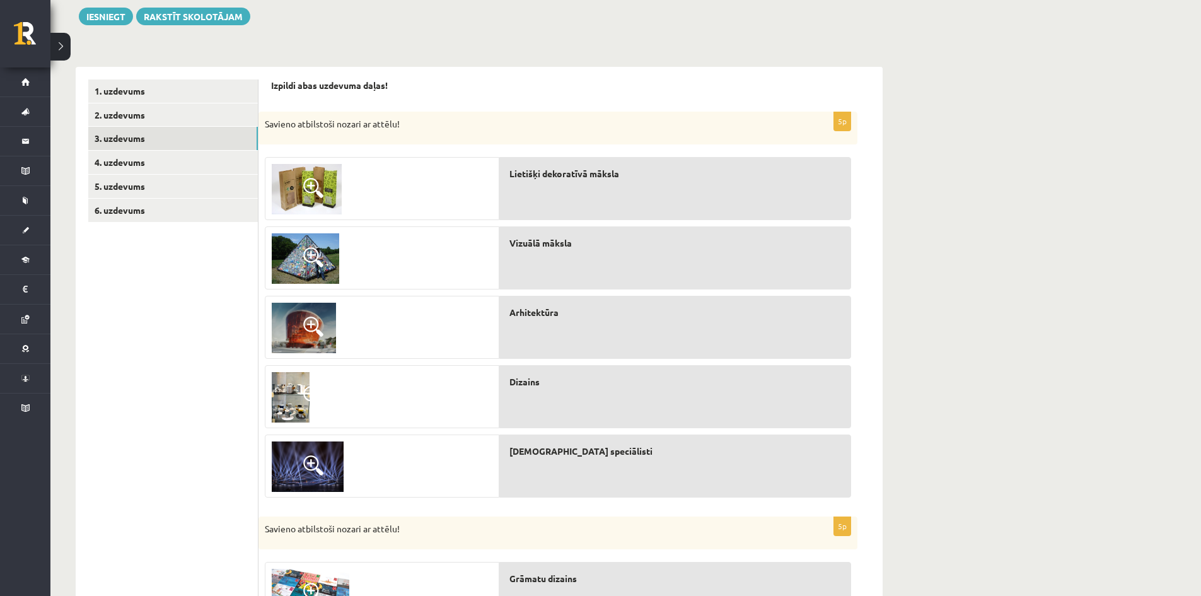
click at [319, 192] on span at bounding box center [313, 188] width 20 height 20
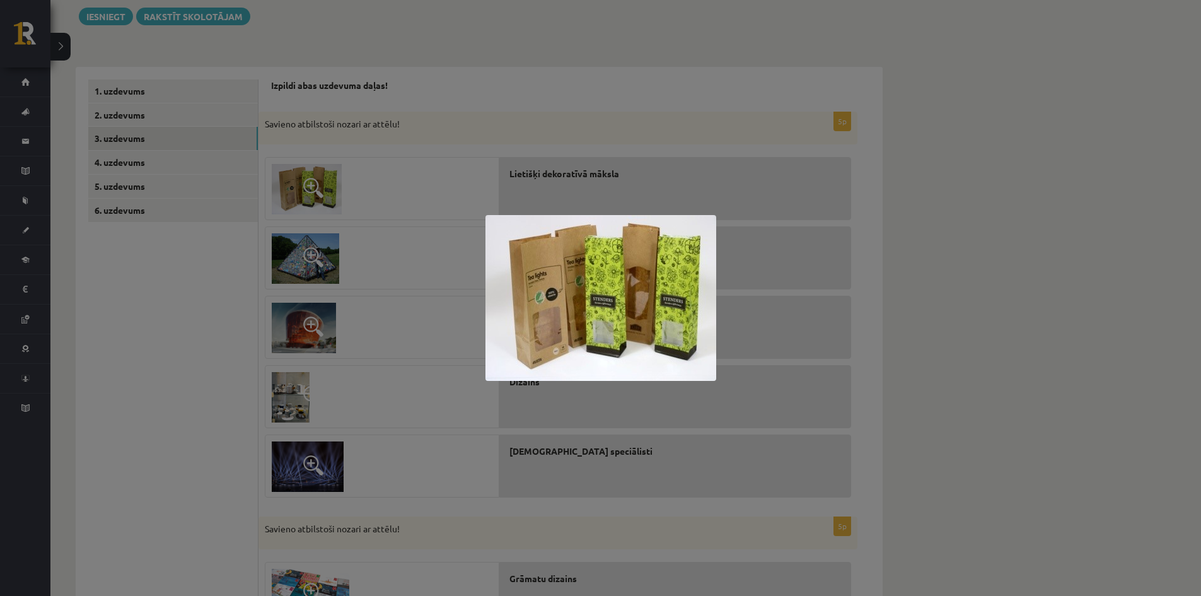
click at [314, 188] on div at bounding box center [600, 298] width 1201 height 596
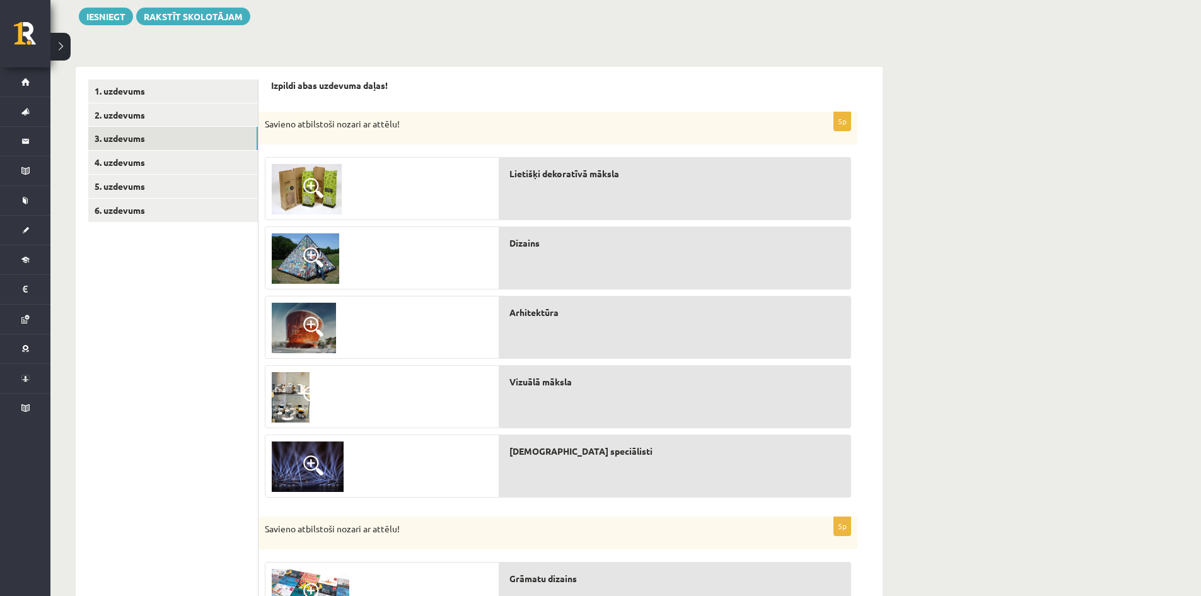
click at [291, 181] on img at bounding box center [307, 189] width 70 height 50
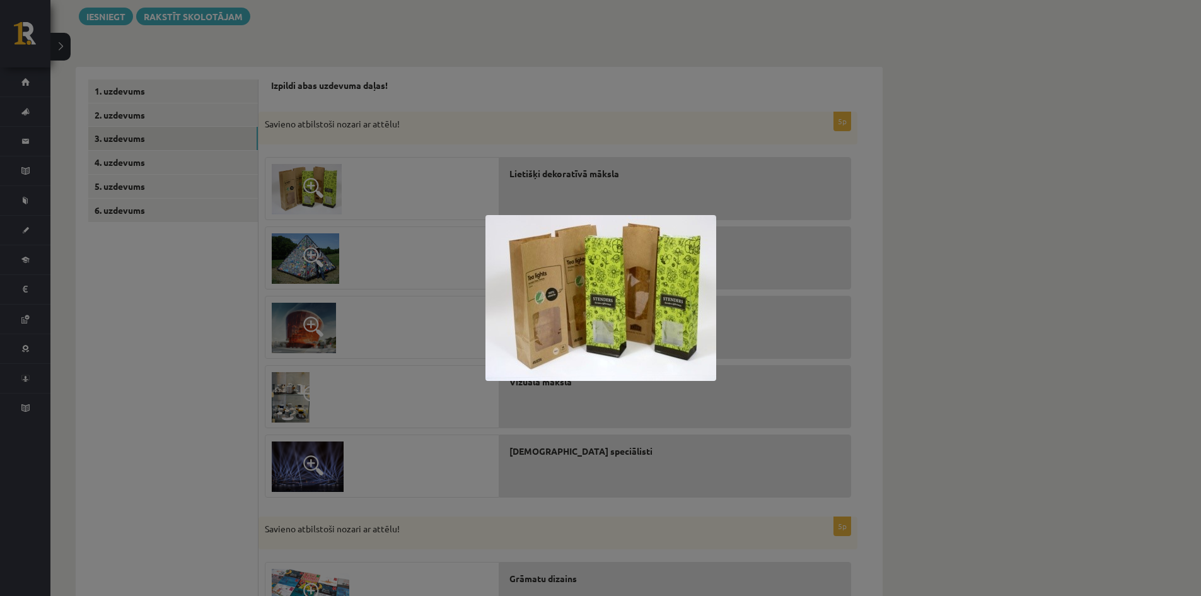
click at [291, 181] on div at bounding box center [600, 298] width 1201 height 596
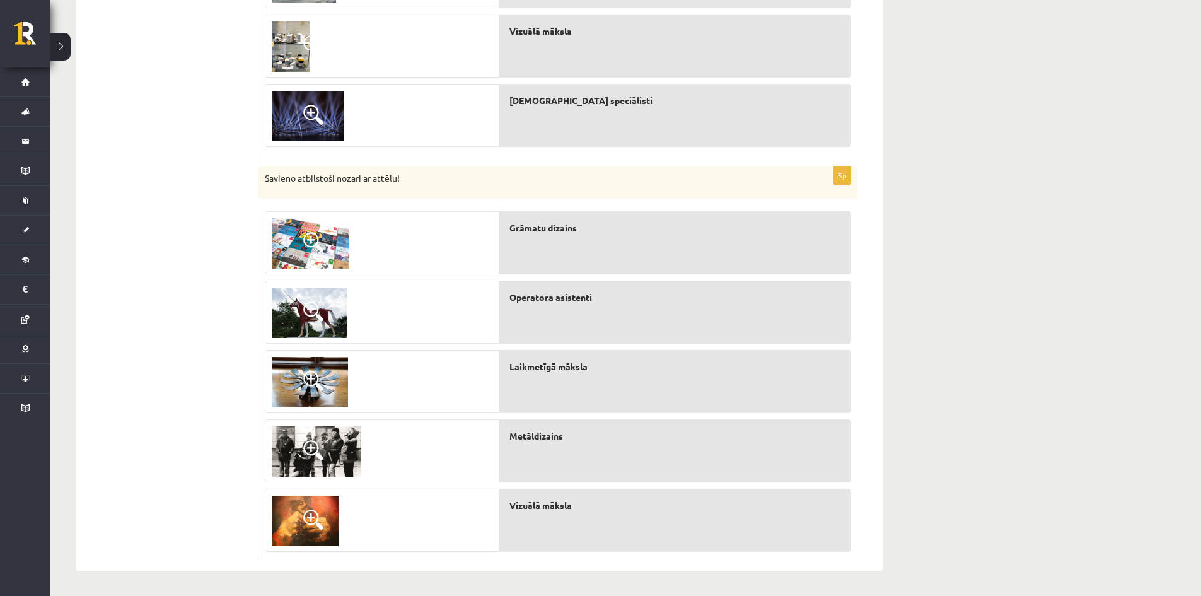
scroll to position [499, 0]
click at [320, 231] on span at bounding box center [313, 241] width 20 height 20
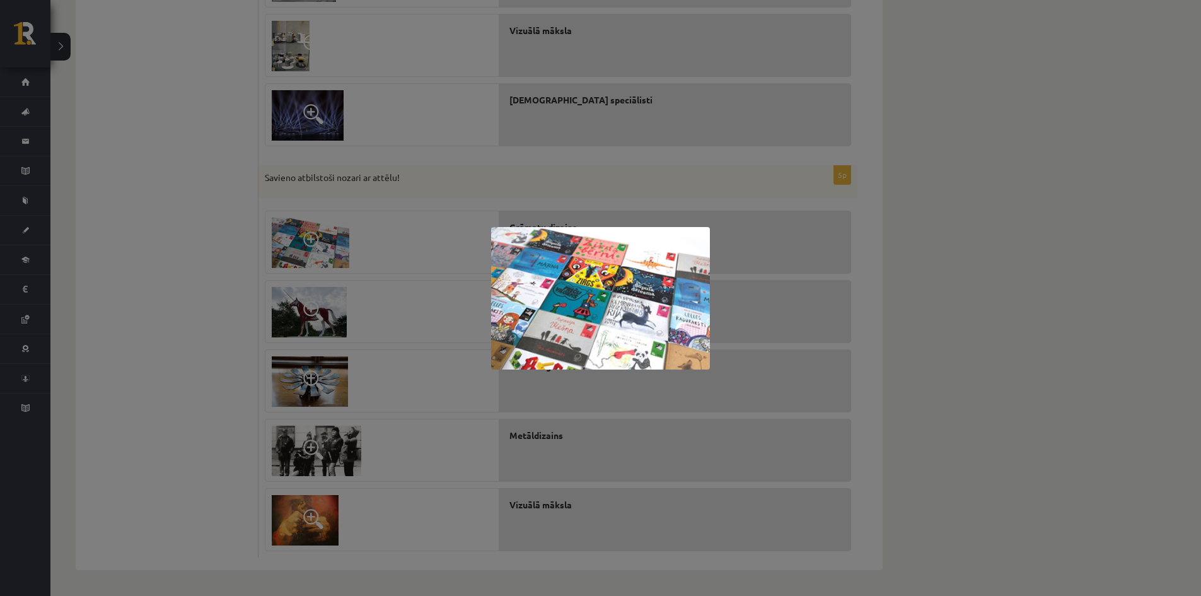
click at [320, 231] on div at bounding box center [600, 298] width 1201 height 596
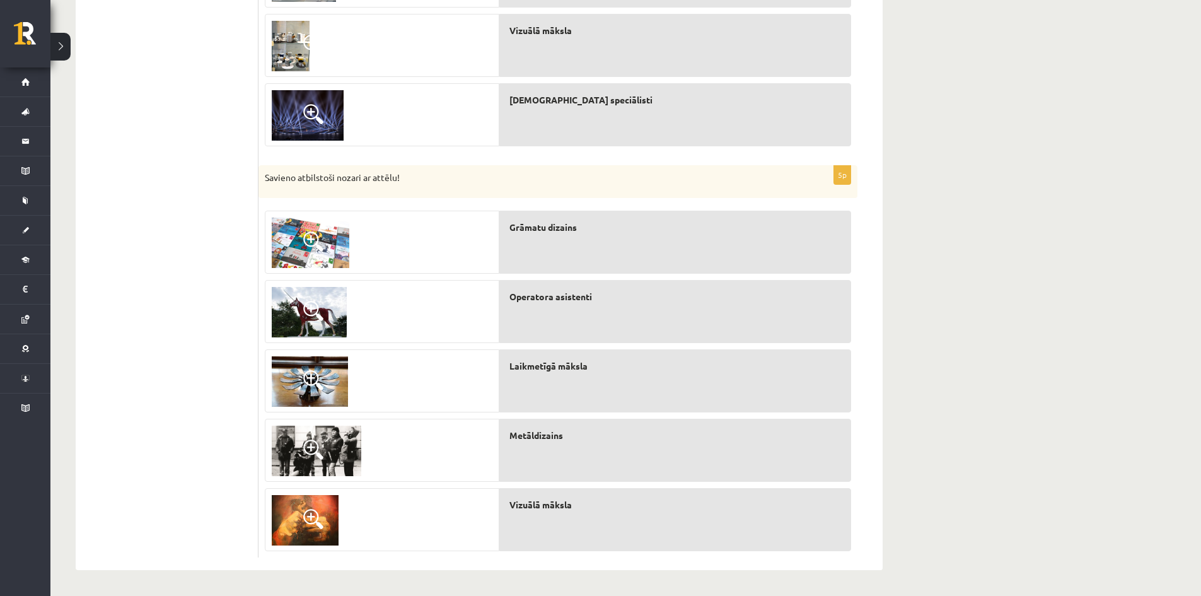
click at [296, 511] on img at bounding box center [305, 520] width 67 height 50
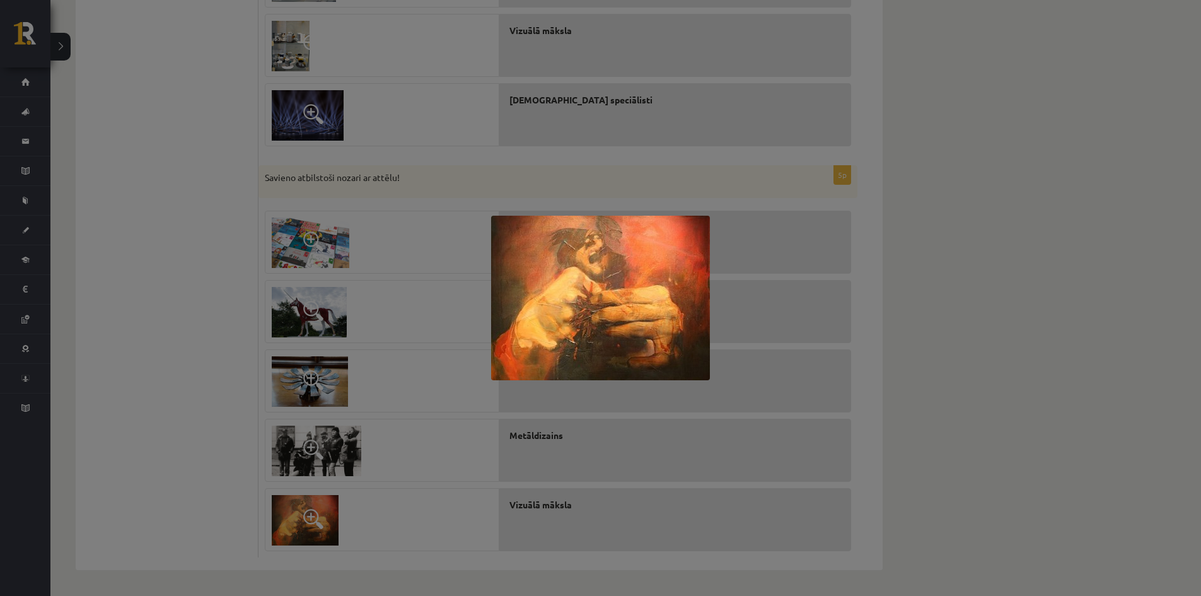
click at [296, 505] on div at bounding box center [600, 298] width 1201 height 596
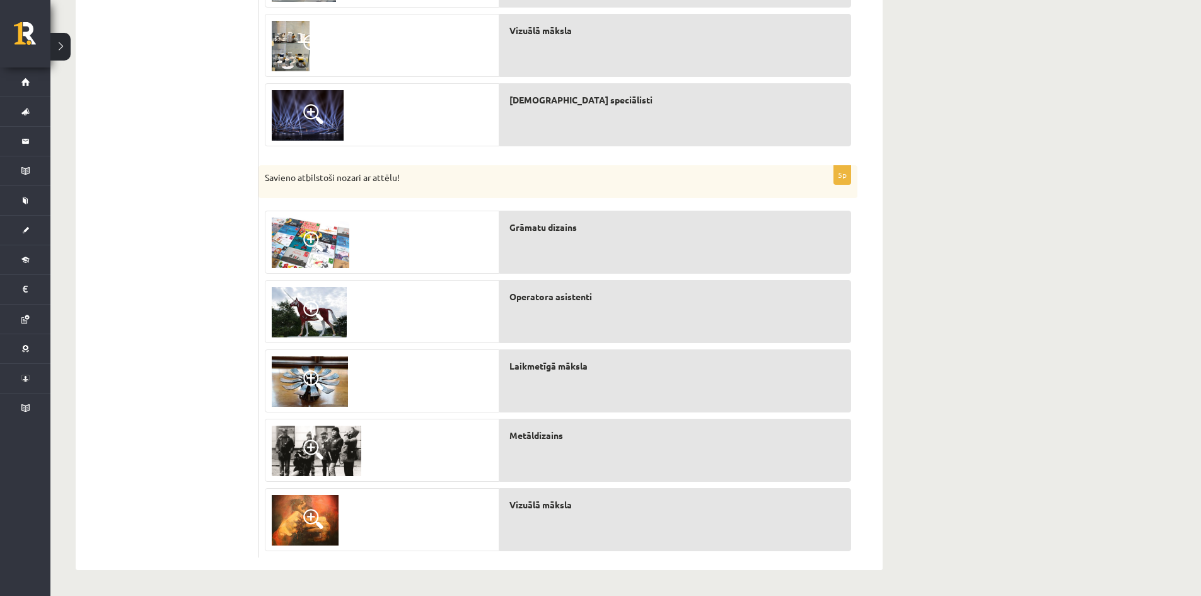
click at [304, 391] on img at bounding box center [310, 381] width 76 height 50
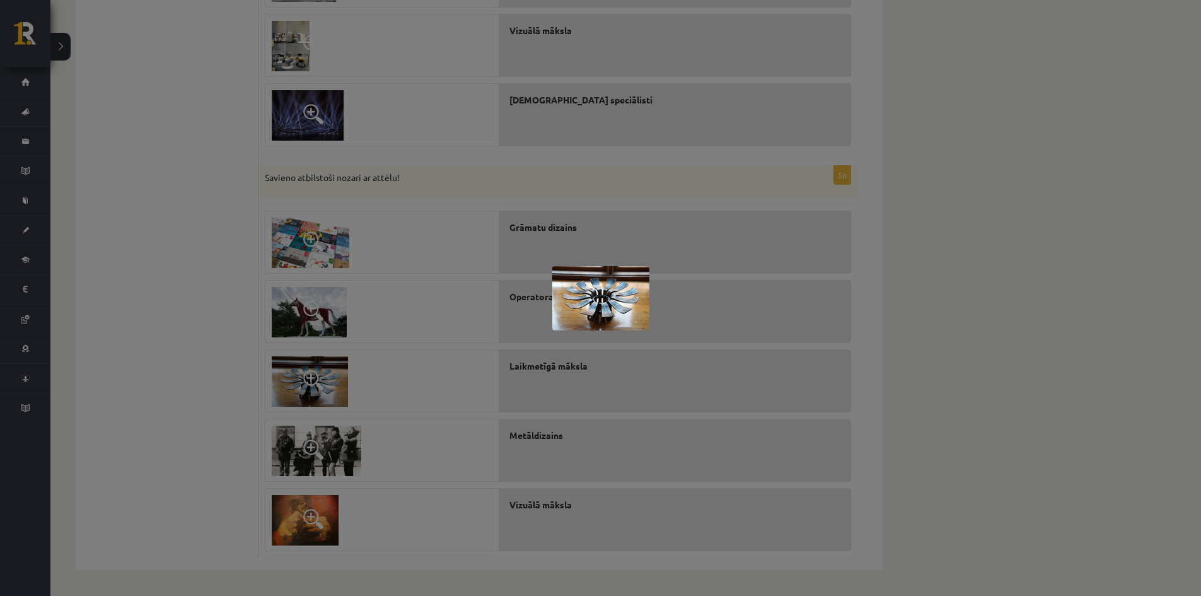
click at [304, 391] on div at bounding box center [600, 298] width 1201 height 596
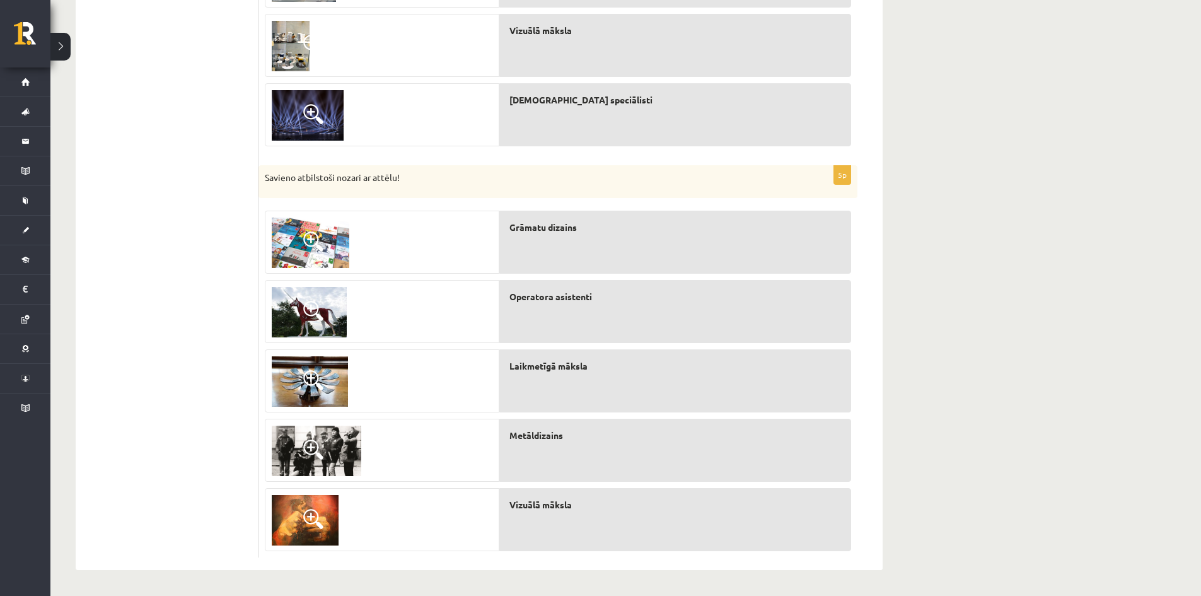
click at [315, 436] on img at bounding box center [316, 450] width 89 height 50
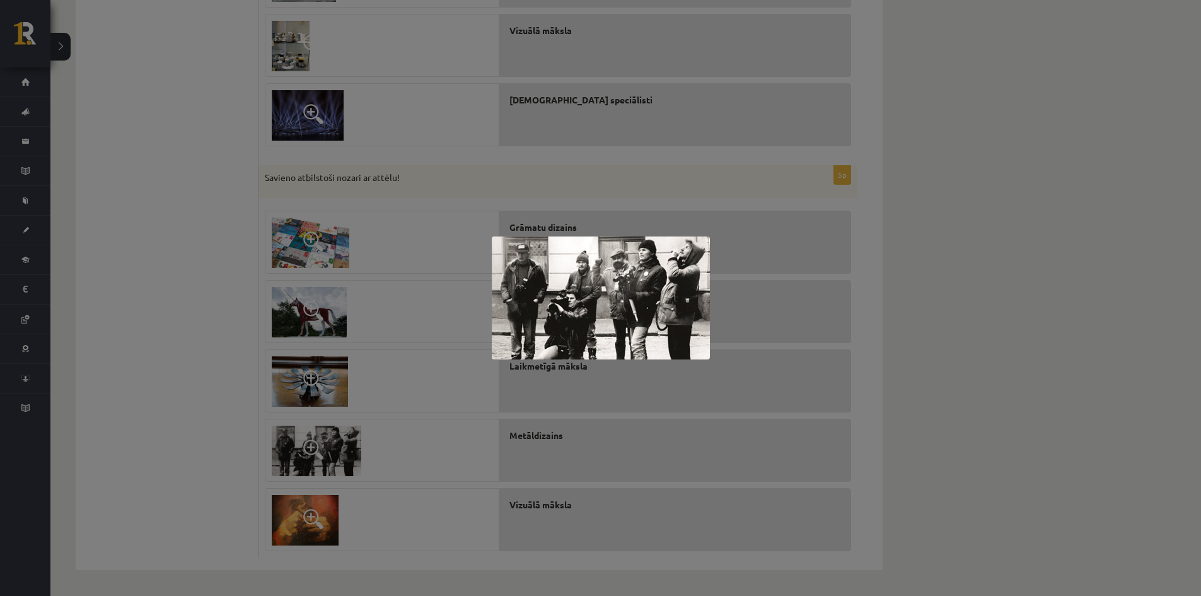
click at [315, 436] on div at bounding box center [600, 298] width 1201 height 596
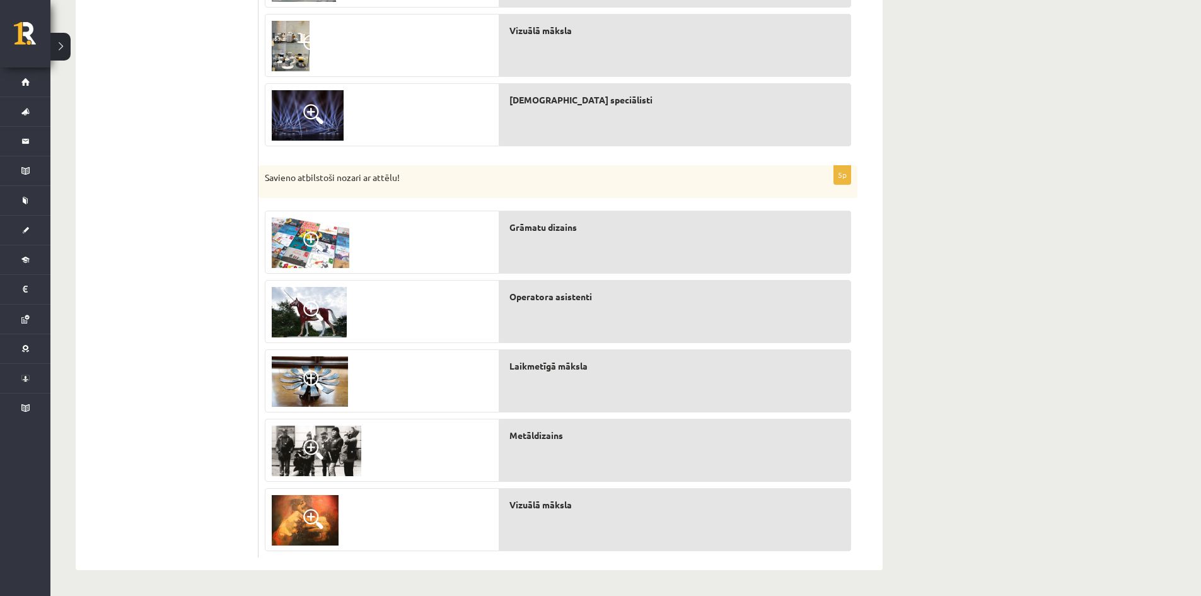
click at [306, 299] on img at bounding box center [309, 312] width 75 height 50
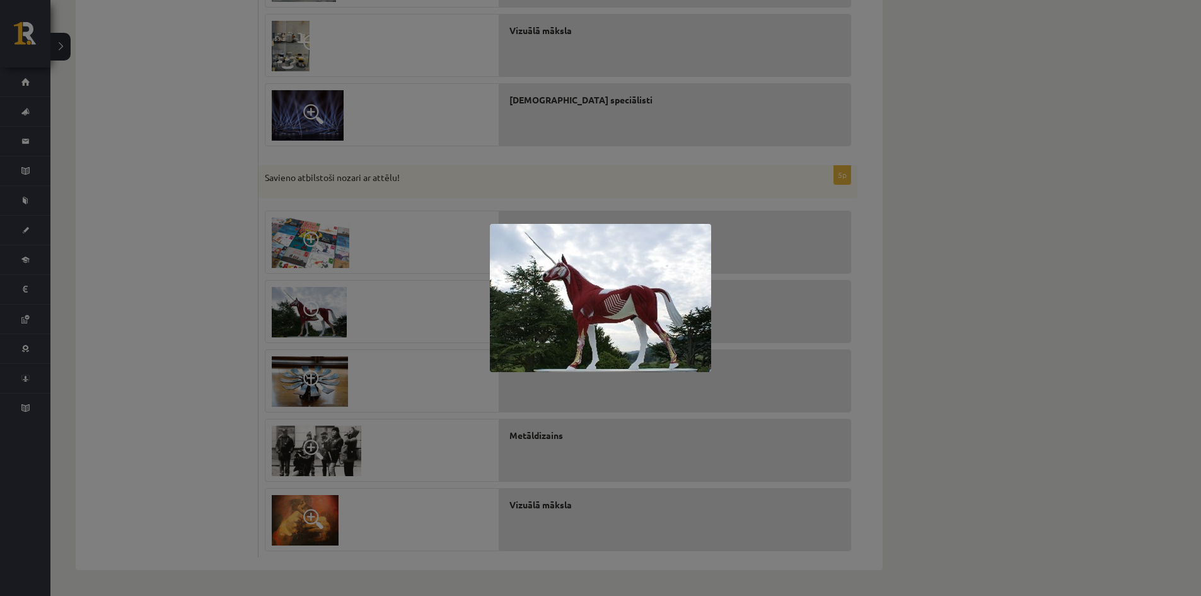
click at [306, 299] on div at bounding box center [600, 298] width 1201 height 596
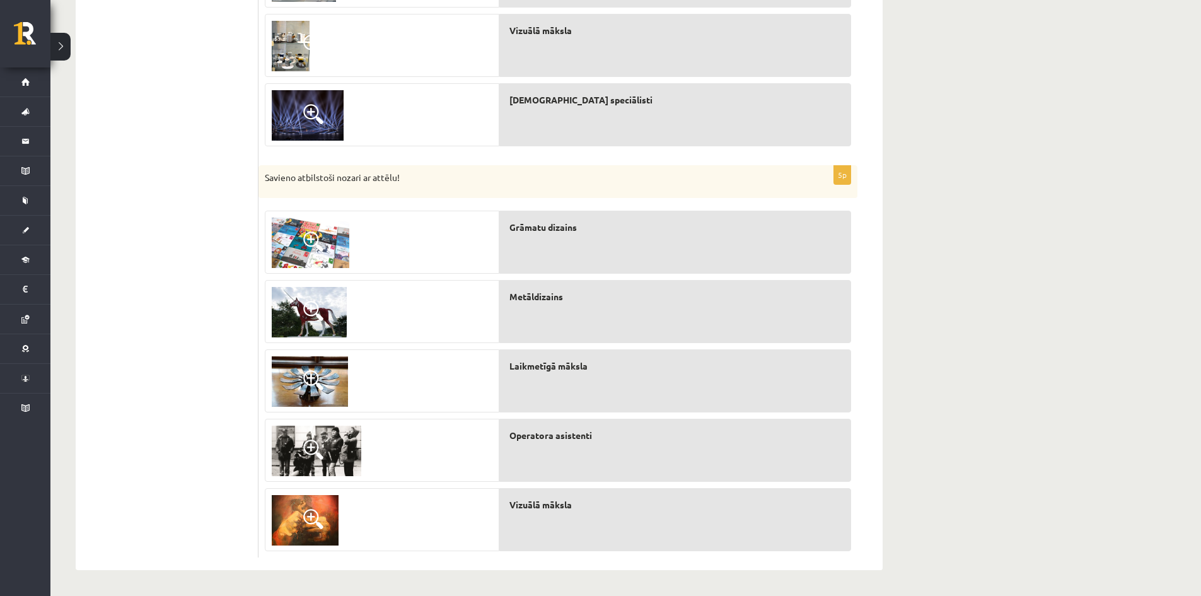
click at [309, 519] on span at bounding box center [313, 519] width 20 height 20
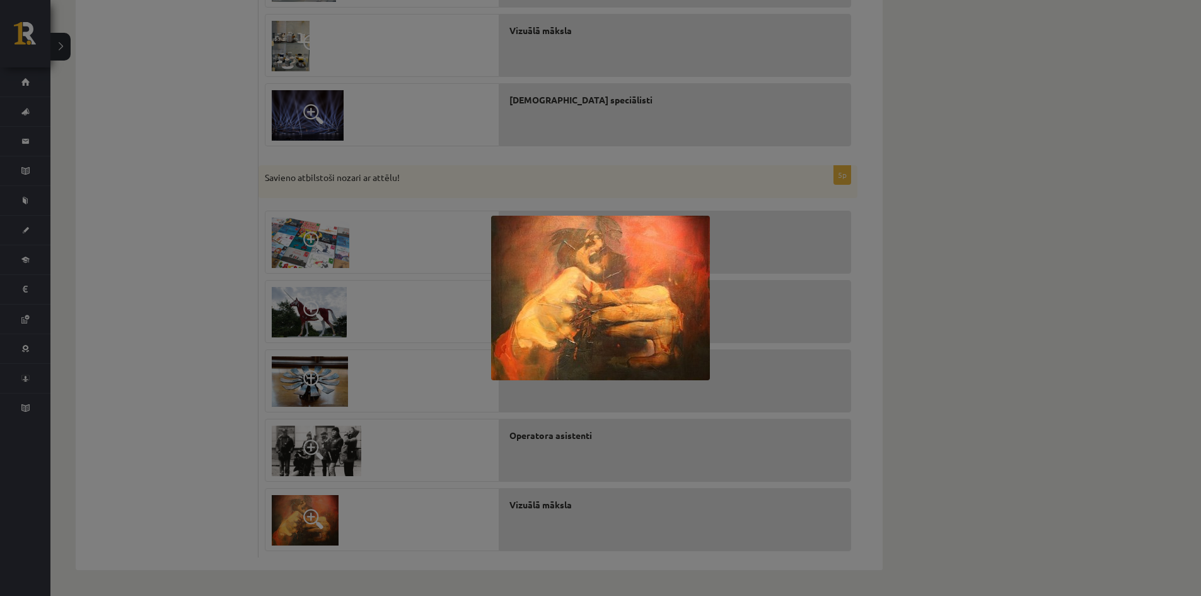
click at [309, 519] on div at bounding box center [600, 298] width 1201 height 596
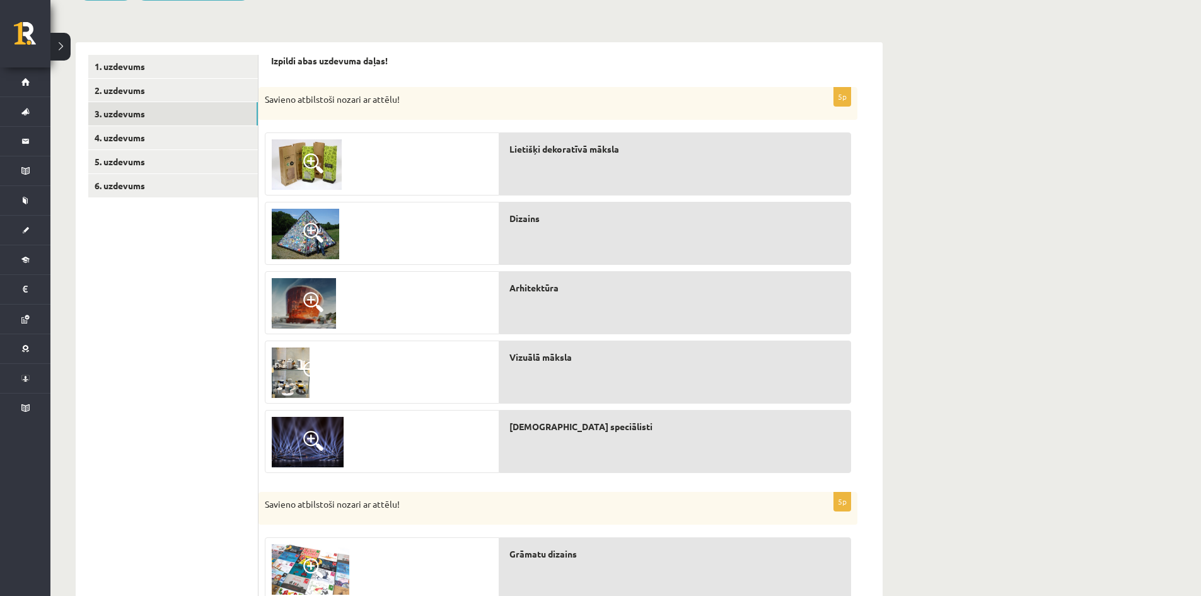
scroll to position [0, 0]
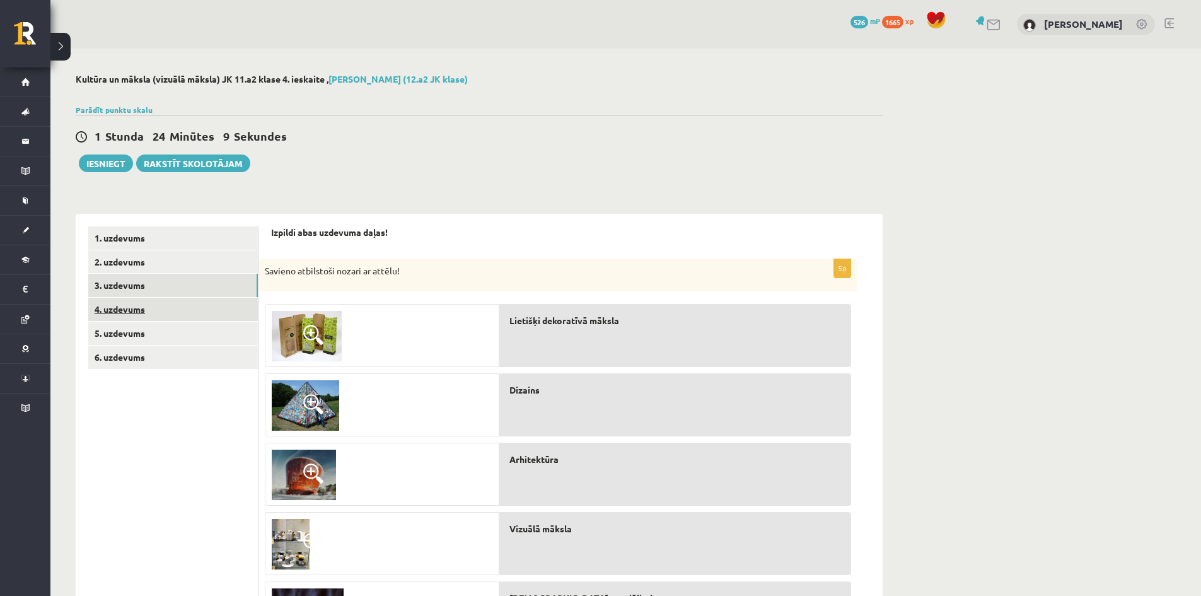
click at [134, 312] on link "4. uzdevums" at bounding box center [173, 308] width 170 height 23
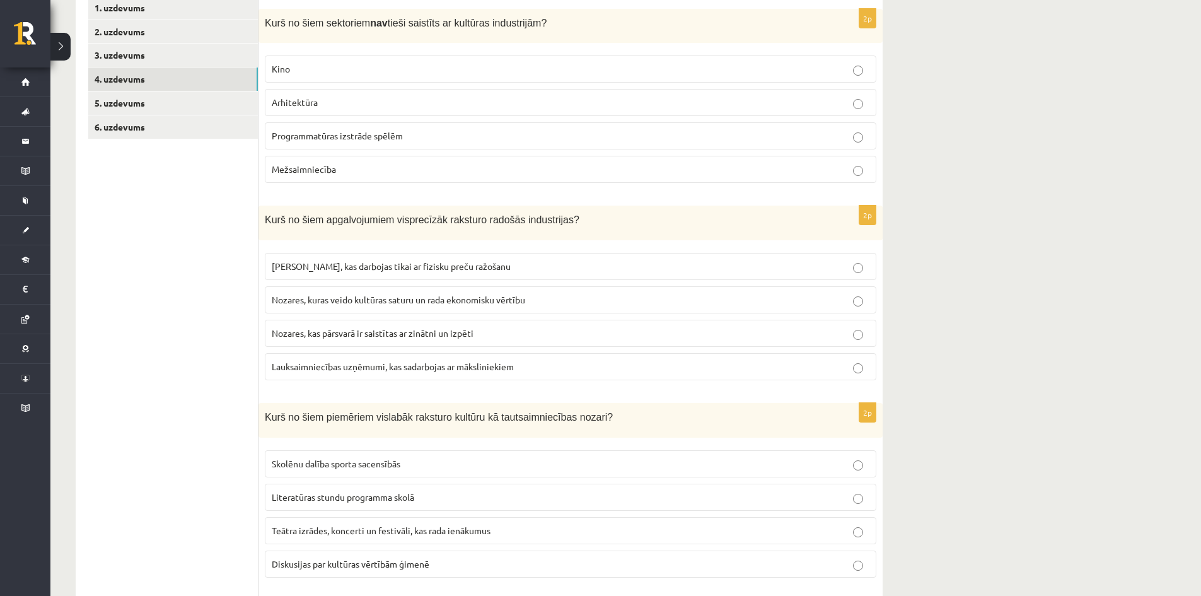
scroll to position [240, 0]
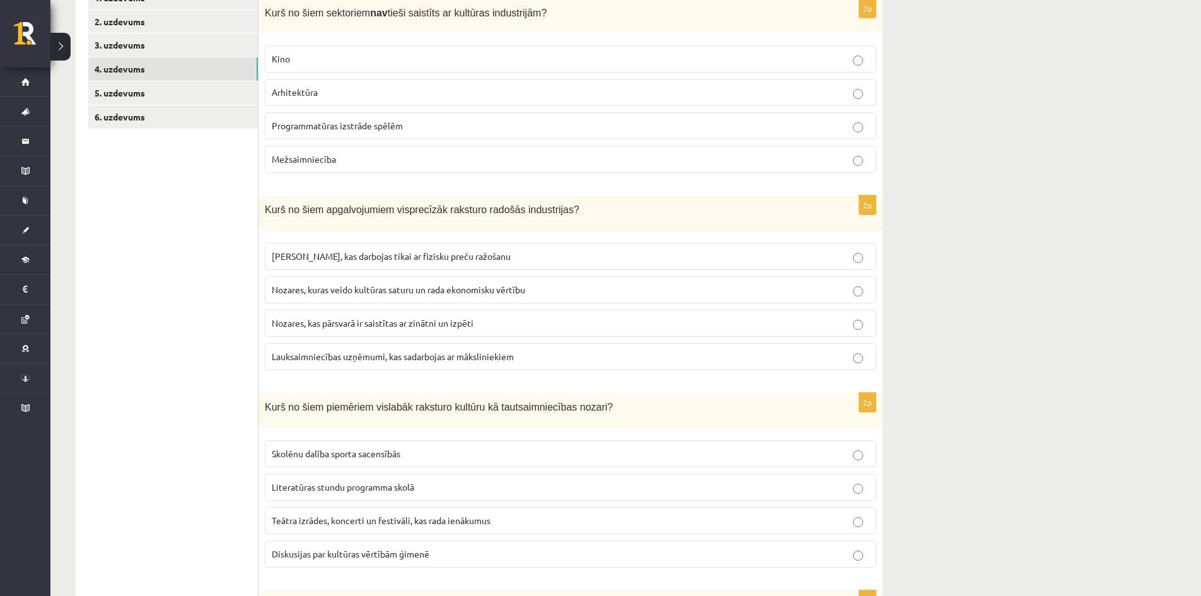
click at [303, 154] on span "Mežsaimniecība" at bounding box center [304, 158] width 64 height 11
click at [378, 289] on span "Nozares, kuras veido kultūras saturu un rada ekonomisku vērtību" at bounding box center [398, 289] width 253 height 11
click at [347, 513] on label "Teātra izrādes, koncerti un festivāli, kas rada ienākumus" at bounding box center [570, 520] width 611 height 27
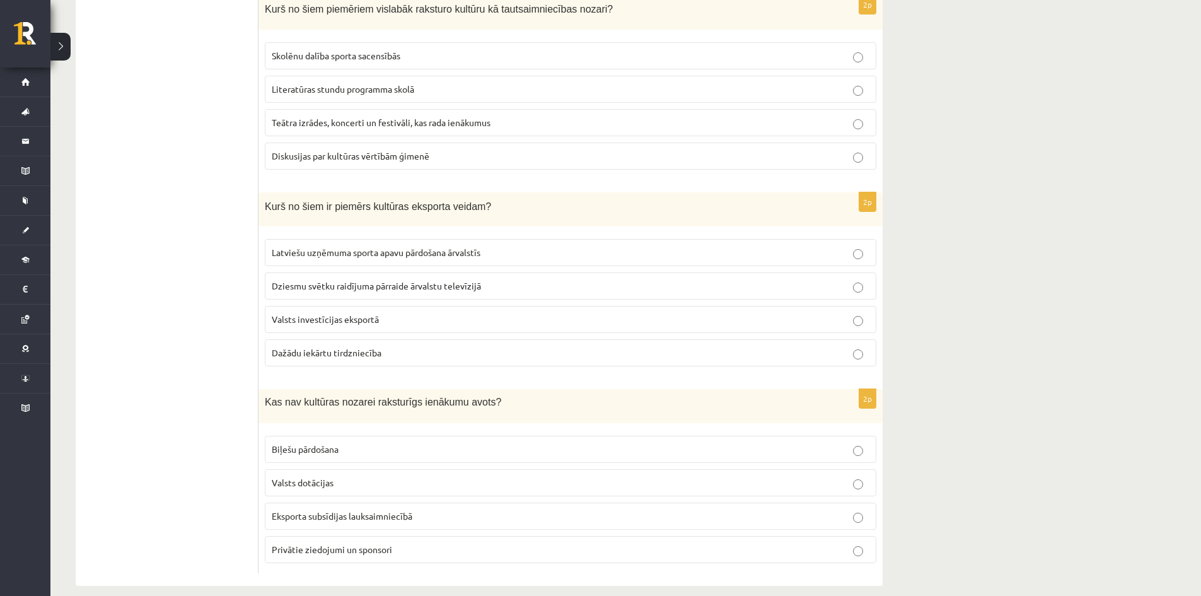
scroll to position [654, 0]
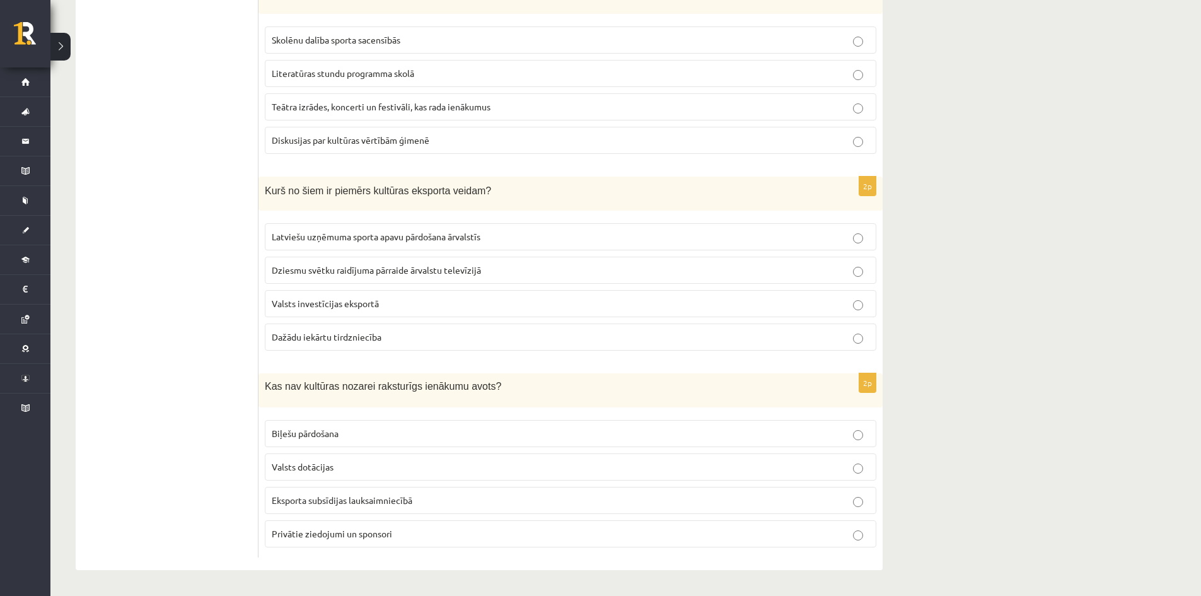
click at [316, 270] on span "Dziesmu svētku raidījuma pārraide ārvalstu televīzijā" at bounding box center [376, 269] width 209 height 11
click at [306, 506] on p "Eksporta subsīdijas lauksaimniecībā" at bounding box center [570, 499] width 597 height 13
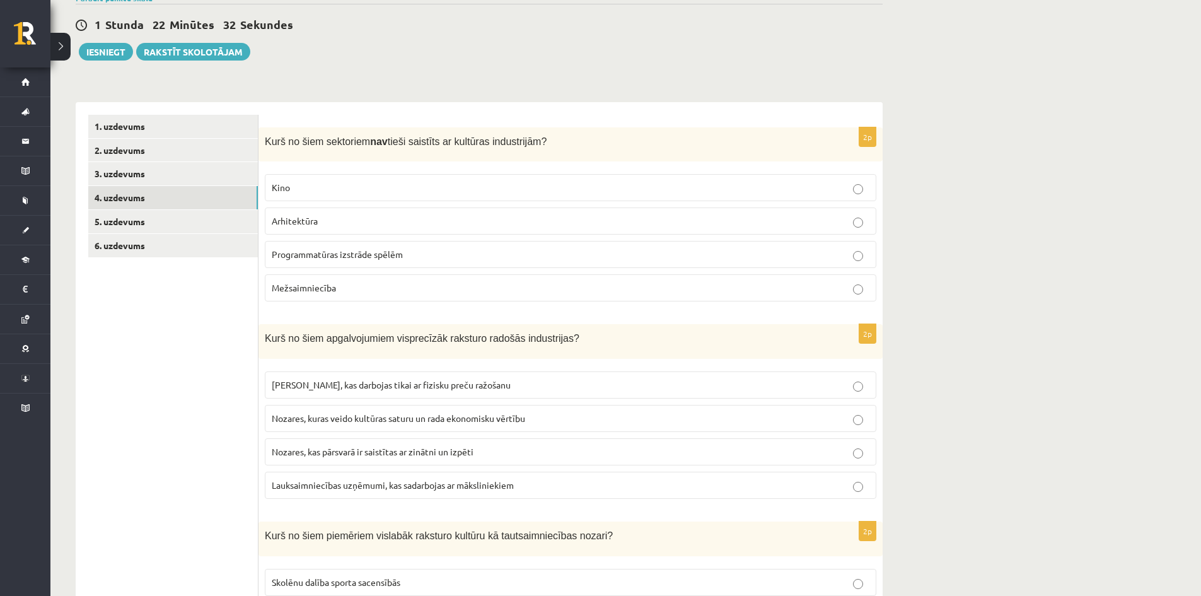
scroll to position [0, 0]
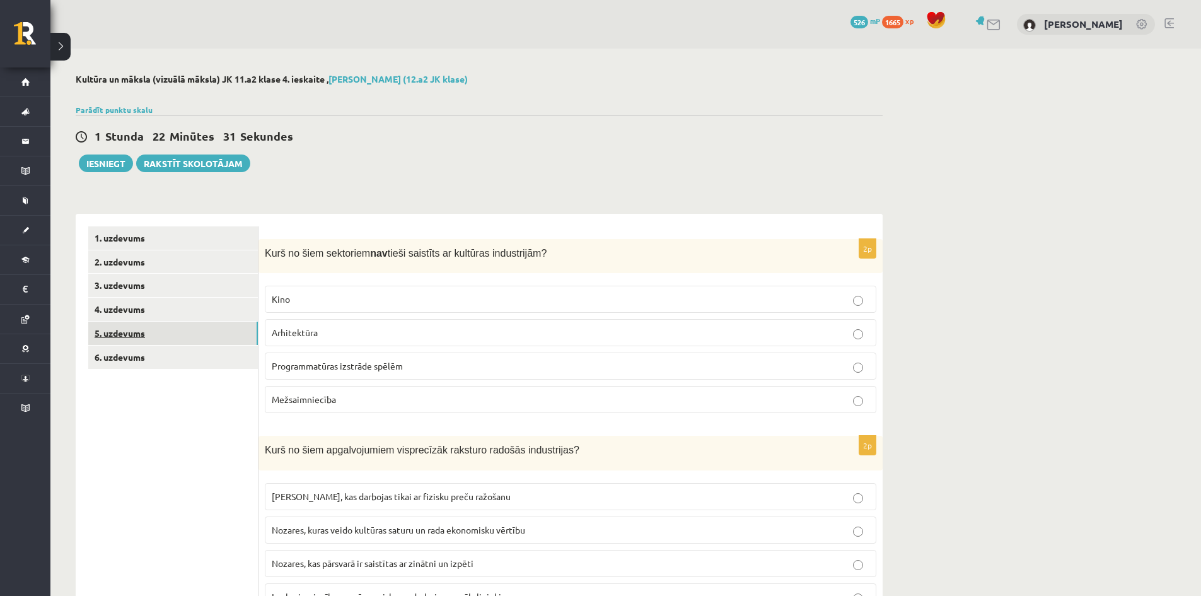
click at [118, 327] on link "5. uzdevums" at bounding box center [173, 332] width 170 height 23
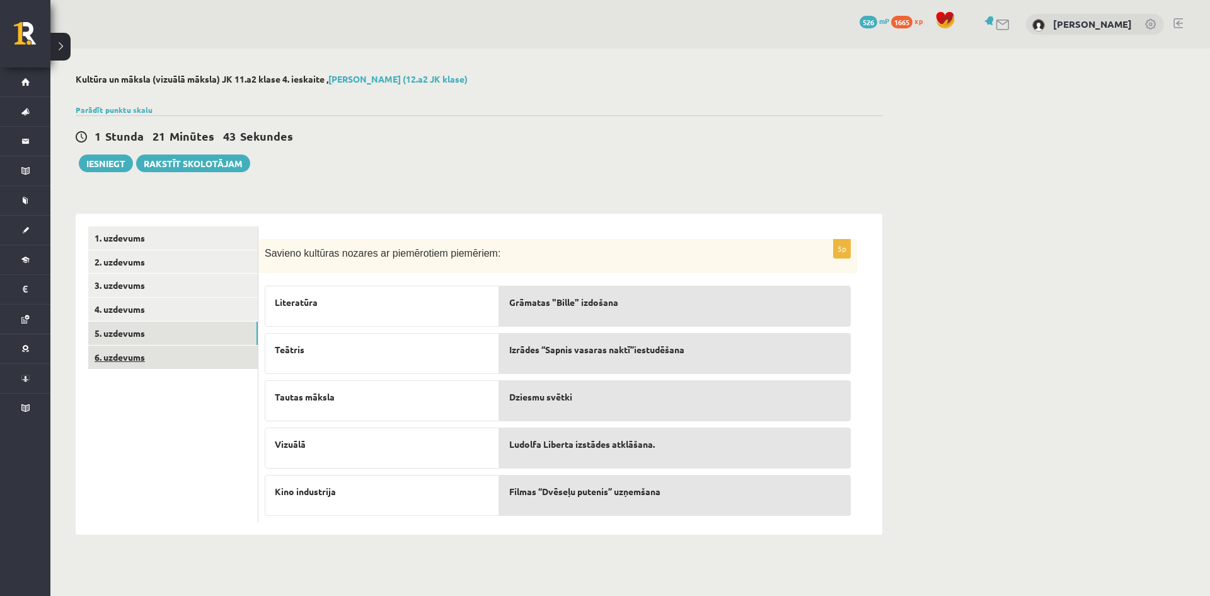
click at [116, 361] on link "6. uzdevums" at bounding box center [173, 356] width 170 height 23
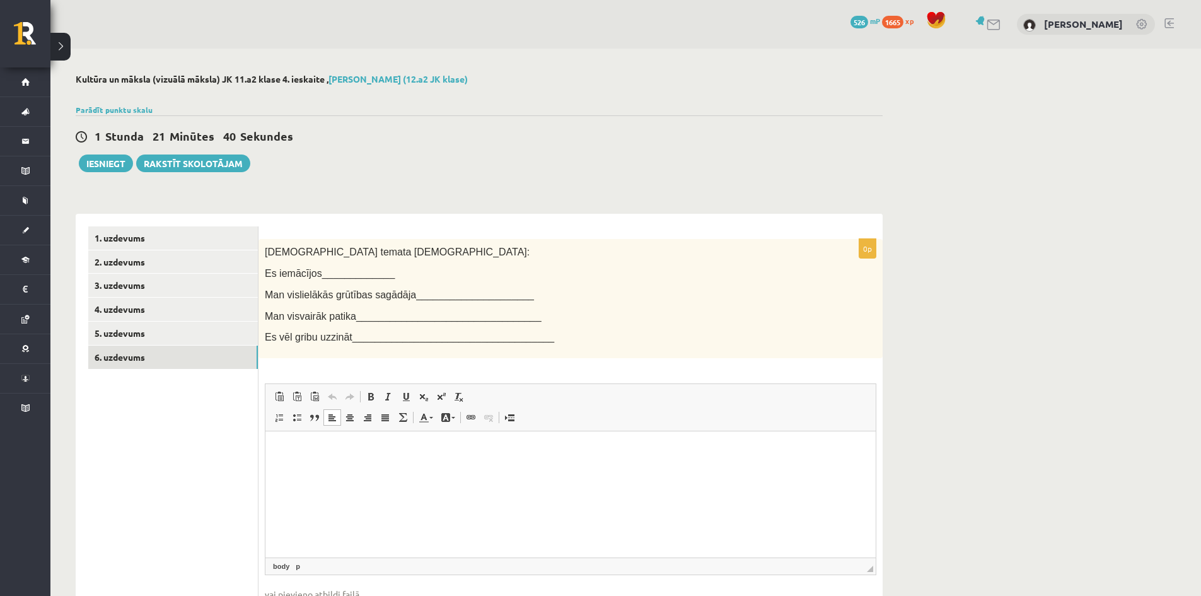
click at [320, 466] on html at bounding box center [570, 450] width 610 height 38
click at [117, 159] on button "Iesniegt" at bounding box center [106, 163] width 54 height 18
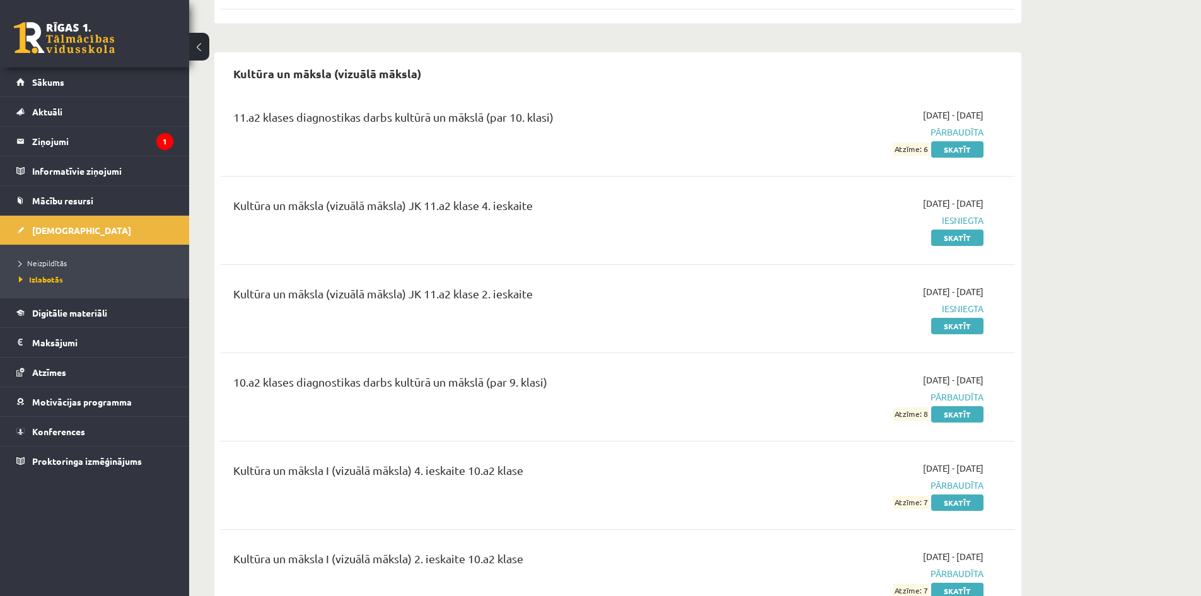
scroll to position [1339, 0]
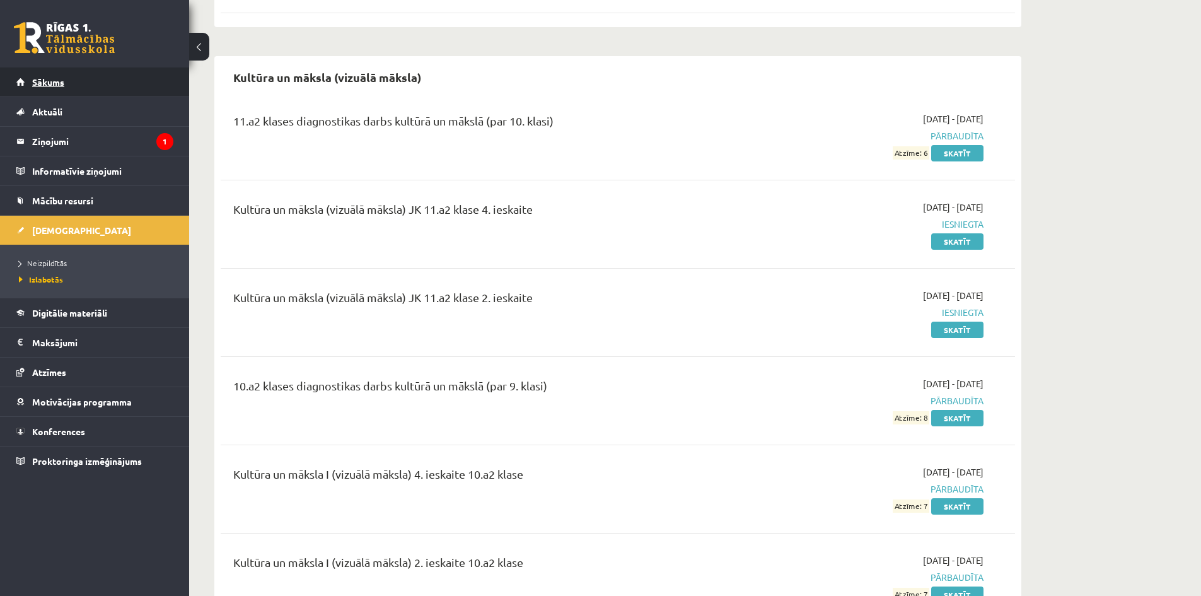
click at [40, 85] on span "Sākums" at bounding box center [48, 81] width 32 height 11
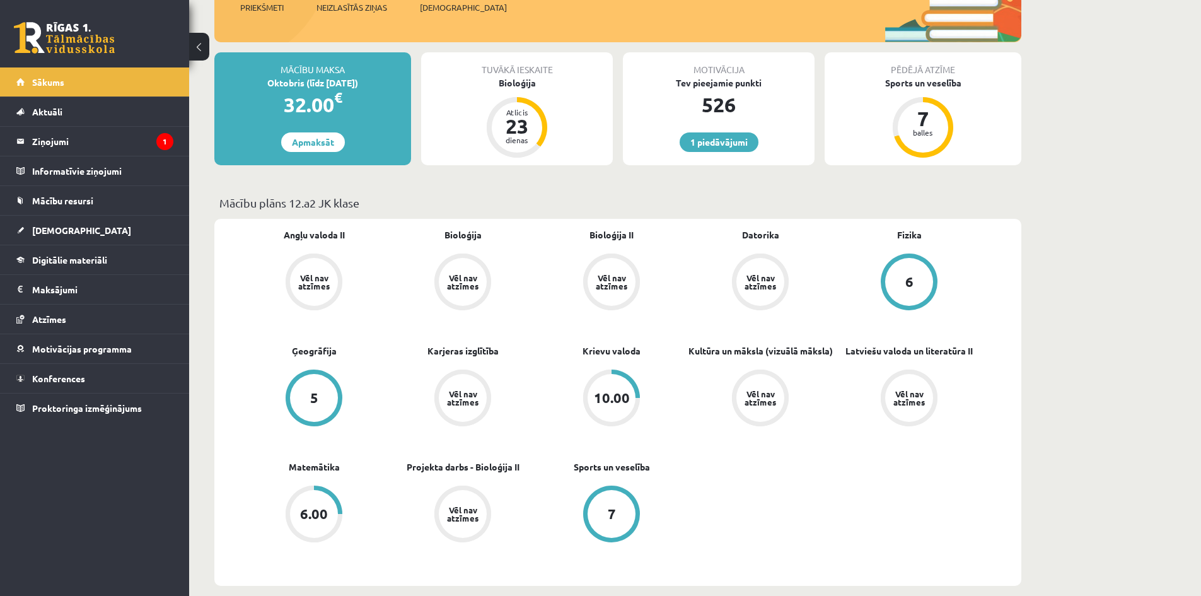
scroll to position [252, 0]
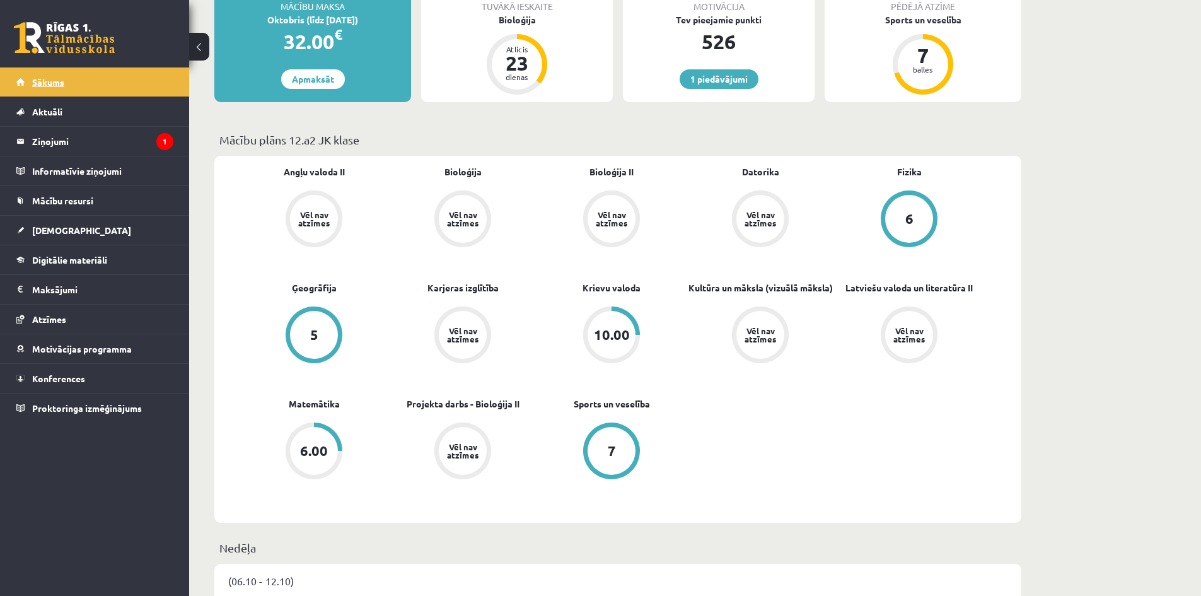
click at [34, 68] on link "Sākums" at bounding box center [94, 81] width 157 height 29
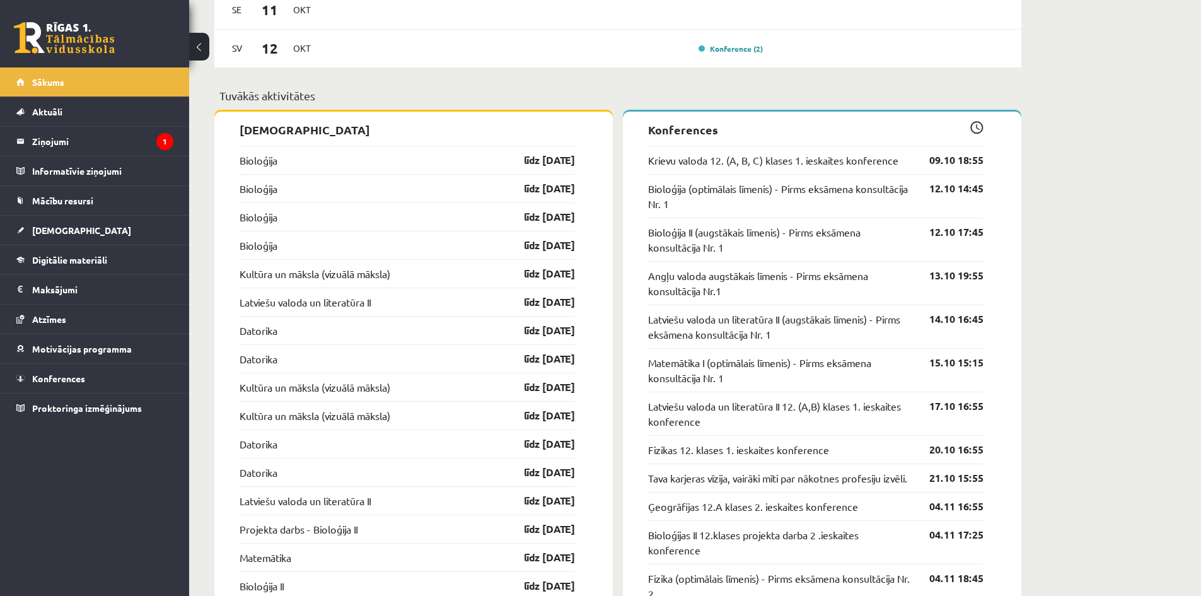
scroll to position [1071, 0]
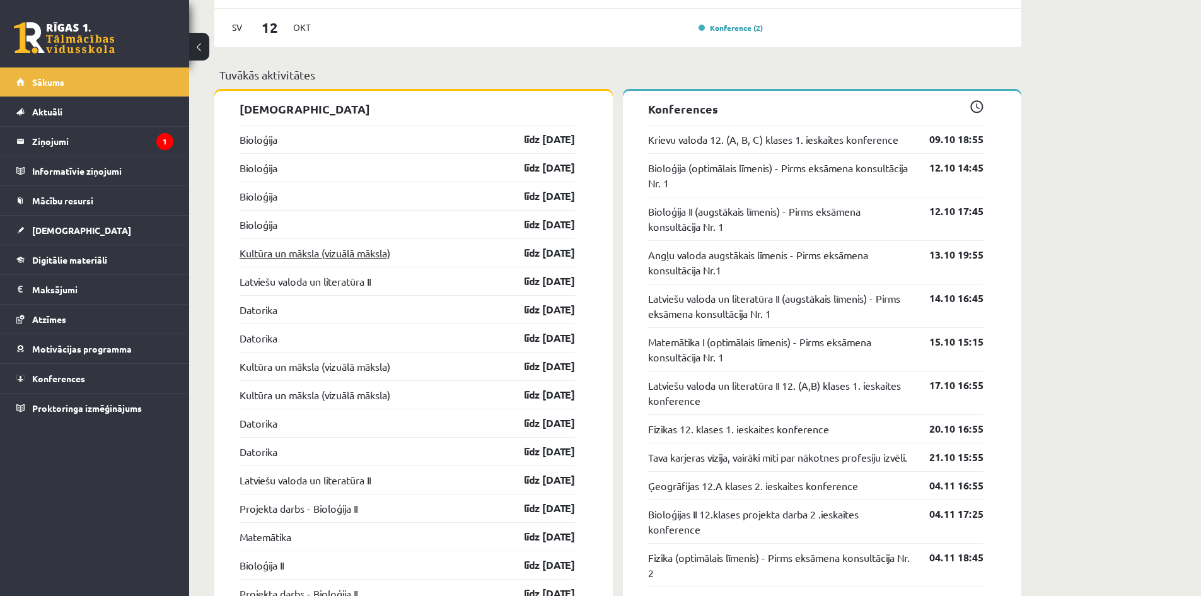
click at [299, 249] on link "Kultūra un māksla (vizuālā māksla)" at bounding box center [314, 252] width 151 height 15
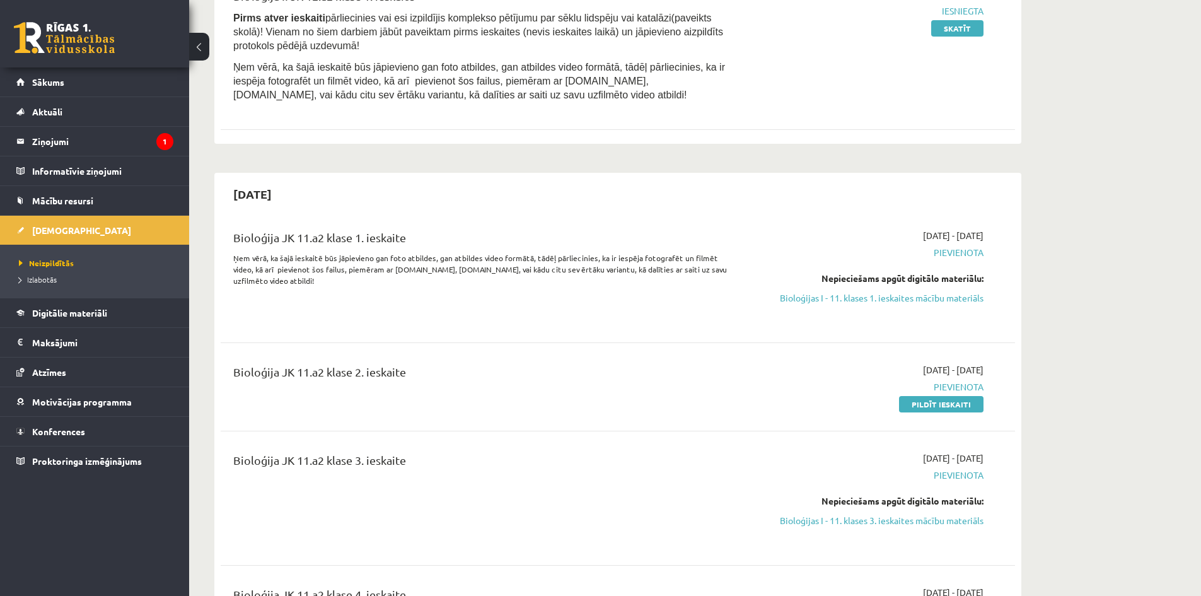
scroll to position [378, 0]
click at [61, 228] on span "[DEMOGRAPHIC_DATA]" at bounding box center [81, 229] width 99 height 11
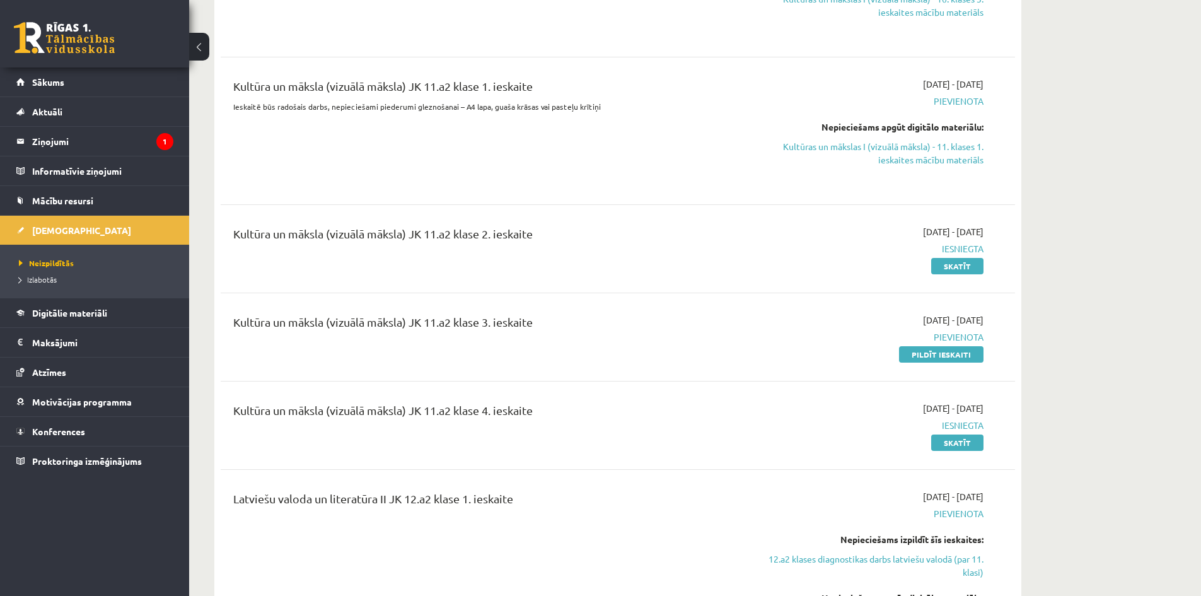
scroll to position [2395, 0]
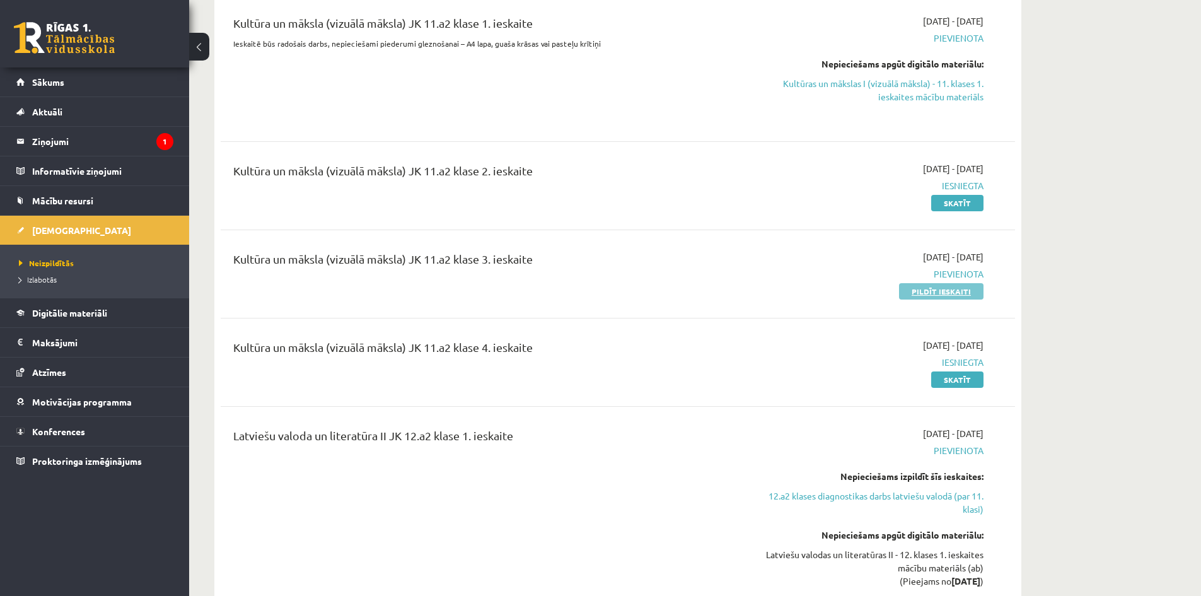
click at [915, 283] on link "Pildīt ieskaiti" at bounding box center [941, 291] width 84 height 16
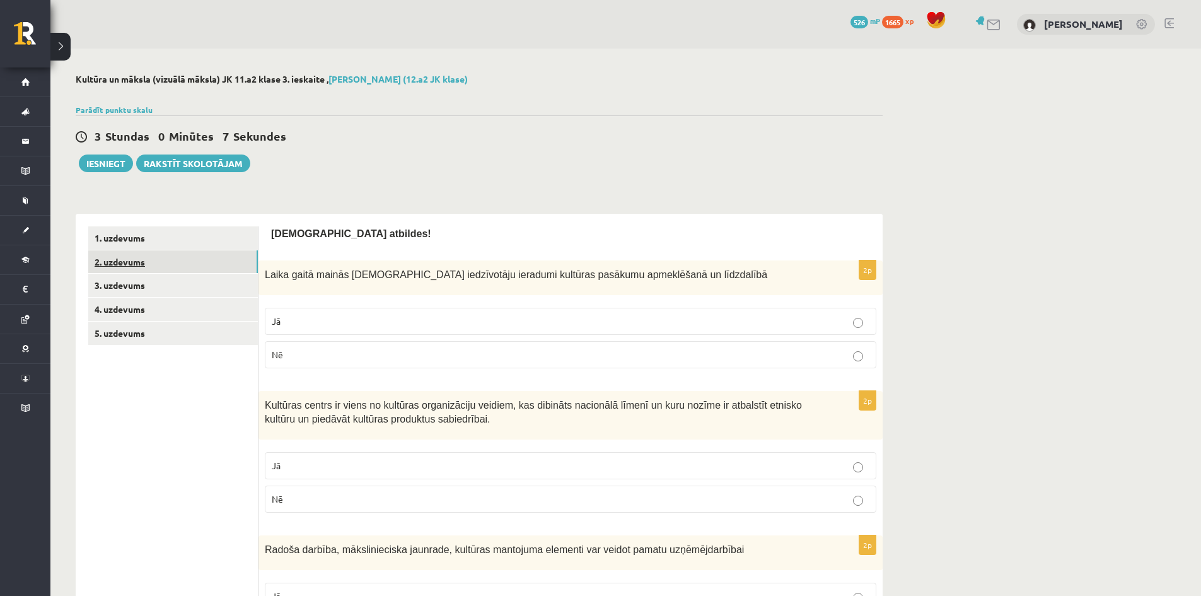
click at [141, 271] on link "2. uzdevums" at bounding box center [173, 261] width 170 height 23
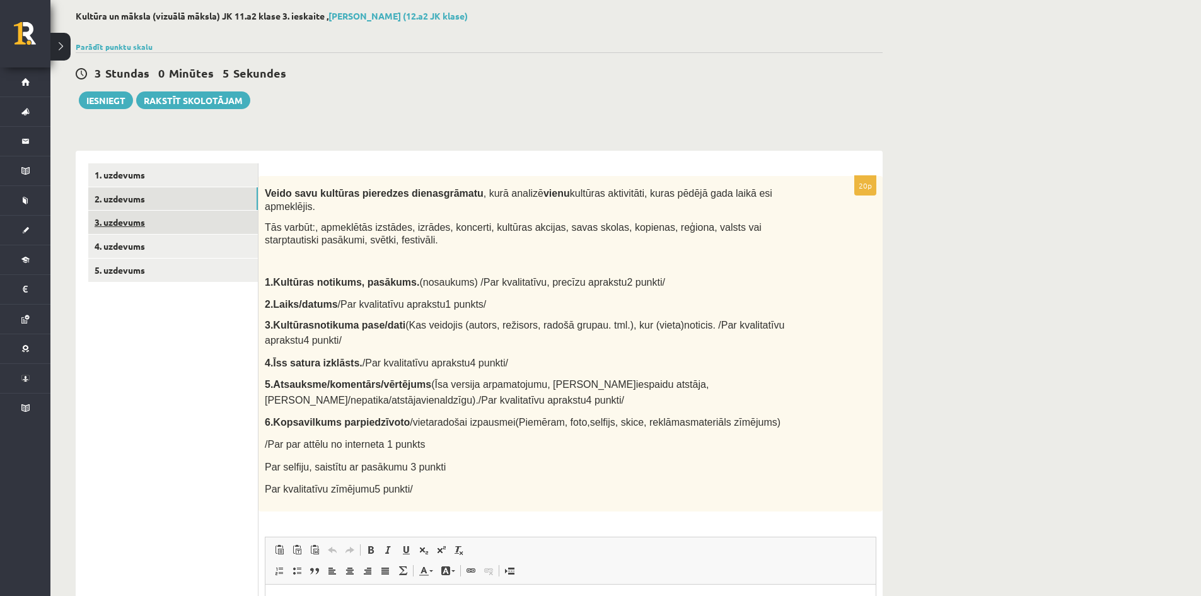
click at [114, 224] on link "3. uzdevums" at bounding box center [173, 222] width 170 height 23
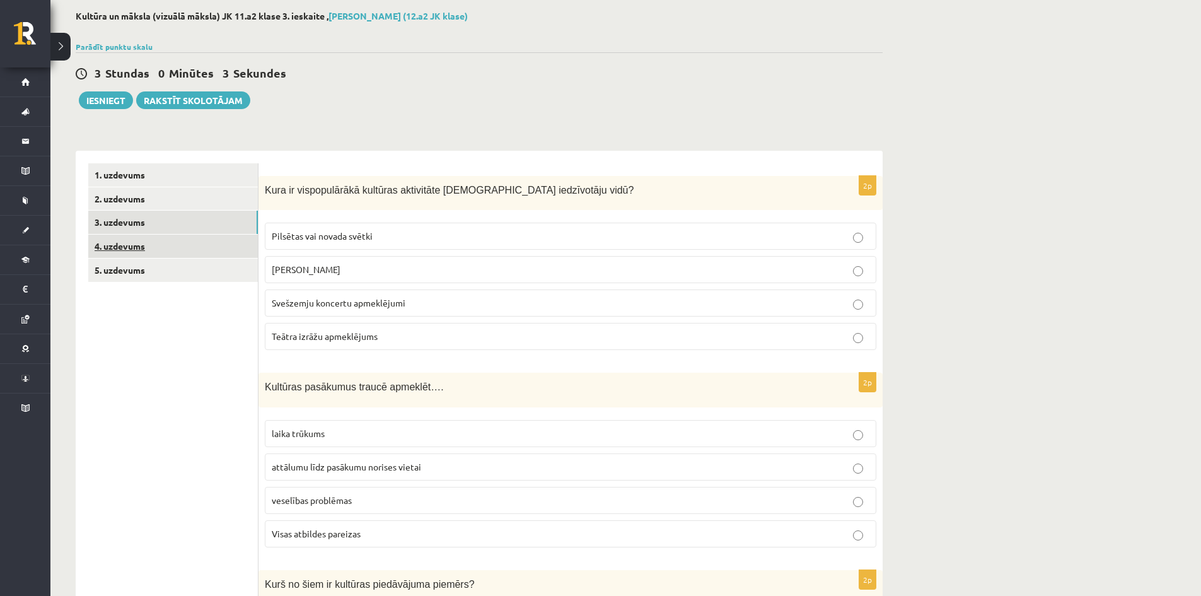
click at [123, 243] on link "4. uzdevums" at bounding box center [173, 245] width 170 height 23
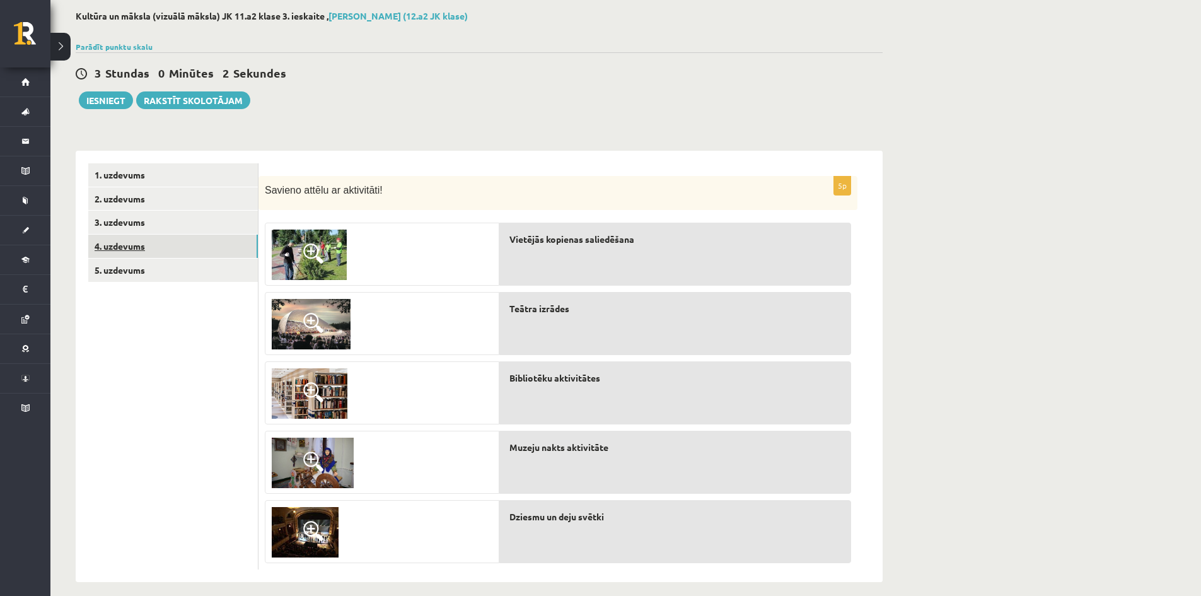
scroll to position [76, 0]
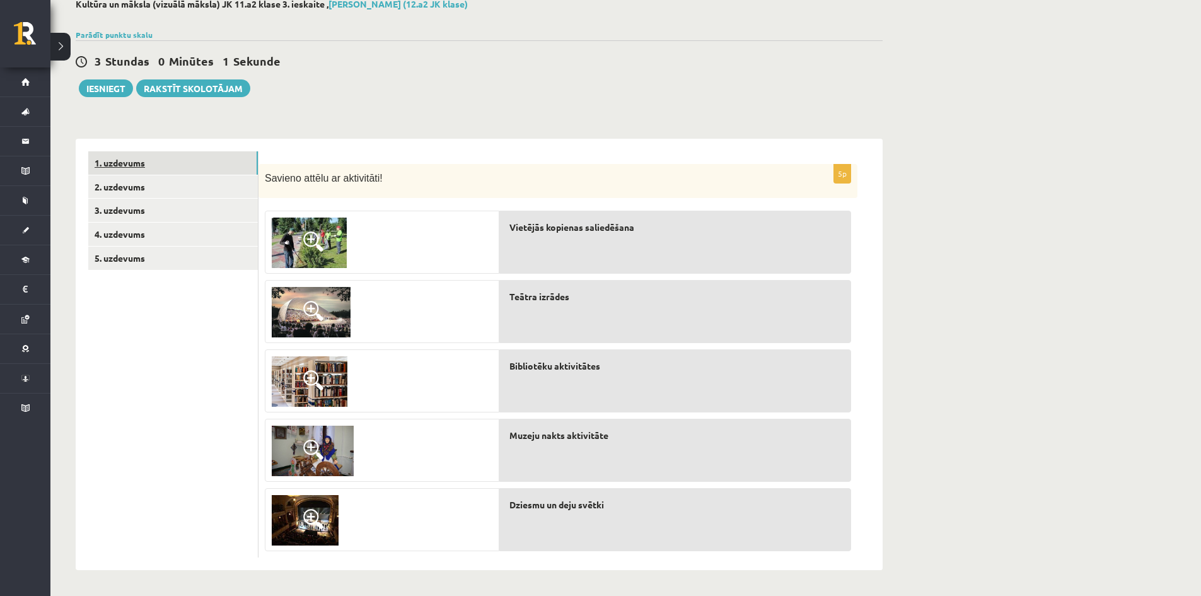
click at [107, 159] on link "1. uzdevums" at bounding box center [173, 162] width 170 height 23
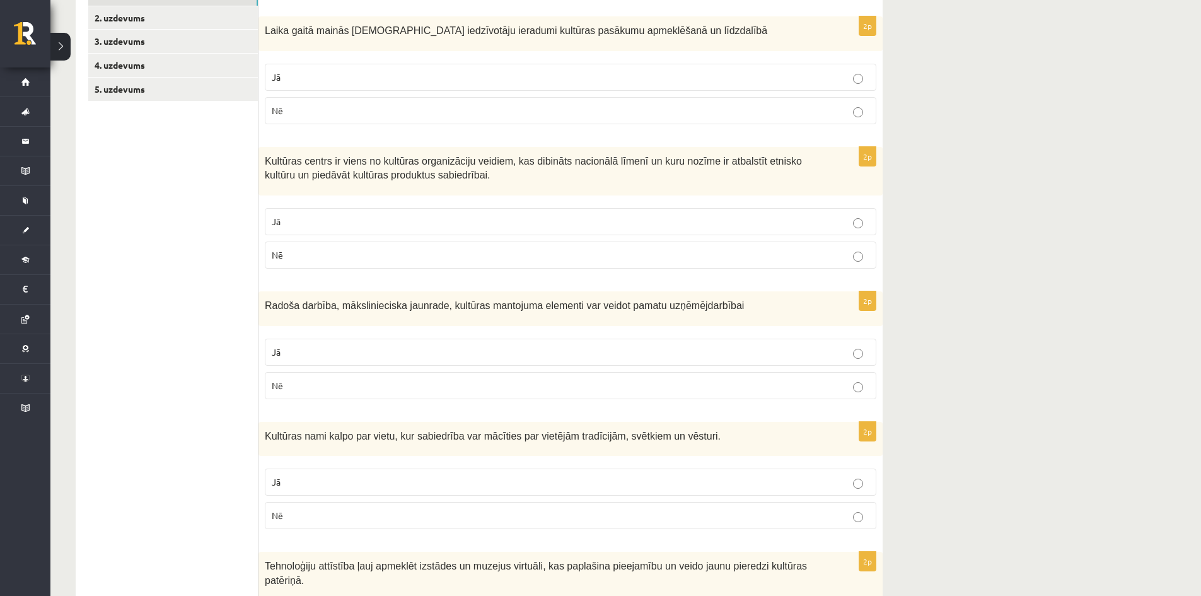
scroll to position [272, 0]
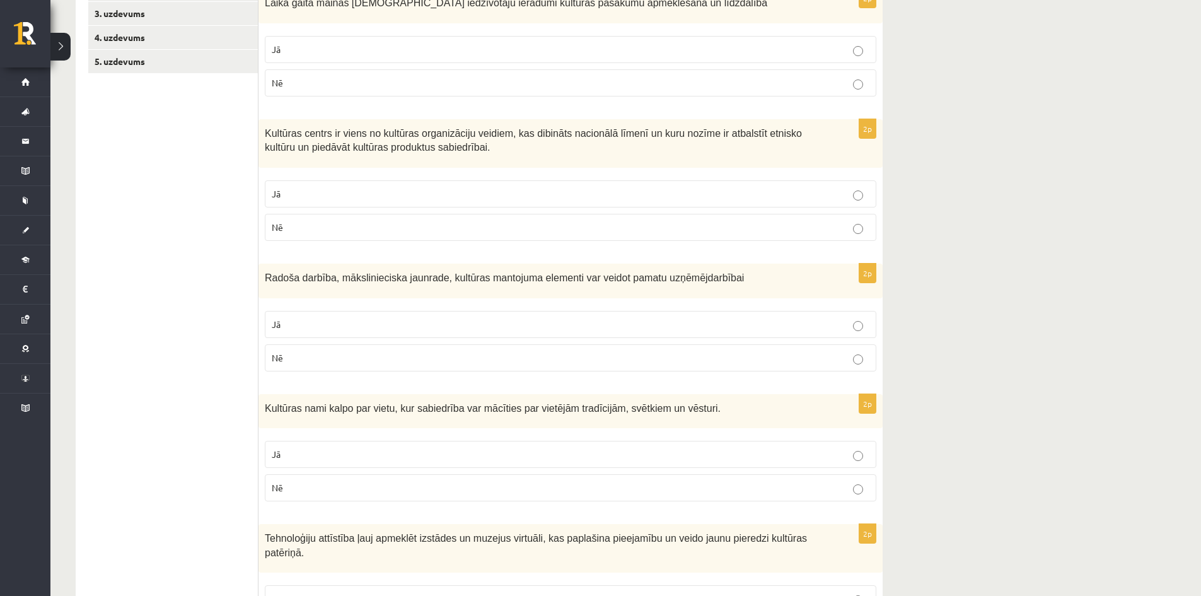
click at [465, 62] on label "Jā" at bounding box center [570, 49] width 611 height 27
click at [430, 216] on label "Nē" at bounding box center [570, 227] width 611 height 27
click at [362, 323] on p "Jā" at bounding box center [570, 324] width 597 height 13
click at [317, 451] on p "Jā" at bounding box center [570, 453] width 597 height 13
click at [289, 585] on label "Jā" at bounding box center [570, 598] width 611 height 27
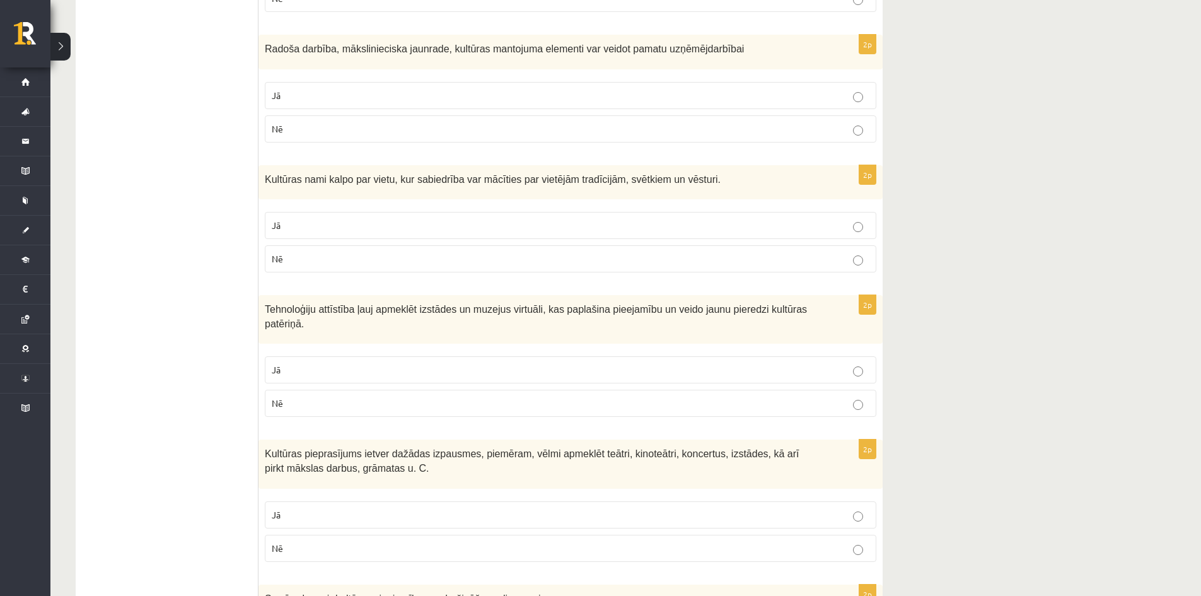
scroll to position [524, 0]
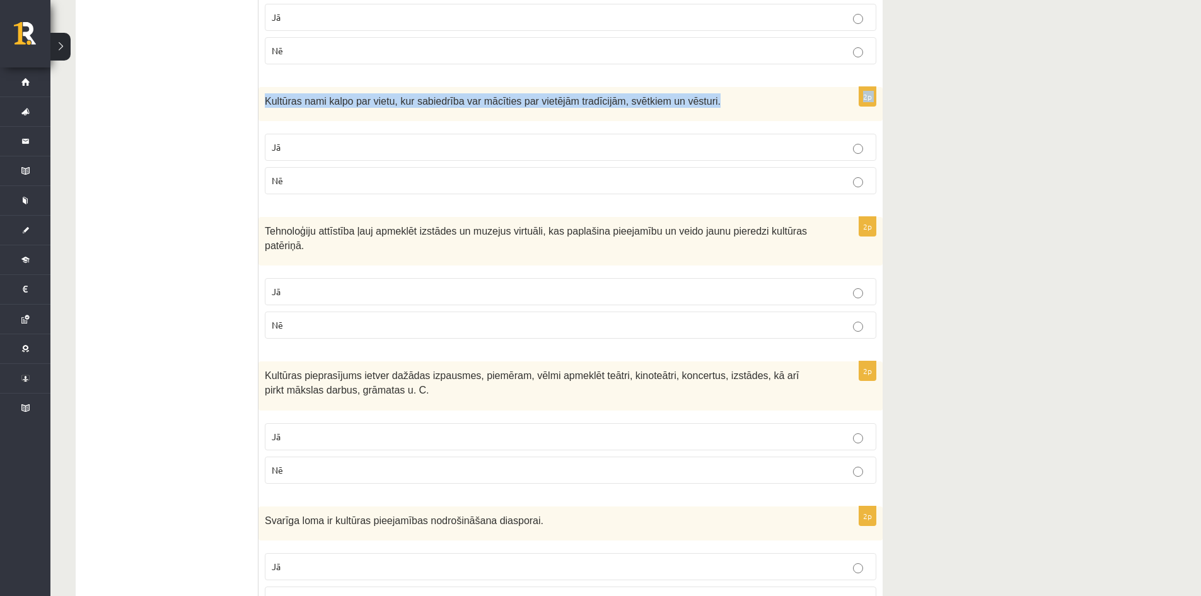
drag, startPoint x: 1203, startPoint y: 149, endPoint x: 1106, endPoint y: 116, distance: 101.8
click at [1101, 116] on div "**********" at bounding box center [625, 586] width 1150 height 2233
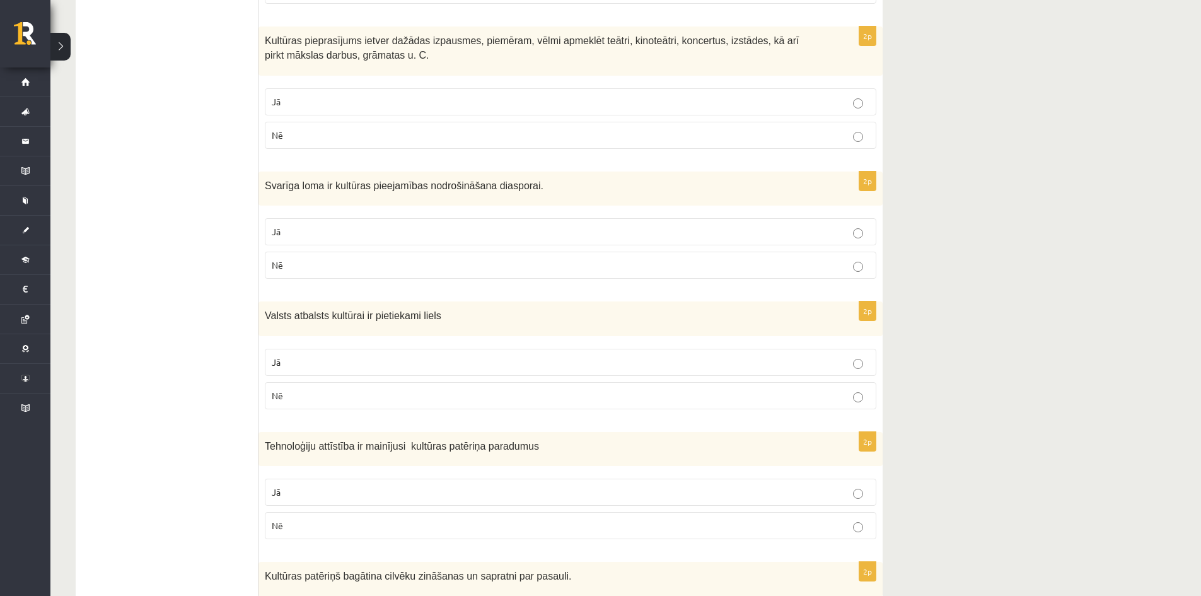
scroll to position [933, 0]
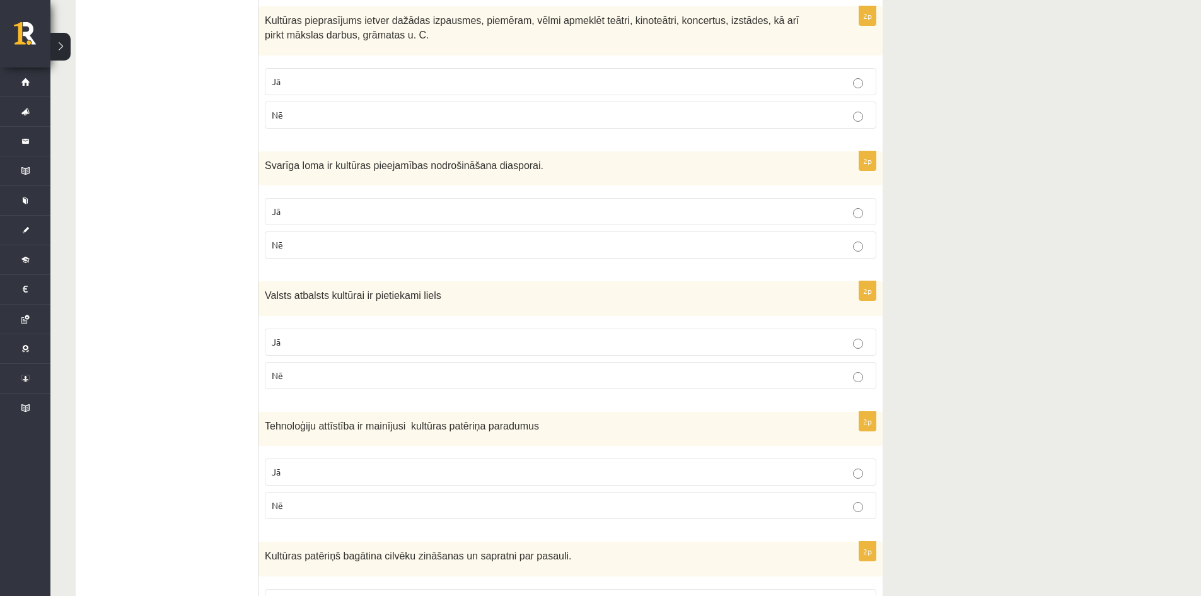
click at [318, 75] on p "Jā" at bounding box center [570, 81] width 597 height 13
click at [323, 192] on fieldset "Jā Nē" at bounding box center [570, 227] width 611 height 71
click at [321, 198] on label "Jā" at bounding box center [570, 211] width 611 height 27
click at [282, 369] on span "Nē" at bounding box center [277, 374] width 11 height 11
click at [297, 465] on p "Jā" at bounding box center [570, 471] width 597 height 13
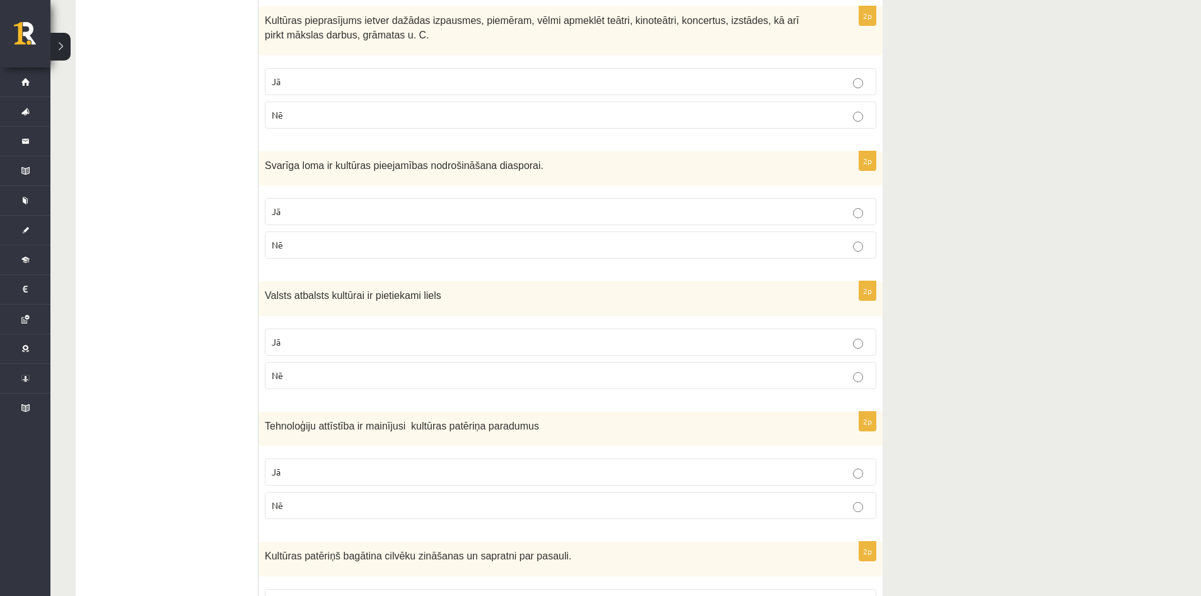
click at [308, 595] on p "Jā" at bounding box center [570, 602] width 597 height 13
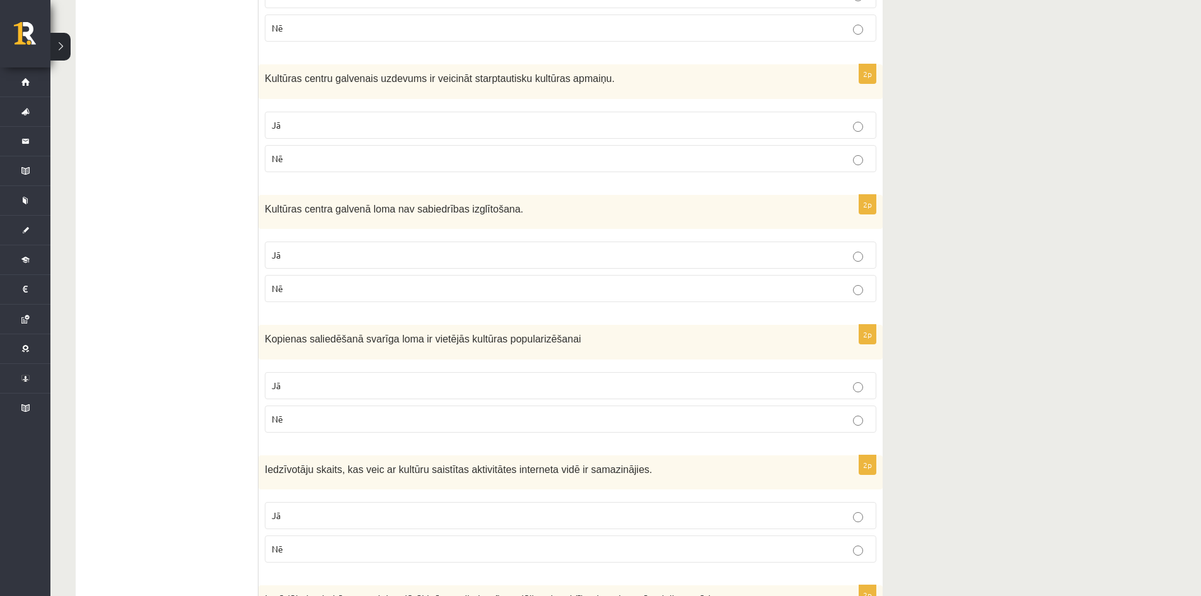
scroll to position [1564, 0]
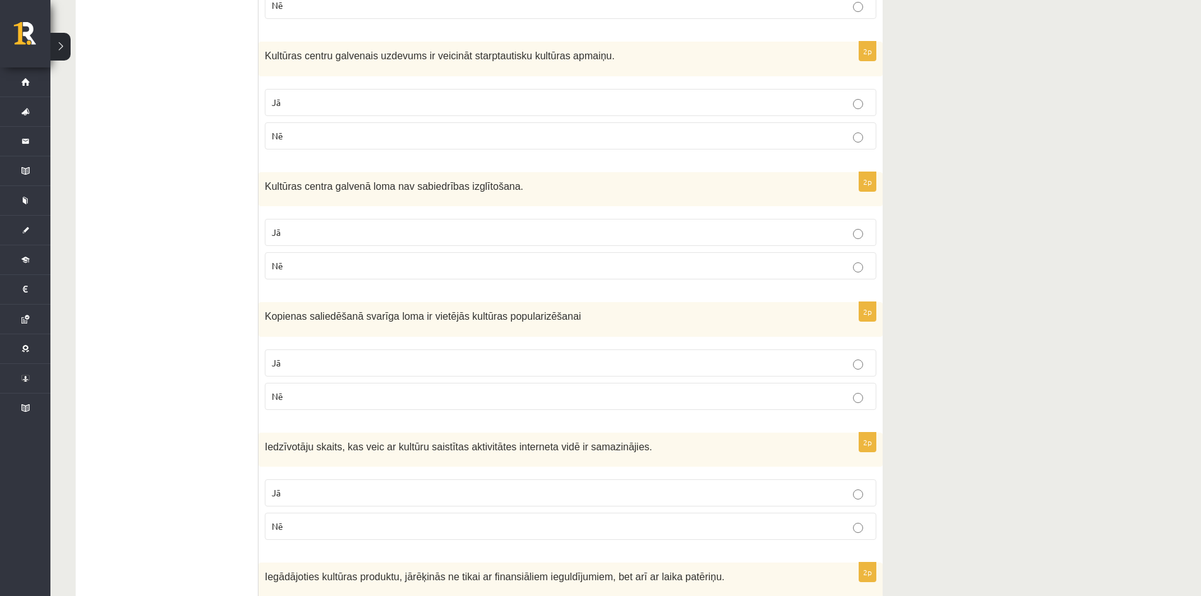
click at [318, 129] on p "Nē" at bounding box center [570, 135] width 597 height 13
click at [296, 259] on p "Nē" at bounding box center [570, 265] width 597 height 13
click at [276, 360] on label "Jā" at bounding box center [570, 362] width 611 height 27
click at [316, 519] on p "Nē" at bounding box center [570, 525] width 597 height 13
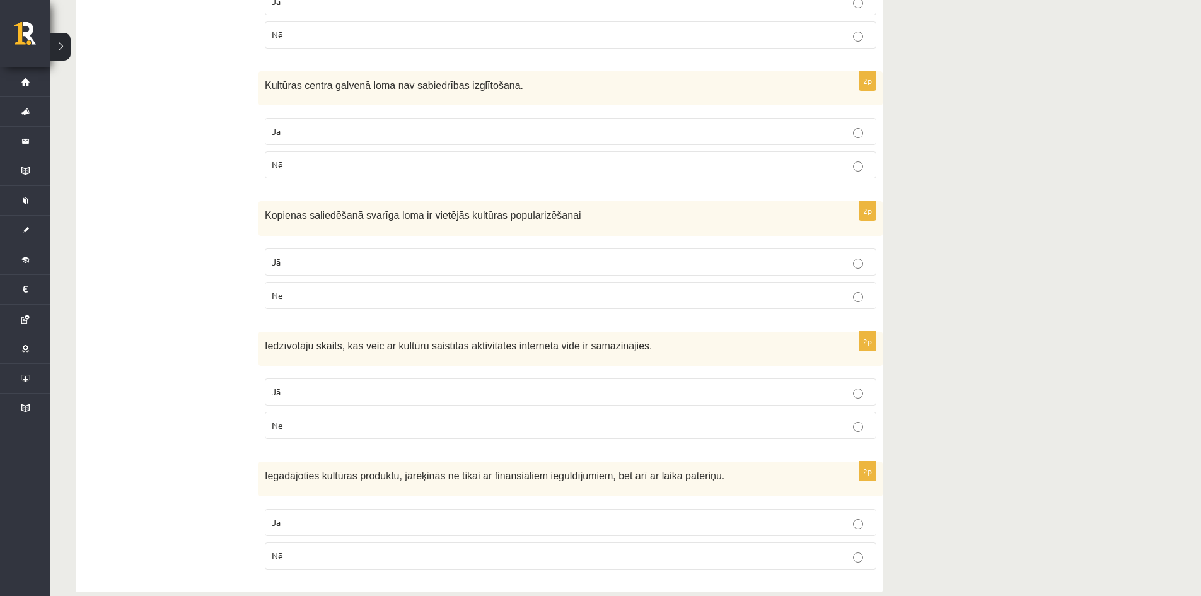
scroll to position [1673, 0]
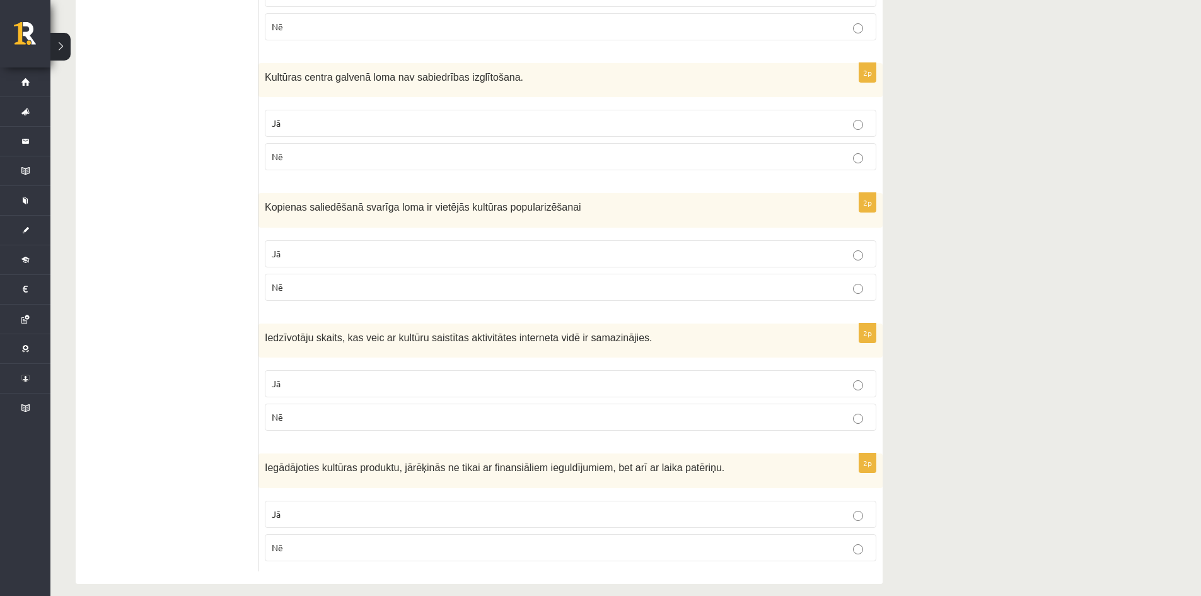
click at [316, 507] on p "Jā" at bounding box center [570, 513] width 597 height 13
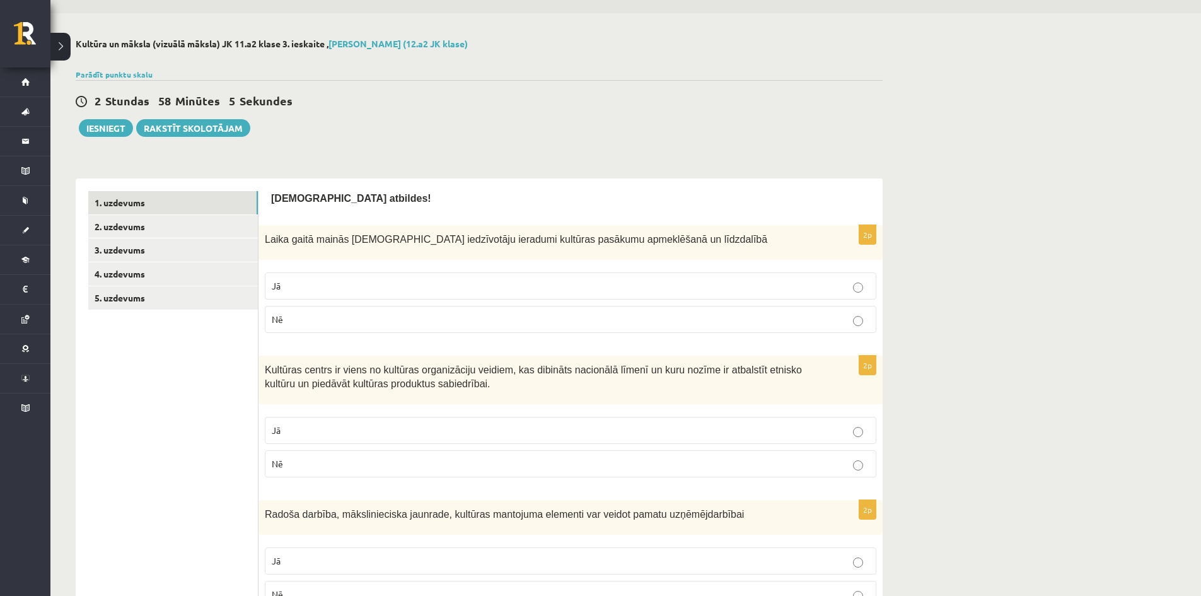
scroll to position [34, 0]
click at [117, 234] on link "2. uzdevums" at bounding box center [173, 227] width 170 height 23
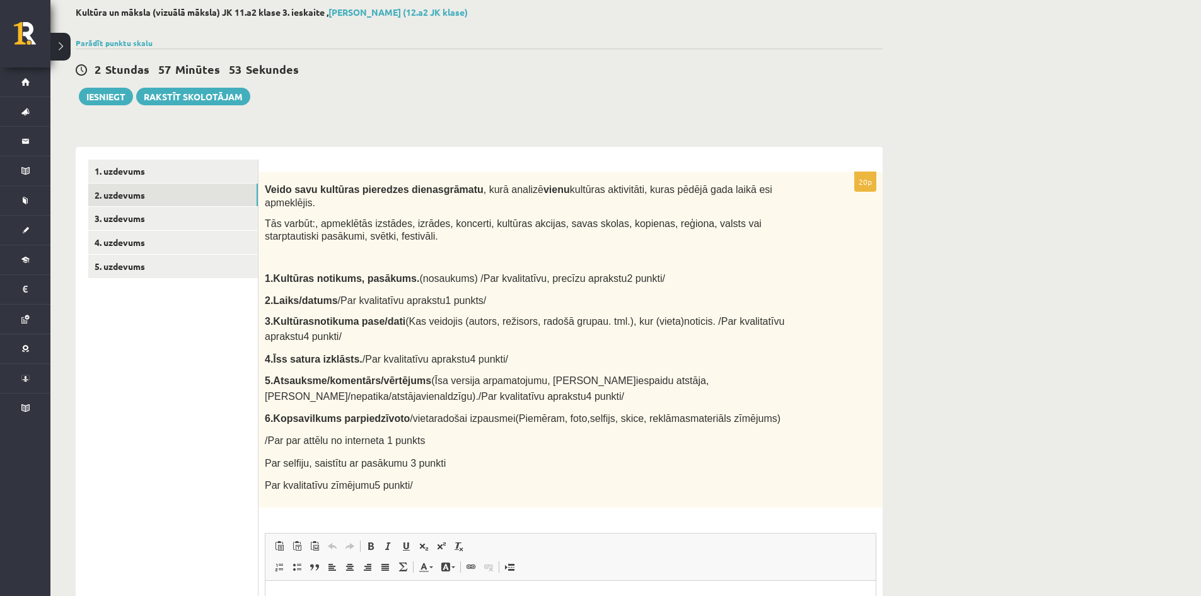
scroll to position [97, 0]
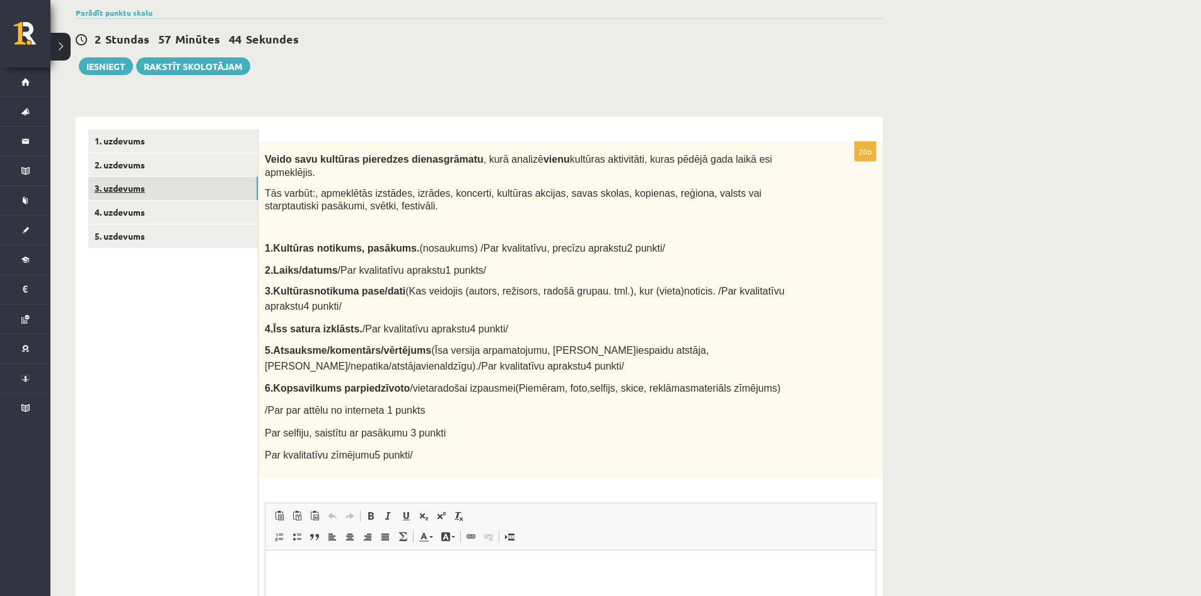
click at [127, 182] on link "3. uzdevums" at bounding box center [173, 187] width 170 height 23
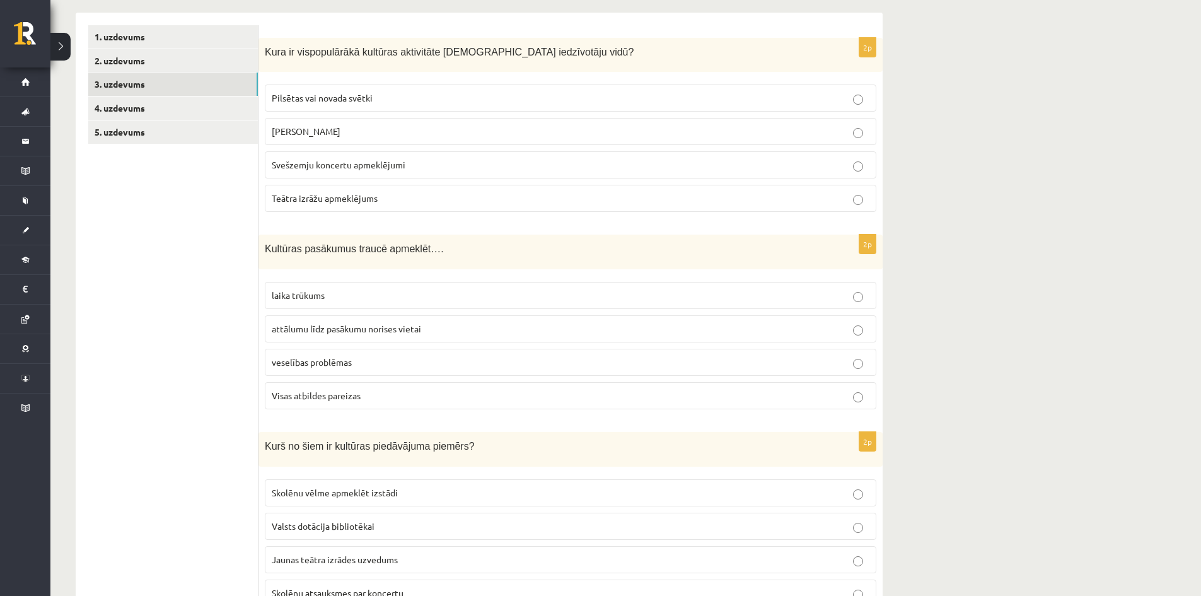
scroll to position [223, 0]
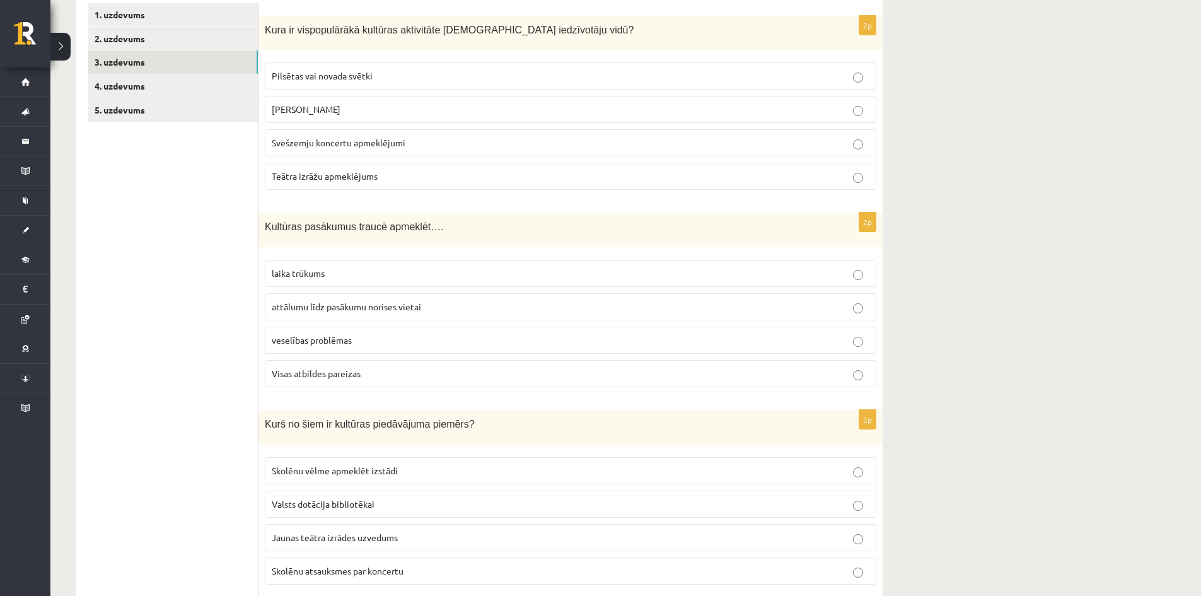
click at [388, 79] on p "Pilsētas vai novada svētki" at bounding box center [570, 75] width 597 height 13
click at [336, 372] on span "Visas atbildes pareizas" at bounding box center [316, 372] width 89 height 11
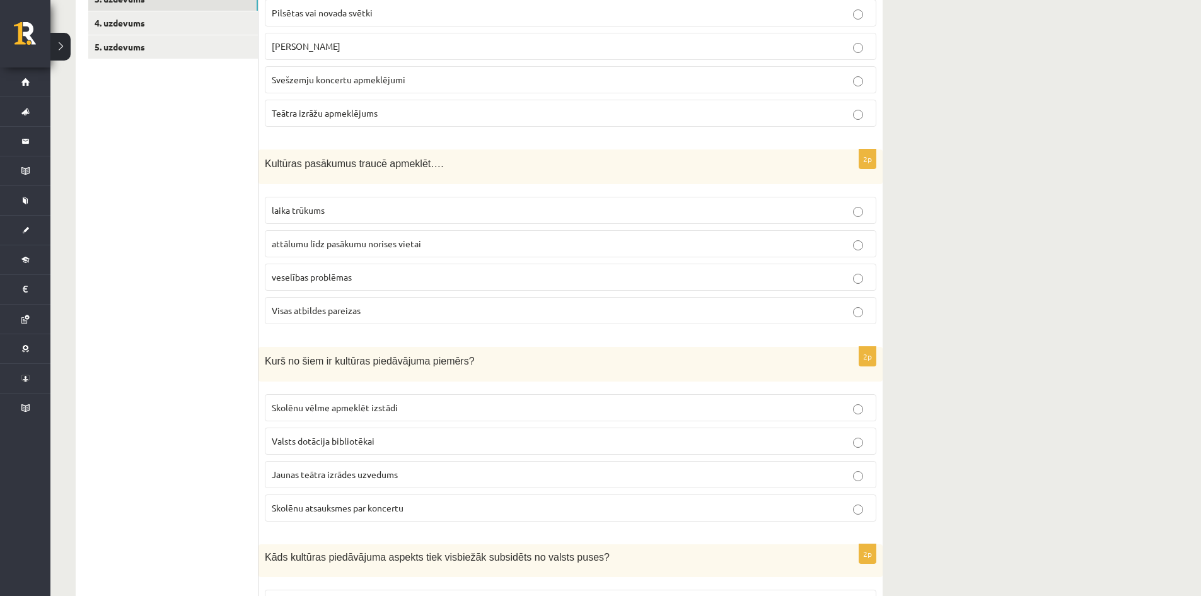
click at [369, 468] on p "Jaunas teātra izrādes uzvedums" at bounding box center [570, 474] width 597 height 13
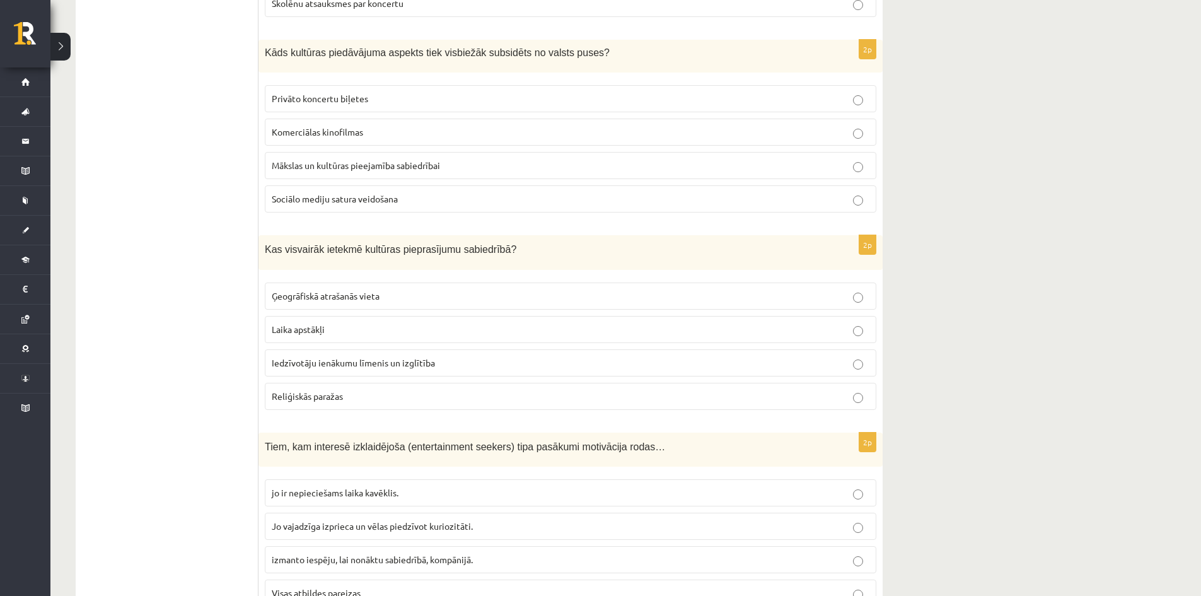
scroll to position [829, 0]
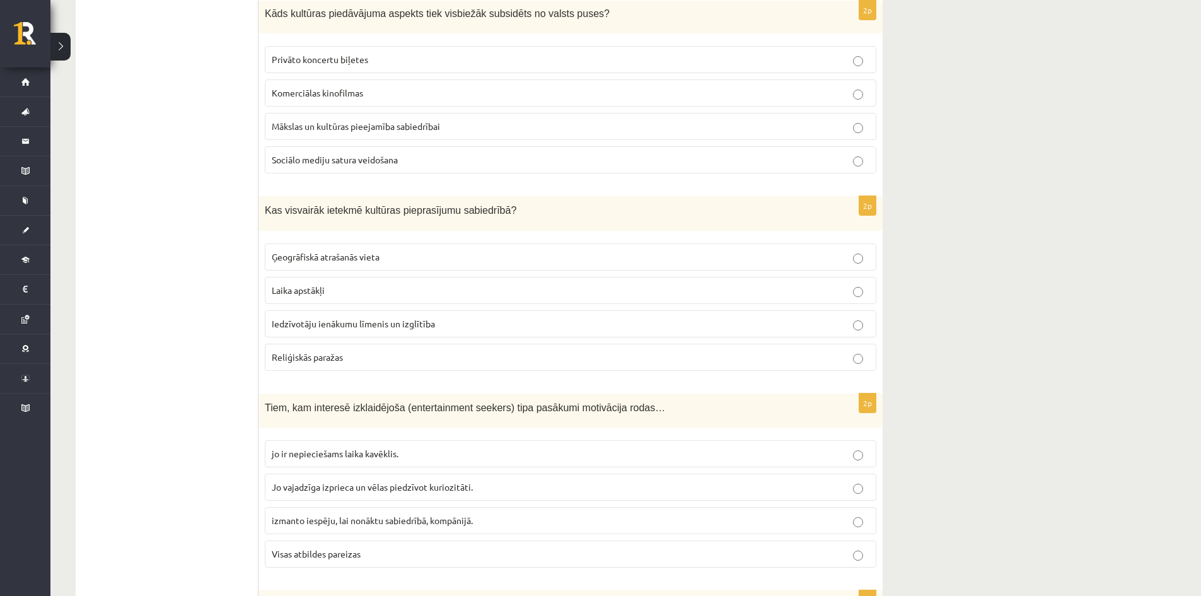
click at [445, 118] on label "Mākslas un kultūras pieejamība sabiedrībai" at bounding box center [570, 126] width 611 height 27
click at [364, 316] on label "Iedzīvotāju ienākumu līmenis un izglītība" at bounding box center [570, 323] width 611 height 27
click at [298, 564] on label "Visas atbildes pareizas" at bounding box center [570, 553] width 611 height 27
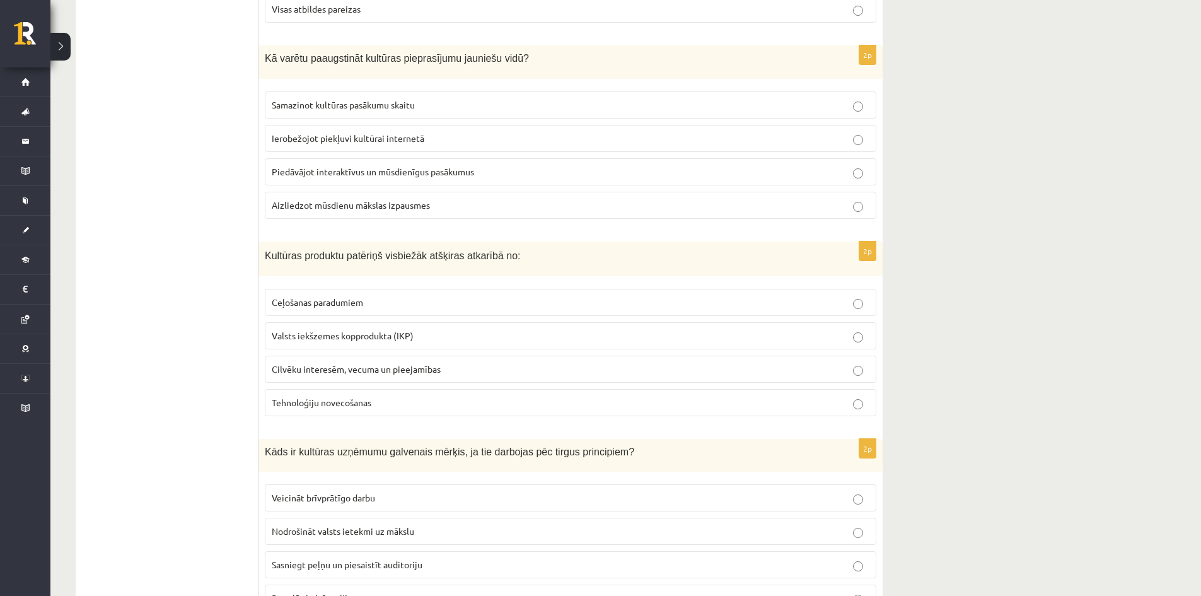
scroll to position [1397, 0]
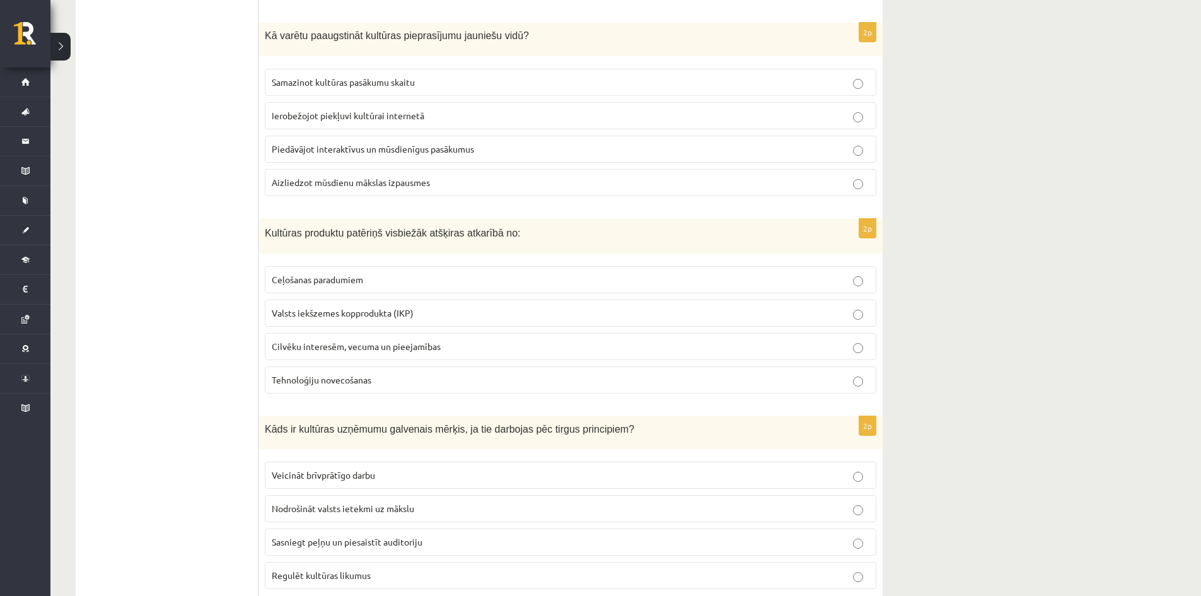
click at [523, 154] on p "Piedāvājot interaktīvus un mūsdienīgus pasākumus" at bounding box center [570, 148] width 597 height 13
click at [462, 341] on p "Cilvēku interesēm, vecuma un pieejamības" at bounding box center [570, 346] width 597 height 13
click at [381, 536] on p "Sasniegt peļņu un piesaistīt auditoriju" at bounding box center [570, 541] width 597 height 13
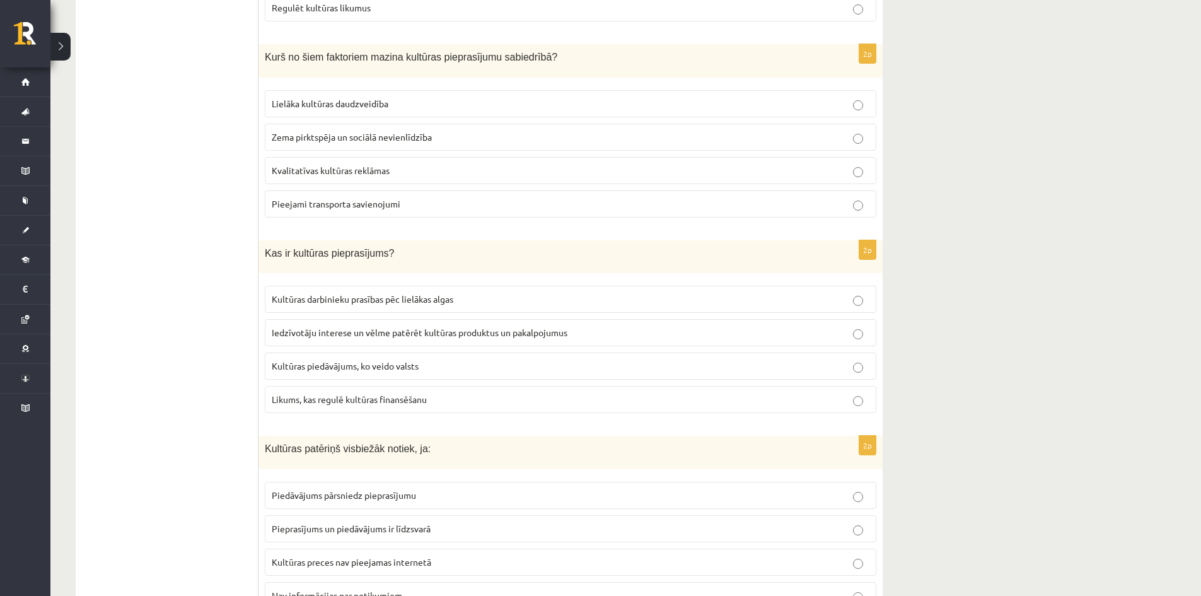
scroll to position [2006, 0]
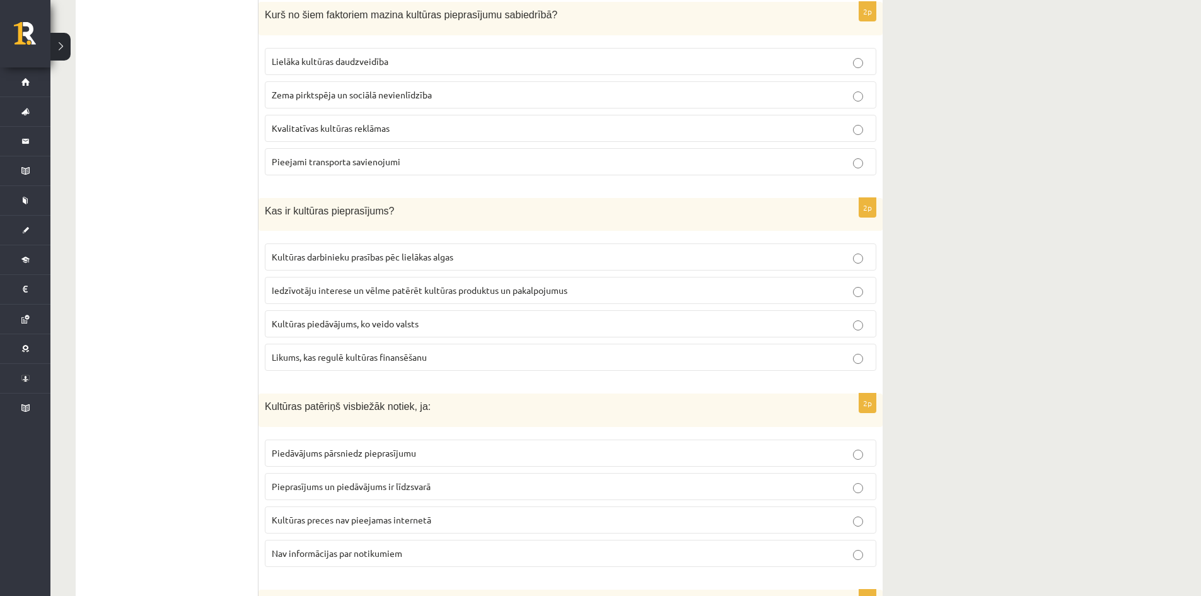
click at [430, 98] on span "Zema pirktspēja un sociālā nevienlīdzība" at bounding box center [352, 94] width 160 height 11
click at [504, 277] on label "Iedzīvotāju interese un vēlme patērēt kultūras produktus un pakalpojumus" at bounding box center [570, 290] width 611 height 27
click at [418, 485] on span "Pieprasījums un piedāvājums ir līdzsvarā" at bounding box center [351, 485] width 159 height 11
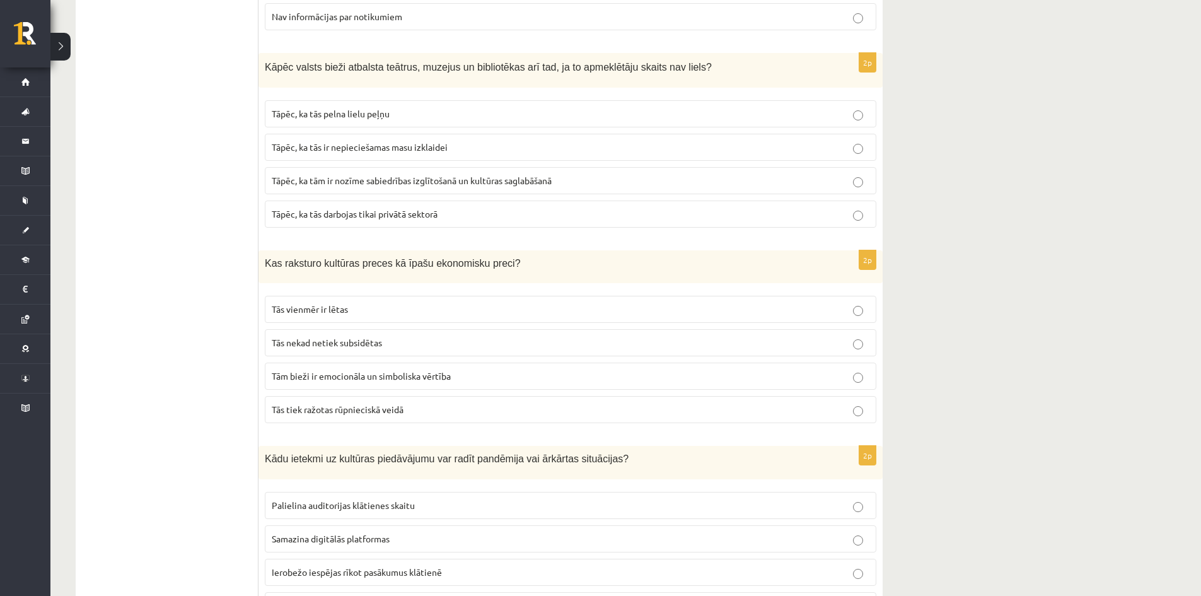
scroll to position [2573, 0]
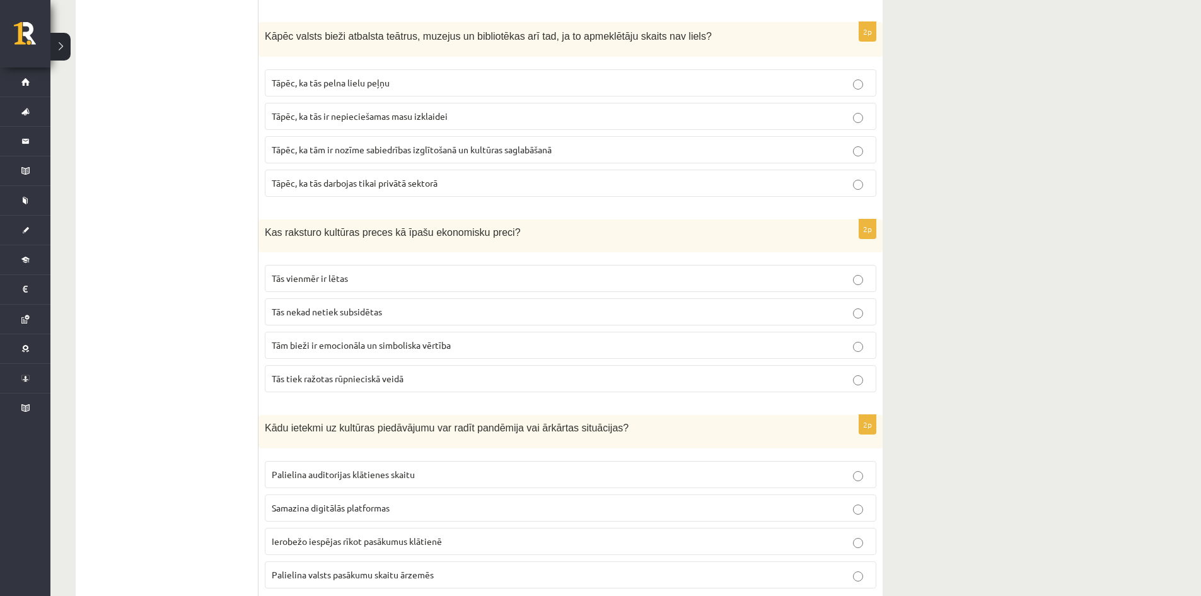
click at [447, 143] on p "Tāpēc, ka tām ir nozīme sabiedrības izglītošanā un kultūras saglabāšanā" at bounding box center [570, 149] width 597 height 13
click at [446, 337] on label "Tām bieži ir emocionāla un simboliska vērtība" at bounding box center [570, 345] width 611 height 27
click at [378, 542] on span "Ierobežo iespējas rīkot pasākumus klātienē" at bounding box center [357, 540] width 170 height 11
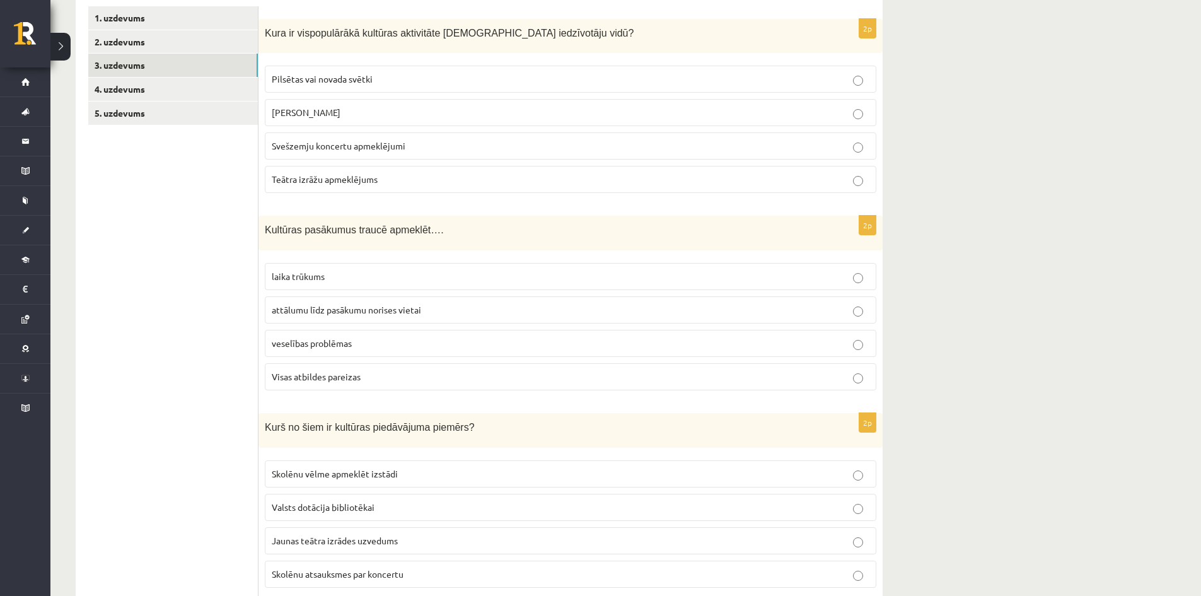
scroll to position [31, 0]
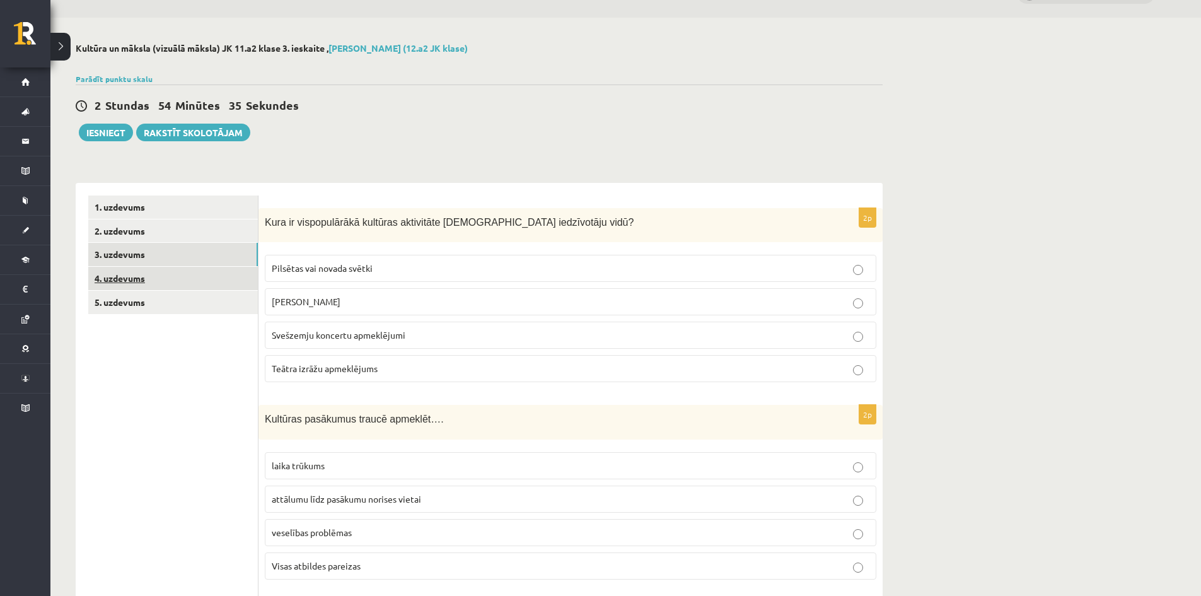
click at [144, 273] on link "4. uzdevums" at bounding box center [173, 278] width 170 height 23
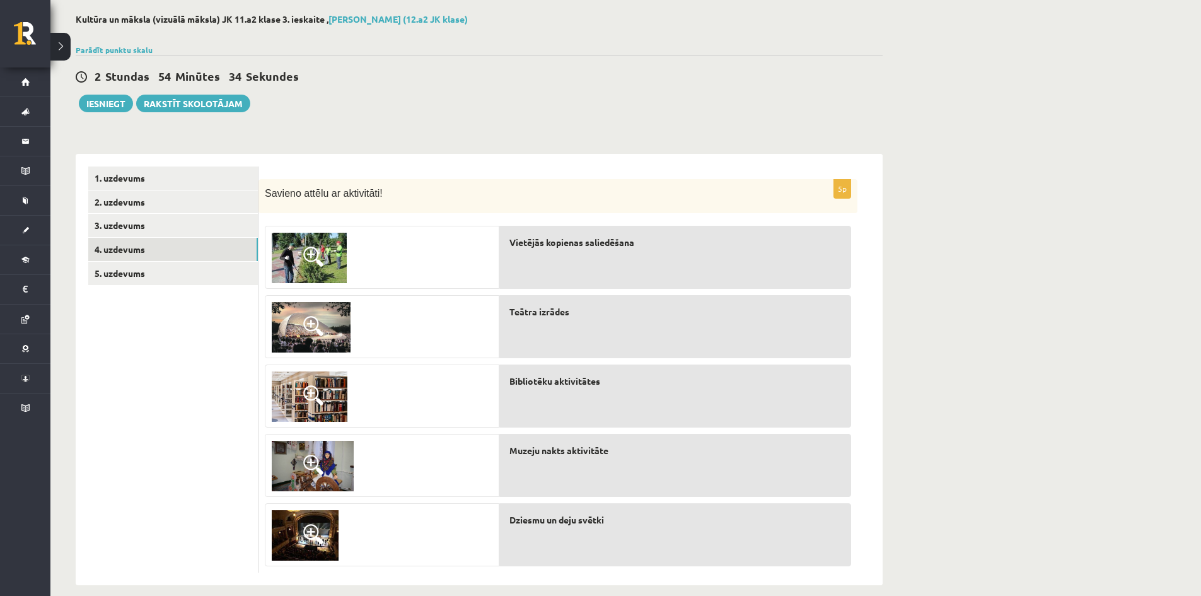
scroll to position [76, 0]
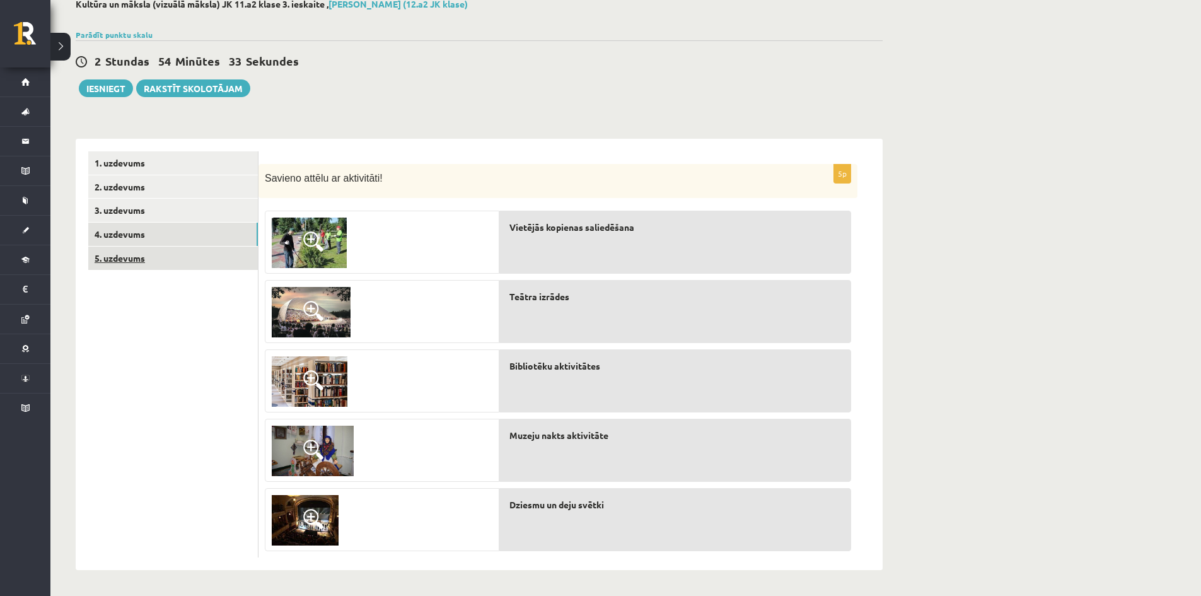
click at [151, 253] on link "5. uzdevums" at bounding box center [173, 257] width 170 height 23
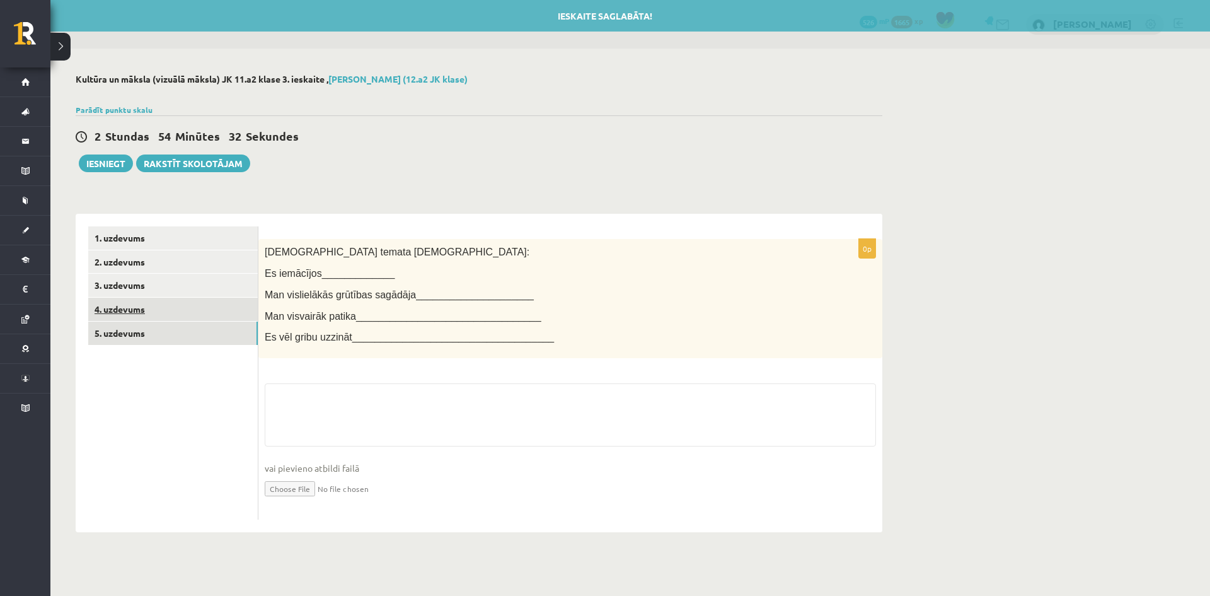
click at [137, 307] on link "4. uzdevums" at bounding box center [173, 308] width 170 height 23
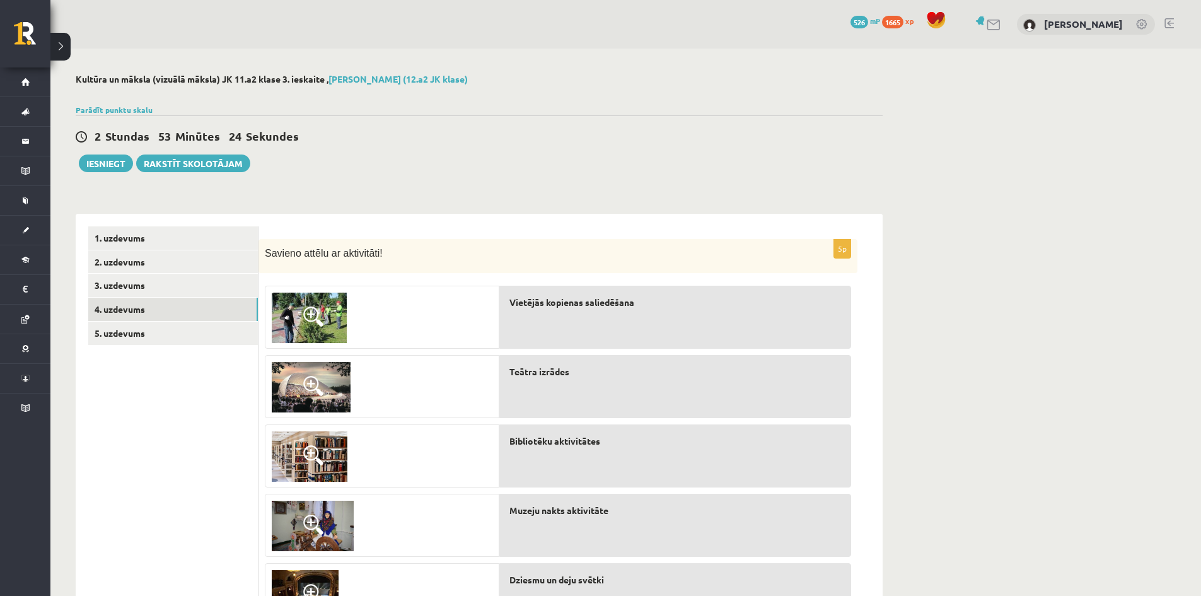
click at [309, 304] on img at bounding box center [309, 317] width 75 height 50
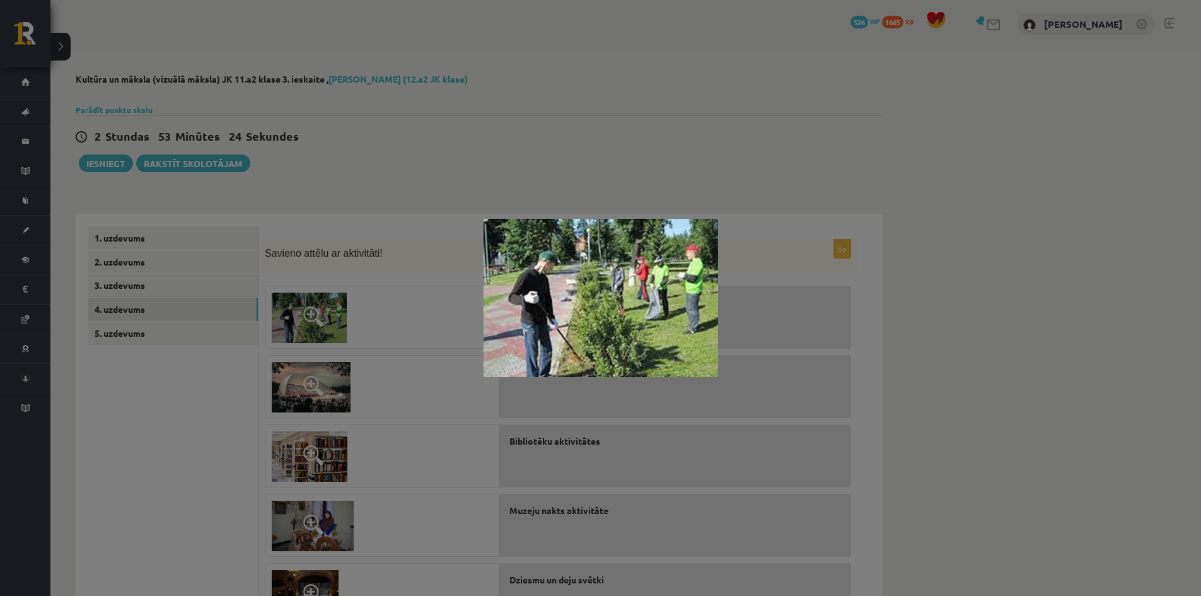
click at [309, 304] on div at bounding box center [600, 298] width 1201 height 596
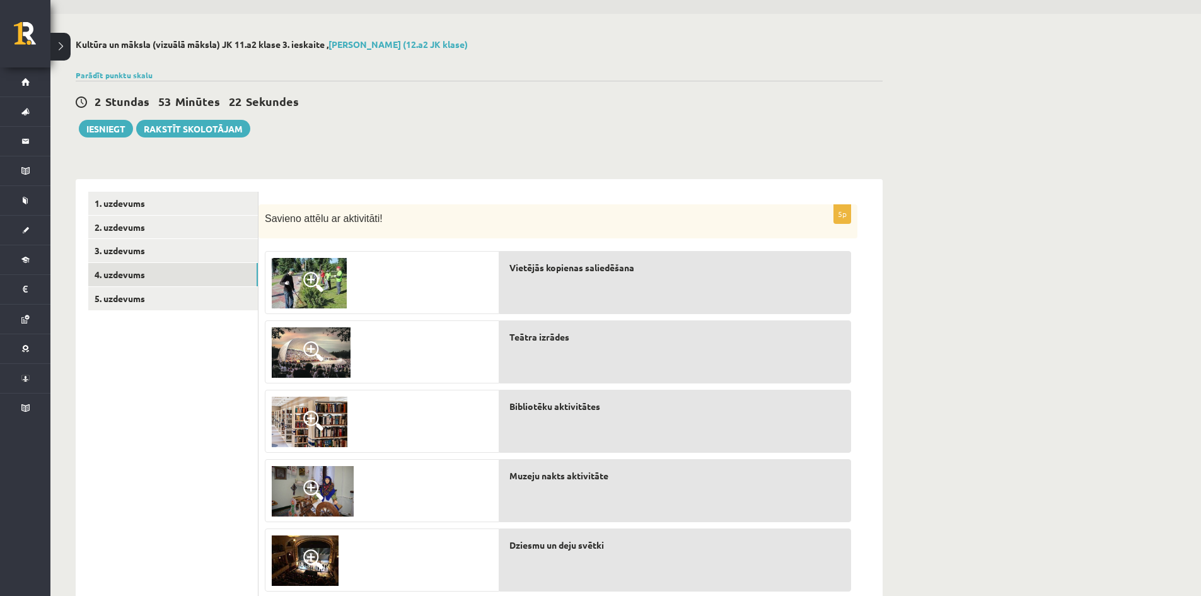
scroll to position [63, 0]
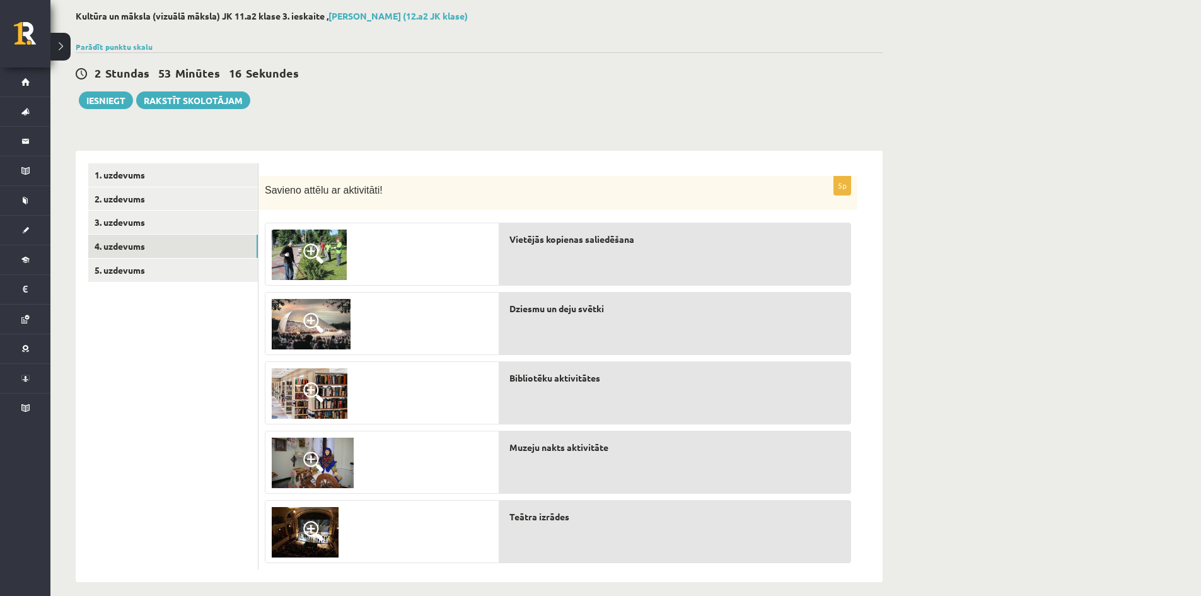
click at [327, 461] on img at bounding box center [313, 462] width 82 height 50
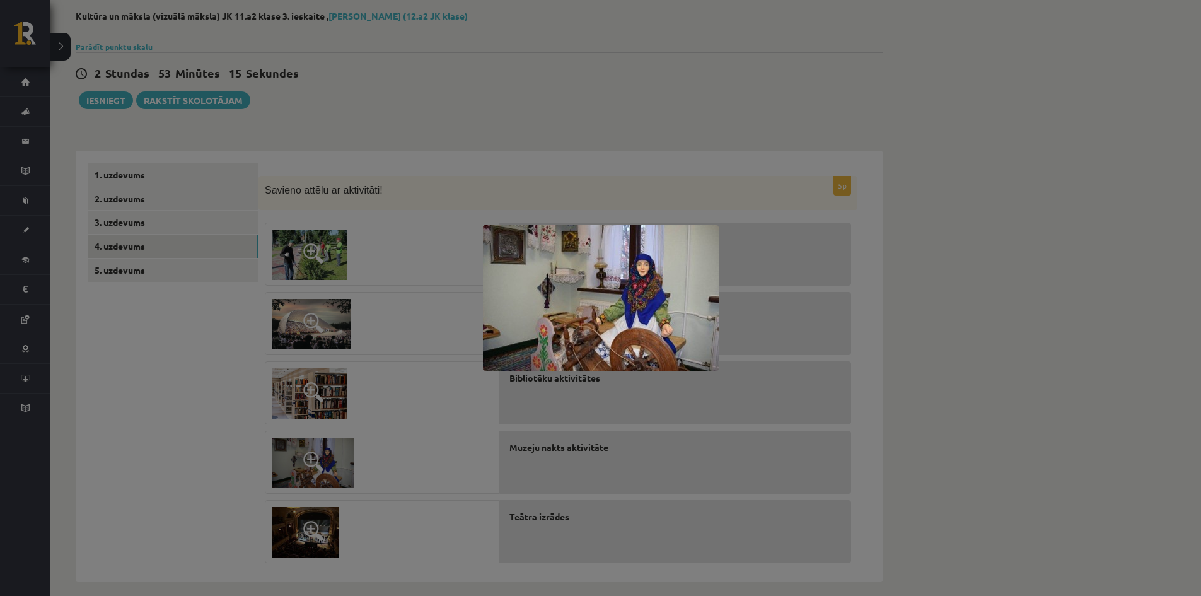
click at [327, 461] on div at bounding box center [600, 298] width 1201 height 596
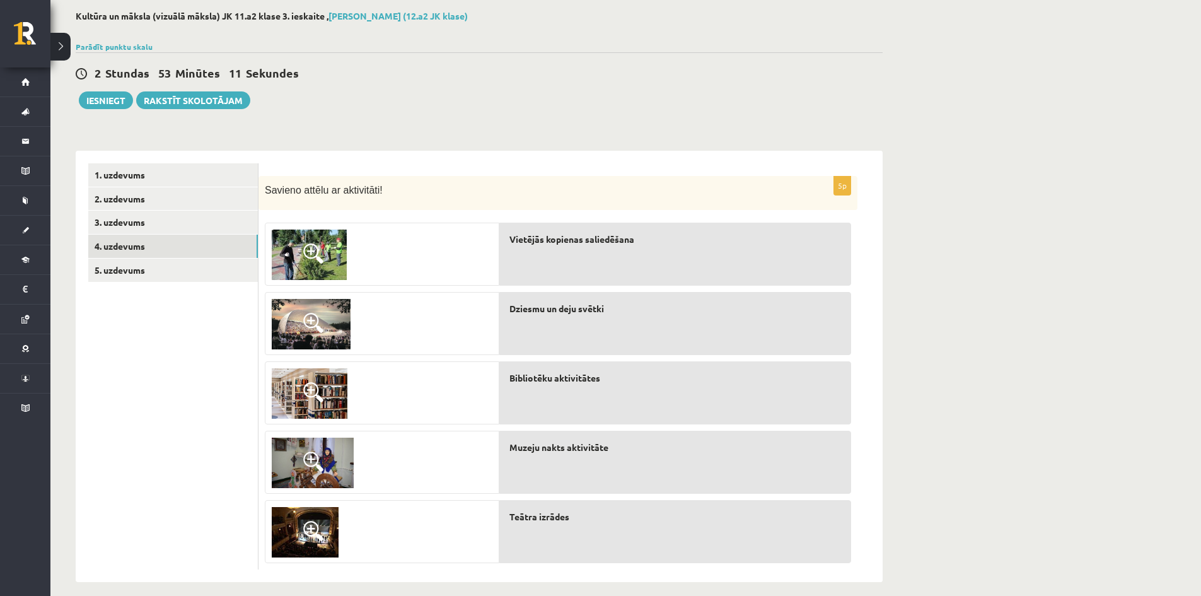
scroll to position [76, 0]
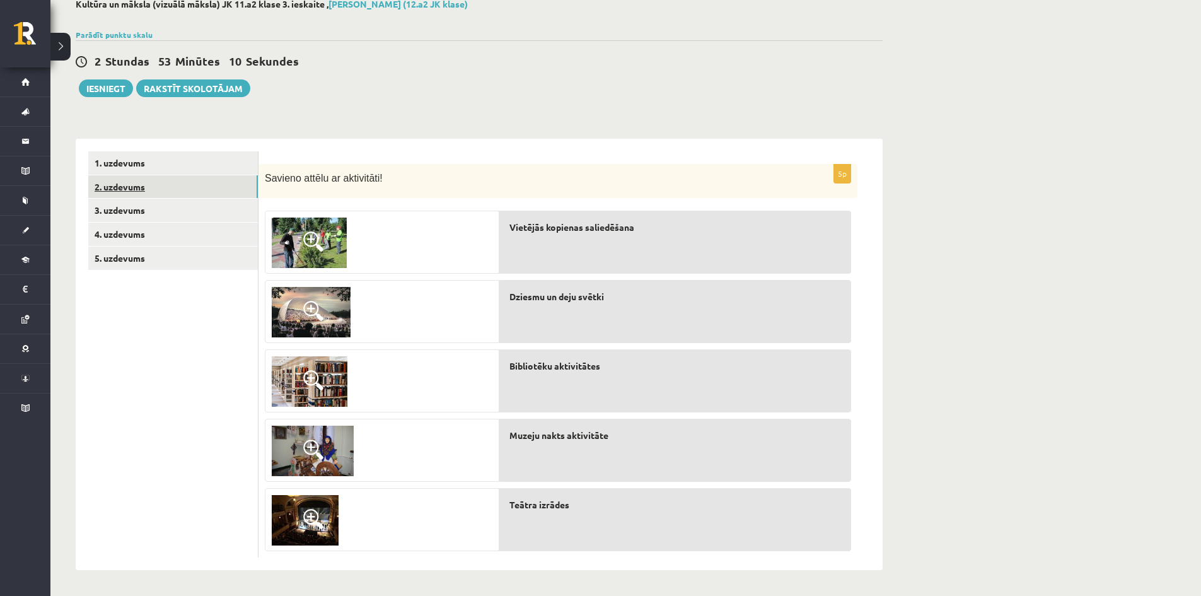
click at [123, 184] on link "2. uzdevums" at bounding box center [173, 186] width 170 height 23
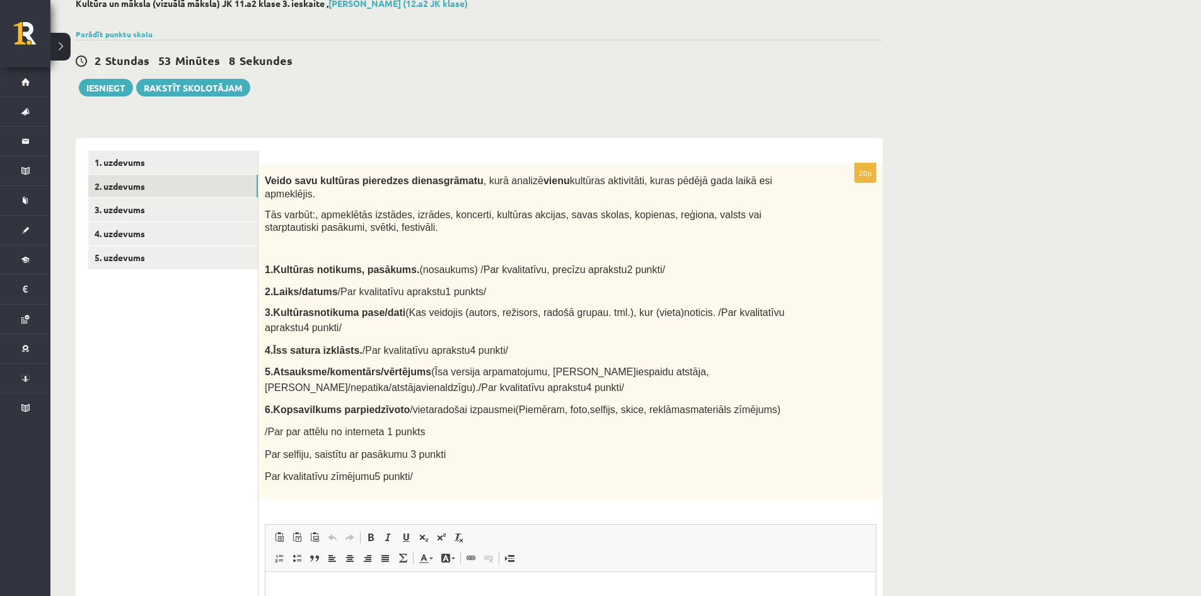
scroll to position [0, 0]
click at [118, 163] on link "1. uzdevums" at bounding box center [173, 162] width 170 height 23
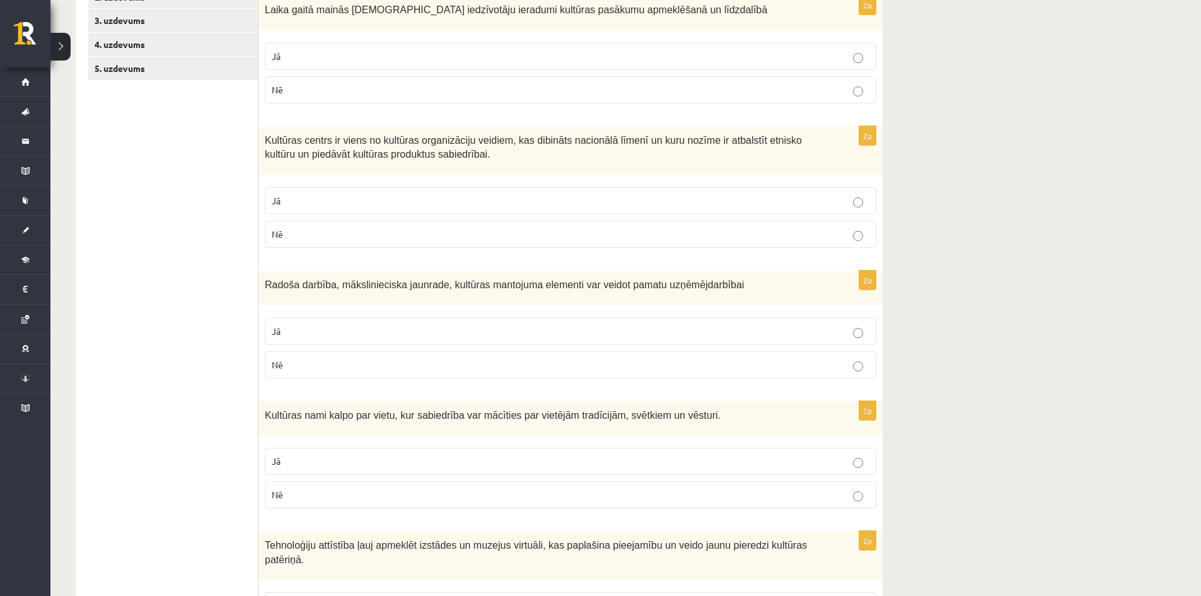
scroll to position [139, 0]
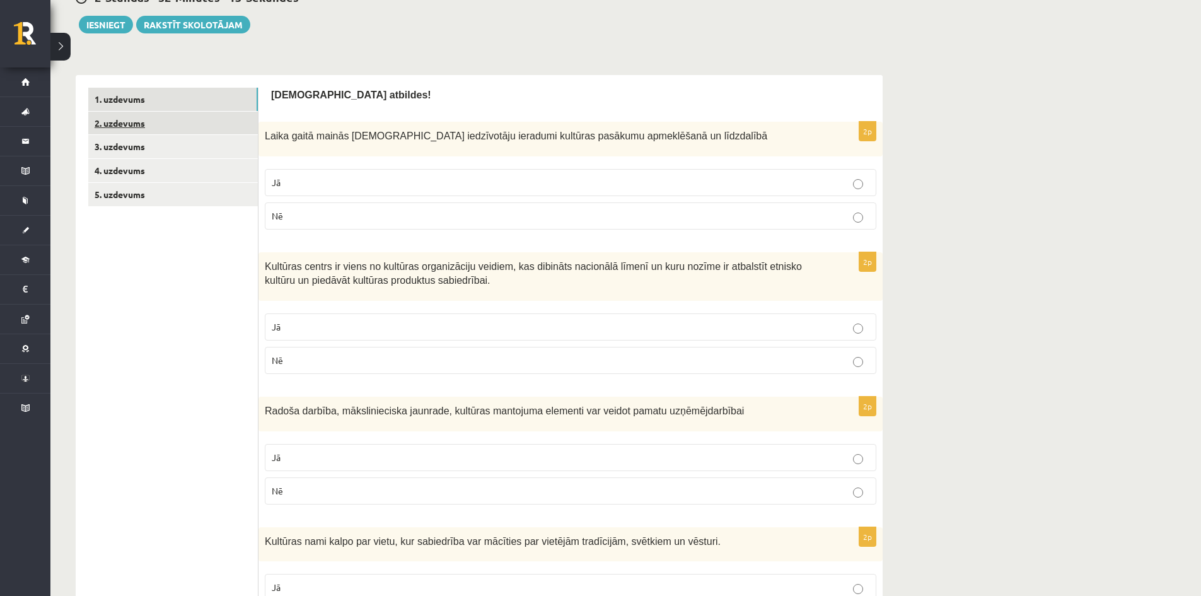
click at [134, 119] on link "2. uzdevums" at bounding box center [173, 123] width 170 height 23
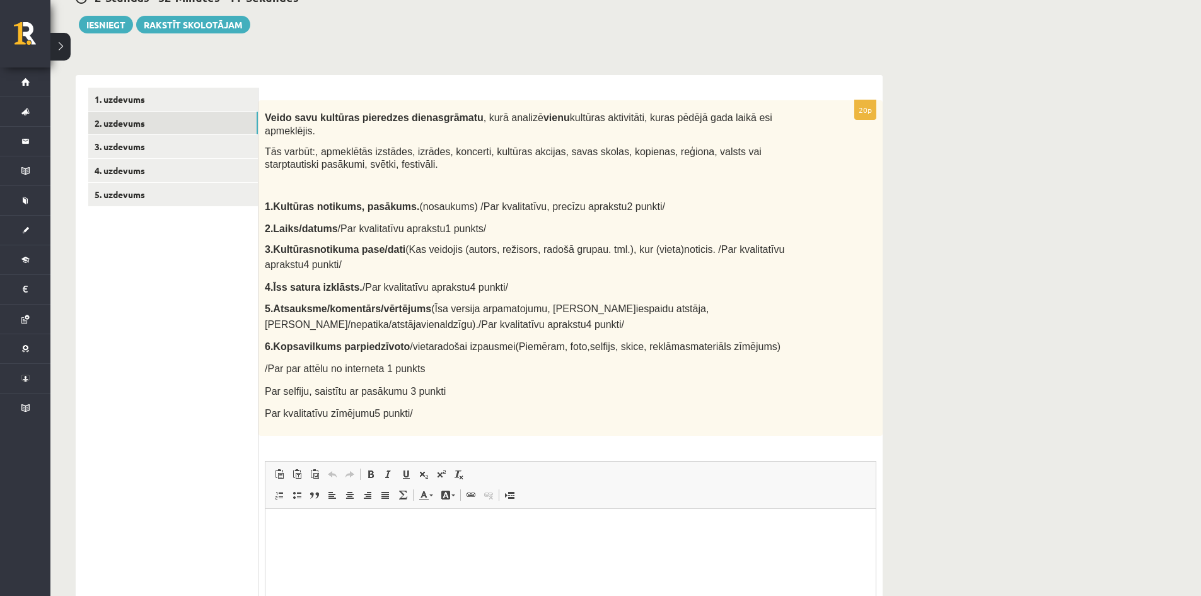
scroll to position [0, 0]
click at [140, 147] on link "3. uzdevums" at bounding box center [173, 146] width 170 height 23
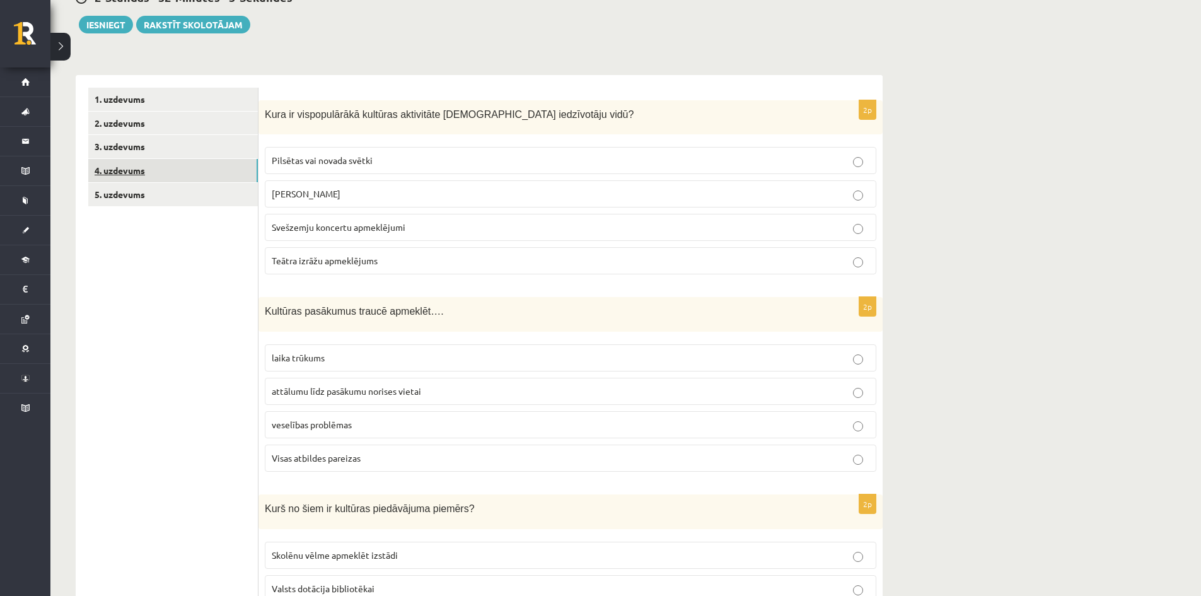
click at [122, 171] on link "4. uzdevums" at bounding box center [173, 170] width 170 height 23
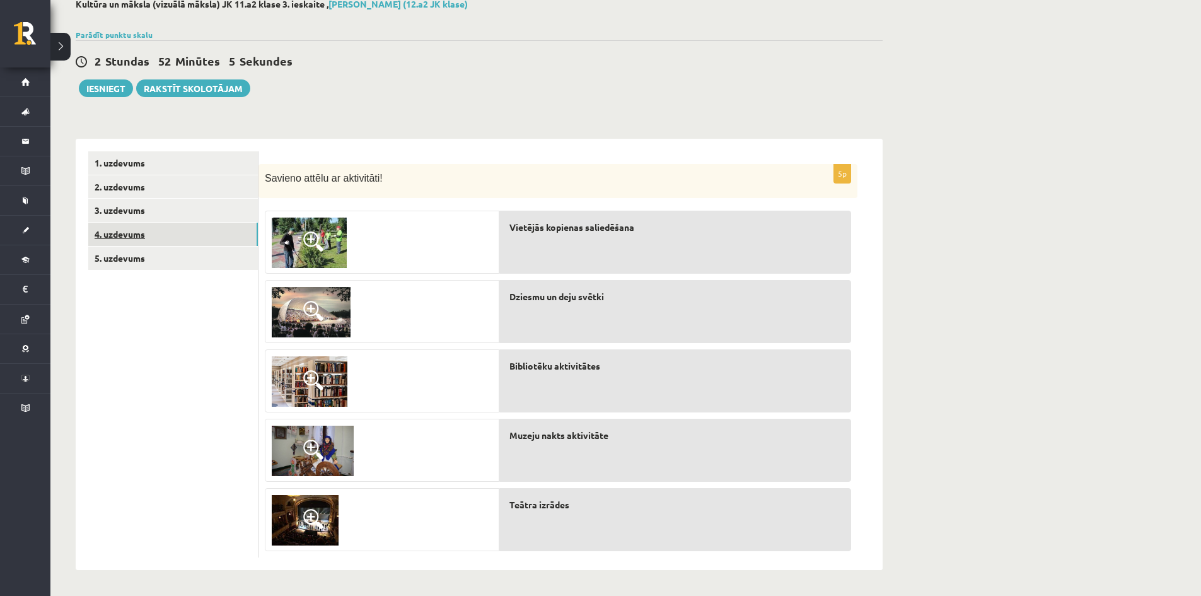
scroll to position [76, 0]
click at [120, 184] on link "2. uzdevums" at bounding box center [173, 186] width 170 height 23
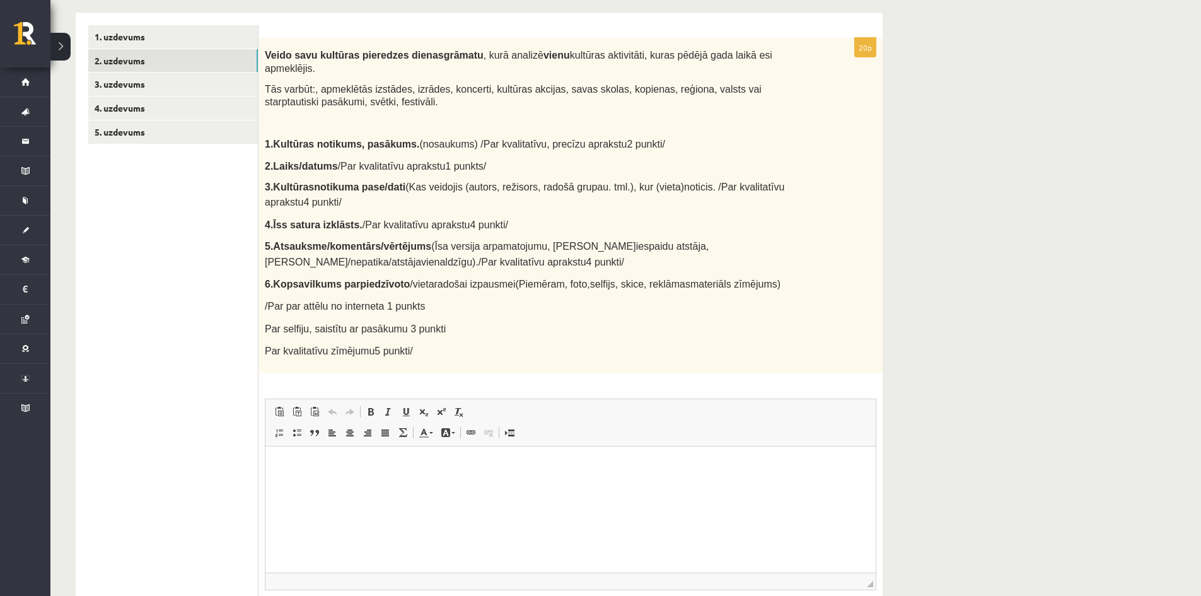
scroll to position [202, 0]
drag, startPoint x: 323, startPoint y: 355, endPoint x: 155, endPoint y: 371, distance: 169.0
click at [155, 371] on ul "1. uzdevums 2. uzdevums 3. uzdevums 4. uzdevums 5. uzdevums" at bounding box center [173, 342] width 170 height 635
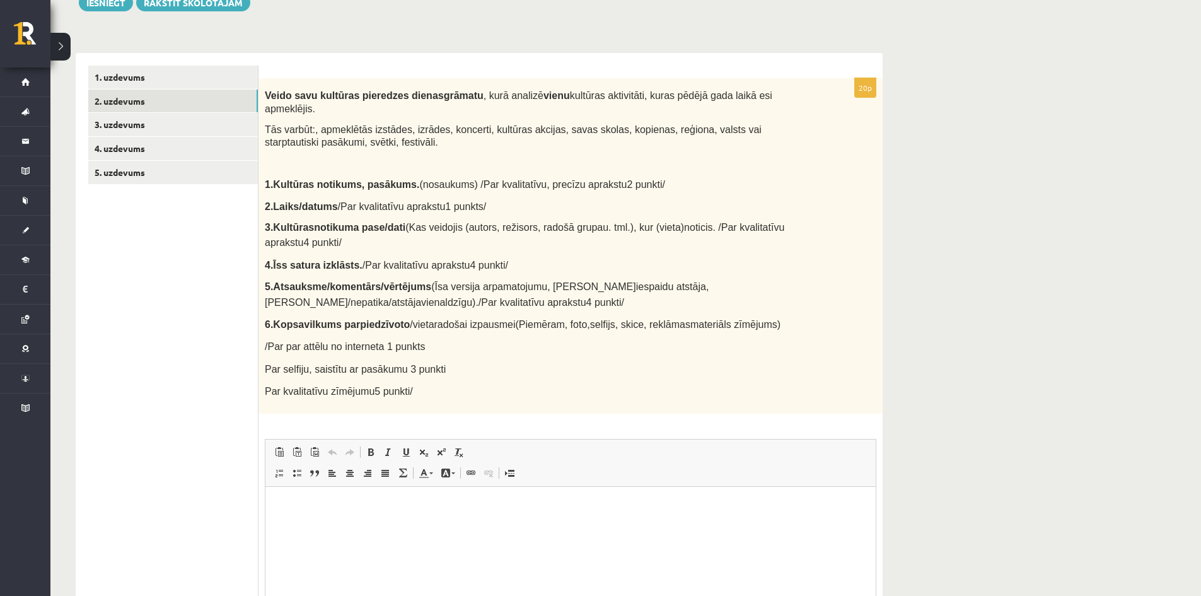
scroll to position [139, 0]
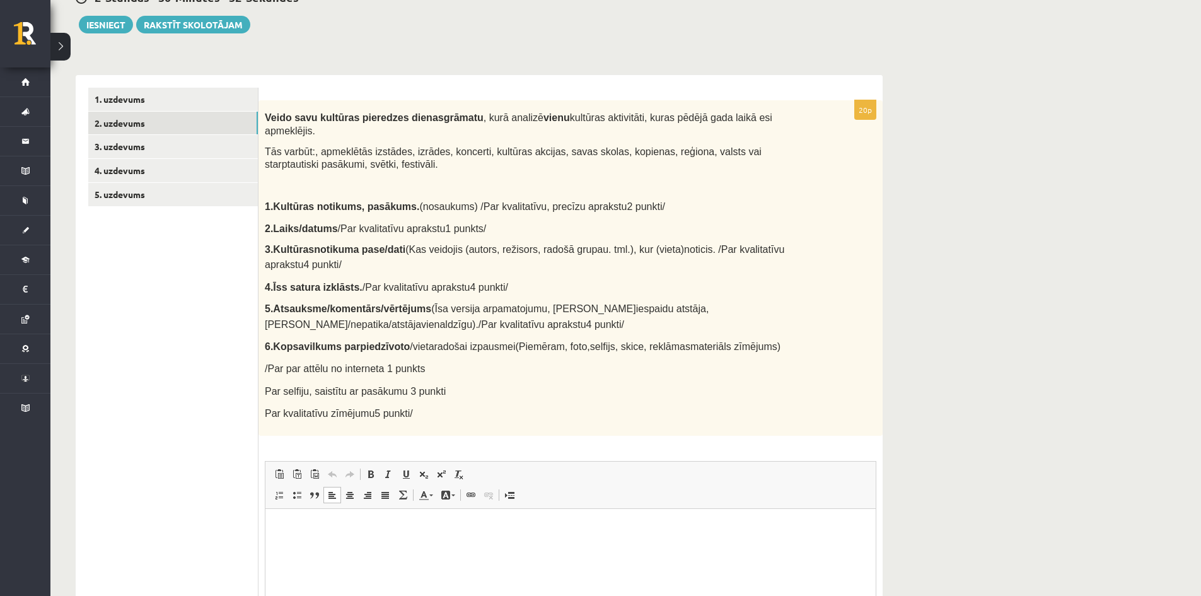
click at [420, 534] on html at bounding box center [570, 527] width 610 height 38
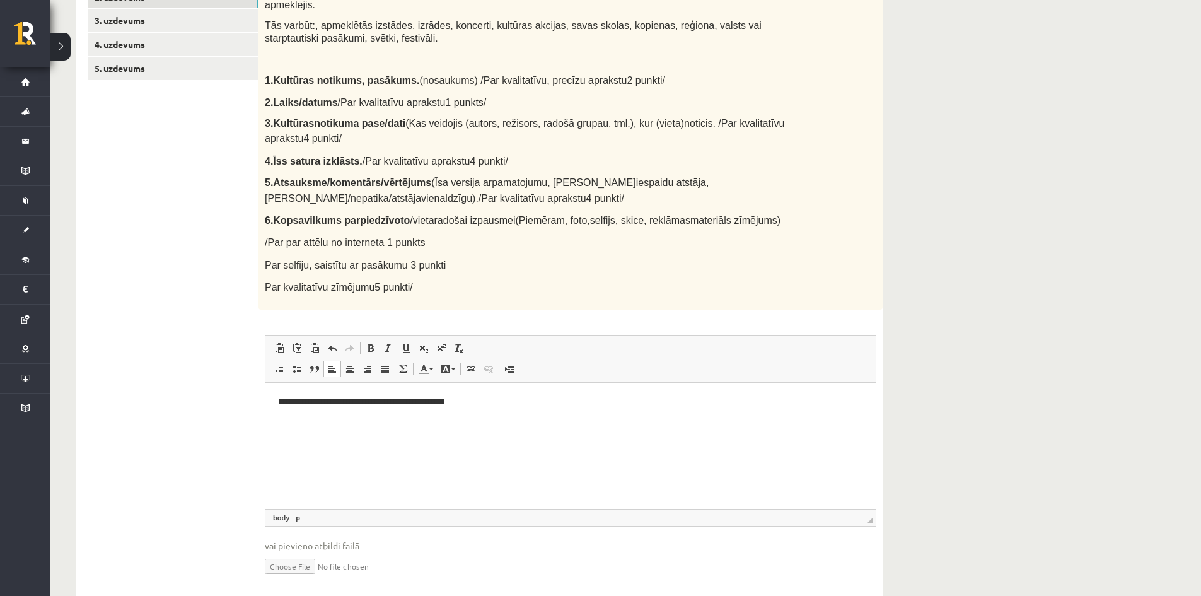
scroll to position [289, 0]
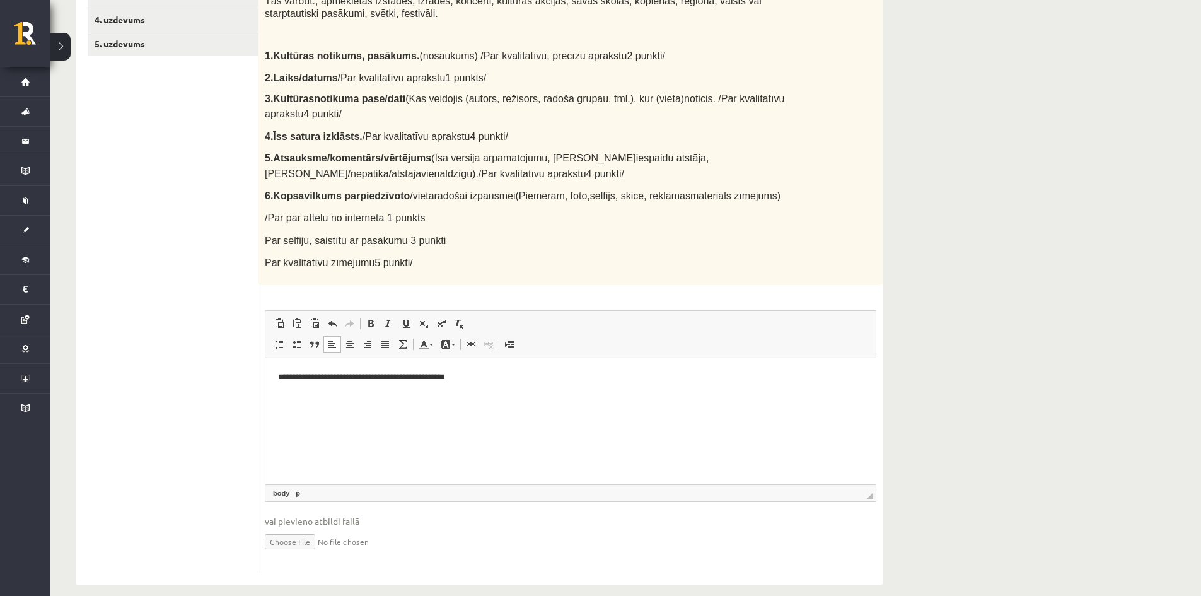
click at [311, 531] on input "file" at bounding box center [570, 541] width 611 height 26
type input "**********"
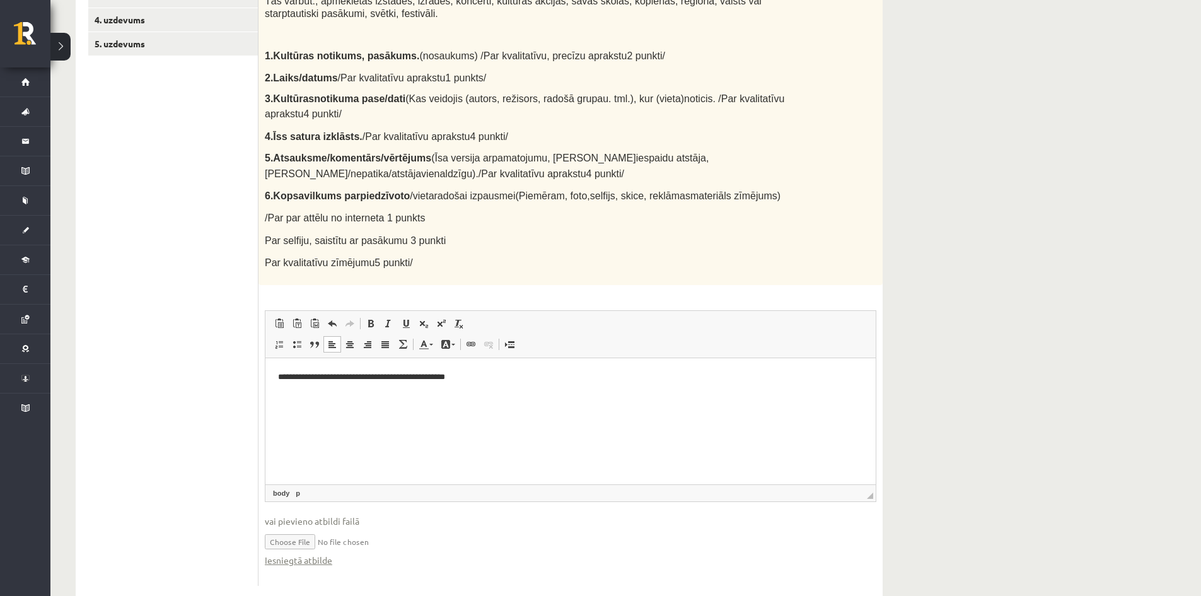
click at [354, 531] on input "file" at bounding box center [570, 541] width 611 height 26
click at [308, 529] on input "file" at bounding box center [570, 541] width 611 height 26
type input "**********"
click at [294, 553] on link "Iesniegtā atbilde" at bounding box center [298, 559] width 67 height 13
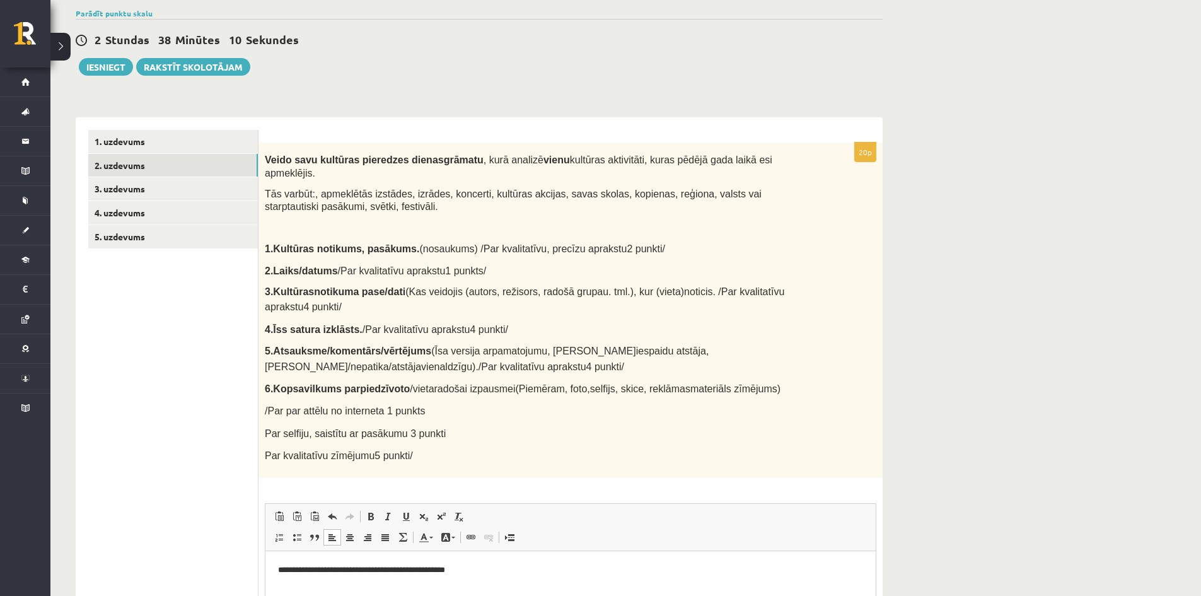
scroll to position [37, 0]
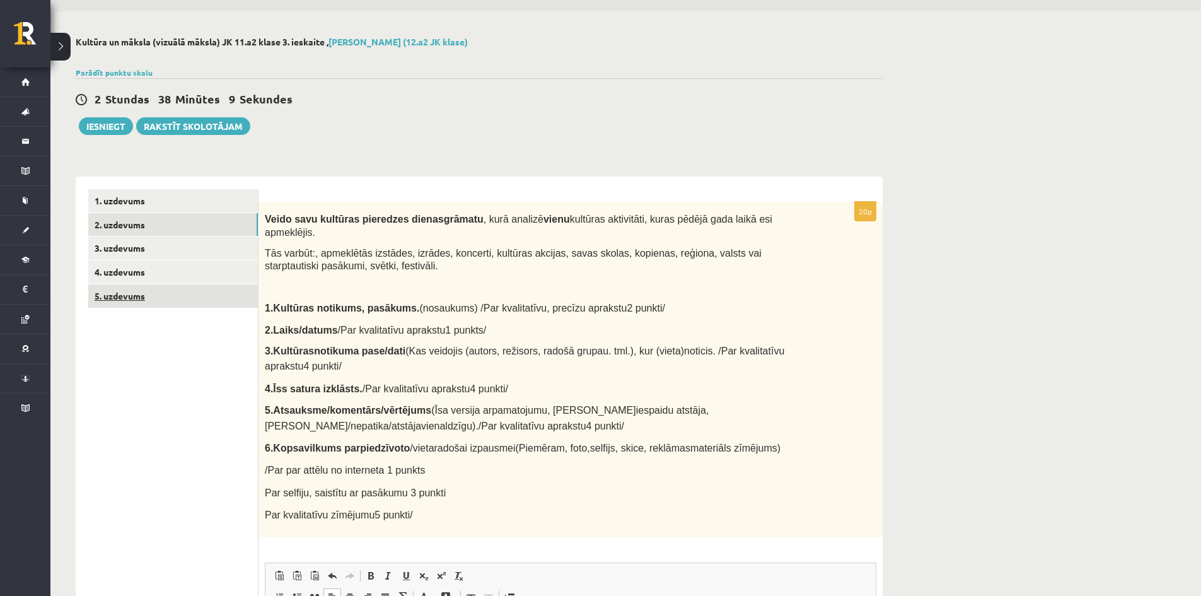
click at [95, 296] on link "5. uzdevums" at bounding box center [173, 295] width 170 height 23
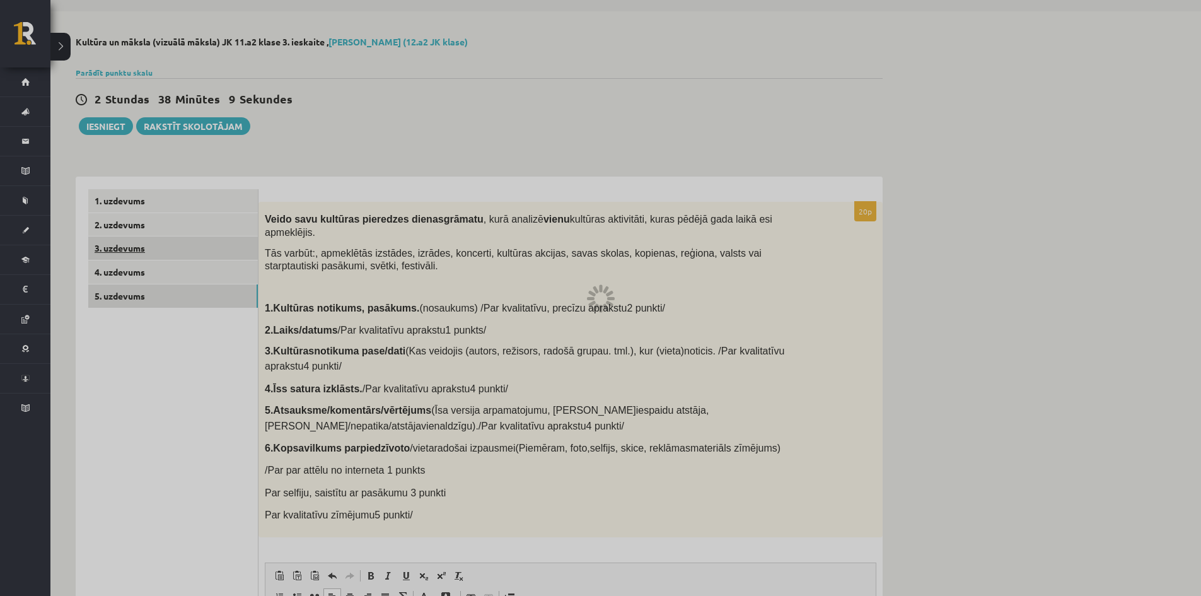
scroll to position [0, 0]
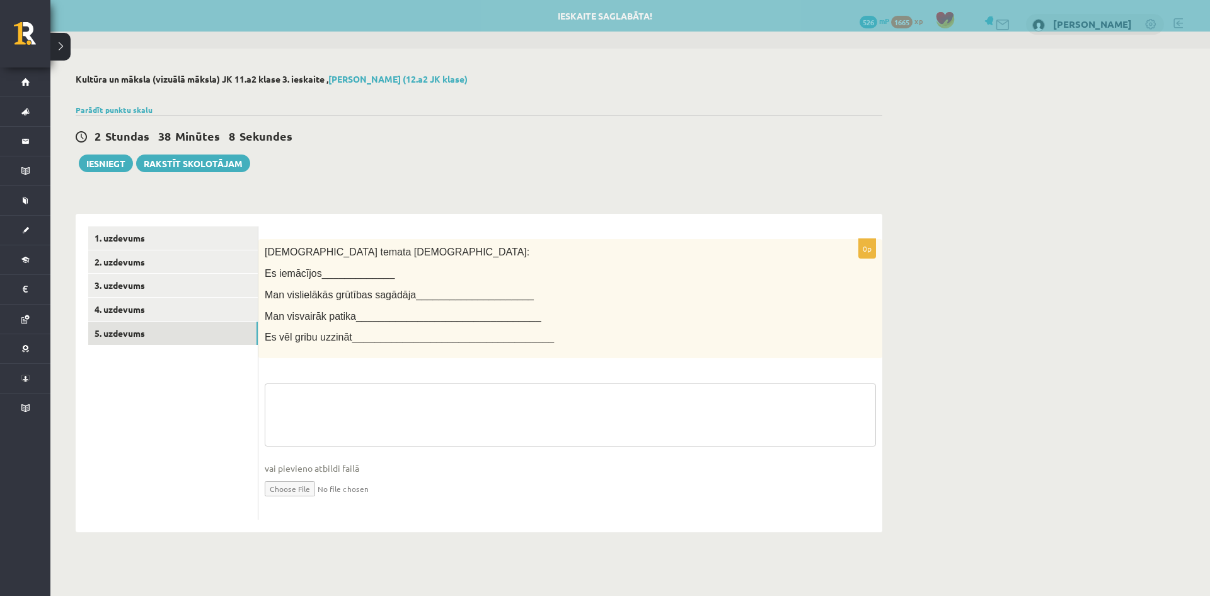
click at [313, 418] on textarea at bounding box center [570, 414] width 611 height 63
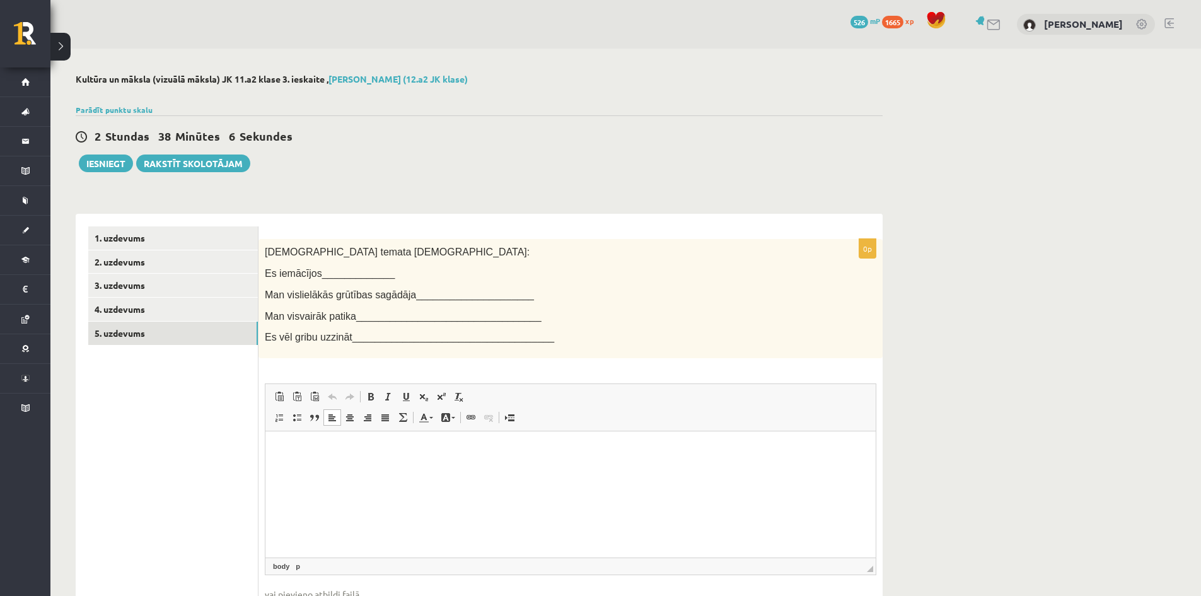
click at [274, 447] on html at bounding box center [570, 450] width 610 height 38
click at [332, 512] on p "**********" at bounding box center [570, 513] width 585 height 13
click at [335, 514] on p "**********" at bounding box center [570, 513] width 585 height 13
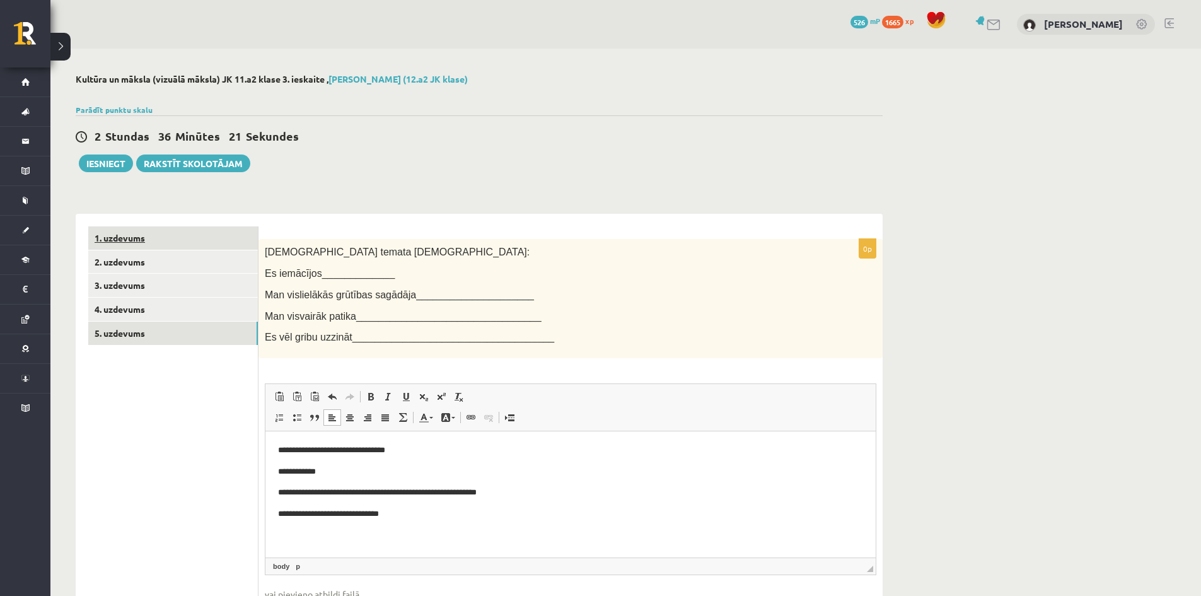
click at [105, 241] on link "1. uzdevums" at bounding box center [173, 237] width 170 height 23
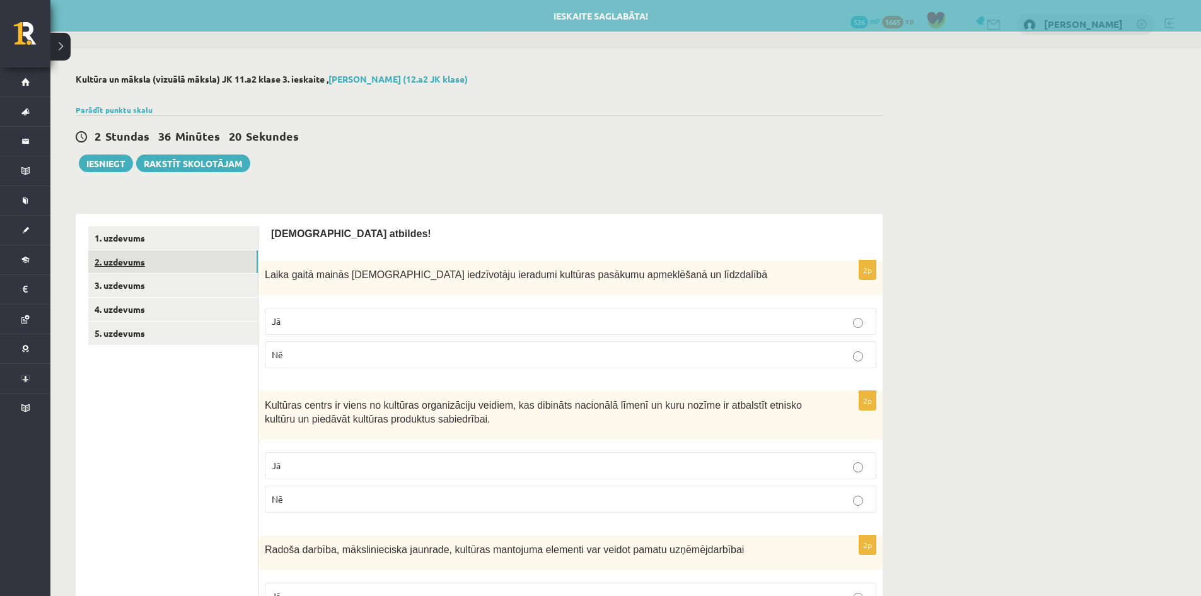
click at [116, 273] on link "2. uzdevums" at bounding box center [173, 261] width 170 height 23
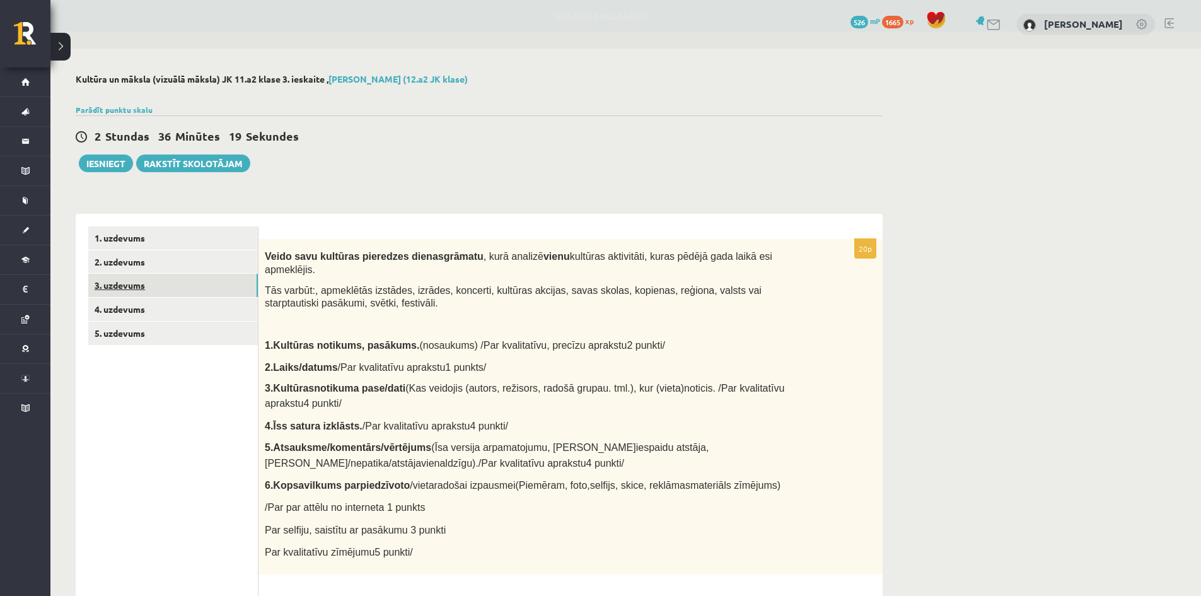
click at [117, 286] on link "3. uzdevums" at bounding box center [173, 285] width 170 height 23
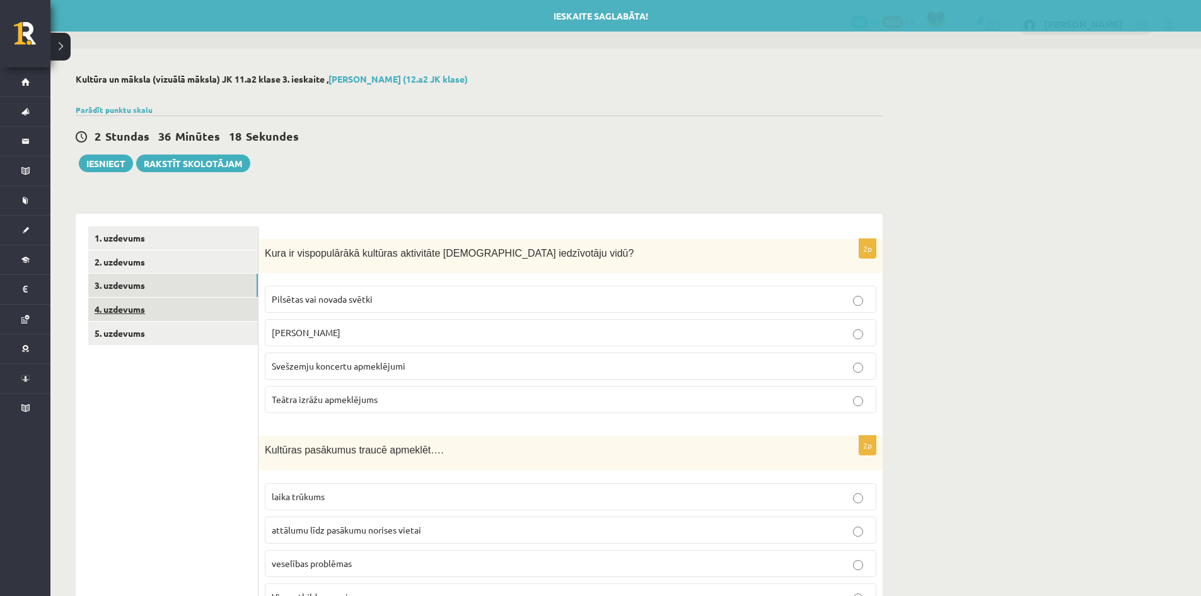
click at [120, 309] on link "4. uzdevums" at bounding box center [173, 308] width 170 height 23
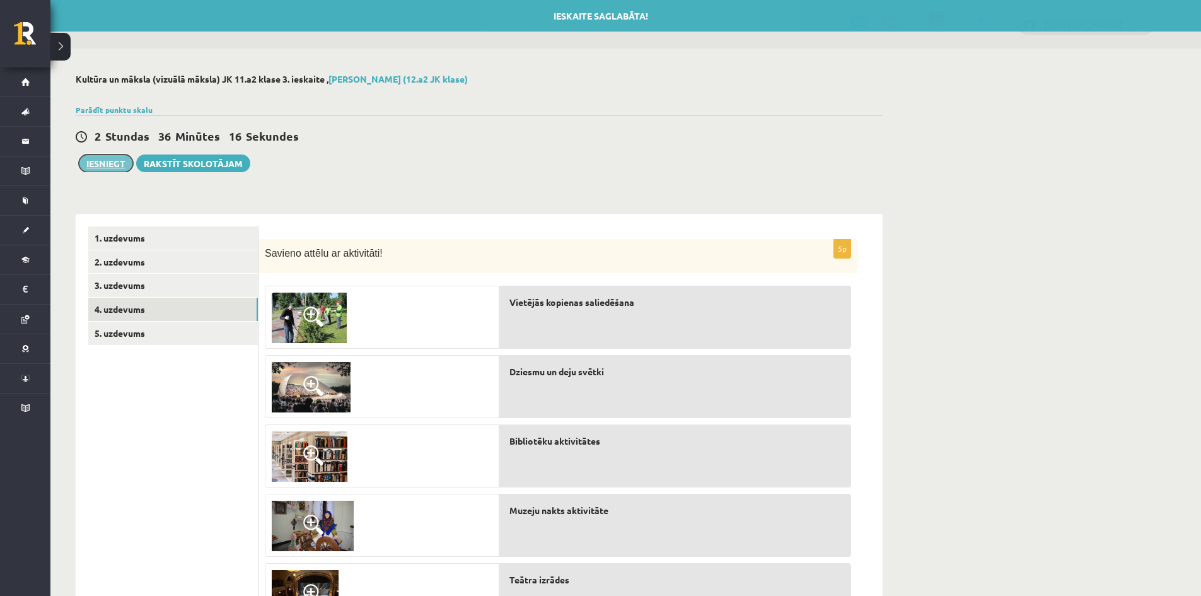
click at [90, 163] on button "Iesniegt" at bounding box center [106, 163] width 54 height 18
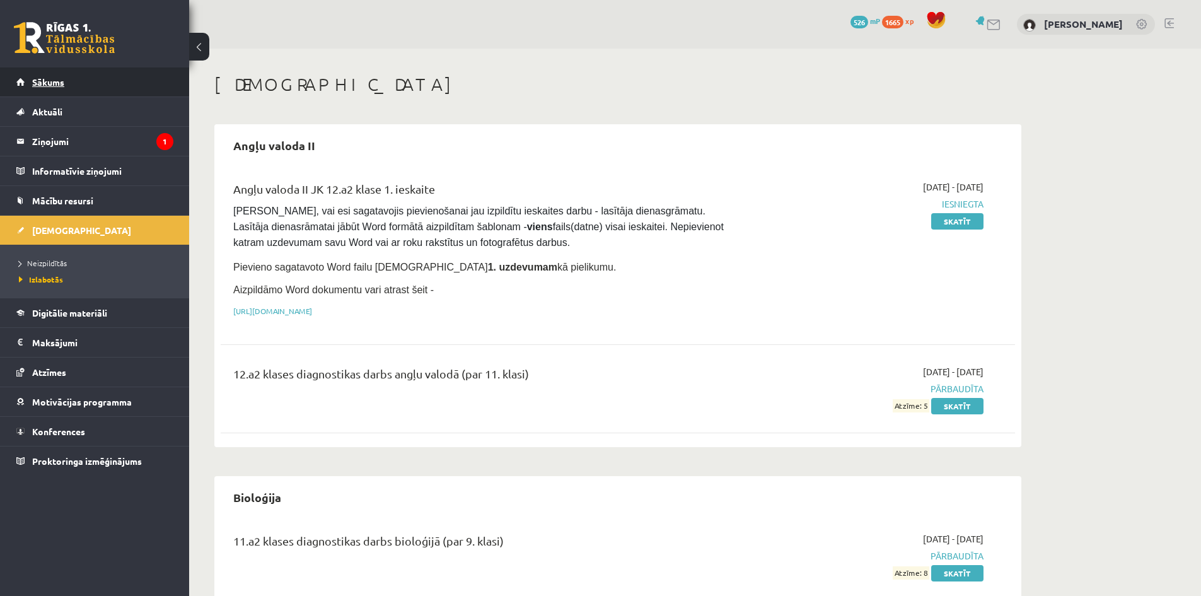
click at [45, 83] on span "Sākums" at bounding box center [48, 81] width 32 height 11
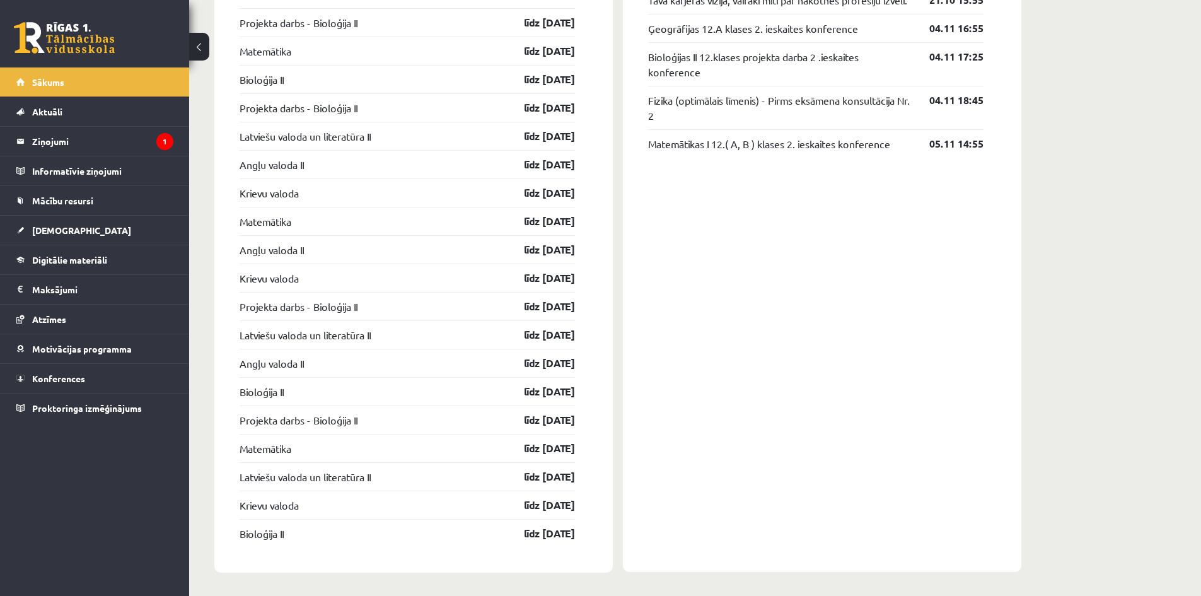
scroll to position [1532, 0]
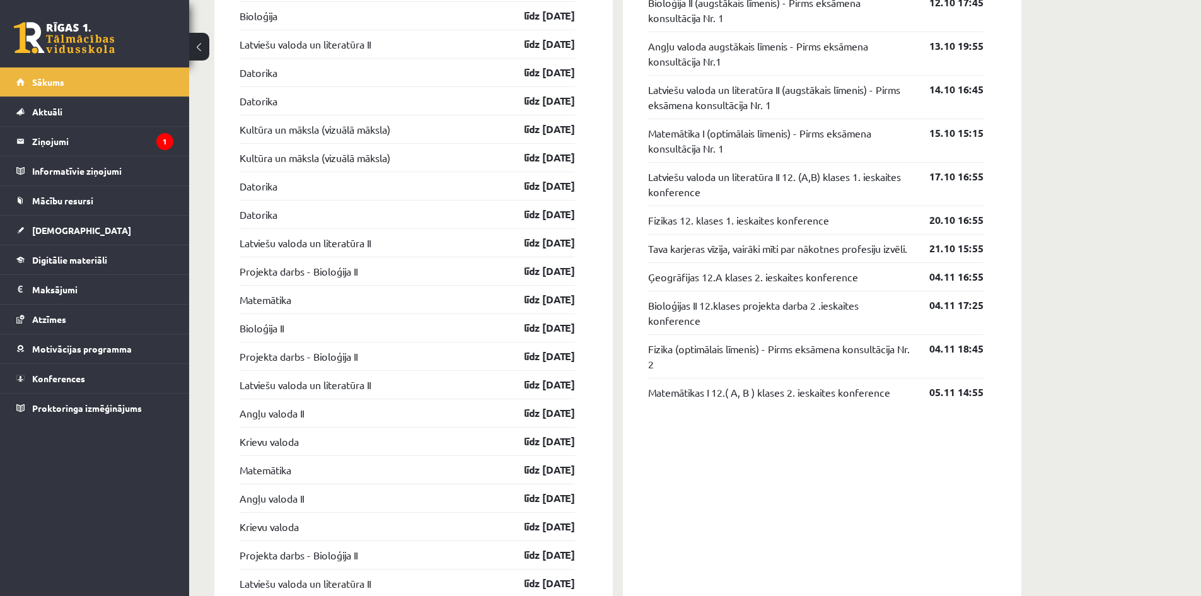
drag, startPoint x: 403, startPoint y: 443, endPoint x: 400, endPoint y: 429, distance: 14.2
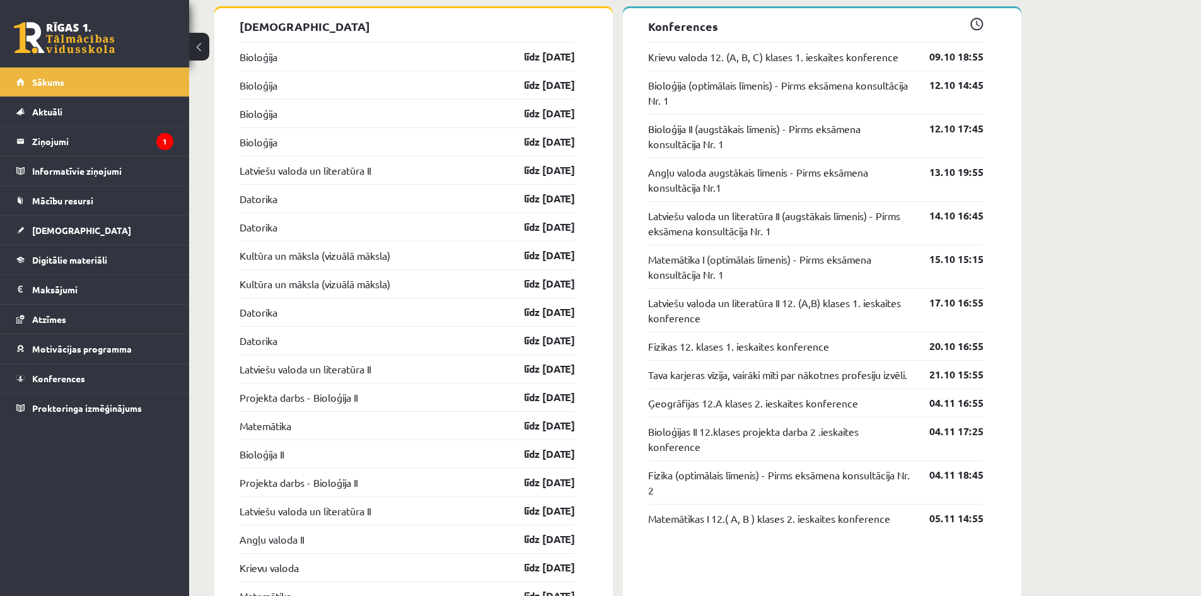
scroll to position [1091, 0]
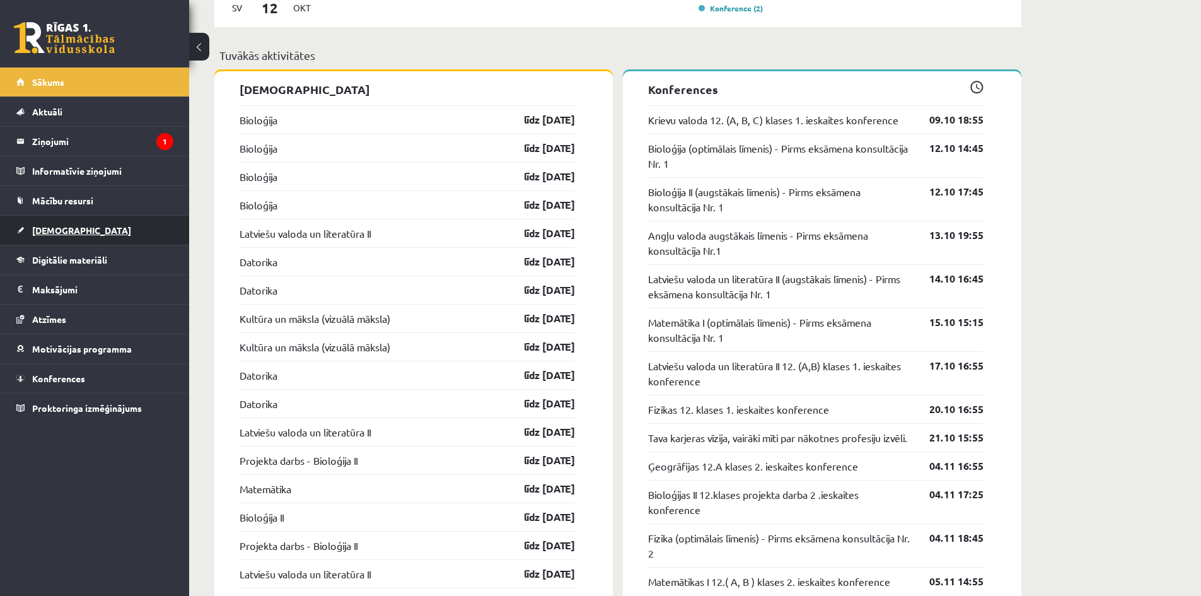
click at [63, 222] on link "[DEMOGRAPHIC_DATA]" at bounding box center [94, 230] width 157 height 29
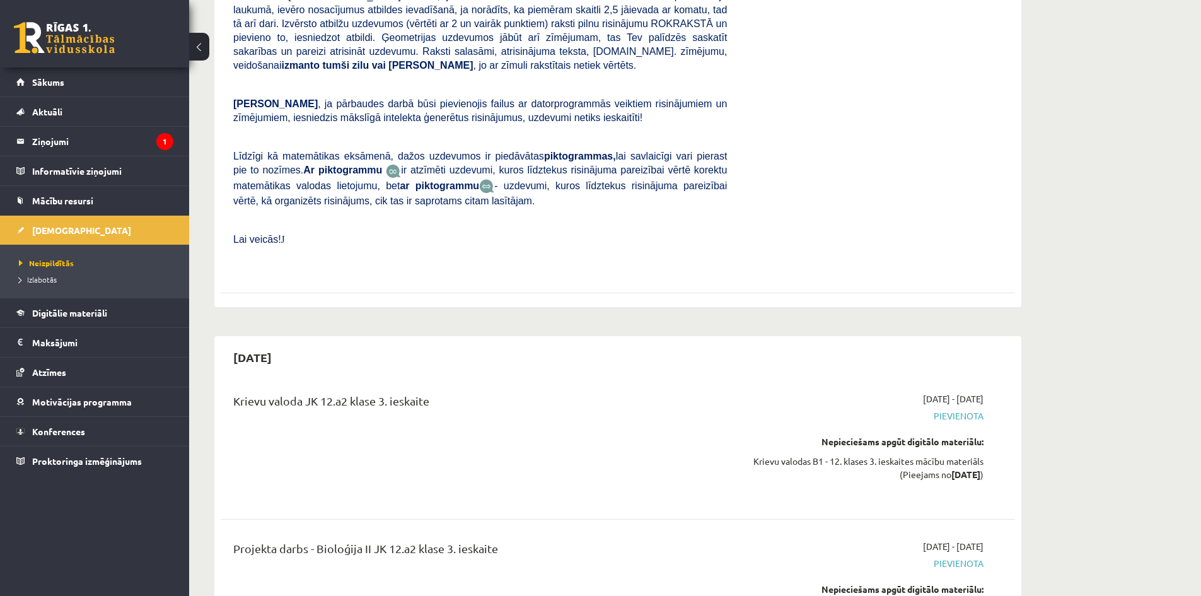
scroll to position [5294, 0]
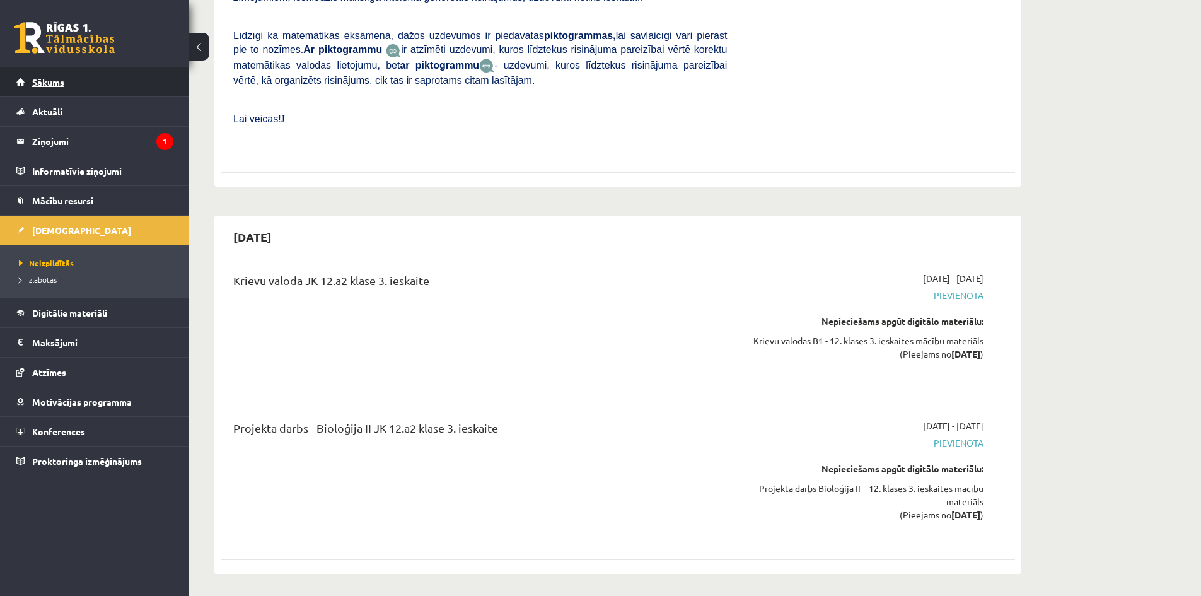
click at [43, 71] on link "Sākums" at bounding box center [94, 81] width 157 height 29
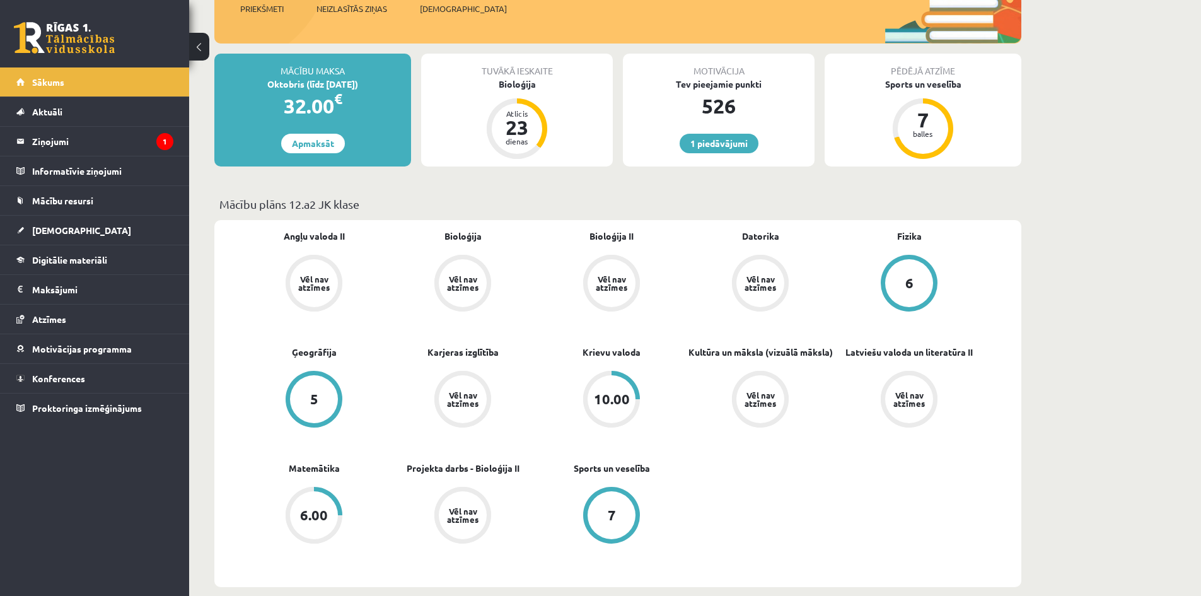
scroll to position [189, 0]
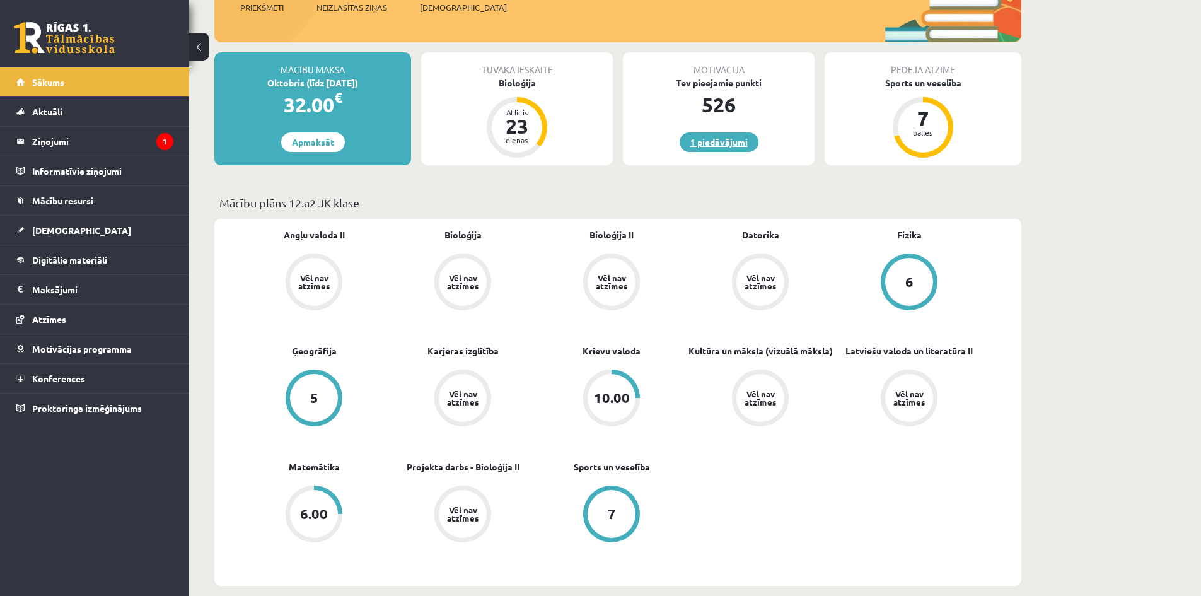
click at [697, 139] on link "1 piedāvājumi" at bounding box center [718, 142] width 79 height 20
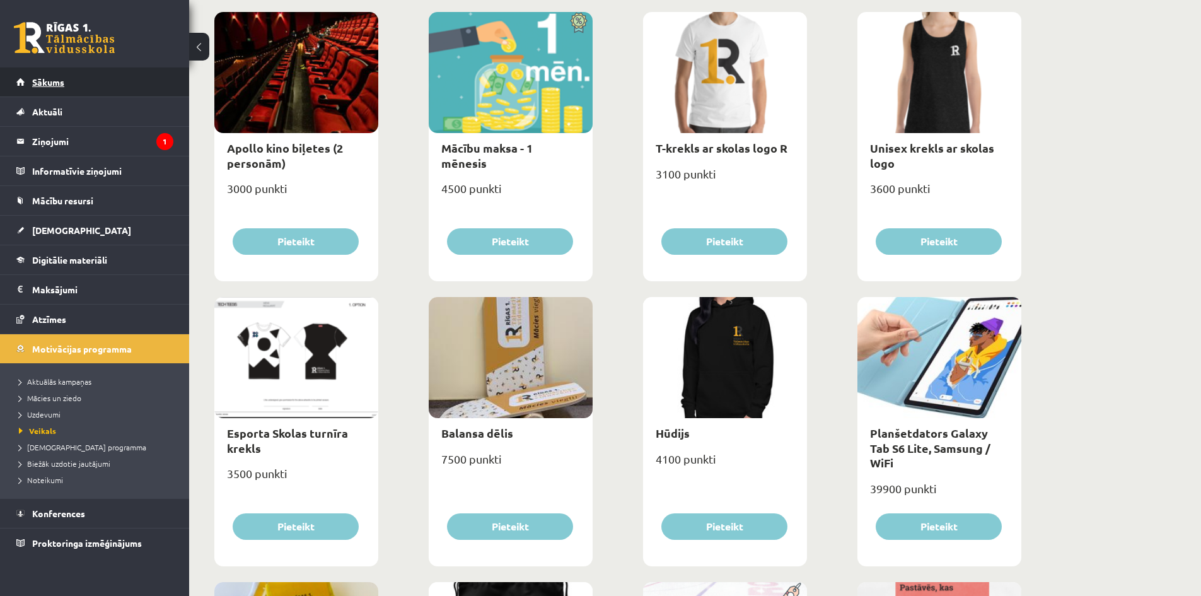
scroll to position [458, 0]
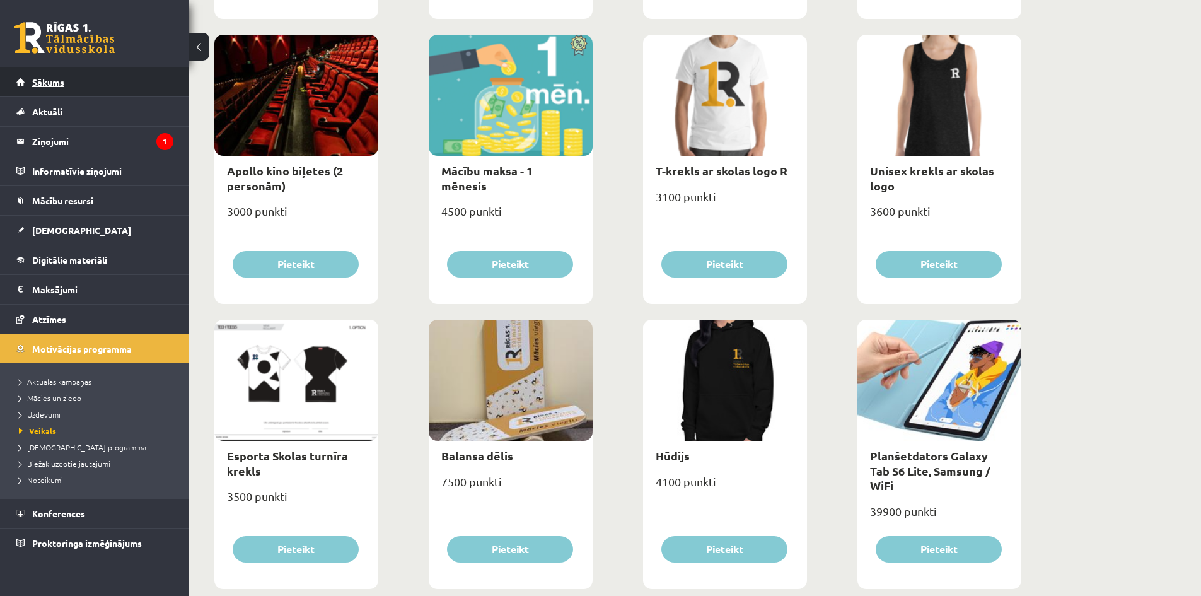
click at [64, 79] on span "Sākums" at bounding box center [48, 81] width 32 height 11
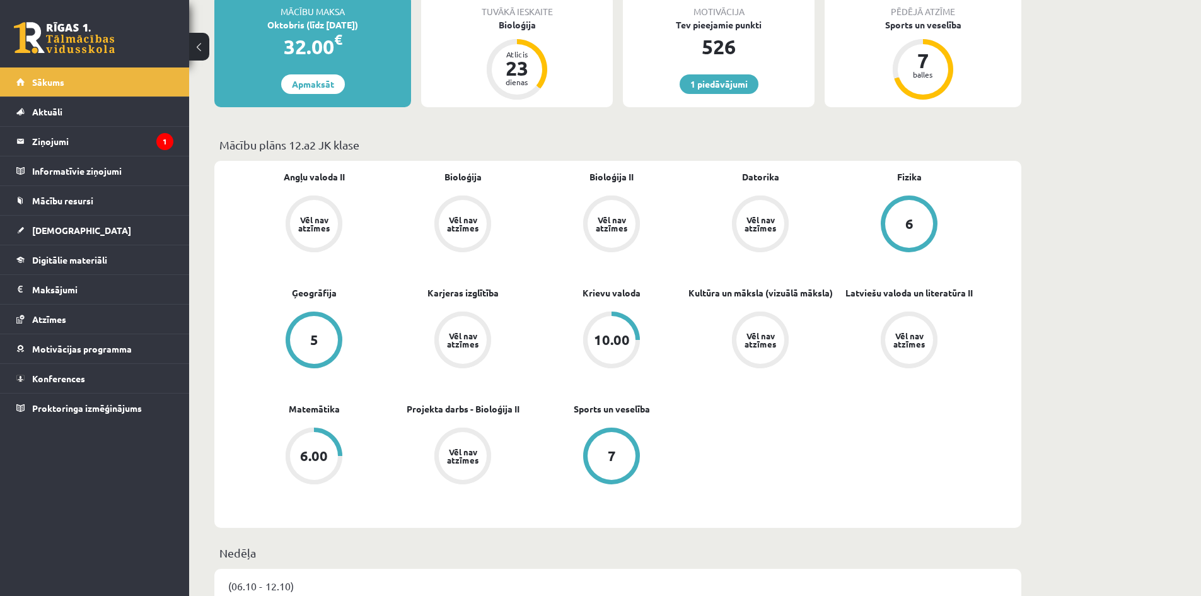
scroll to position [126, 0]
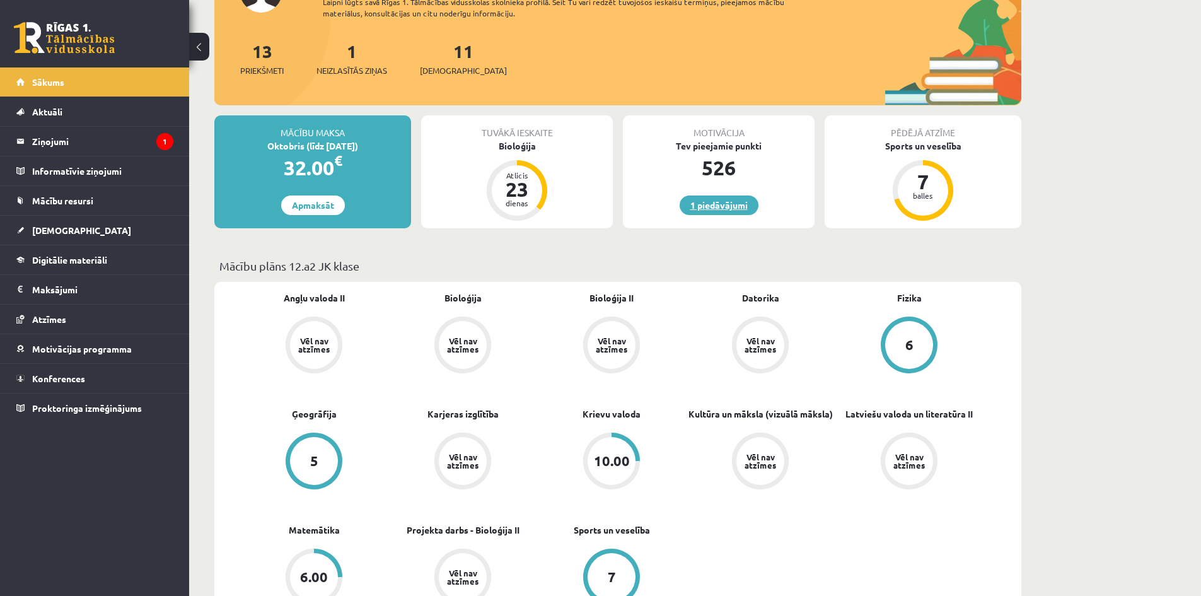
click at [691, 200] on link "1 piedāvājumi" at bounding box center [718, 205] width 79 height 20
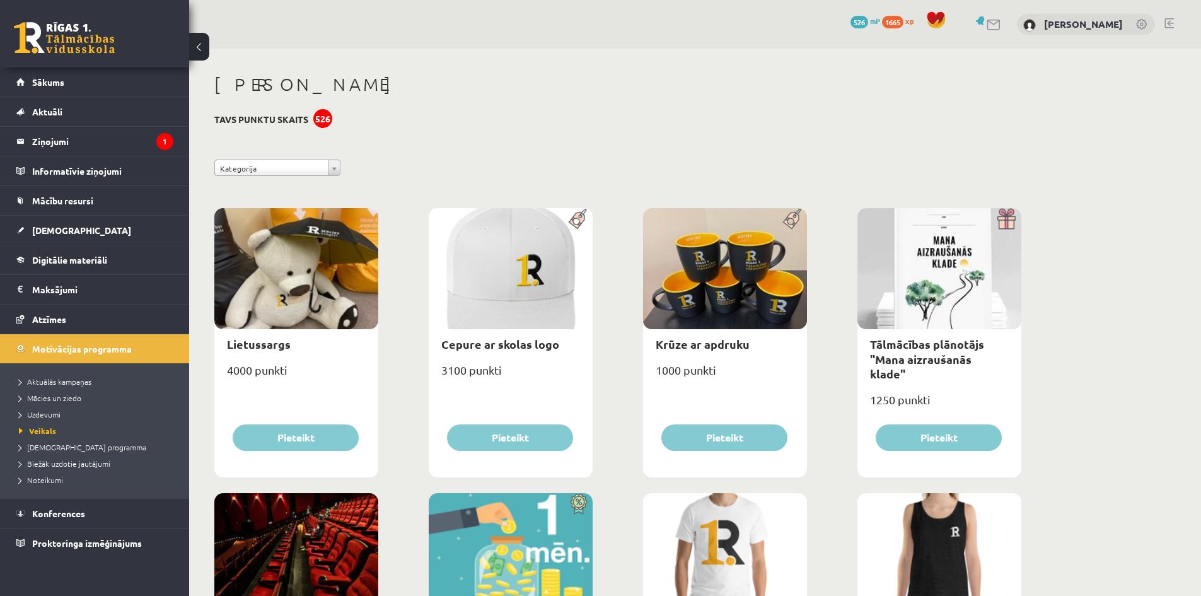
click at [321, 118] on div "526" at bounding box center [322, 118] width 19 height 19
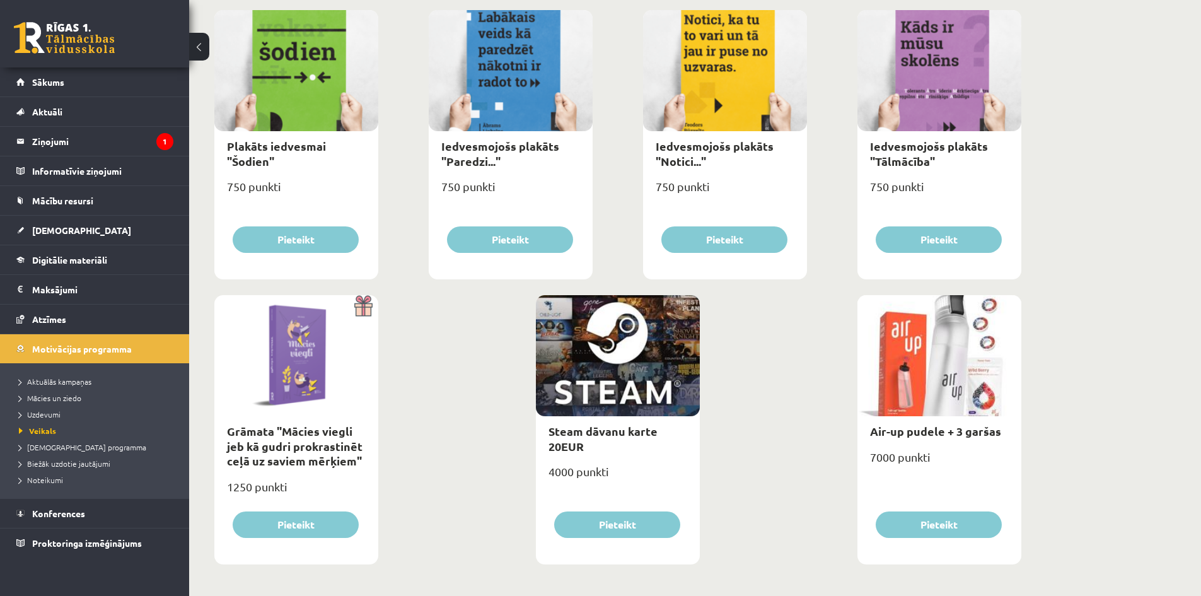
scroll to position [1341, 0]
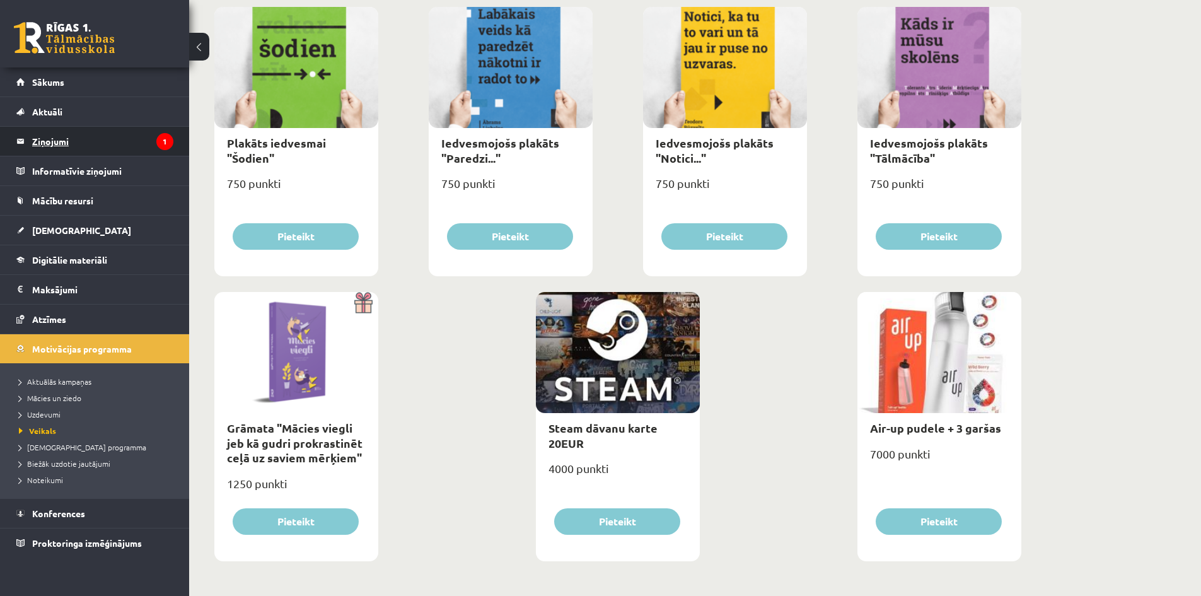
click at [57, 135] on legend "Ziņojumi 1" at bounding box center [102, 141] width 141 height 29
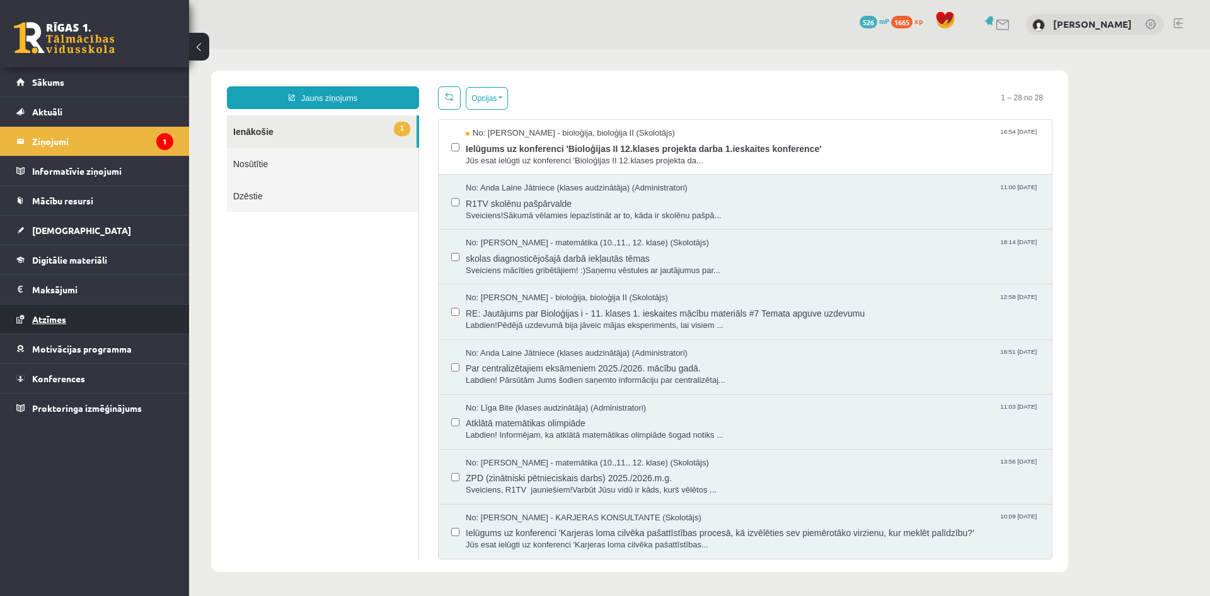
click at [48, 319] on span "Atzīmes" at bounding box center [49, 318] width 34 height 11
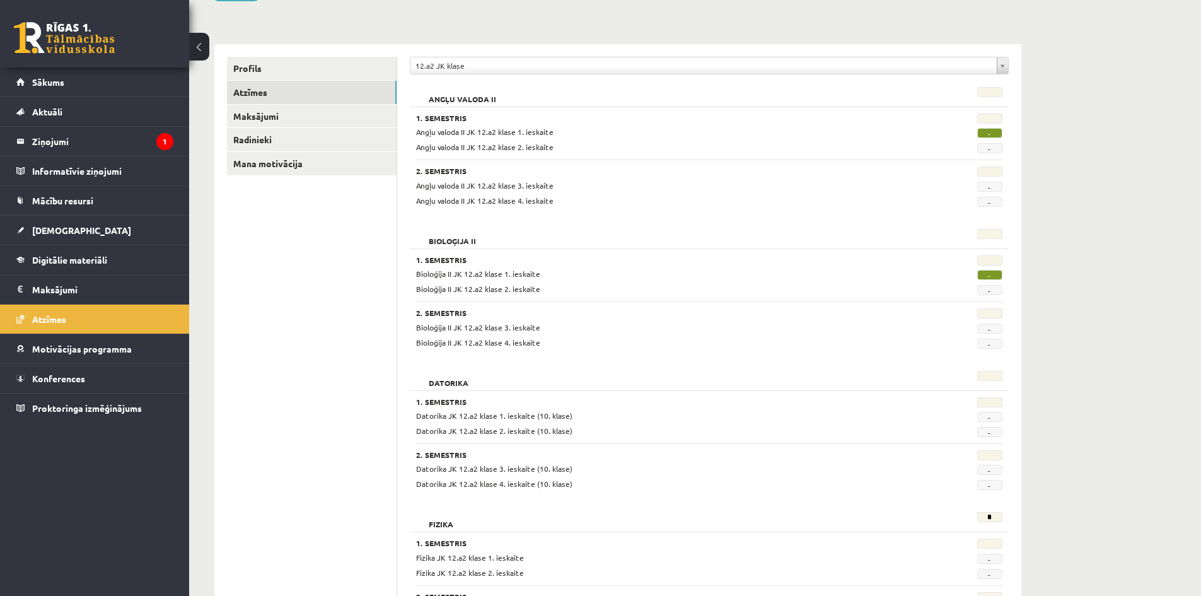
scroll to position [115, 0]
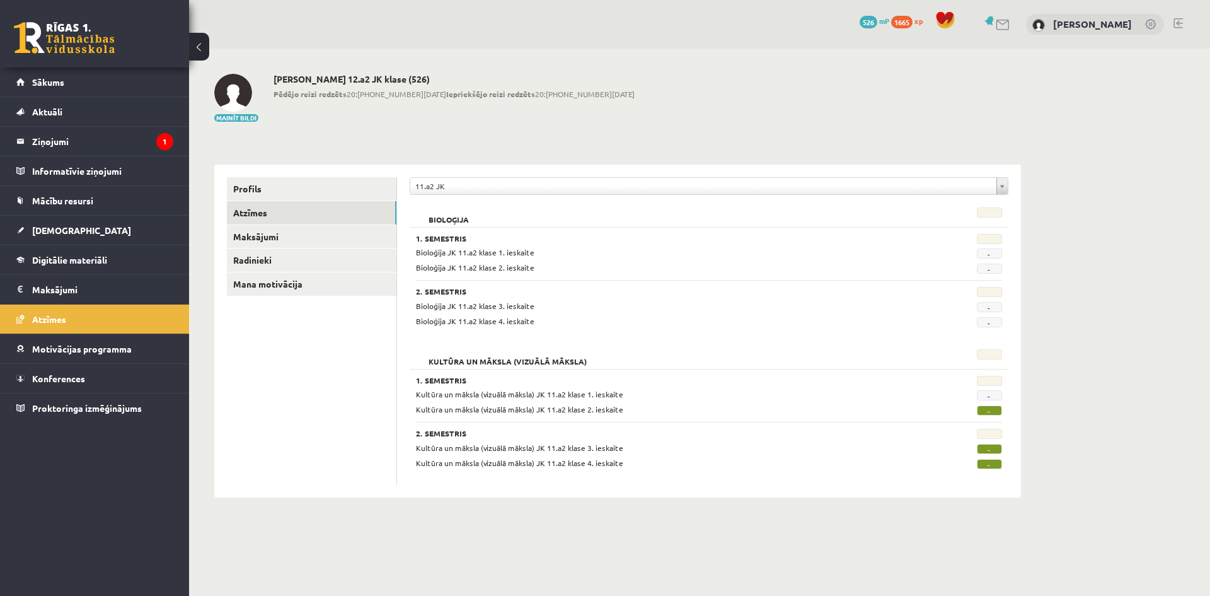
click at [430, 177] on div "11.a2 JK" at bounding box center [709, 186] width 599 height 18
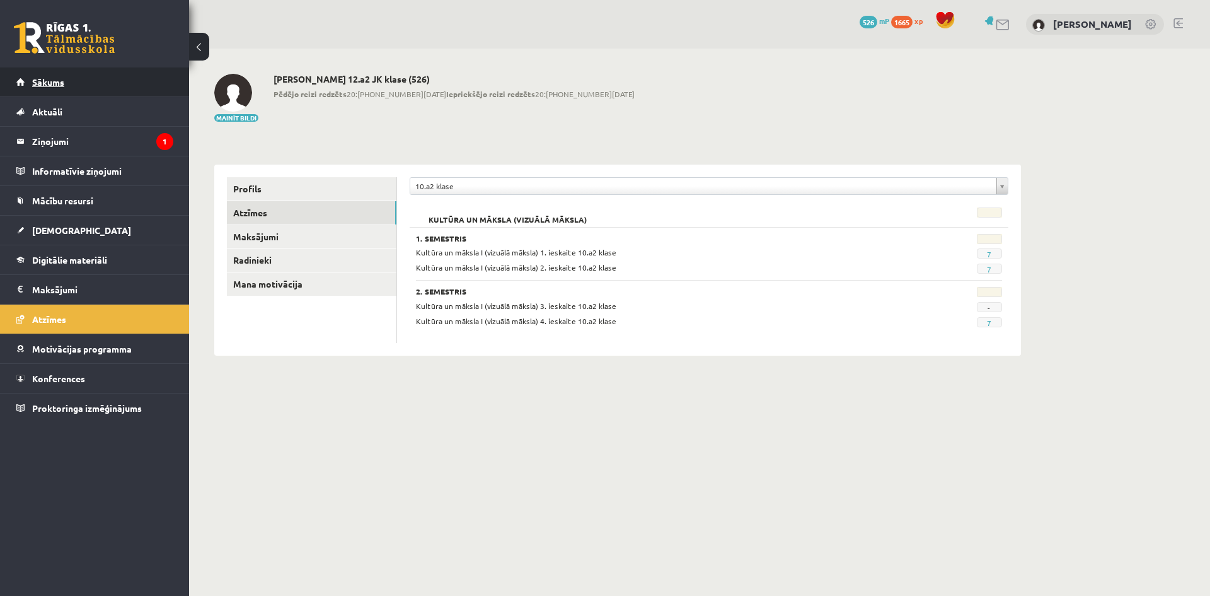
click at [43, 84] on span "Sākums" at bounding box center [48, 81] width 32 height 11
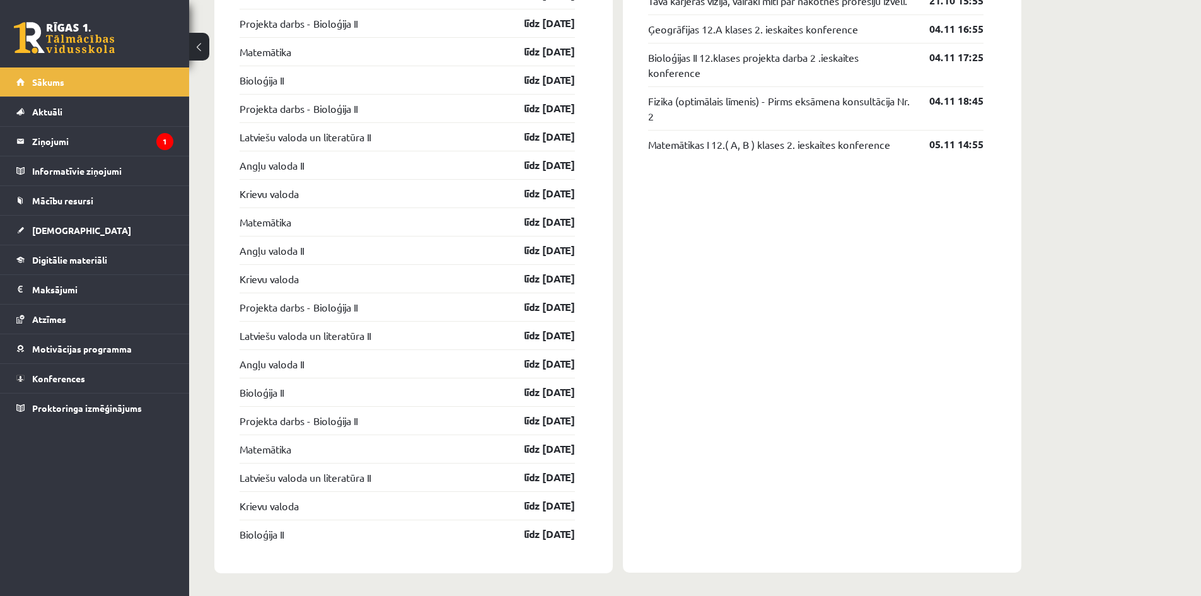
scroll to position [1532, 0]
